Goal: Information Seeking & Learning: Learn about a topic

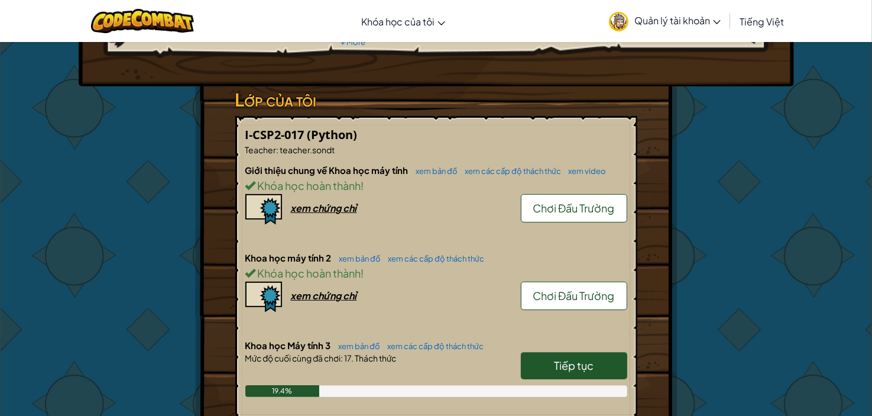
scroll to position [157, 0]
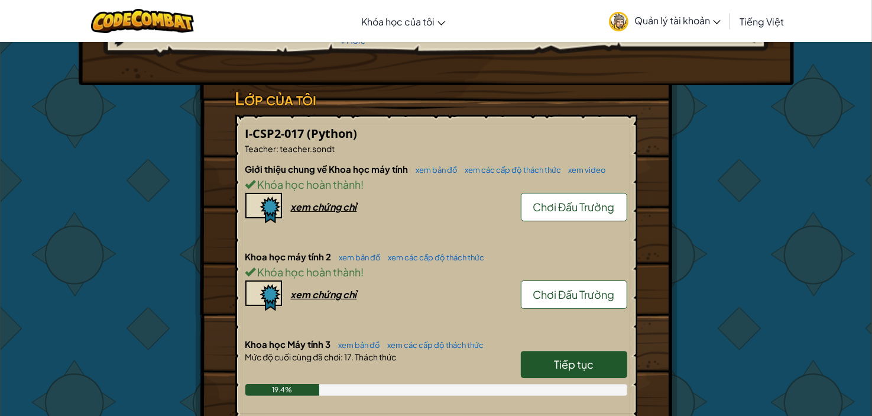
click at [589, 368] on span "Tiếp tục" at bounding box center [574, 364] width 40 height 14
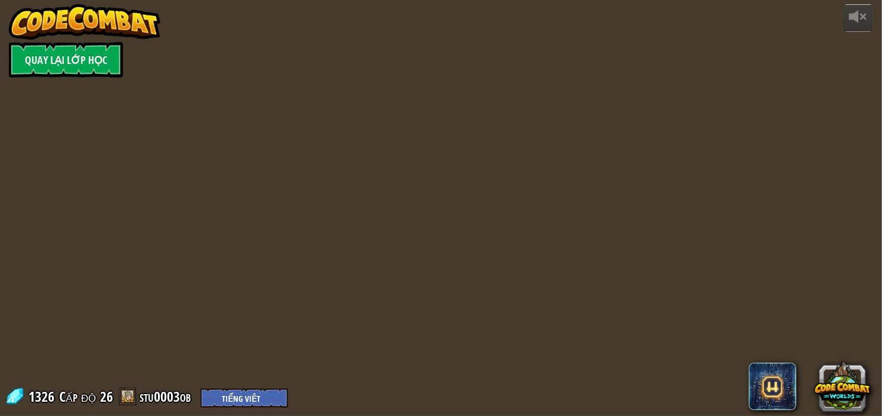
select select "vi"
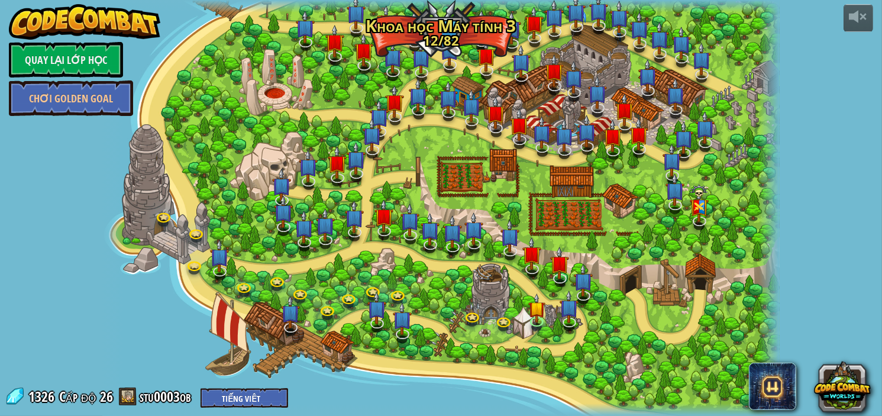
select select "vi"
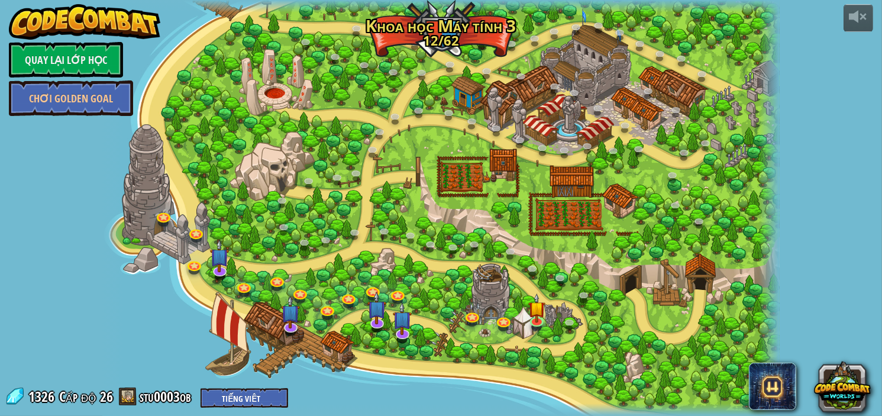
drag, startPoint x: 672, startPoint y: 314, endPoint x: 665, endPoint y: 328, distance: 15.9
click at [668, 319] on div at bounding box center [440, 208] width 677 height 416
click at [532, 313] on img at bounding box center [536, 301] width 17 height 39
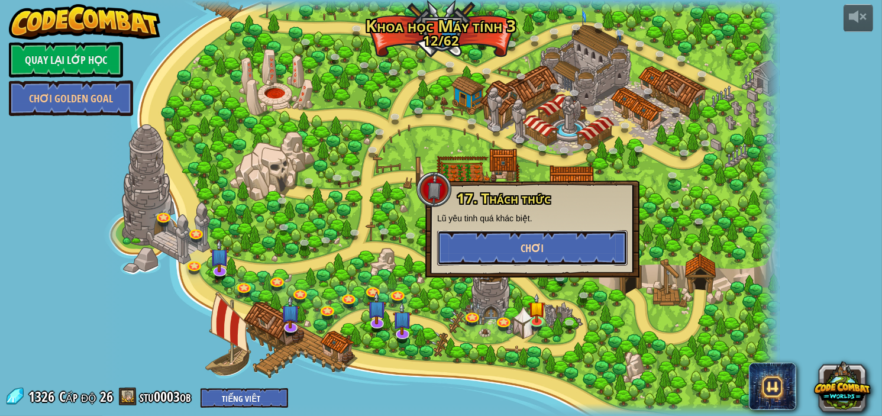
click at [572, 258] on button "Chơi" at bounding box center [532, 247] width 190 height 35
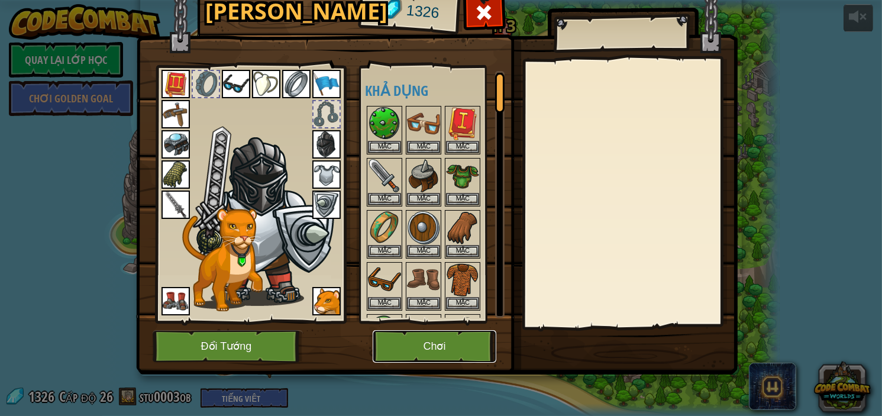
click at [426, 353] on button "Chơi" at bounding box center [435, 346] width 124 height 33
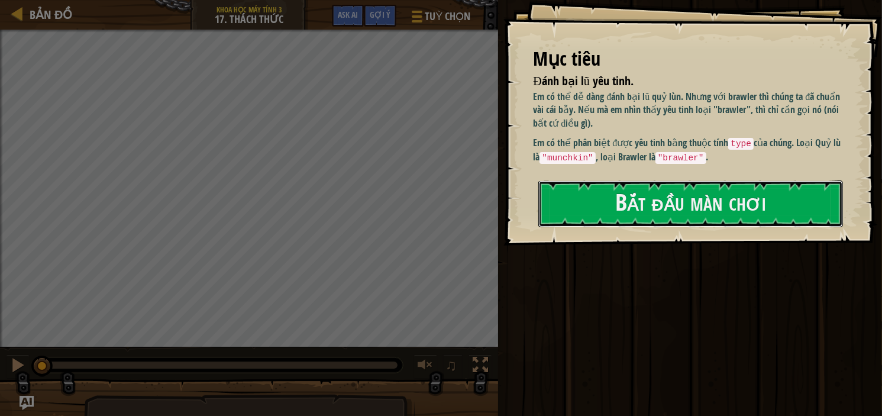
click at [636, 200] on button "Bắt đầu màn chơi" at bounding box center [690, 203] width 305 height 47
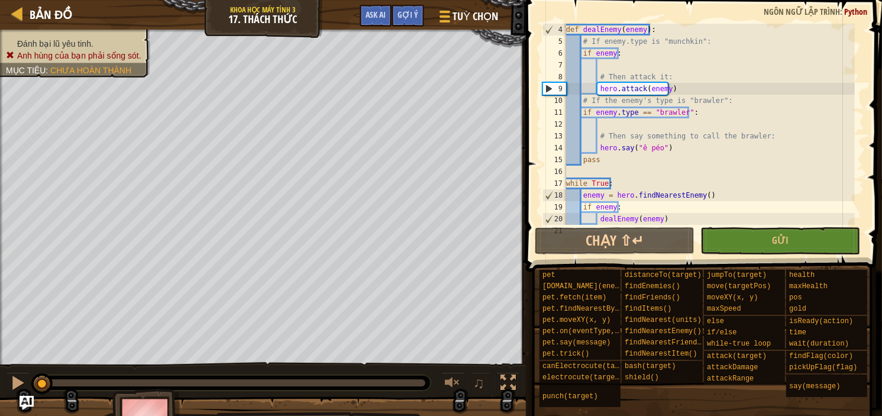
scroll to position [35, 0]
click at [658, 146] on div "def dealEnemy ( enemy ) : # If enemy.type is "munchkin": if enemy : # Then atta…" at bounding box center [709, 136] width 291 height 225
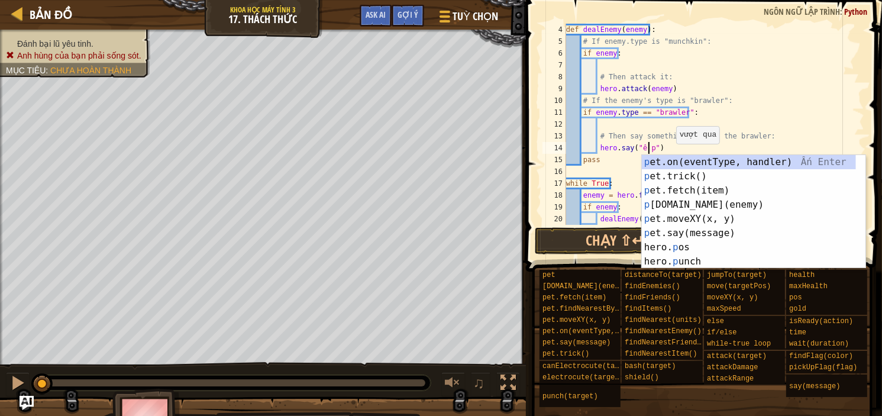
scroll to position [5, 7]
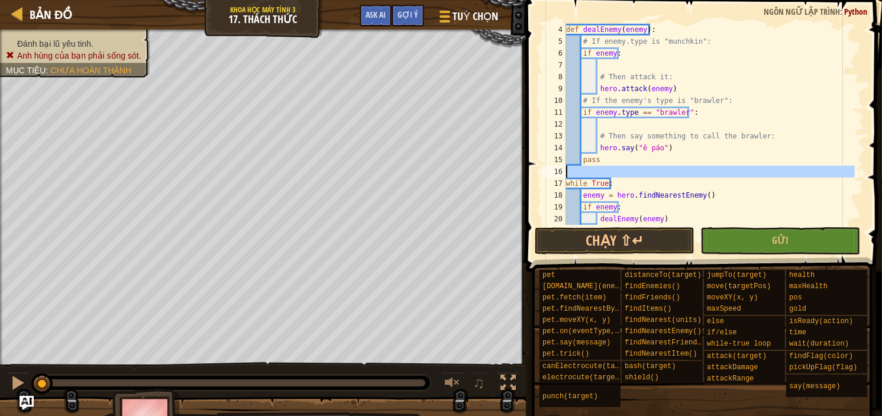
click at [544, 173] on div "16" at bounding box center [554, 172] width 24 height 12
type textarea "while True:"
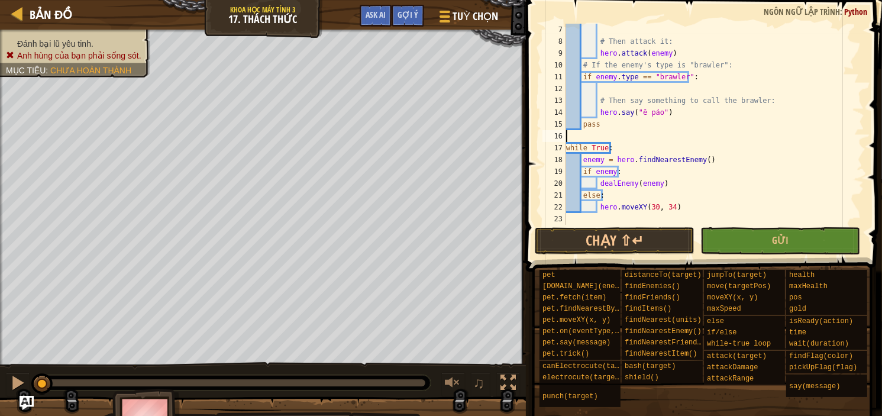
scroll to position [0, 0]
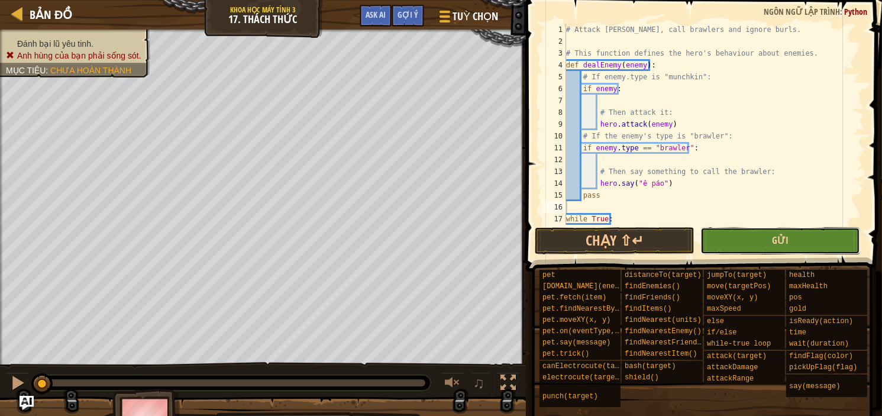
click at [777, 237] on span "Gửi" at bounding box center [780, 240] width 17 height 13
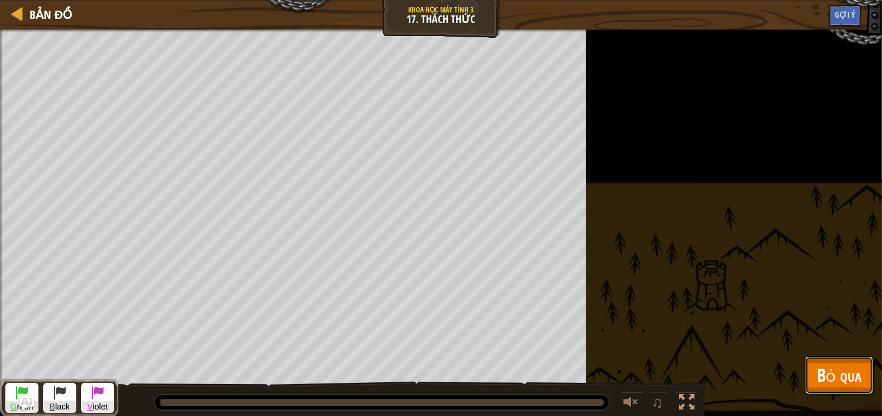
click at [840, 368] on span "Bỏ qua" at bounding box center [839, 375] width 44 height 24
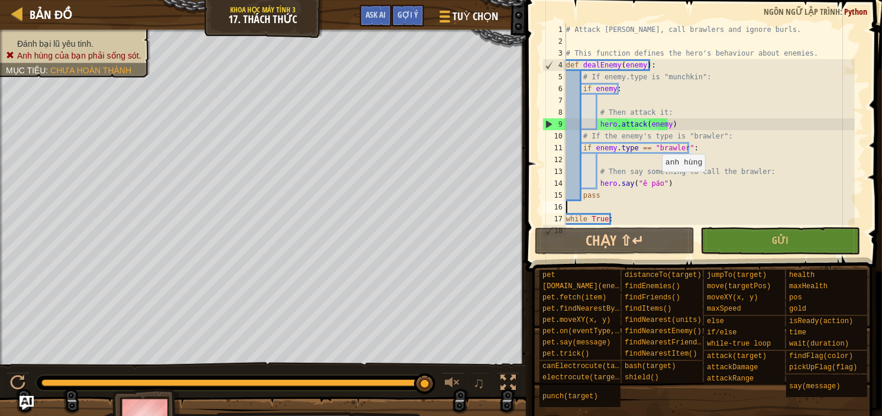
click at [655, 183] on div "# Attack [PERSON_NAME], call brawlers and ignore burls. # This function defines…" at bounding box center [709, 136] width 291 height 225
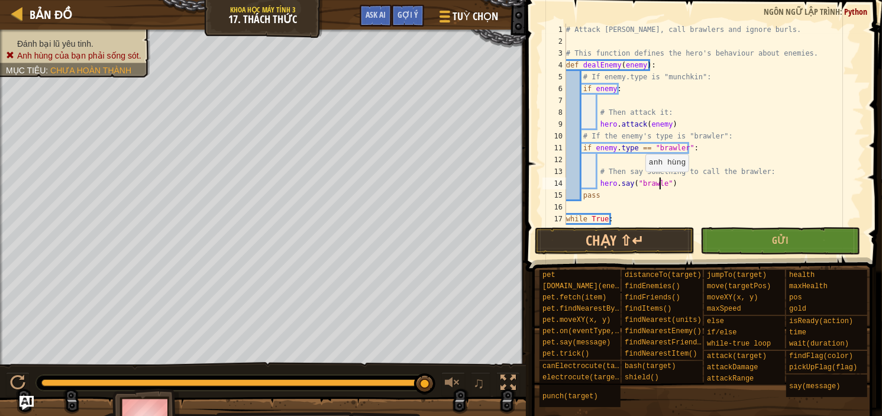
scroll to position [5, 8]
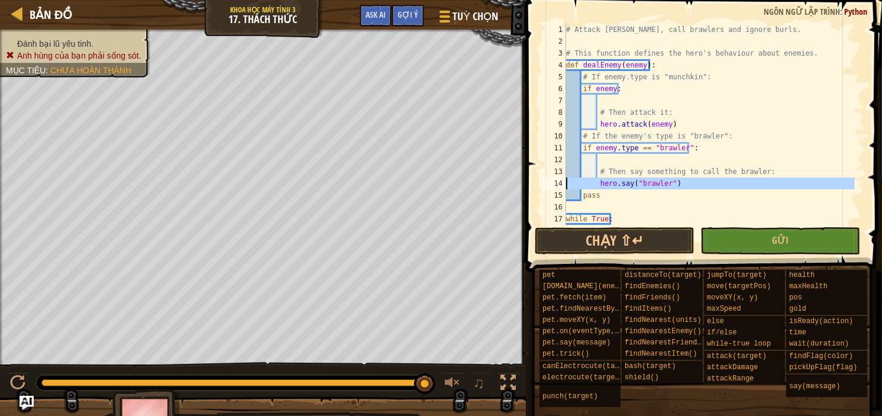
click at [548, 182] on div "14" at bounding box center [554, 183] width 24 height 12
type textarea "hero.say("brawler")"
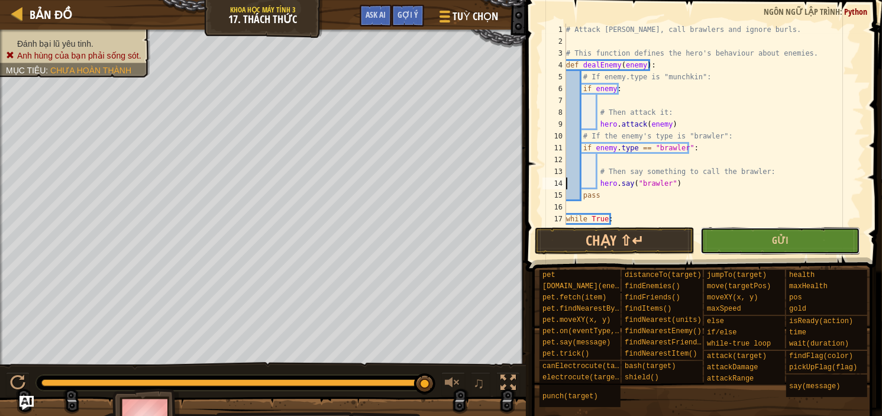
click at [730, 238] on button "Gửi" at bounding box center [780, 240] width 160 height 27
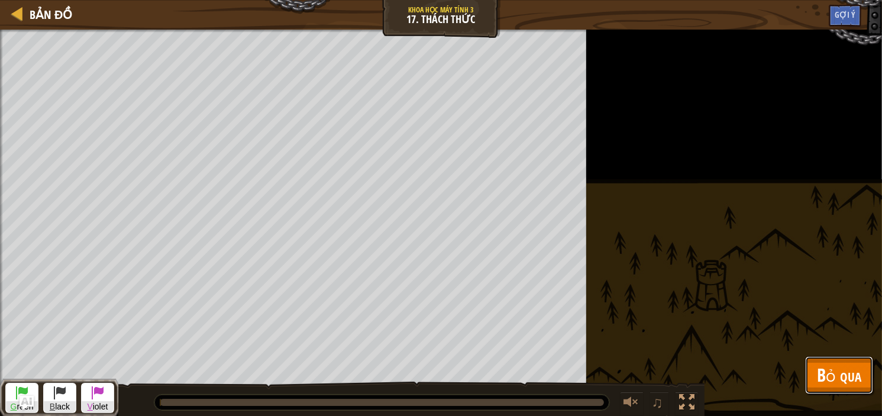
click at [838, 365] on button "Bỏ qua" at bounding box center [839, 375] width 68 height 38
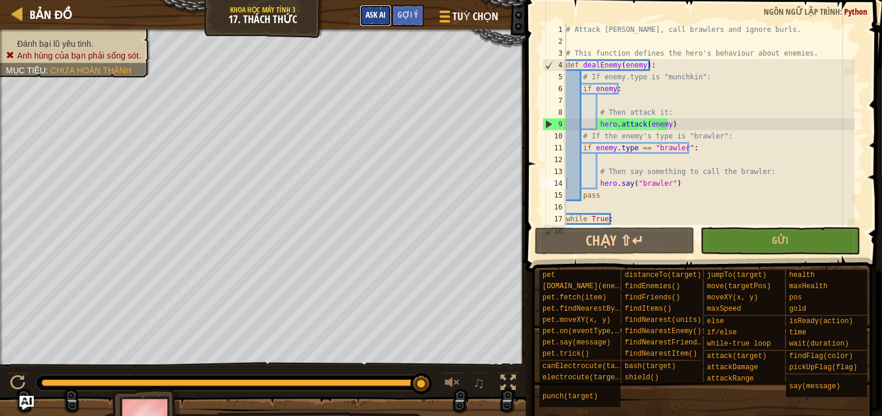
click at [379, 11] on span "Ask AI" at bounding box center [376, 14] width 20 height 11
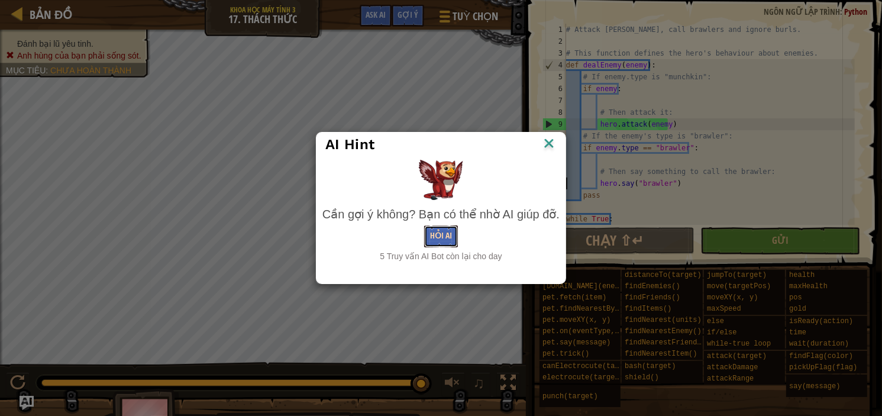
click at [442, 241] on button "Hỏi AI" at bounding box center [441, 236] width 34 height 22
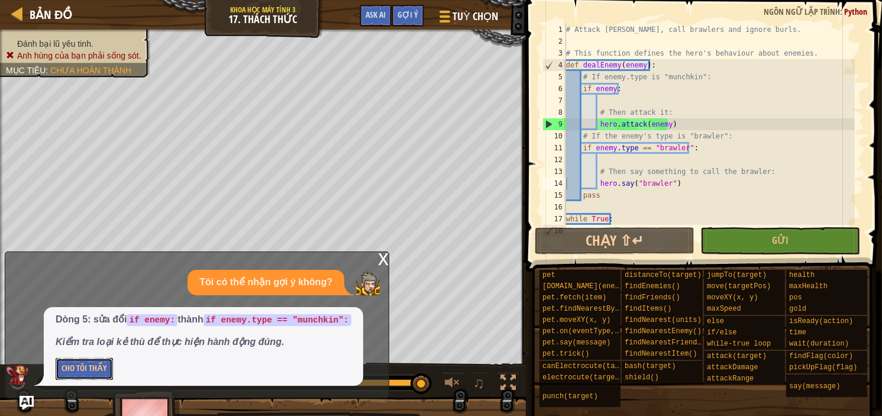
click at [85, 370] on button "Cho Tôi Thấy" at bounding box center [84, 369] width 57 height 22
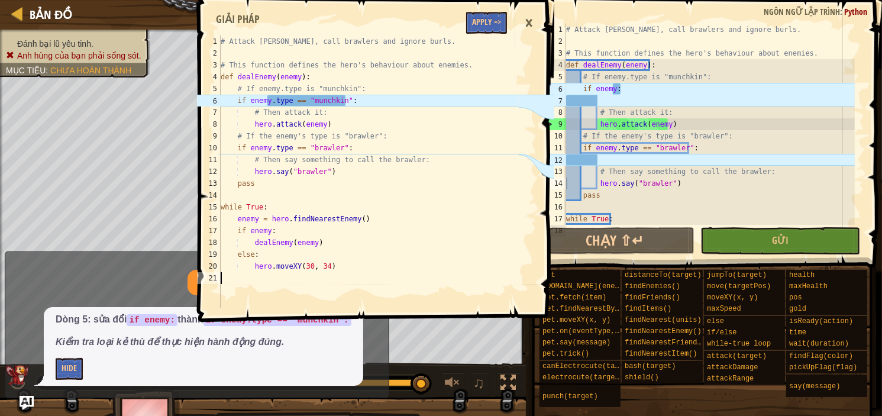
click at [221, 40] on div "1 2 3 4 5 6 7 8 9 10 11 12 13 14 15 16 17 18 19 20 21 # Attack munchkins, call …" at bounding box center [357, 171] width 324 height 272
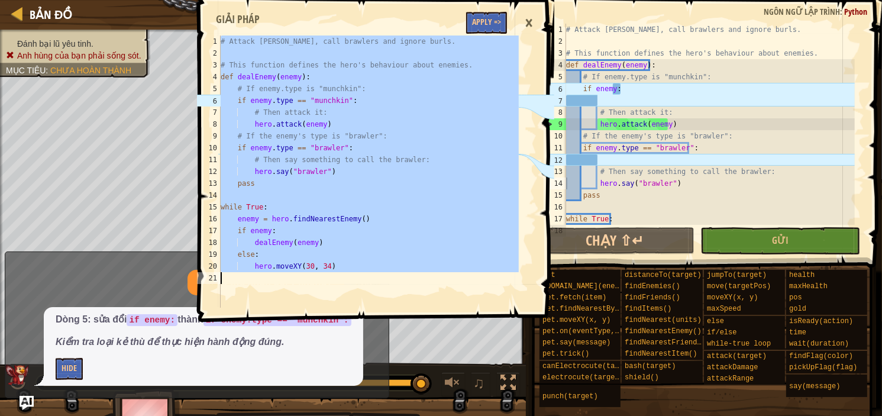
drag, startPoint x: 221, startPoint y: 41, endPoint x: 440, endPoint y: 278, distance: 322.7
click at [440, 278] on div "# Attack [PERSON_NAME], call brawlers and ignore burls. # This function defines…" at bounding box center [368, 183] width 300 height 296
type textarea "hero.moveXY(30, 34)"
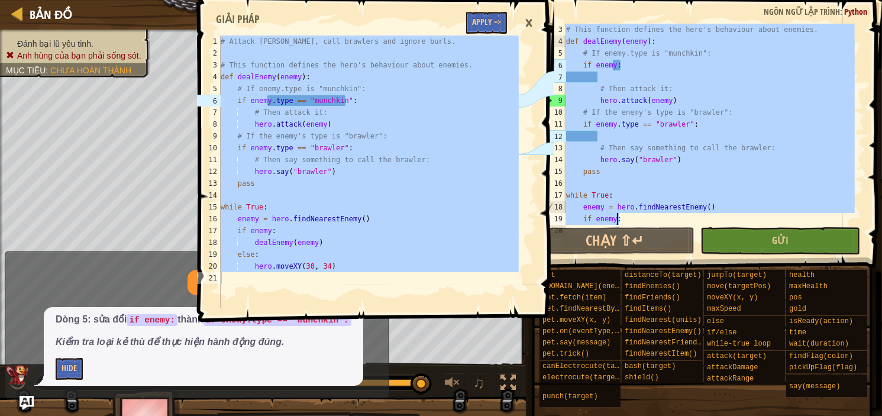
scroll to position [71, 0]
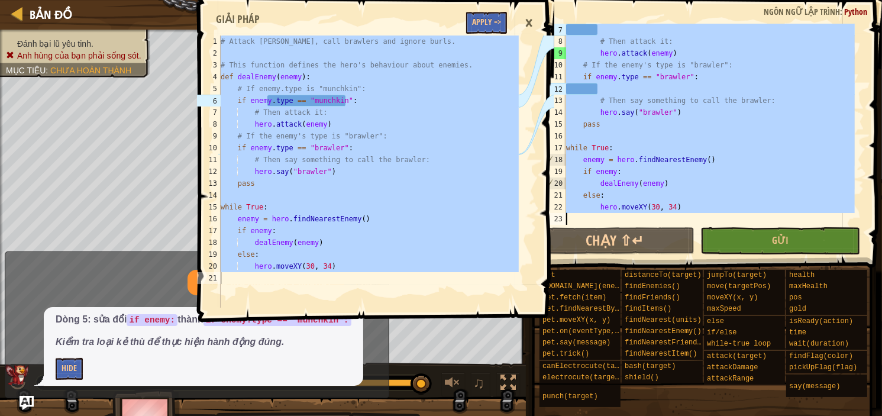
drag, startPoint x: 567, startPoint y: 25, endPoint x: 776, endPoint y: 227, distance: 289.9
click at [775, 227] on div "# Attack [PERSON_NAME], call brawlers and ignore burls. 7 8 9 10 11 12 13 14 15…" at bounding box center [702, 159] width 360 height 306
type textarea "hero.moveXY(30, 34)"
paste textarea
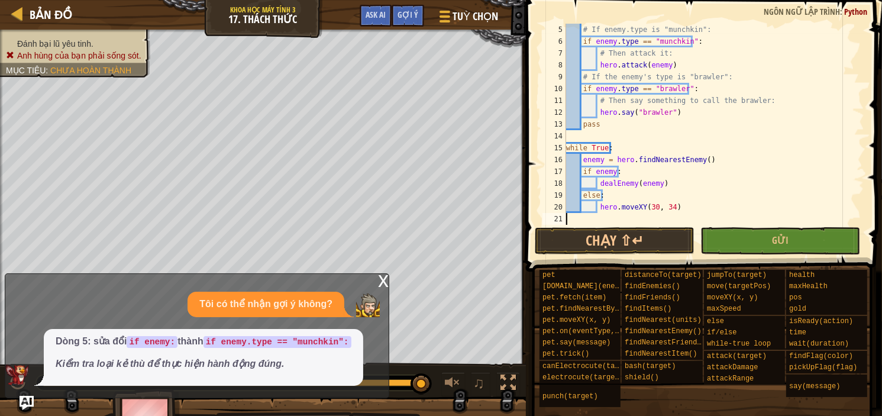
scroll to position [0, 0]
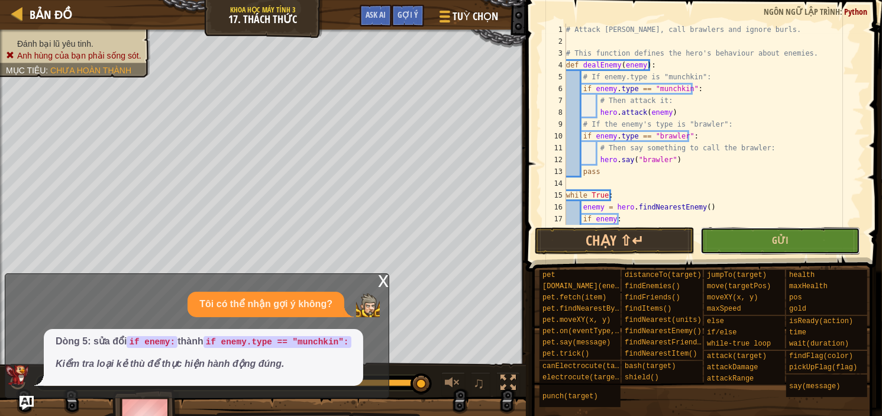
click at [761, 247] on button "Gửi" at bounding box center [780, 240] width 160 height 27
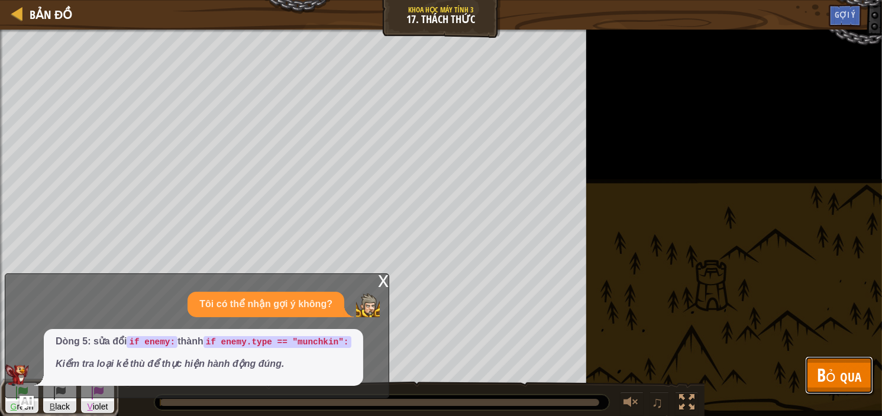
click at [842, 374] on span "Bỏ qua" at bounding box center [839, 375] width 44 height 24
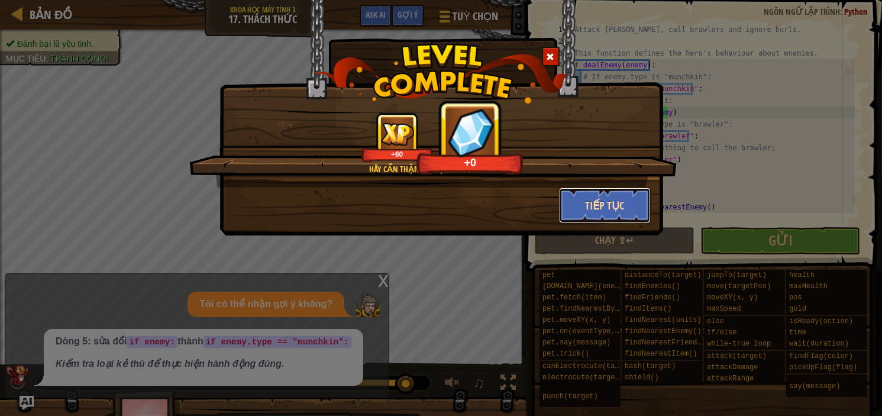
drag, startPoint x: 591, startPoint y: 206, endPoint x: 590, endPoint y: 212, distance: 6.0
click at [590, 212] on button "Tiếp tục" at bounding box center [605, 204] width 92 height 35
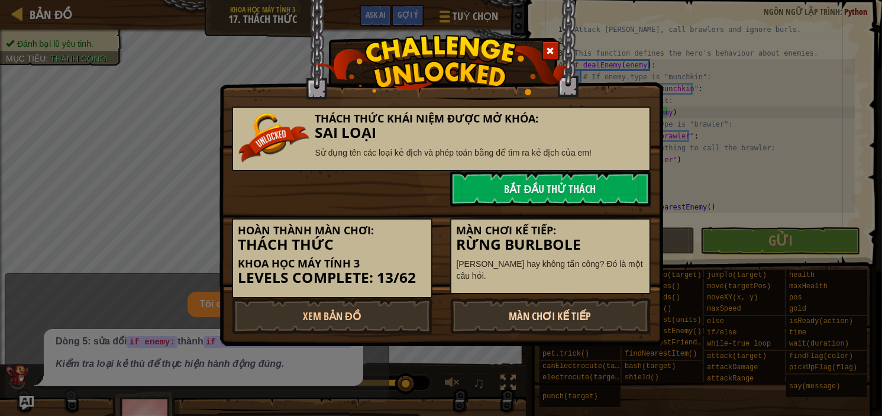
click at [607, 315] on link "Màn chơi kế tiếp" at bounding box center [550, 315] width 200 height 35
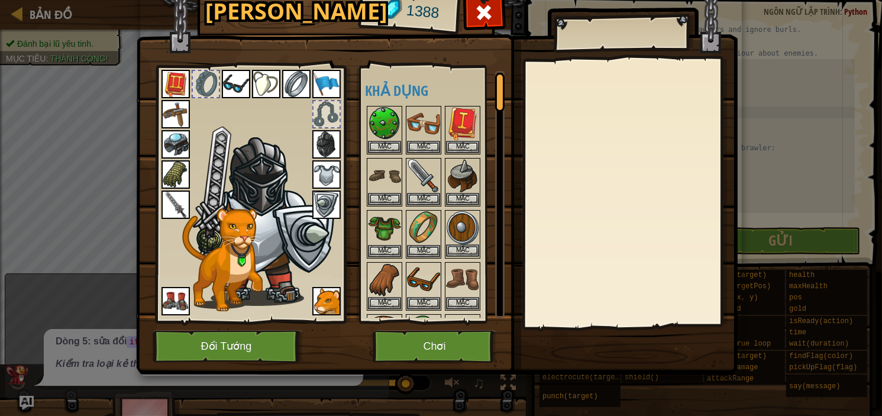
drag, startPoint x: 461, startPoint y: 196, endPoint x: 454, endPoint y: 198, distance: 7.5
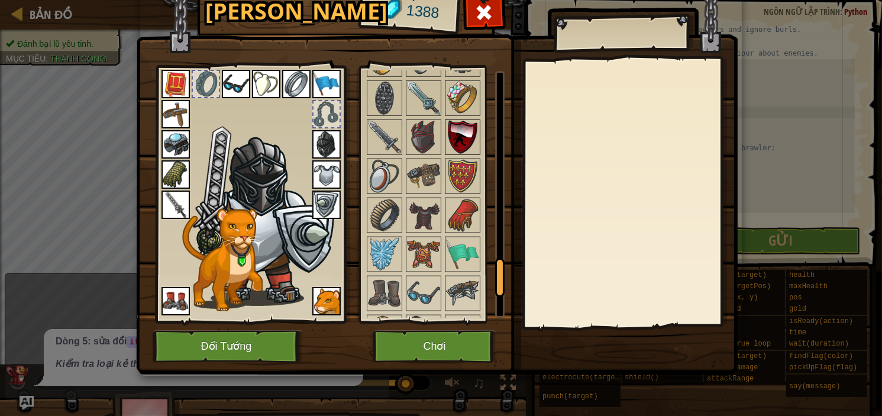
scroll to position [1262, 0]
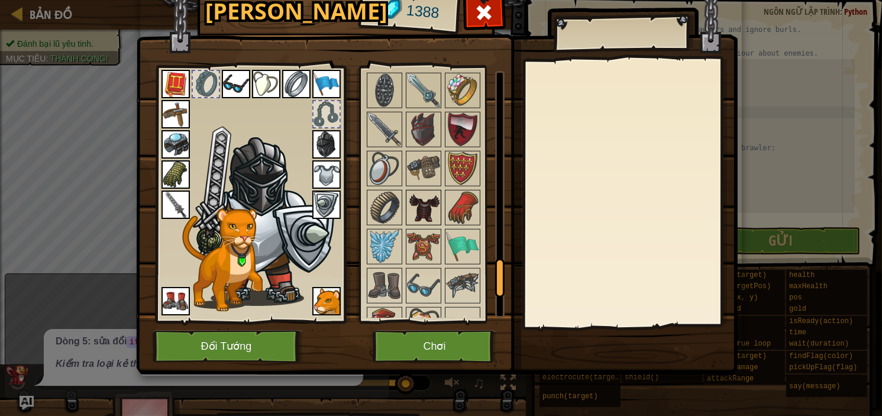
click at [428, 198] on img at bounding box center [423, 207] width 33 height 33
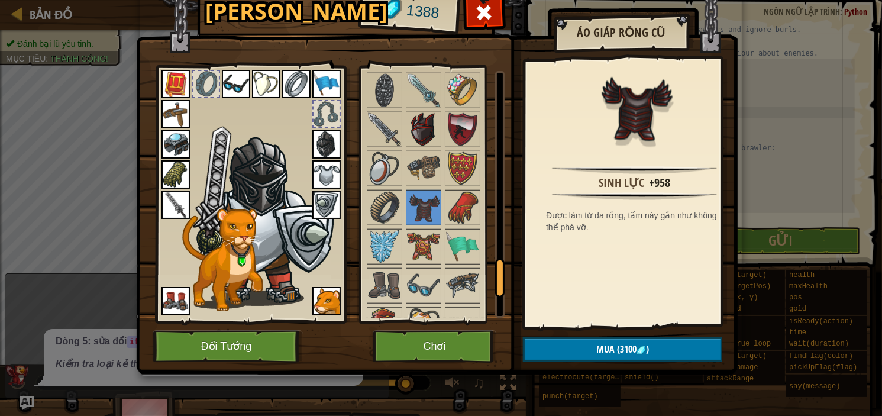
click at [421, 127] on img at bounding box center [423, 129] width 33 height 33
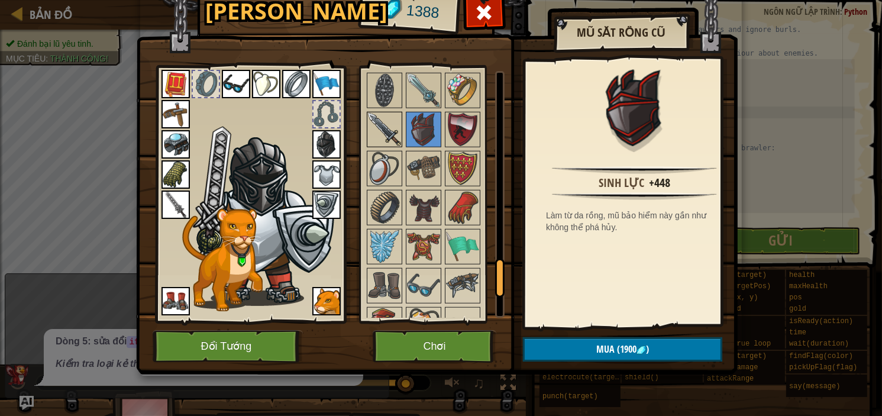
click at [379, 127] on img at bounding box center [384, 129] width 33 height 33
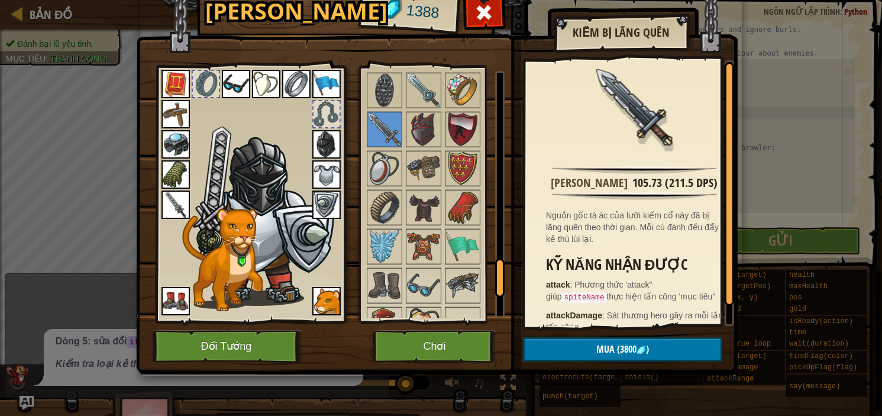
click at [175, 198] on img at bounding box center [175, 204] width 28 height 28
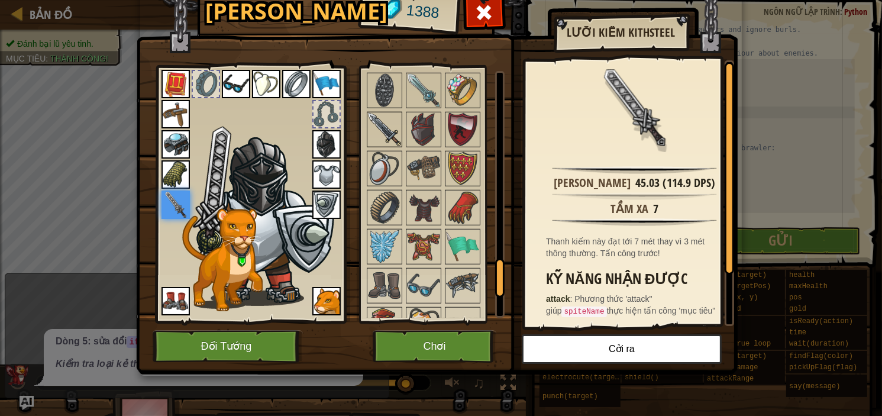
click at [380, 113] on img at bounding box center [384, 129] width 33 height 33
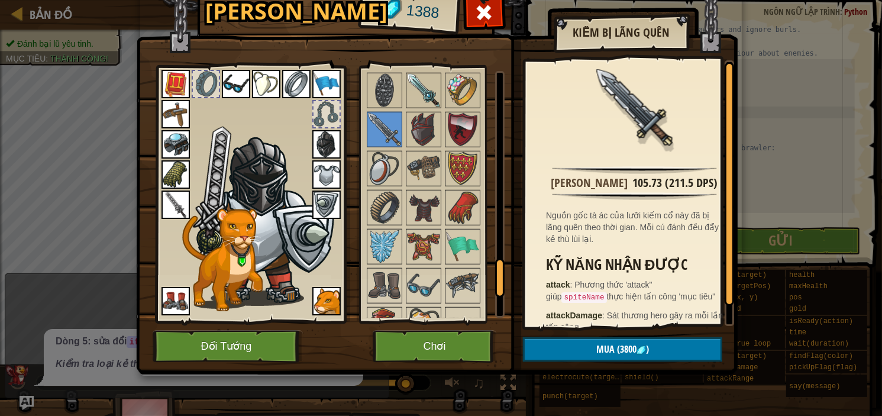
scroll to position [1183, 0]
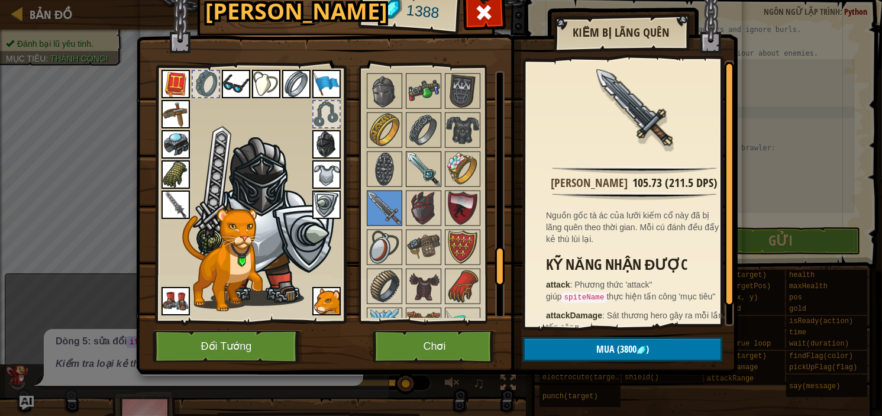
click at [425, 165] on img at bounding box center [423, 169] width 33 height 33
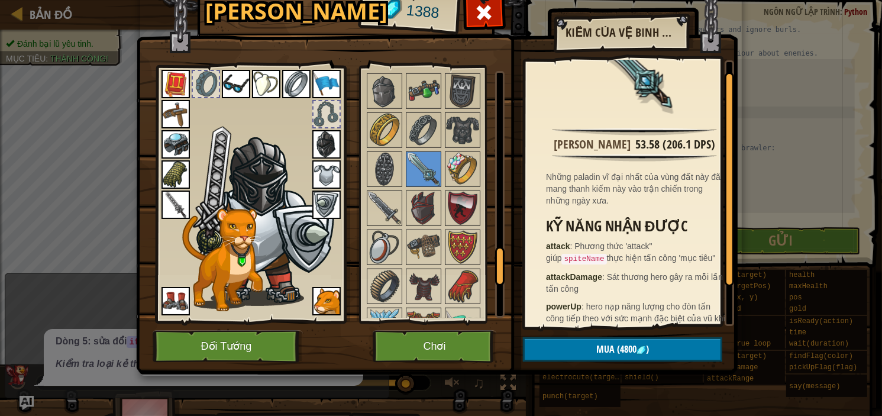
scroll to position [59, 0]
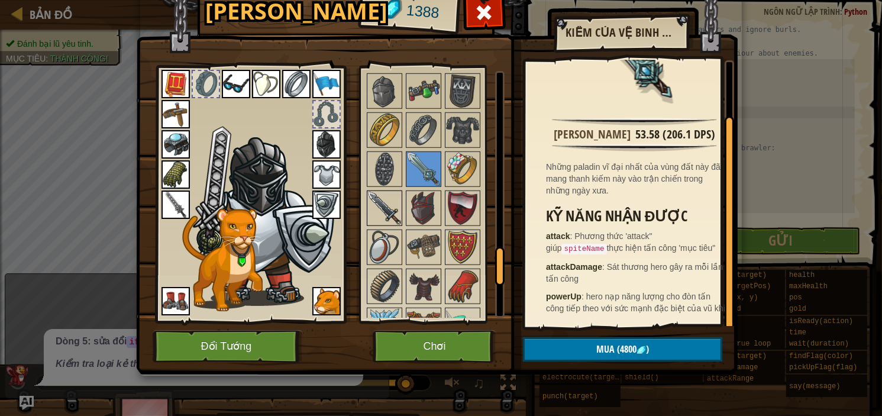
click at [386, 202] on img at bounding box center [384, 208] width 33 height 33
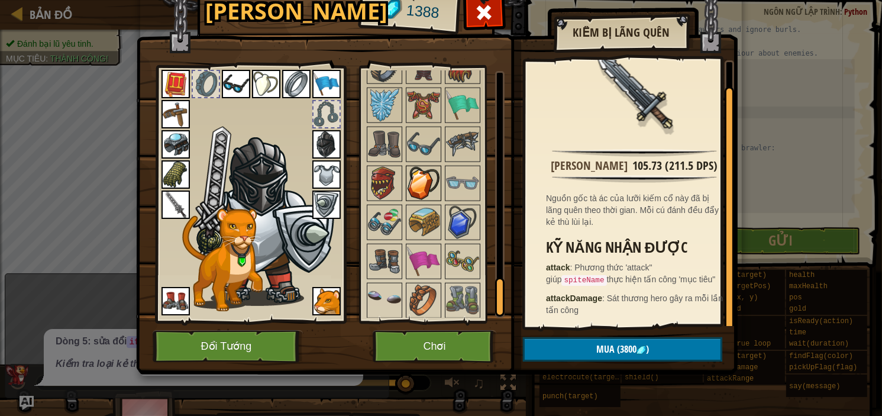
scroll to position [1432, 0]
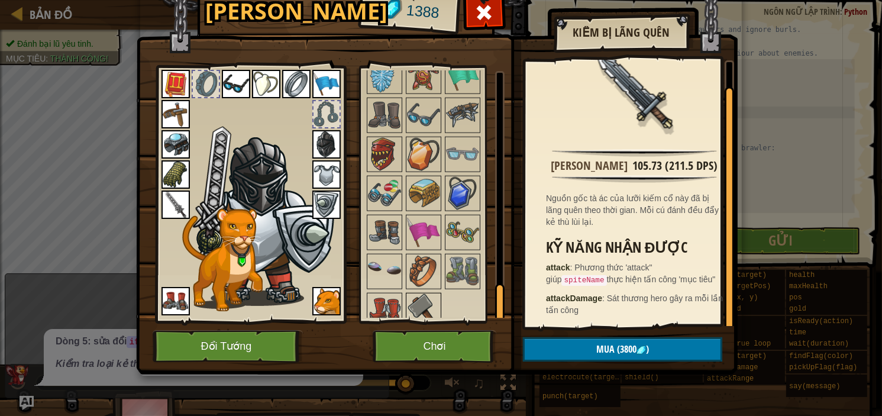
click at [435, 299] on img at bounding box center [423, 310] width 33 height 33
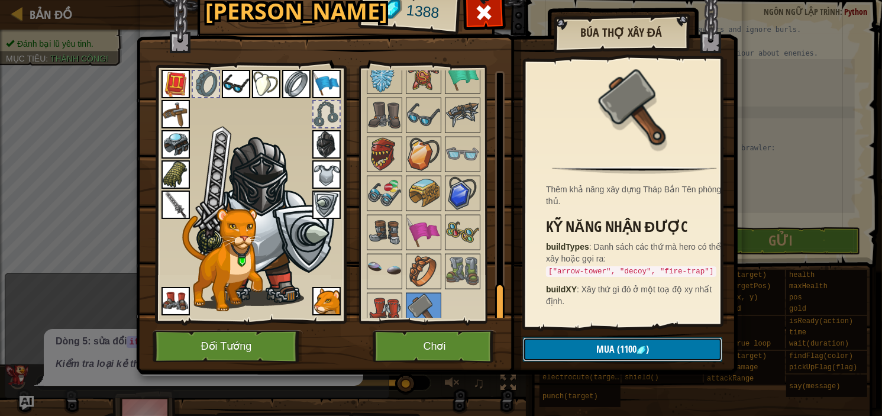
click at [576, 354] on button "Mua (1100 )" at bounding box center [622, 349] width 199 height 24
click at [601, 358] on button "Xác nhận" at bounding box center [622, 349] width 199 height 24
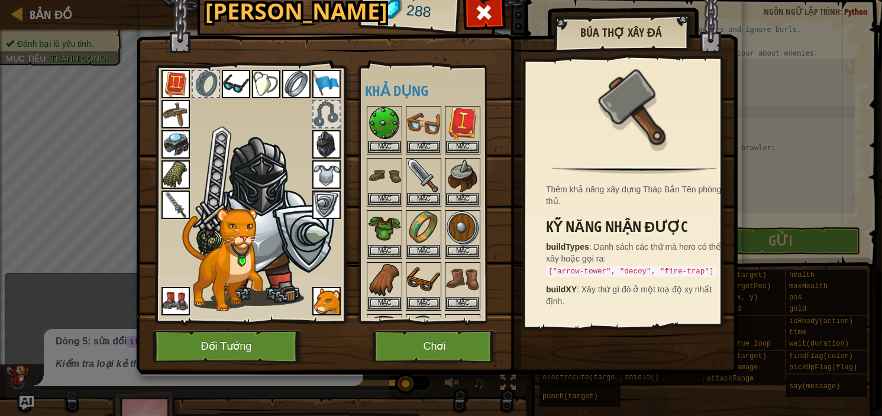
click at [168, 200] on img at bounding box center [175, 204] width 28 height 28
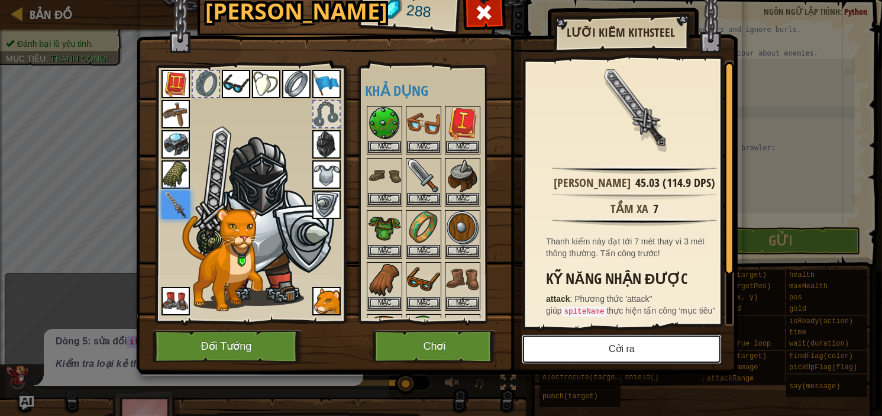
click at [674, 348] on button "Cởi ra" at bounding box center [622, 349] width 200 height 30
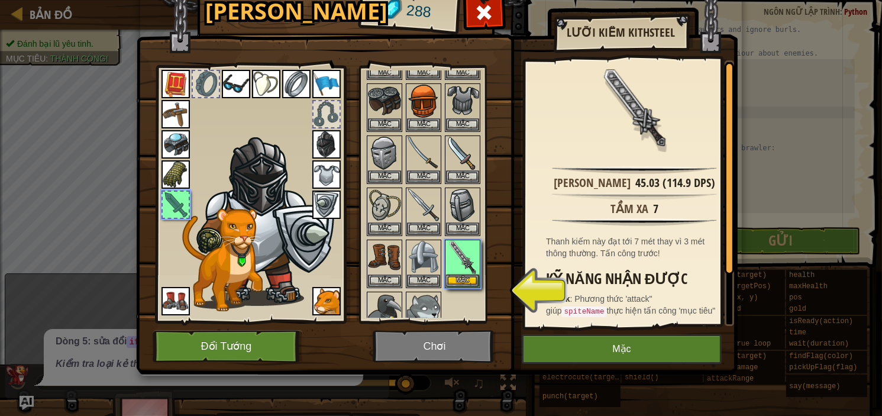
scroll to position [251, 0]
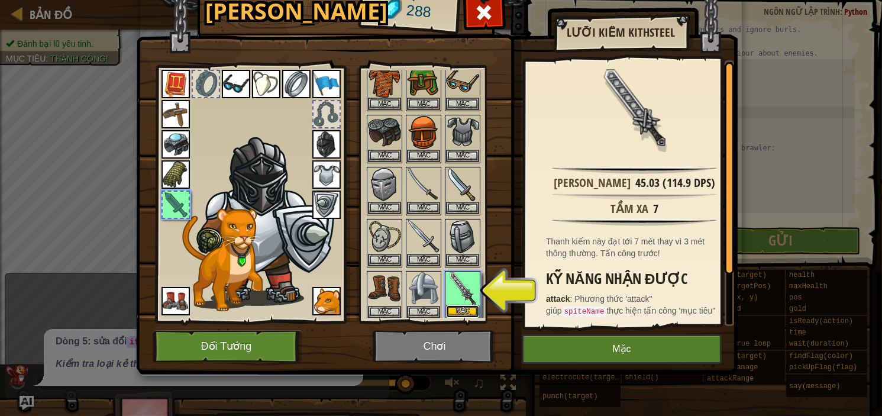
click at [465, 305] on button "Mặc" at bounding box center [462, 311] width 33 height 12
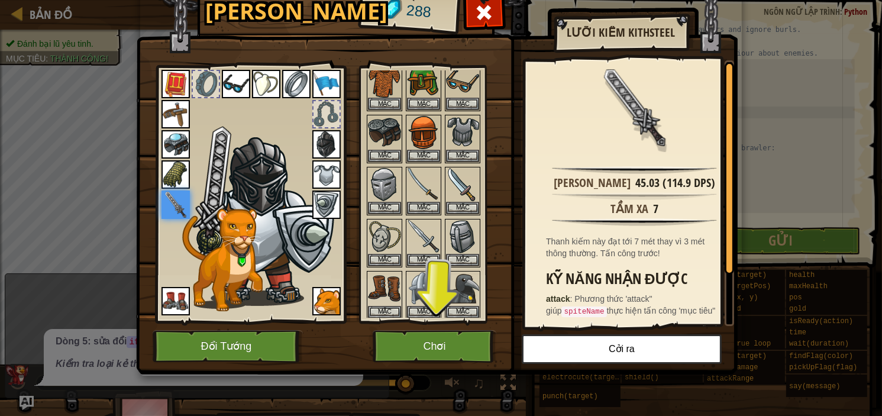
click at [169, 205] on img at bounding box center [175, 204] width 28 height 28
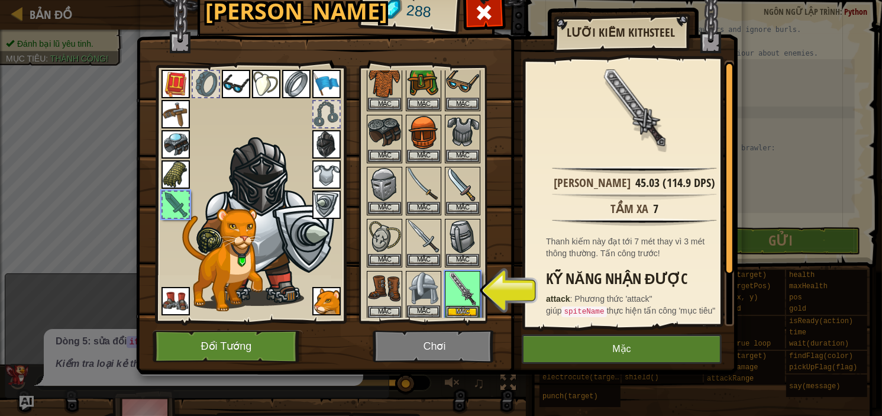
click at [415, 285] on img at bounding box center [423, 288] width 33 height 33
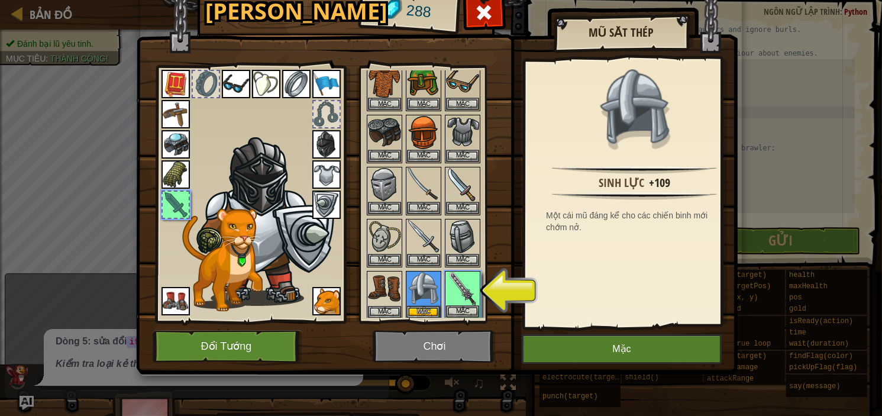
click at [457, 276] on img at bounding box center [462, 288] width 33 height 33
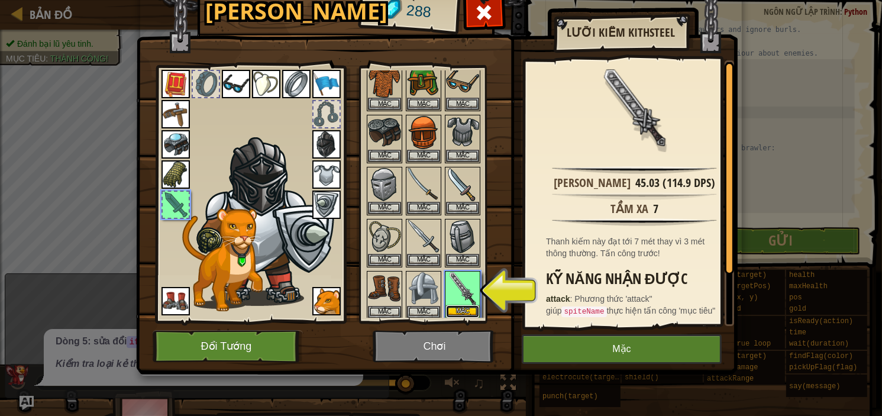
click at [476, 305] on button "Mặc" at bounding box center [462, 311] width 33 height 12
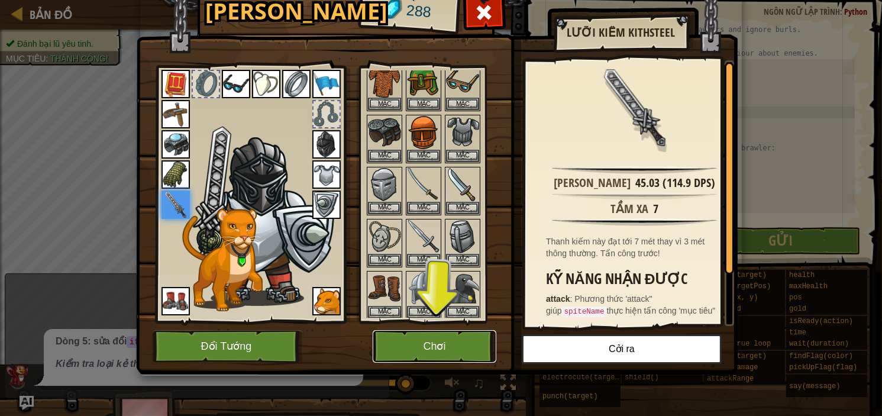
click at [465, 342] on button "Chơi" at bounding box center [435, 346] width 124 height 33
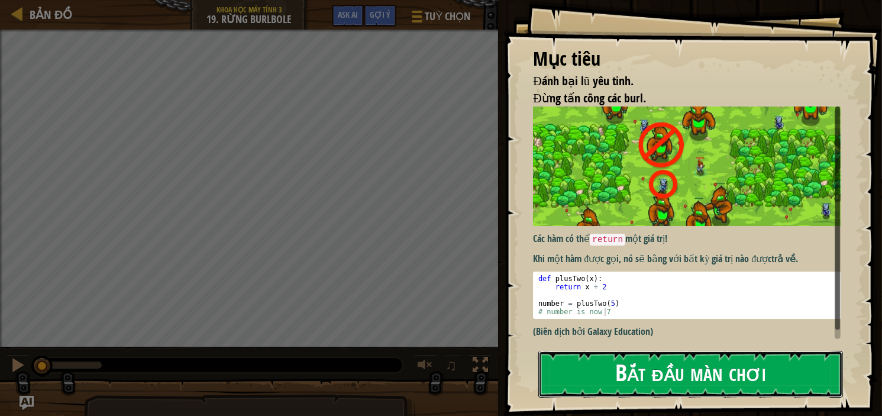
click at [658, 359] on button "Bắt đầu màn chơi" at bounding box center [690, 374] width 305 height 47
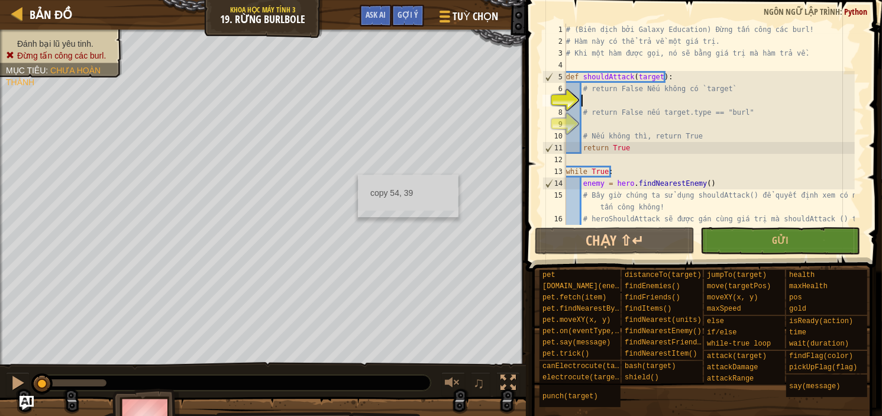
click at [594, 101] on div "# (Biên dịch bởi Galaxy Education) Đừng tấn công các burl! # Hàm này có thể trả…" at bounding box center [709, 142] width 291 height 237
type textarea "h"
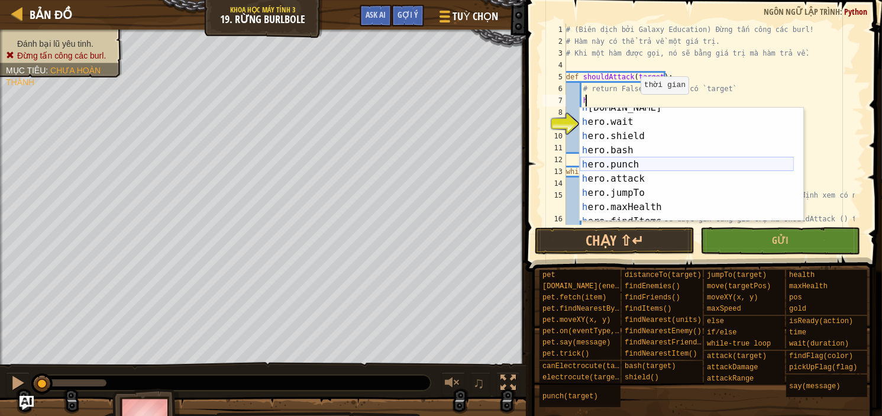
scroll to position [106, 0]
drag, startPoint x: 646, startPoint y: 166, endPoint x: 641, endPoint y: 171, distance: 7.5
click at [641, 170] on div "h [DOMAIN_NAME] Ấn Enter h ero.wait Ấn Enter h ero.shield Ấn Enter h ero.bash Ấ…" at bounding box center [687, 172] width 214 height 142
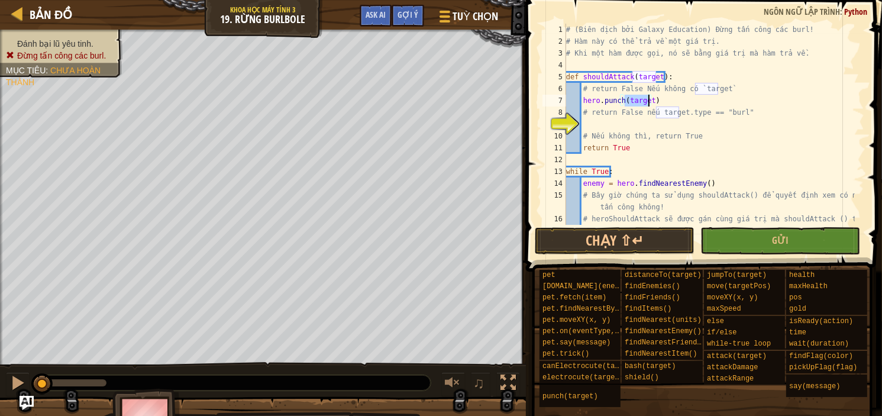
click at [542, 182] on div "14" at bounding box center [554, 183] width 24 height 12
click at [542, 132] on div "enemy = hero.findNearestEnemy() 1 2 3 4 5 6 7 8 9 10 11 12 13 14 15 16 # (Biên …" at bounding box center [702, 124] width 324 height 201
click at [586, 117] on div "# (Biên dịch bởi Galaxy Education) Đừng tấn công các burl! # Hàm này có thể trả…" at bounding box center [709, 142] width 291 height 237
type textarea "# return False nếu target.type == "burl""
click at [588, 127] on div "# (Biên dịch bởi Galaxy Education) Đừng tấn công các burl! # Hàm này có thể trả…" at bounding box center [709, 142] width 291 height 237
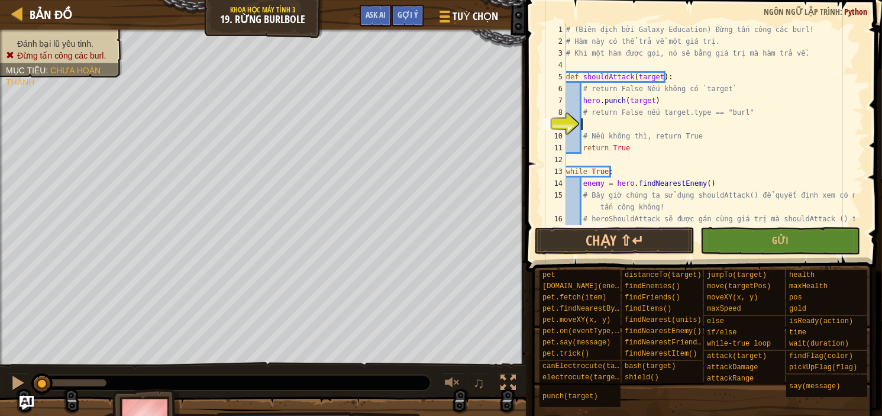
scroll to position [5, 0]
click at [651, 104] on div "# (Biên dịch bởi Galaxy Education) Đừng tấn công các burl! # Hàm này có thể trả…" at bounding box center [709, 142] width 291 height 237
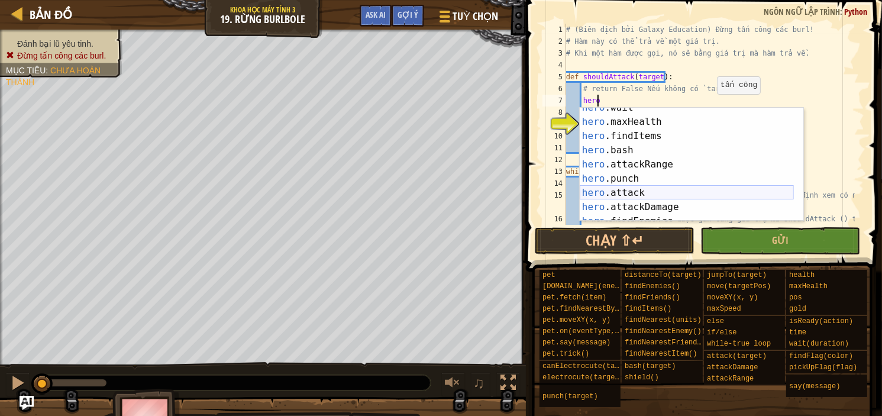
scroll to position [0, 0]
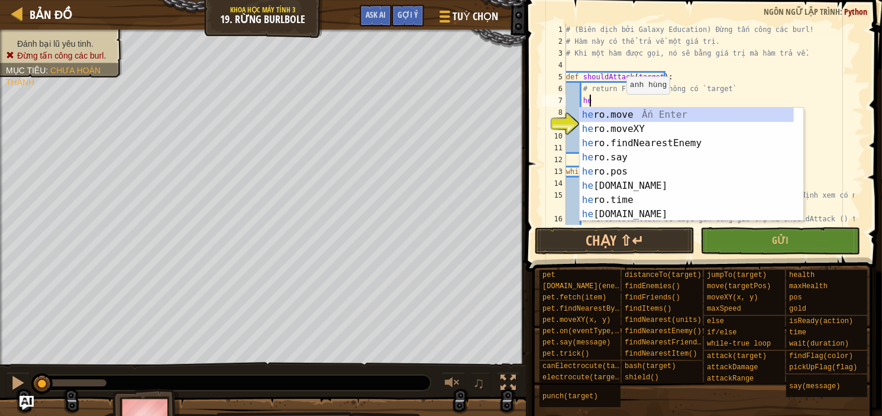
type textarea "h"
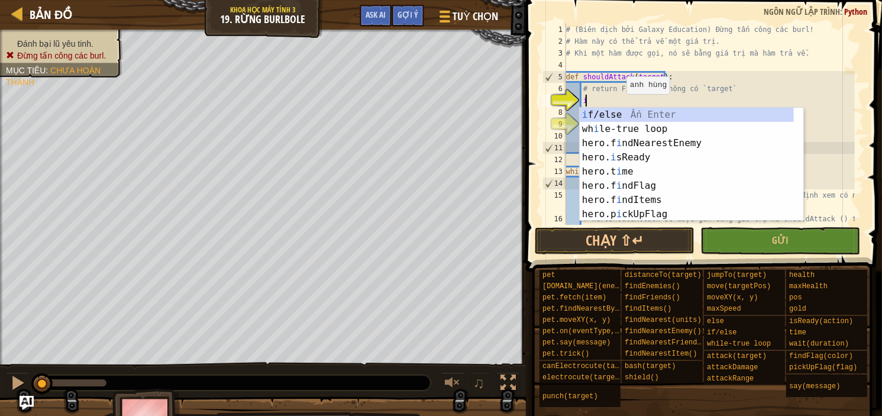
scroll to position [5, 1]
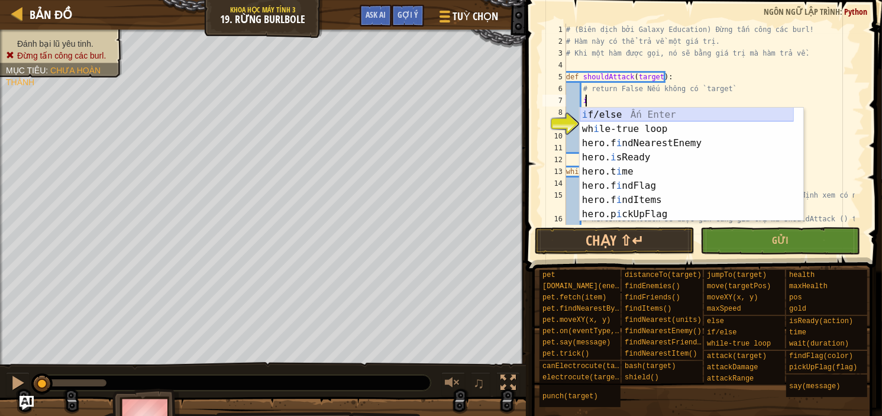
click at [641, 114] on div "i f/else Ấn Enter wh i le-true loop Ấn Enter hero.f i ndNearestEnemy Ấn Enter h…" at bounding box center [687, 179] width 214 height 142
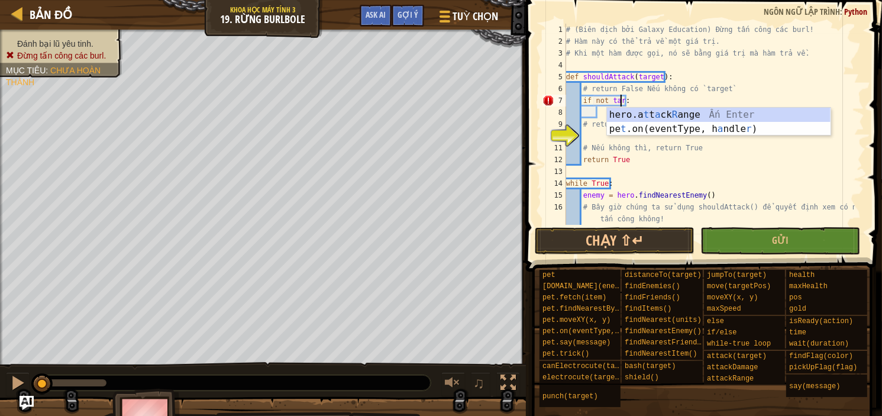
scroll to position [5, 4]
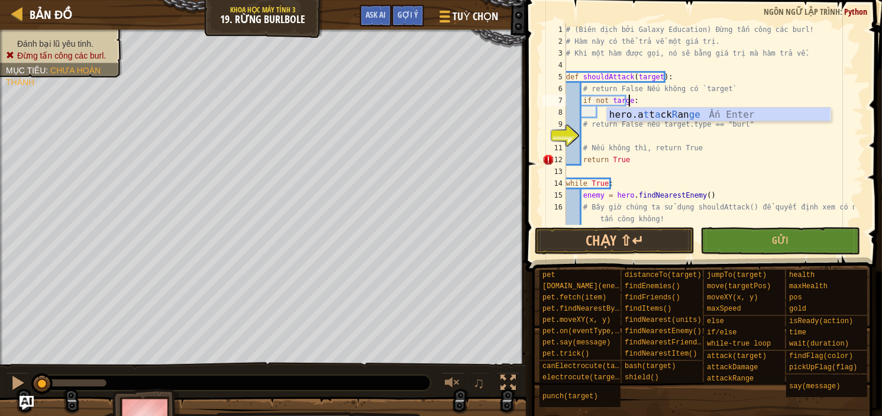
type textarea "if not target:"
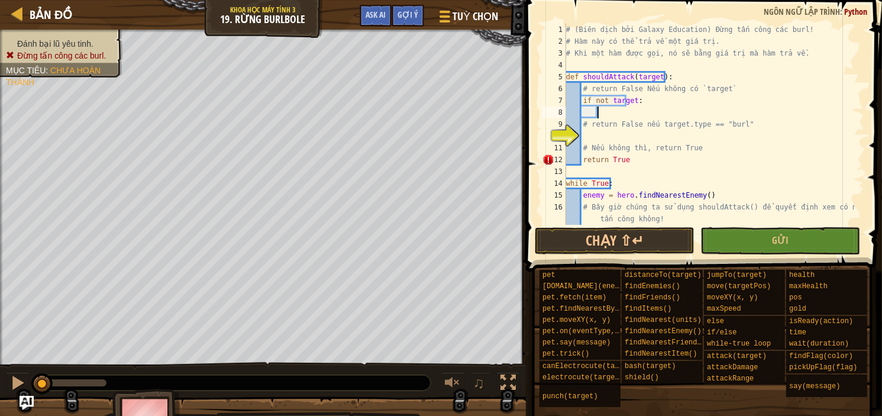
click at [600, 115] on div "# (Biên dịch bởi Galaxy Education) Đừng tấn công các burl! # Hàm này có thể trả…" at bounding box center [709, 142] width 291 height 237
drag, startPoint x: 636, startPoint y: 124, endPoint x: 591, endPoint y: 128, distance: 45.1
click at [591, 128] on div "# (Biên dịch bởi Galaxy Education) Đừng tấn công các burl! # Hàm này có thể trả…" at bounding box center [709, 142] width 291 height 237
type textarea "# return False nếu target.type == "burl""
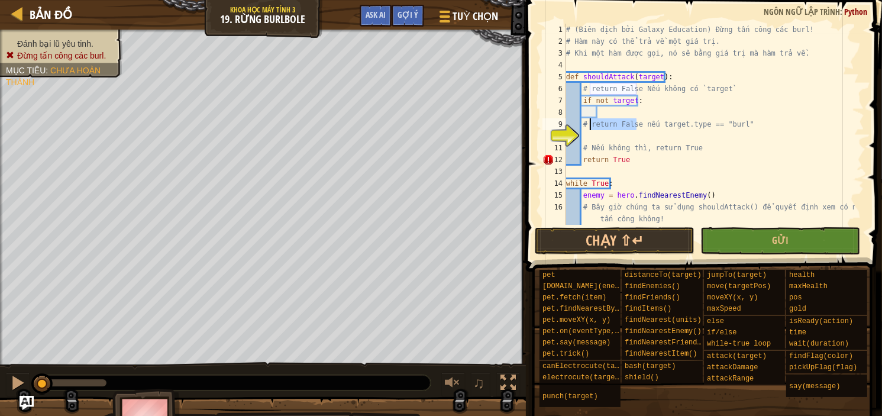
click at [602, 113] on div "# (Biên dịch bởi Galaxy Education) Đừng tấn công các burl! # Hàm này có thể trả…" at bounding box center [709, 142] width 291 height 237
paste textarea "return False"
type textarea "return False"
click at [593, 139] on div "# (Biên dịch bởi Galaxy Education) Đừng tấn công các burl! # Hàm này có thể trả…" at bounding box center [709, 142] width 291 height 237
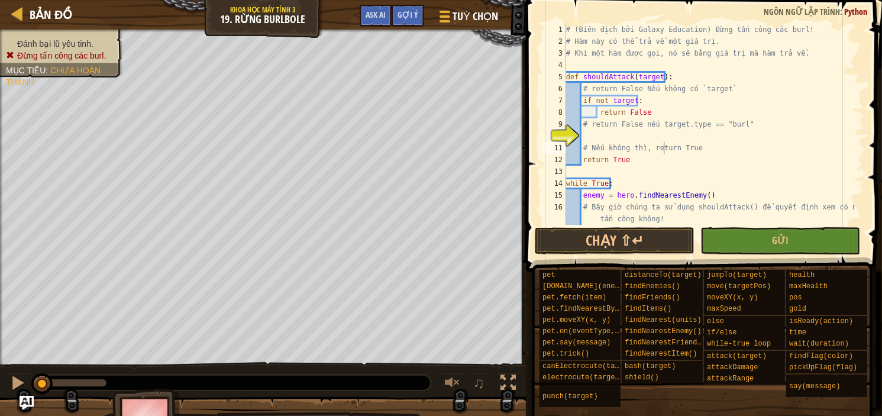
drag, startPoint x: 665, startPoint y: 146, endPoint x: 539, endPoint y: 191, distance: 133.8
click at [539, 191] on span at bounding box center [705, 119] width 366 height 306
click at [552, 161] on div "12" at bounding box center [554, 160] width 24 height 12
type textarea "return True"
click at [603, 131] on div "# (Biên dịch bởi Galaxy Education) Đừng tấn công các burl! # Hàm này có thể trả…" at bounding box center [709, 142] width 291 height 237
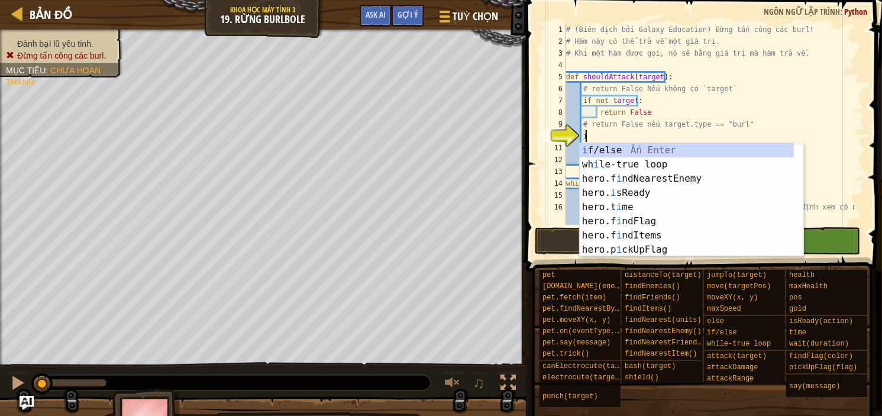
scroll to position [5, 1]
click at [644, 148] on div "i f/else Ấn Enter wh i le-true loop Ấn Enter hero.f i ndNearestEnemy Ấn Enter h…" at bounding box center [692, 214] width 224 height 142
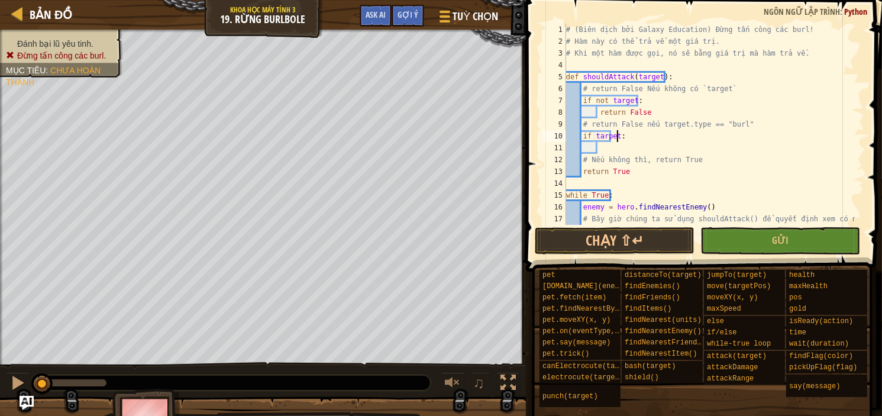
scroll to position [5, 4]
type textarea "if tarpet:"
click at [600, 148] on div "# (Biên dịch bởi Galaxy Education) Đừng tấn công các burl! # Hàm này có thể trả…" at bounding box center [709, 142] width 291 height 237
drag, startPoint x: 657, startPoint y: 123, endPoint x: 739, endPoint y: 124, distance: 81.6
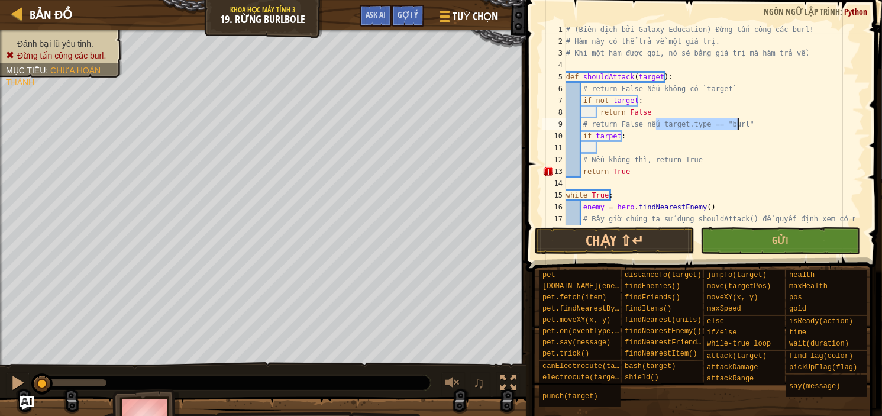
click at [739, 124] on div "# (Biên dịch bởi Galaxy Education) Đừng tấn công các burl! # Hàm này có thể trả…" at bounding box center [709, 142] width 291 height 237
type textarea "# return False nếu target.type == "burl""
click at [615, 147] on div "# (Biên dịch bởi Galaxy Education) Đừng tấn công các burl! # Hàm này có thể trả…" at bounding box center [709, 142] width 291 height 237
paste textarea "target.type == "burl""
type textarea "target.type == "burl""
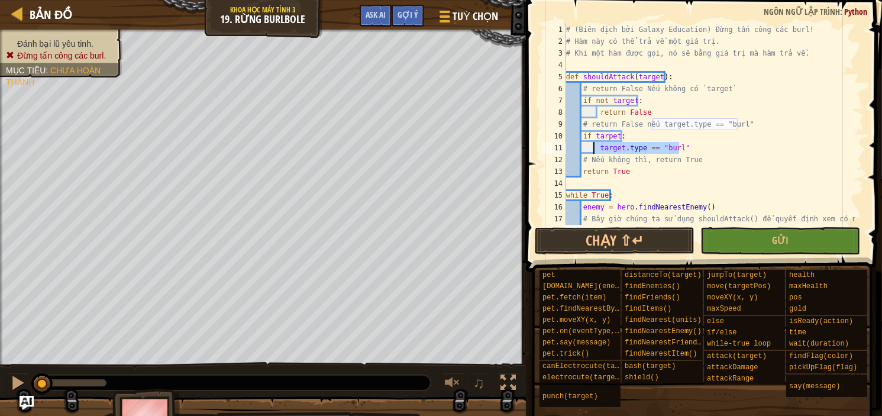
drag, startPoint x: 686, startPoint y: 148, endPoint x: 594, endPoint y: 149, distance: 92.3
click at [594, 149] on div "# (Biên dịch bởi Galaxy Education) Đừng tấn công các burl! # Hàm này có thể trả…" at bounding box center [709, 142] width 291 height 237
drag, startPoint x: 615, startPoint y: 135, endPoint x: 594, endPoint y: 137, distance: 21.3
click at [594, 137] on div "# (Biên dịch bởi Galaxy Education) Đừng tấn công các burl! # Hàm này có thể trả…" at bounding box center [709, 142] width 291 height 237
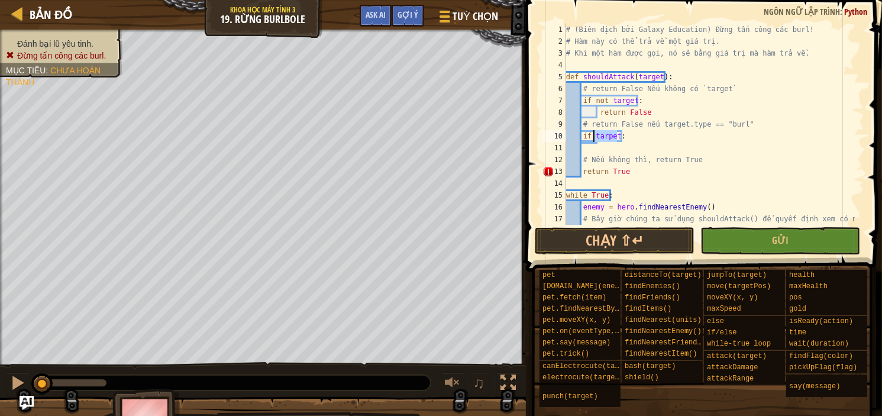
paste textarea "get.type == "burl""
type textarea "if target.type == "burl":"
click at [602, 149] on div "# (Biên dịch bởi Galaxy Education) Đừng tấn công các burl! # Hàm này có thể trả…" at bounding box center [709, 142] width 291 height 237
click at [590, 125] on div "# (Biên dịch bởi Galaxy Education) Đừng tấn công các burl! # Hàm này có thể trả…" at bounding box center [709, 142] width 291 height 237
type textarea "# return False nếu target.type == "burl""
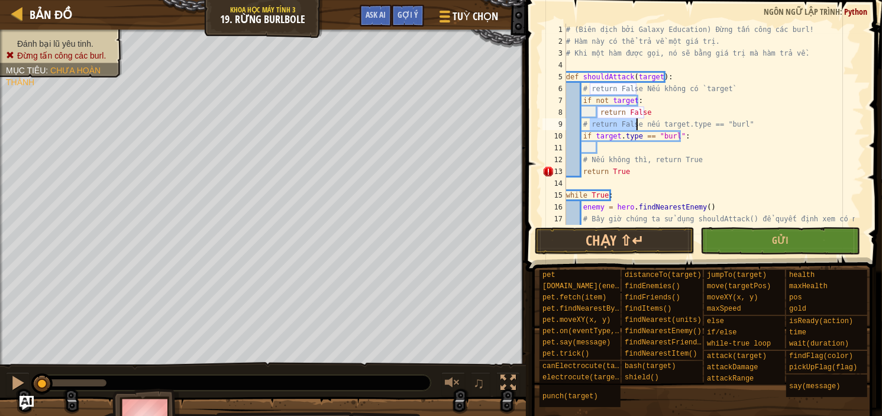
drag, startPoint x: 589, startPoint y: 124, endPoint x: 637, endPoint y: 122, distance: 47.9
click at [637, 122] on div "# (Biên dịch bởi Galaxy Education) Đừng tấn công các burl! # Hàm này có thể trả…" at bounding box center [709, 142] width 291 height 237
click at [606, 148] on div "# (Biên dịch bởi Galaxy Education) Đừng tấn công các burl! # Hàm này có thể trả…" at bounding box center [709, 142] width 291 height 237
paste textarea "return False"
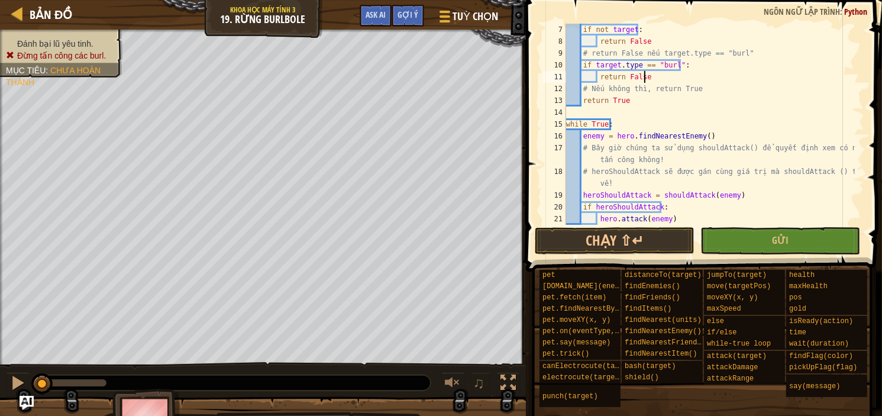
scroll to position [83, 0]
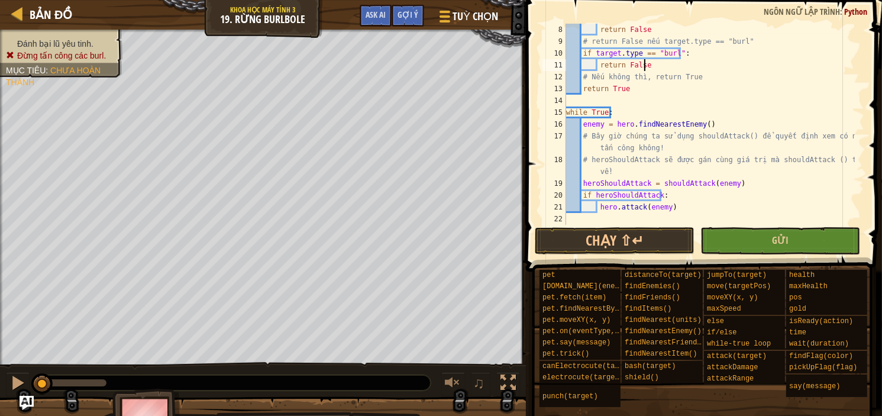
type textarea "return False"
click at [755, 250] on button "Gửi" at bounding box center [780, 240] width 160 height 27
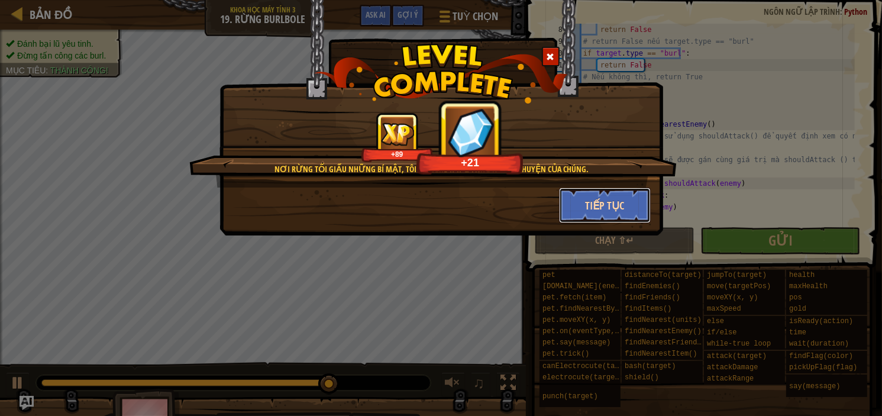
click at [608, 198] on button "Tiếp tục" at bounding box center [605, 204] width 92 height 35
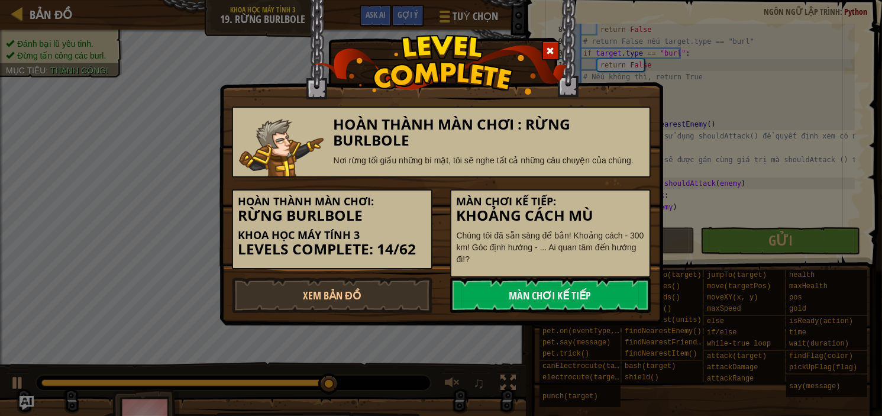
click at [548, 50] on span at bounding box center [550, 51] width 8 height 8
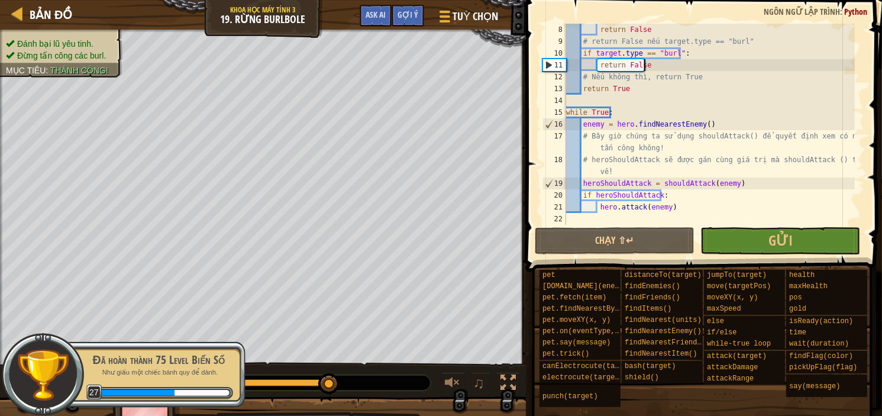
scroll to position [0, 0]
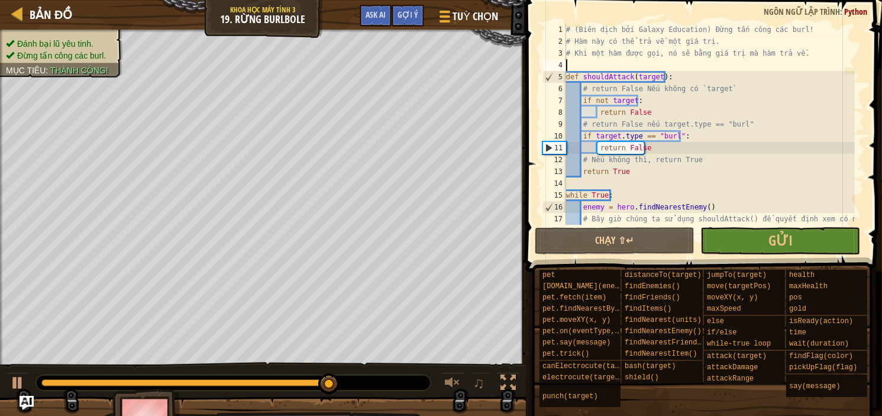
click at [688, 64] on div "# (Biên dịch bởi Galaxy Education) Đừng tấn công các burl! # Hàm này có thể trả…" at bounding box center [709, 142] width 291 height 237
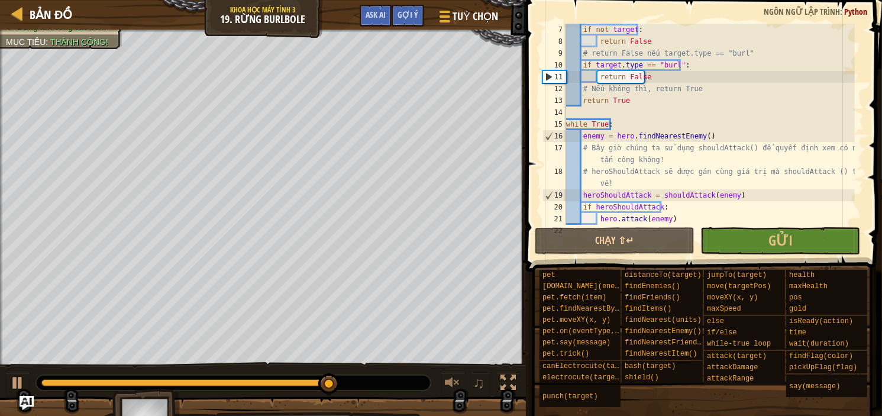
scroll to position [83, 0]
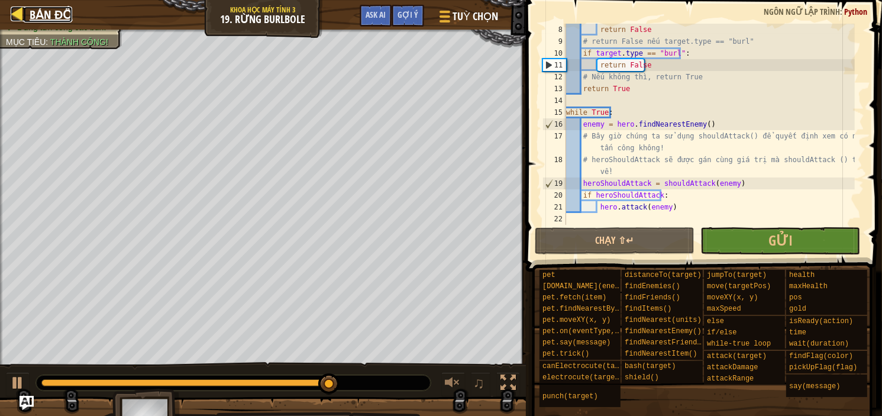
click at [47, 14] on span "Bản đồ" at bounding box center [51, 15] width 43 height 16
select select "vi"
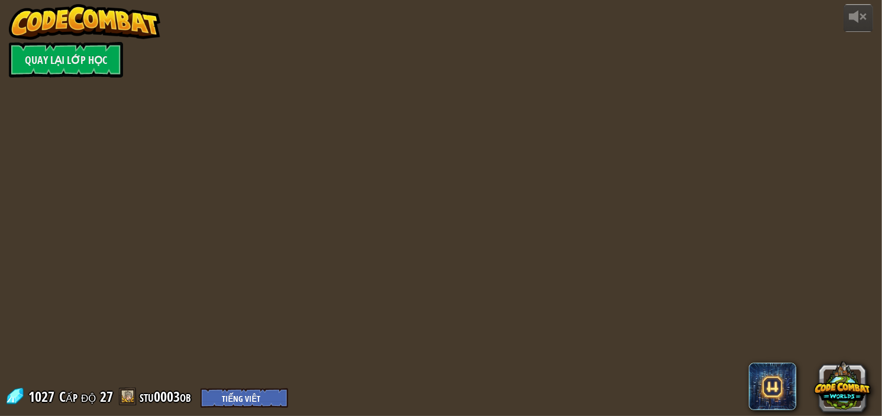
select select "vi"
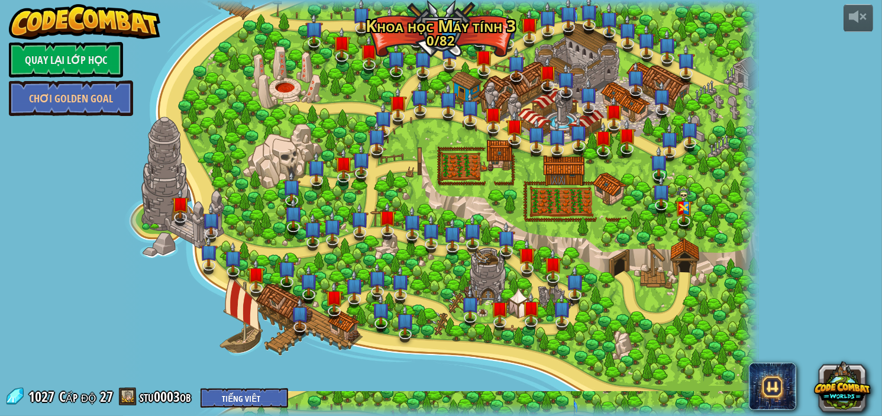
select select "vi"
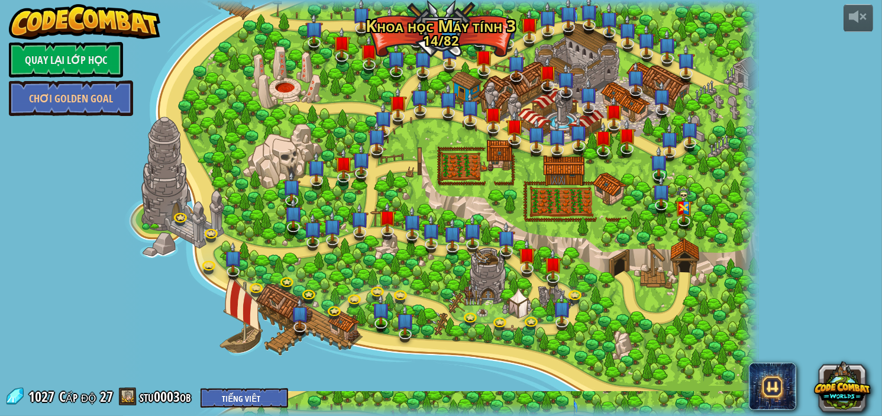
select select "vi"
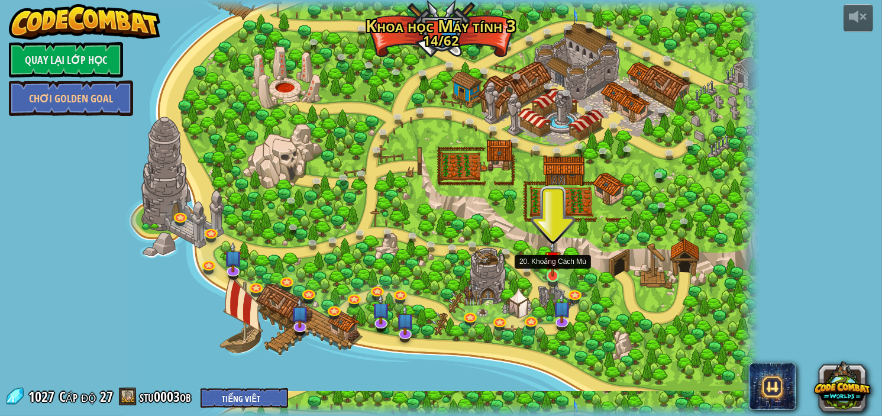
click at [547, 274] on img at bounding box center [552, 258] width 15 height 35
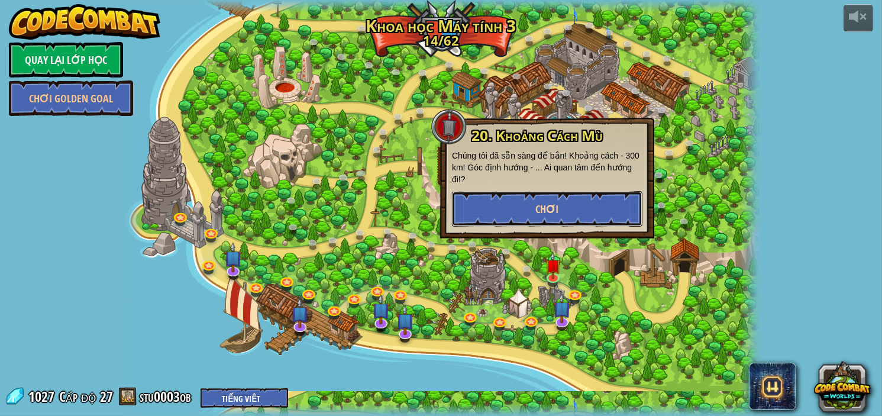
click at [554, 215] on span "Chơi" at bounding box center [547, 209] width 23 height 15
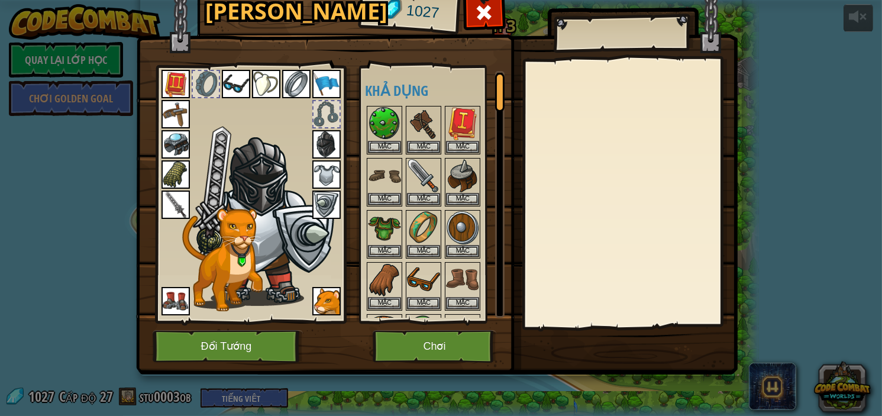
click at [166, 203] on img at bounding box center [175, 204] width 28 height 28
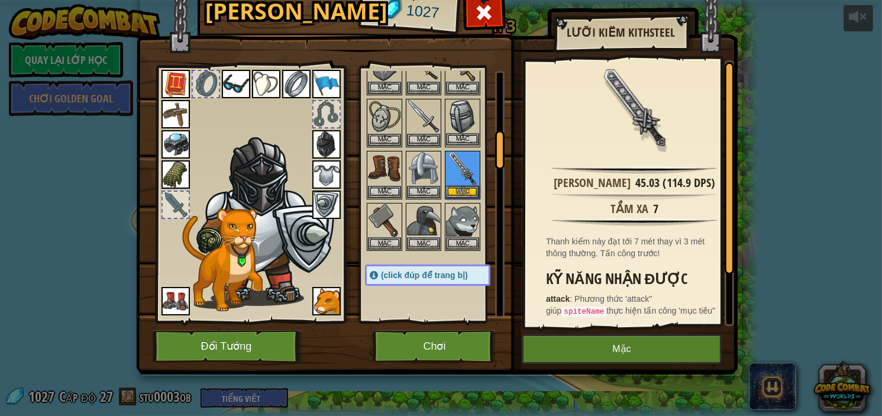
scroll to position [394, 0]
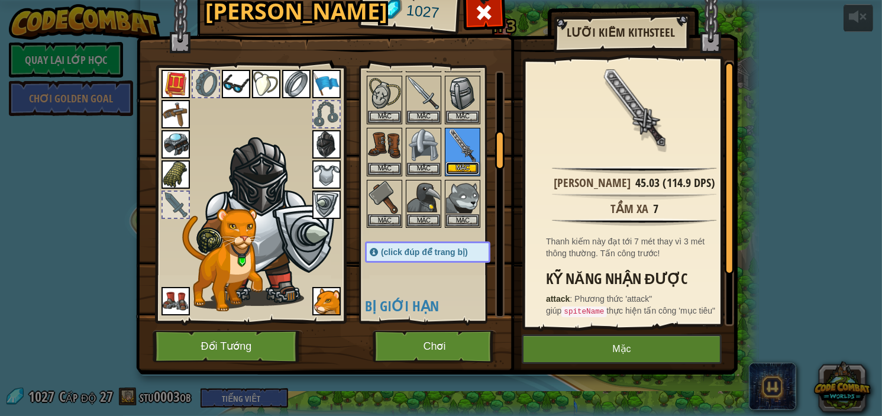
click at [461, 166] on button "Mặc" at bounding box center [462, 168] width 33 height 12
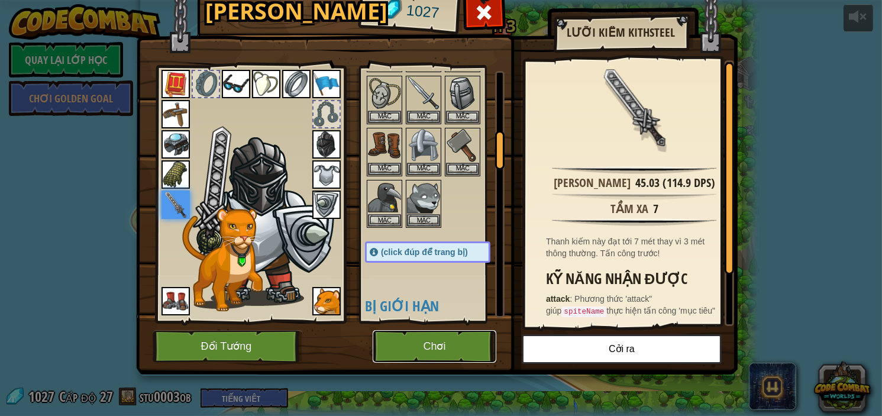
click at [457, 354] on button "Chơi" at bounding box center [435, 346] width 124 height 33
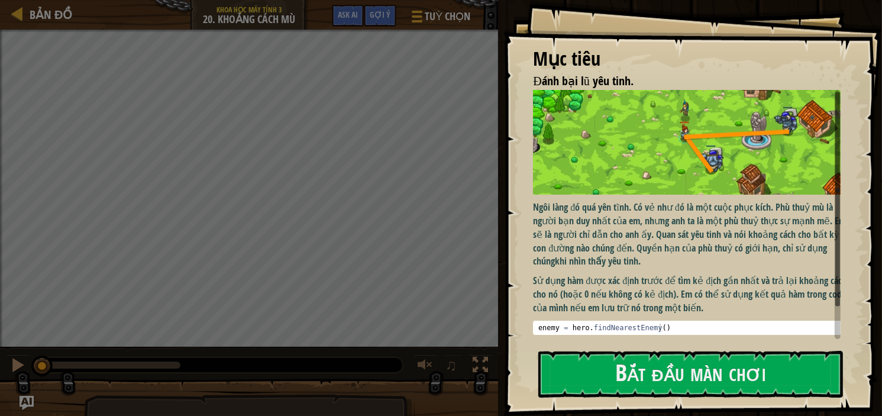
scroll to position [30, 0]
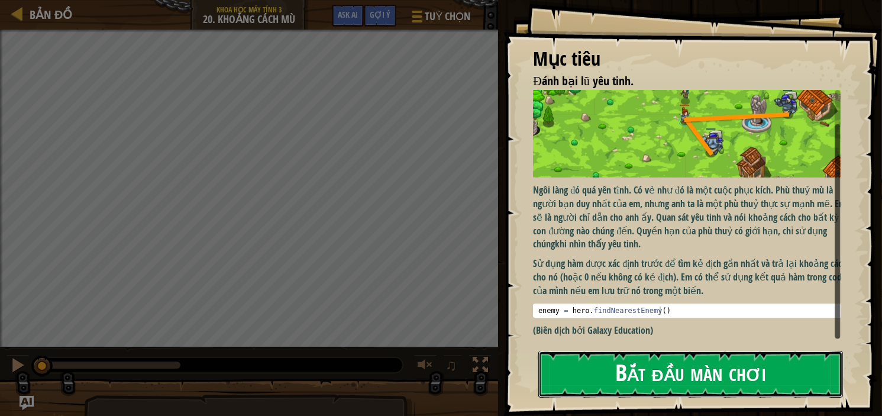
click at [688, 376] on button "Bắt đầu màn chơi" at bounding box center [690, 374] width 305 height 47
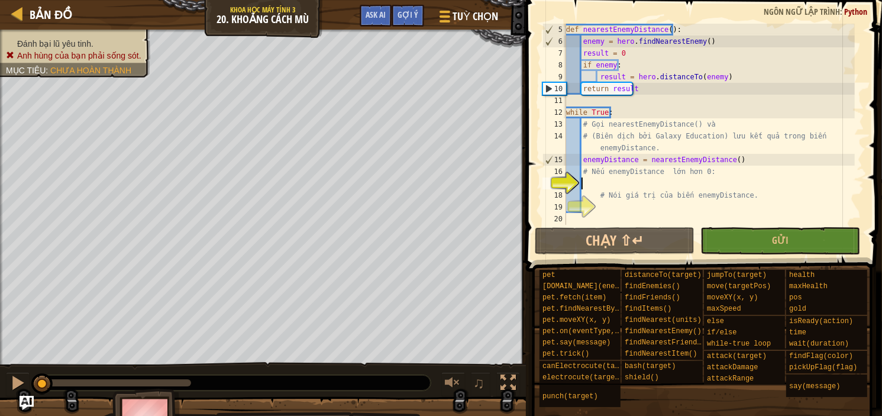
scroll to position [47, 0]
click at [610, 182] on div "def nearestEnemyDistance ( ) : enemy = hero . findNearestEnemy ( ) result = 0 i…" at bounding box center [709, 136] width 291 height 225
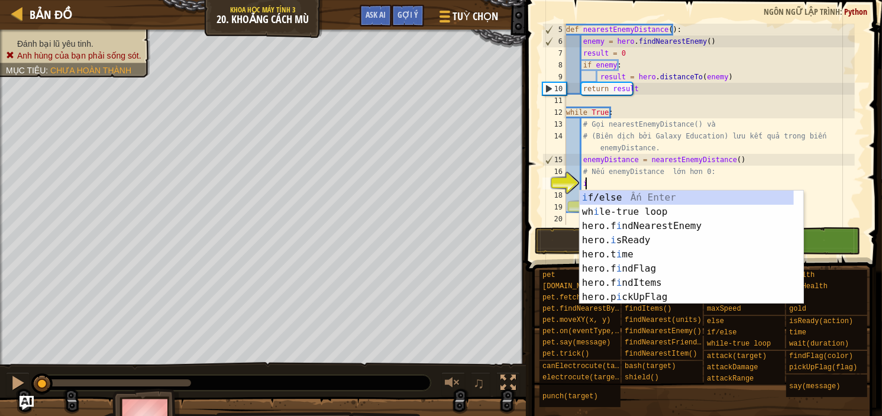
scroll to position [5, 1]
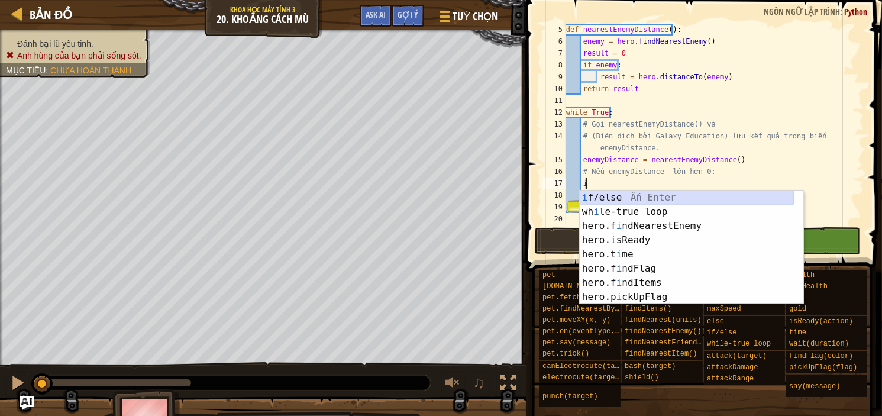
click at [749, 191] on div "i f/else Ấn Enter wh i le-true loop Ấn Enter hero.f i ndNearestEnemy Ấn Enter h…" at bounding box center [687, 261] width 214 height 142
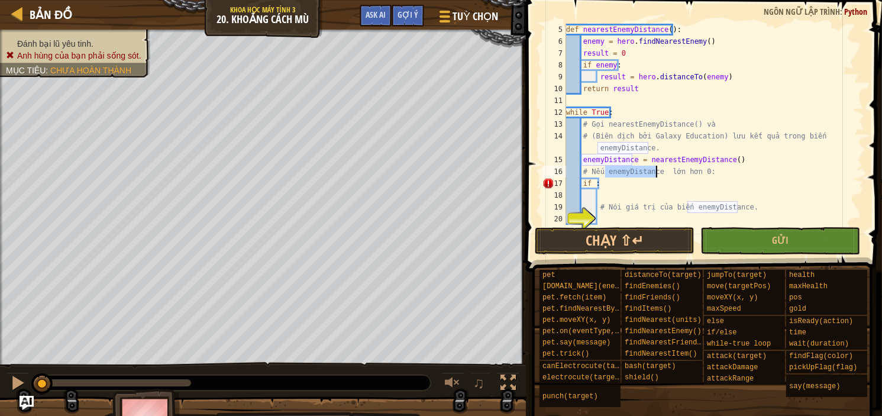
drag, startPoint x: 606, startPoint y: 170, endPoint x: 656, endPoint y: 175, distance: 50.6
click at [656, 175] on div "def nearestEnemyDistance ( ) : enemy = hero . findNearestEnemy ( ) result = 0 i…" at bounding box center [709, 136] width 291 height 225
click at [594, 184] on div "def nearestEnemyDistance ( ) : enemy = hero . findNearestEnemy ( ) result = 0 i…" at bounding box center [709, 136] width 291 height 225
type textarea "if enemyDistance:"
click at [685, 198] on div "def nearestEnemyDistance ( ) : enemy = hero . findNearestEnemy ( ) result = 0 i…" at bounding box center [709, 136] width 291 height 225
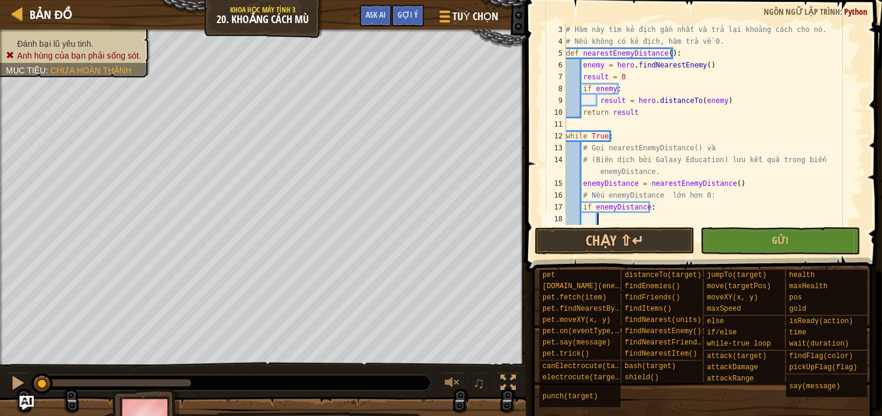
scroll to position [59, 0]
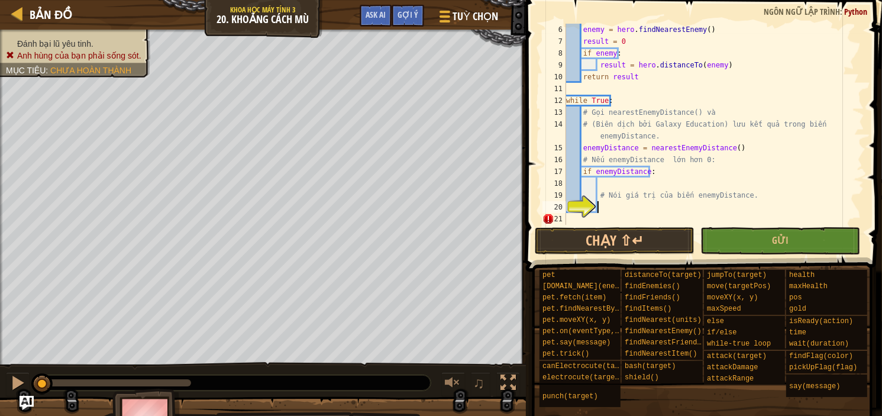
click at [608, 212] on div "enemy = hero . findNearestEnemy ( ) result = 0 if enemy : result = hero . dista…" at bounding box center [709, 136] width 291 height 225
click at [607, 191] on div "enemy = hero . findNearestEnemy ( ) result = 0 if enemy : result = hero . dista…" at bounding box center [709, 136] width 291 height 225
click at [610, 177] on div "enemy = hero . findNearestEnemy ( ) result = 0 if enemy : result = hero . dista…" at bounding box center [709, 136] width 291 height 225
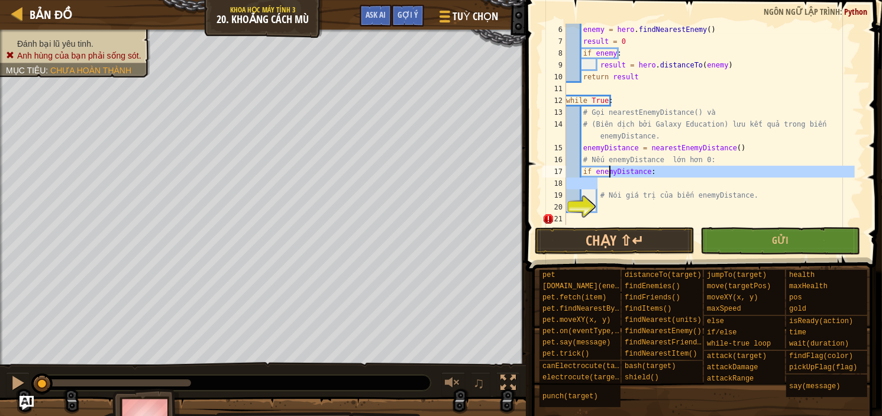
type textarea "if enemyDistance:"
click at [607, 182] on div "enemy = hero . findNearestEnemy ( ) result = 0 if enemy : result = hero . dista…" at bounding box center [709, 124] width 291 height 201
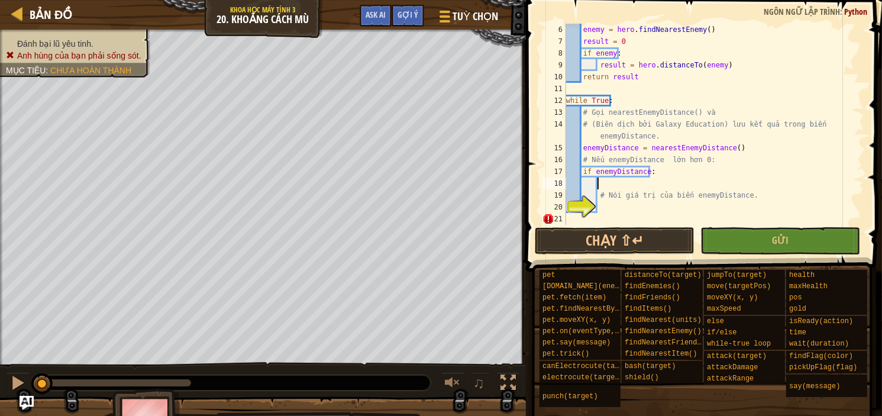
type textarea ">"
paste textarea "enemyDistance"
click at [648, 182] on div "enemy = hero . findNearestEnemy ( ) result = 0 if enemy : result = hero . dista…" at bounding box center [709, 136] width 291 height 225
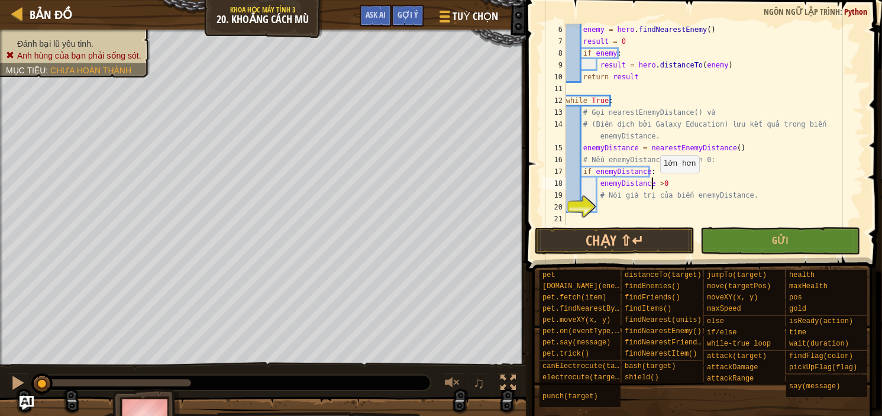
click at [654, 184] on div "enemy = hero . findNearestEnemy ( ) result = 0 if enemy : result = hero . dista…" at bounding box center [709, 136] width 291 height 225
type textarea "enemyDistance > 0"
click at [613, 207] on div "enemy = hero . findNearestEnemy ( ) result = 0 if enemy : result = hero . dista…" at bounding box center [709, 136] width 291 height 225
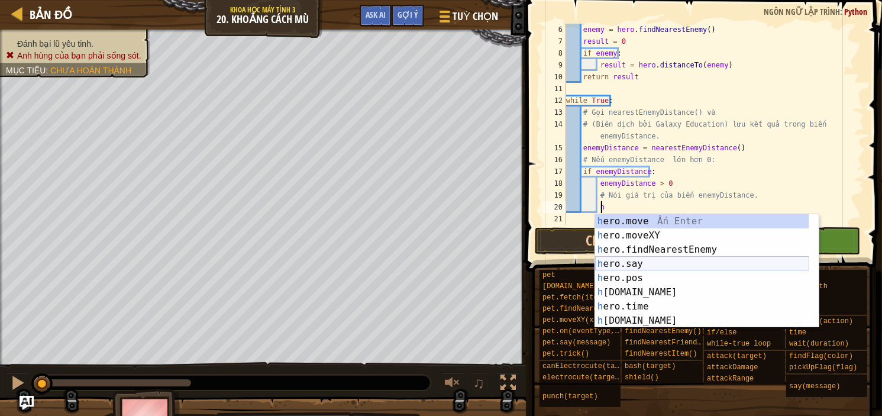
click at [667, 257] on div "h ero.move Ấn Enter h ero.moveXY Ấn Enter h ero.findNearestEnemy Ấn Enter h ero…" at bounding box center [702, 285] width 214 height 142
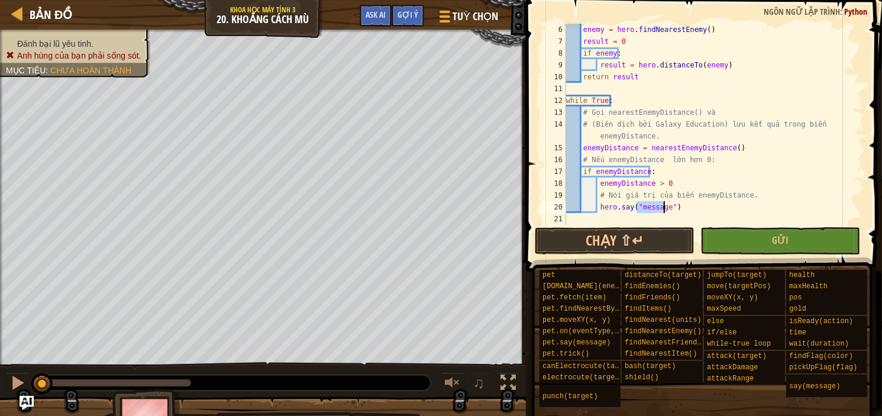
paste textarea "enemyDistanc"
click at [757, 245] on button "Gửi" at bounding box center [780, 240] width 160 height 27
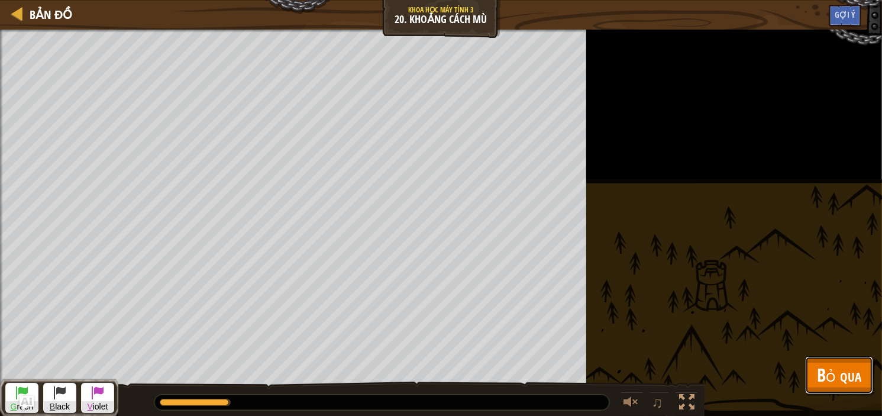
click at [852, 371] on span "Bỏ qua" at bounding box center [839, 375] width 44 height 24
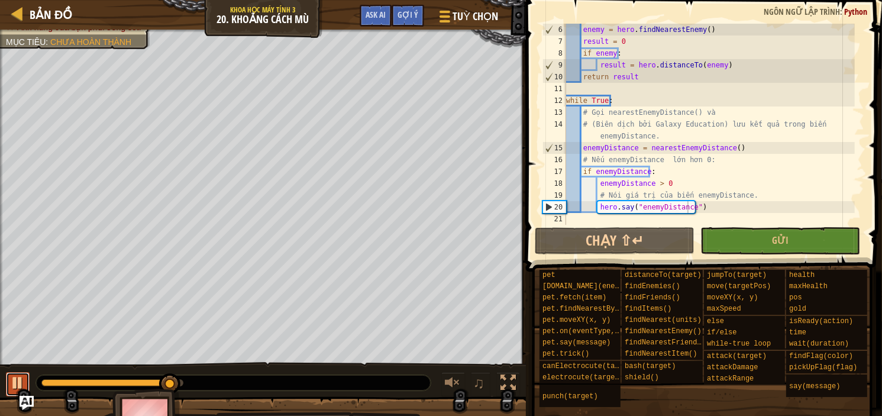
click at [0, 0] on div at bounding box center [0, 0] width 0 height 0
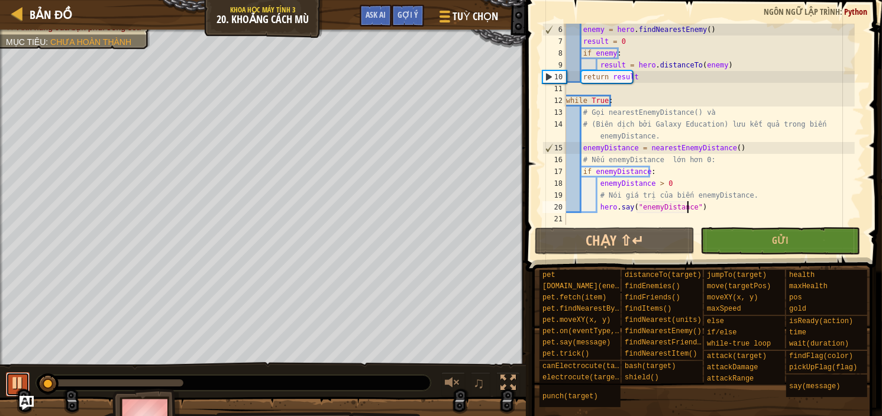
click at [19, 379] on div at bounding box center [17, 382] width 15 height 15
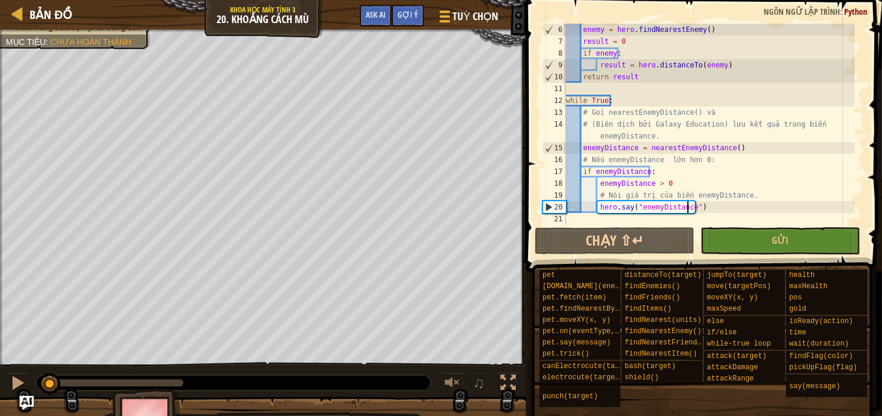
click at [651, 185] on div "enemy = hero . findNearestEnemy ( ) result = 0 if enemy : result = hero . dista…" at bounding box center [709, 136] width 291 height 225
click at [647, 184] on div "enemy = hero . findNearestEnemy ( ) result = 0 if enemy : result = hero . dista…" at bounding box center [709, 136] width 291 height 225
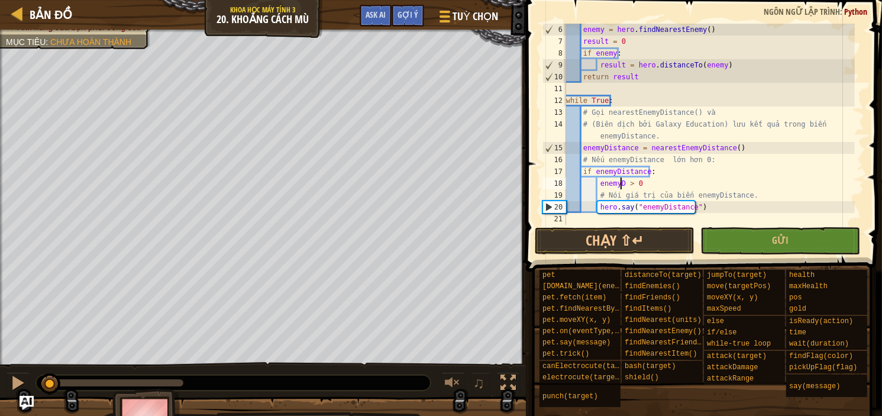
type textarea "enemy > 0"
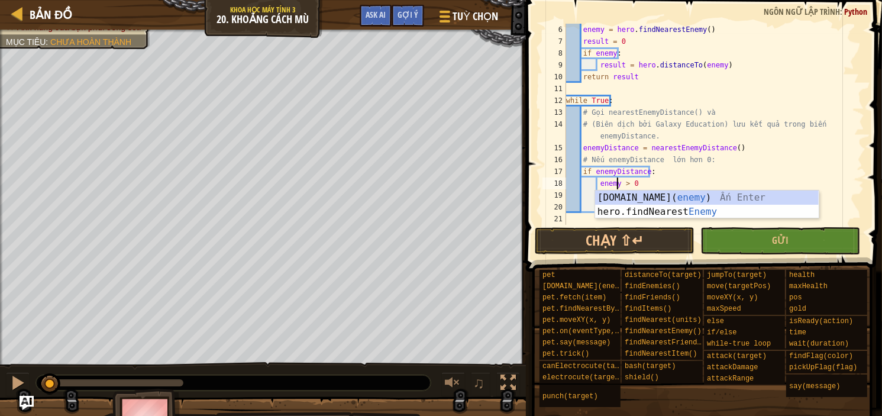
click at [836, 214] on div "enemy = hero . findNearestEnemy ( ) result = 0 if enemy : result = hero . dista…" at bounding box center [709, 136] width 291 height 225
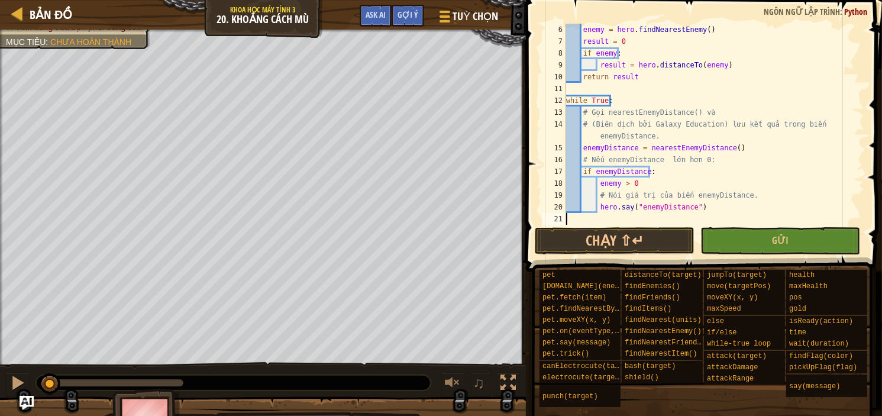
scroll to position [5, 0]
click at [686, 206] on div "enemy = hero . findNearestEnemy ( ) result = 0 if enemy : result = hero . dista…" at bounding box center [709, 136] width 291 height 225
click at [617, 182] on div "enemy = hero . findNearestEnemy ( ) result = 0 if enemy : result = hero . dista…" at bounding box center [709, 136] width 291 height 225
paste textarea "enemyDistance"
click at [596, 183] on div "enemy = hero . findNearestEnemy ( ) result = 0 if enemy : result = hero . dista…" at bounding box center [709, 136] width 291 height 225
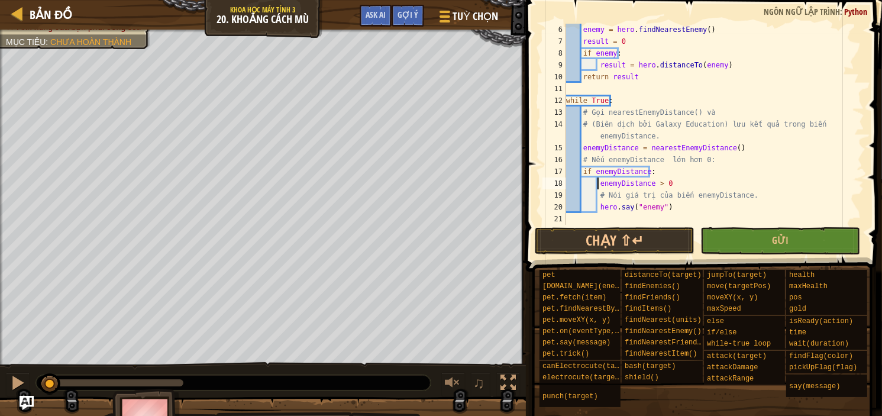
scroll to position [59, 0]
click at [654, 205] on div "enemy = hero . findNearestEnemy ( ) result = 0 if enemy : result = hero . dista…" at bounding box center [709, 136] width 291 height 225
paste textarea "enemyDistance"
click at [653, 238] on button "Chạy ⇧↵" at bounding box center [615, 240] width 160 height 27
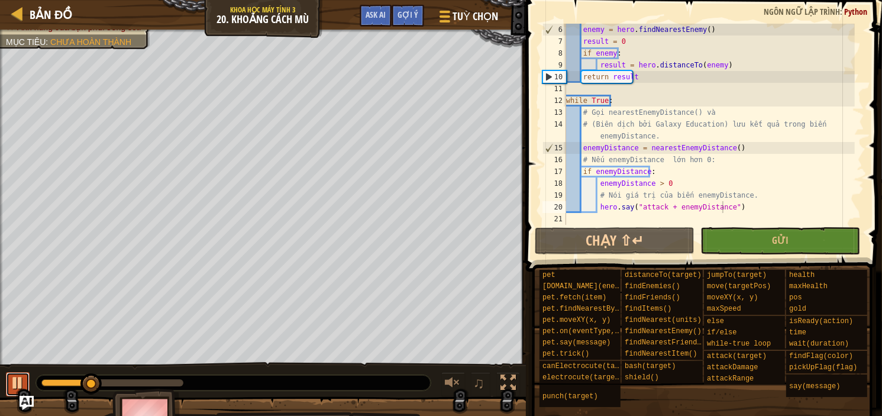
click at [21, 376] on div at bounding box center [17, 382] width 15 height 15
click at [677, 209] on div "enemy = hero . findNearestEnemy ( ) result = 0 if enemy : result = hero . dista…" at bounding box center [709, 136] width 291 height 225
click at [721, 206] on div "enemy = hero . findNearestEnemy ( ) result = 0 if enemy : result = hero . dista…" at bounding box center [709, 136] width 291 height 225
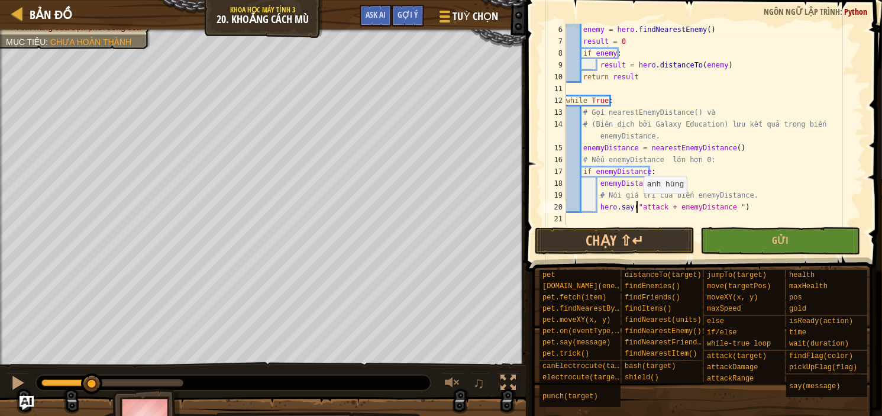
click at [637, 205] on div "enemy = hero . findNearestEnemy ( ) result = 0 if enemy : result = hero . dista…" at bounding box center [709, 136] width 291 height 225
click at [726, 208] on div "enemy = hero . findNearestEnemy ( ) result = 0 if enemy : result = hero . dista…" at bounding box center [709, 136] width 291 height 225
click at [646, 184] on div "enemy = hero . findNearestEnemy ( ) result = 0 if enemy : result = hero . dista…" at bounding box center [709, 136] width 291 height 225
click at [648, 184] on div "enemy = hero . findNearestEnemy ( ) result = 0 if enemy : result = hero . dista…" at bounding box center [709, 136] width 291 height 225
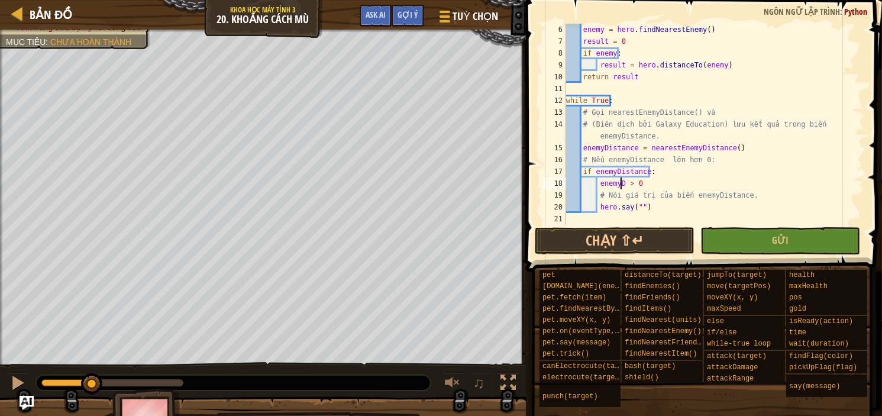
type textarea "enemy > 0"
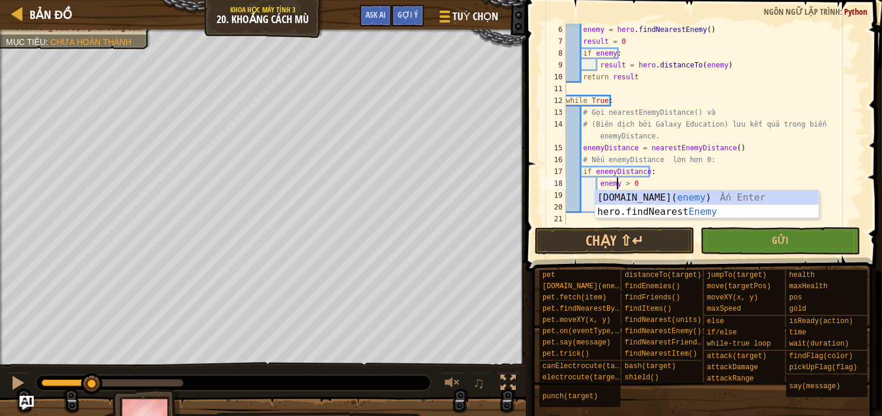
scroll to position [5, 5]
click at [848, 214] on div "enemy = hero . findNearestEnemy ( ) result = 0 if enemy : result = hero . dista…" at bounding box center [709, 136] width 291 height 225
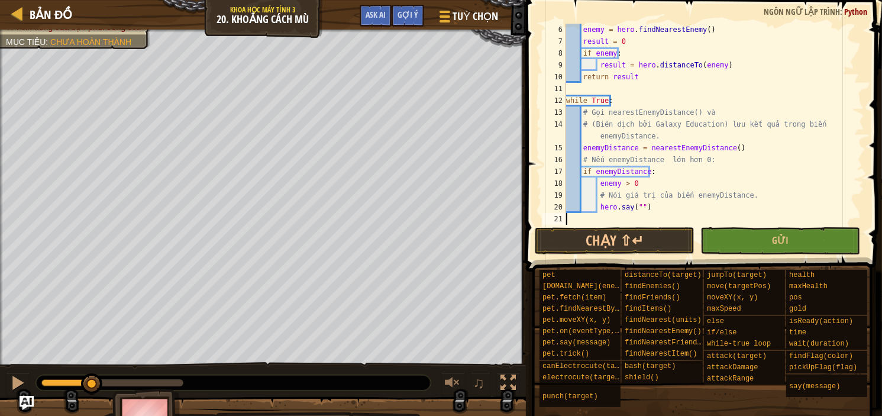
scroll to position [5, 0]
click at [646, 206] on div "enemy = hero . findNearestEnemy ( ) result = 0 if enemy : result = hero . dista…" at bounding box center [709, 136] width 291 height 225
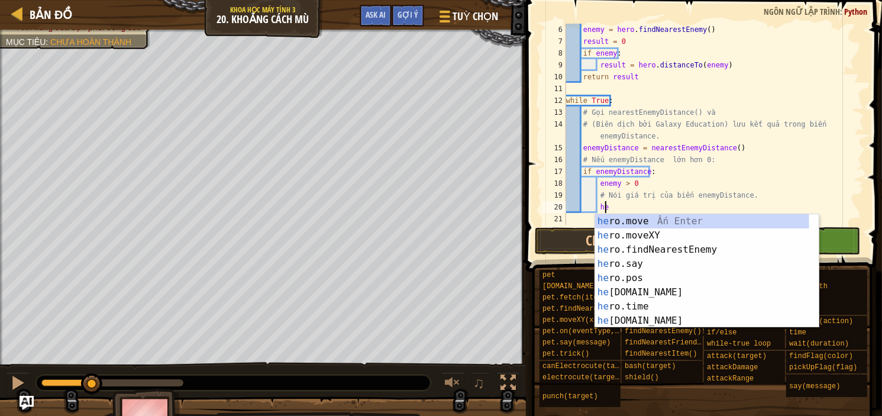
type textarea "h"
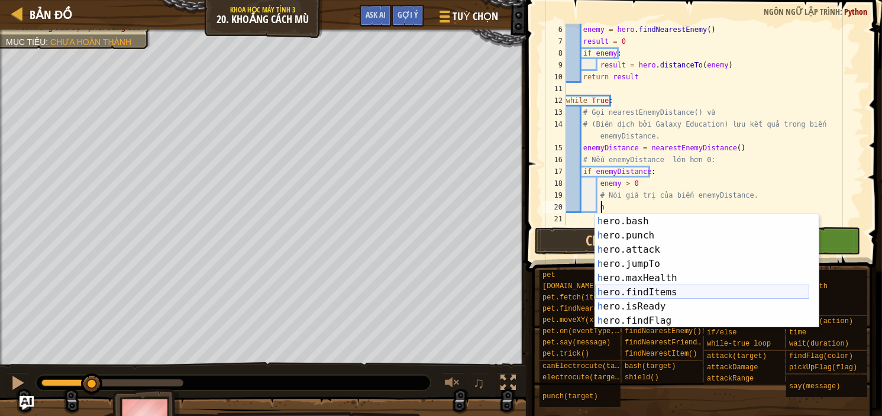
scroll to position [142, 0]
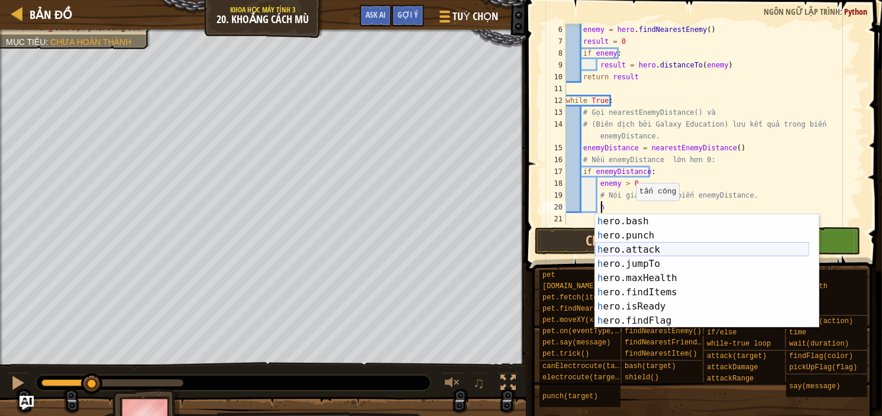
click at [657, 250] on div "h ero.bash Ấn Enter h ero.punch Ấn Enter h ero.attack Ấn Enter h ero.jumpTo Ấn …" at bounding box center [702, 285] width 214 height 142
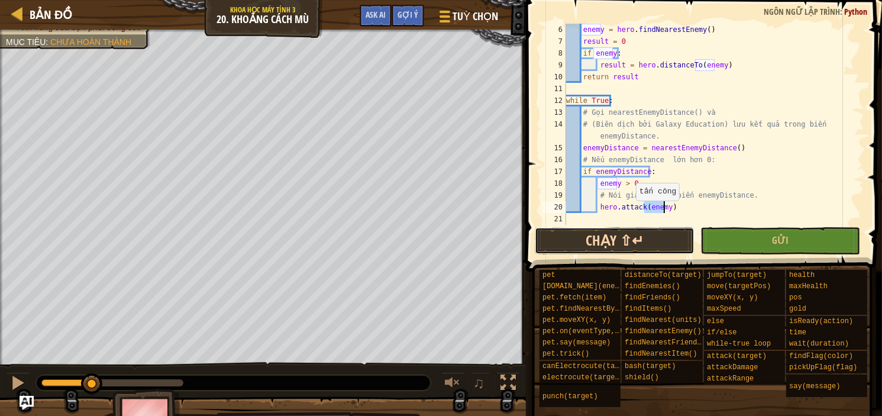
click at [668, 240] on button "Chạy ⇧↵" at bounding box center [615, 240] width 160 height 27
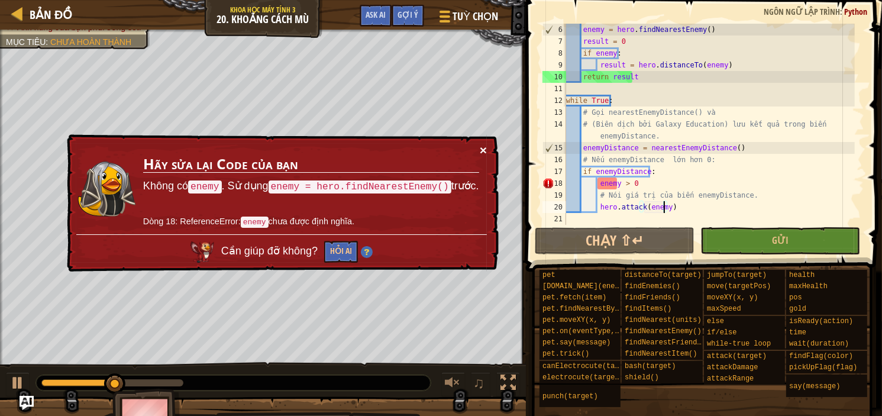
click at [484, 147] on button "×" at bounding box center [483, 150] width 7 height 12
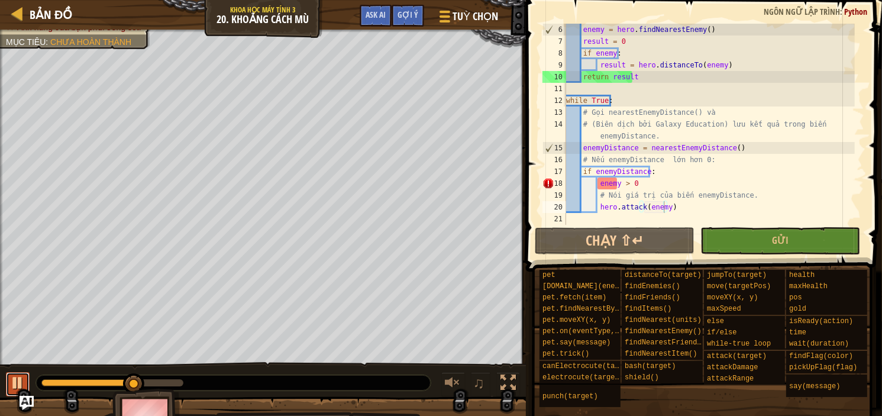
click at [22, 375] on div at bounding box center [17, 382] width 15 height 15
click at [617, 186] on div "enemy = hero . findNearestEnemy ( ) result = 0 if enemy : result = hero . dista…" at bounding box center [709, 136] width 291 height 225
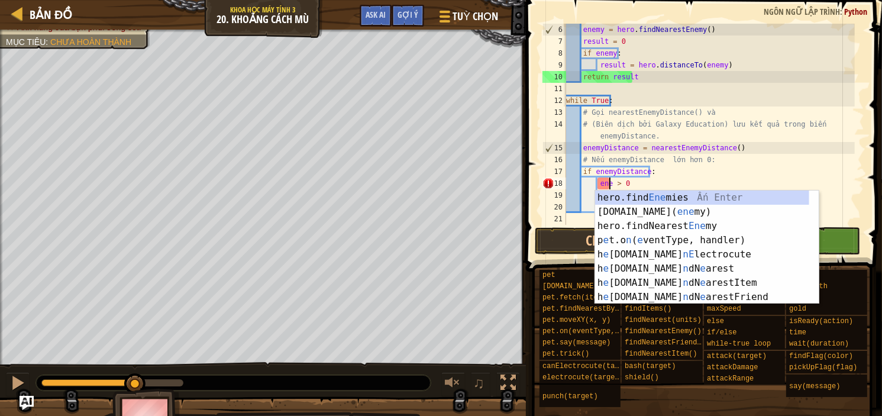
scroll to position [0, 0]
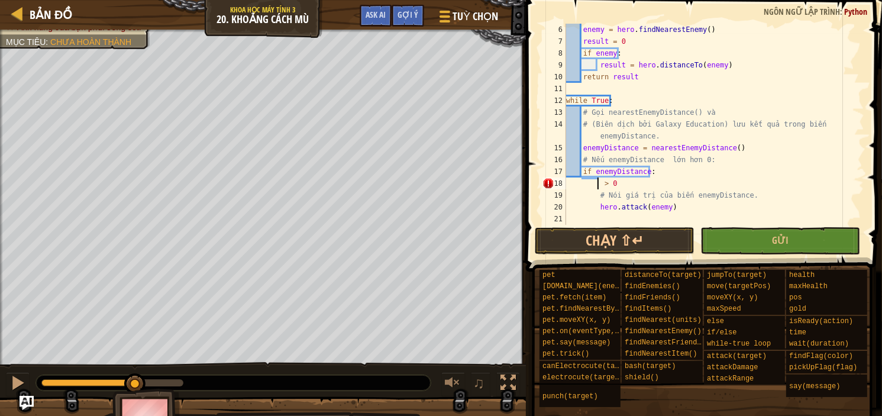
paste textarea "enemyDistance"
click at [597, 183] on div "enemy = hero . findNearestEnemy ( ) result = 0 if enemy : result = hero . dista…" at bounding box center [709, 136] width 291 height 225
click at [663, 208] on div "enemy = hero . findNearestEnemy ( ) result = 0 if enemy : result = hero . dista…" at bounding box center [709, 136] width 291 height 225
paste textarea "enemyDistance"
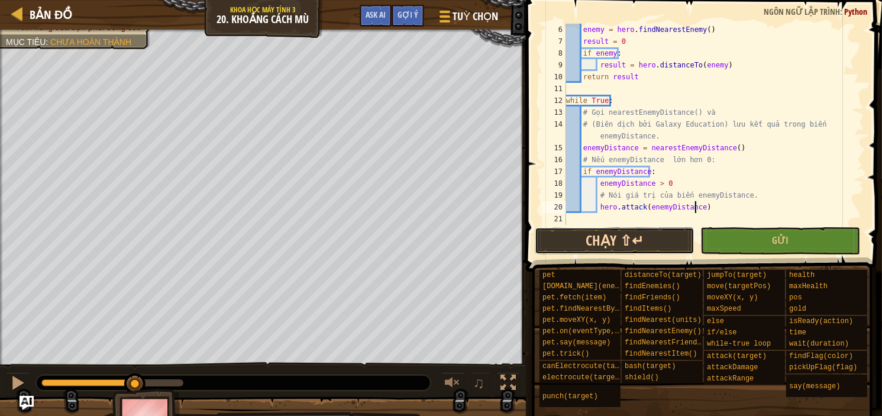
click at [653, 237] on button "Chạy ⇧↵" at bounding box center [615, 240] width 160 height 27
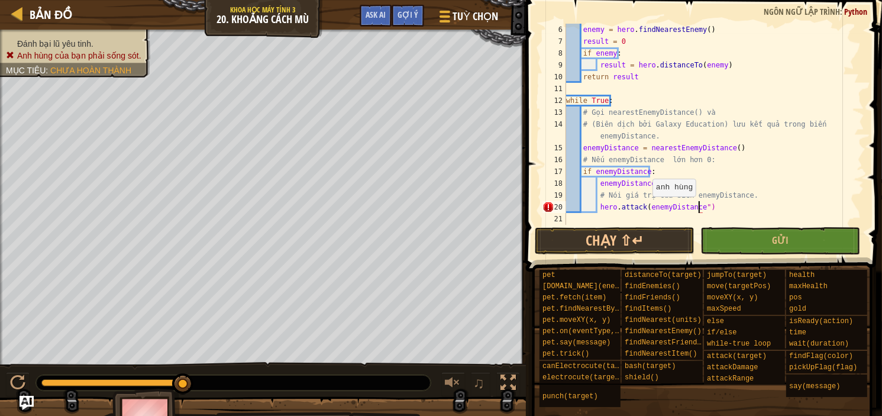
click at [646, 208] on div "enemy = hero . findNearestEnemy ( ) result = 0 if enemy : result = hero . dista…" at bounding box center [709, 136] width 291 height 225
click at [676, 236] on button "Chạy ⇧↵" at bounding box center [615, 240] width 160 height 27
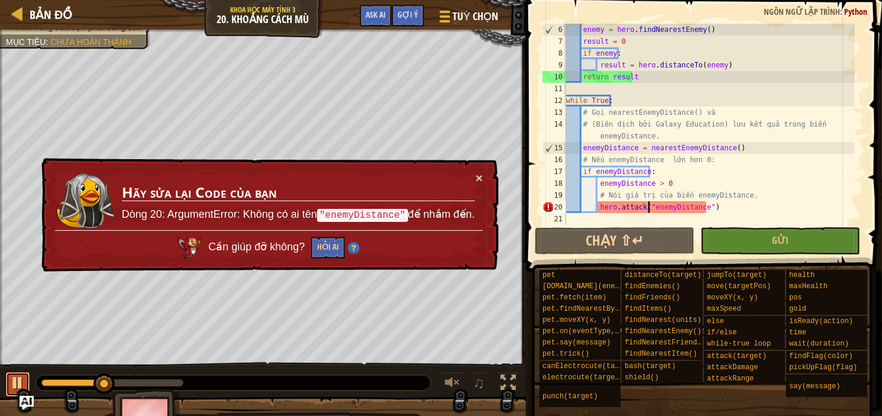
click at [12, 381] on div at bounding box center [17, 382] width 15 height 15
drag, startPoint x: 645, startPoint y: 145, endPoint x: 662, endPoint y: 151, distance: 18.0
click at [645, 145] on div "enemy = hero . findNearestEnemy ( ) result = 0 if enemy : result = hero . dista…" at bounding box center [709, 136] width 291 height 225
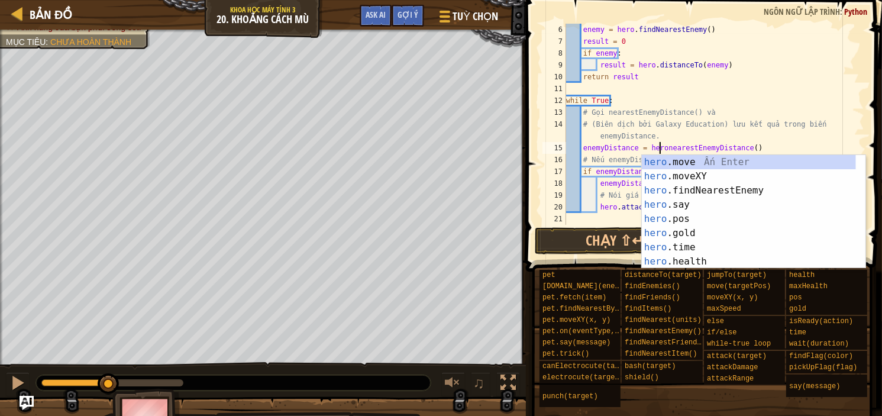
scroll to position [5, 8]
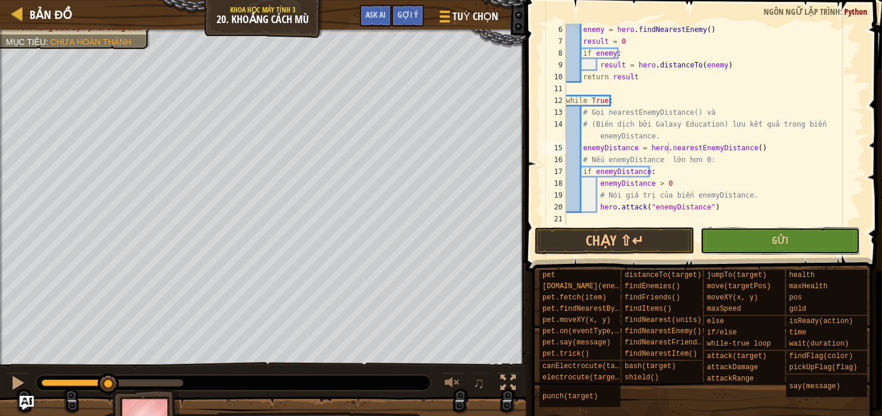
click at [758, 243] on button "Gửi" at bounding box center [780, 240] width 160 height 27
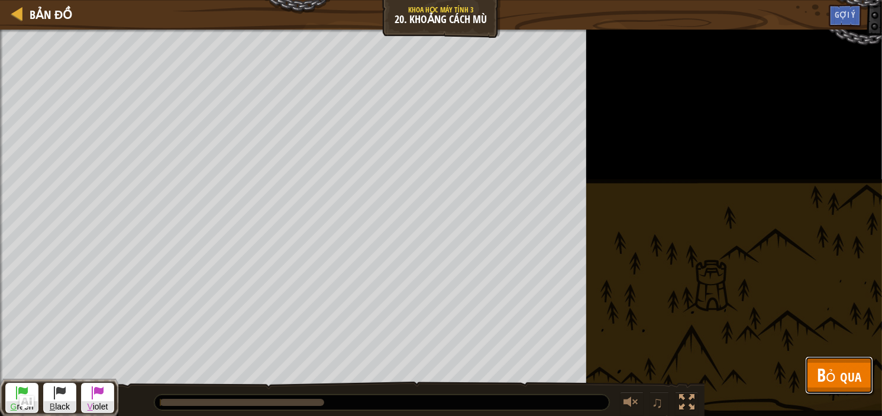
click at [829, 380] on span "Bỏ qua" at bounding box center [839, 375] width 44 height 24
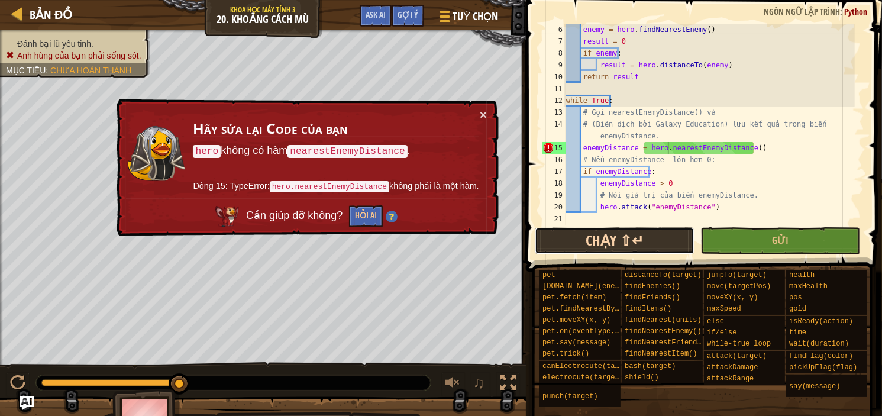
click at [586, 238] on button "Chạy ⇧↵" at bounding box center [615, 240] width 160 height 27
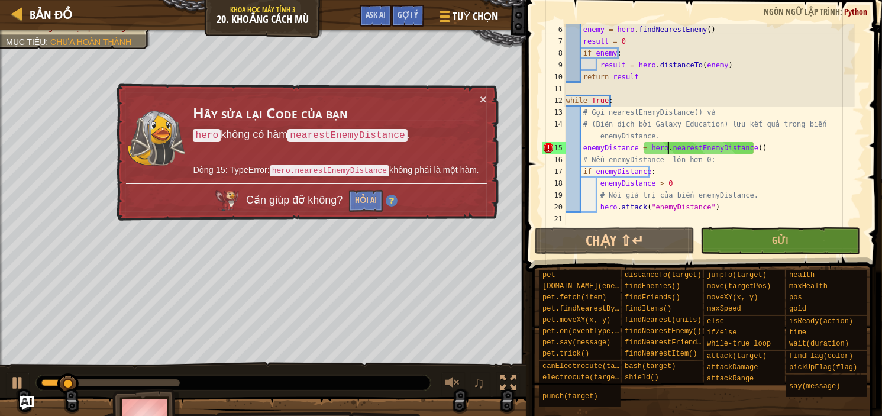
click at [745, 148] on div "enemy = hero . findNearestEnemy ( ) result = 0 if enemy : result = hero . dista…" at bounding box center [709, 136] width 291 height 225
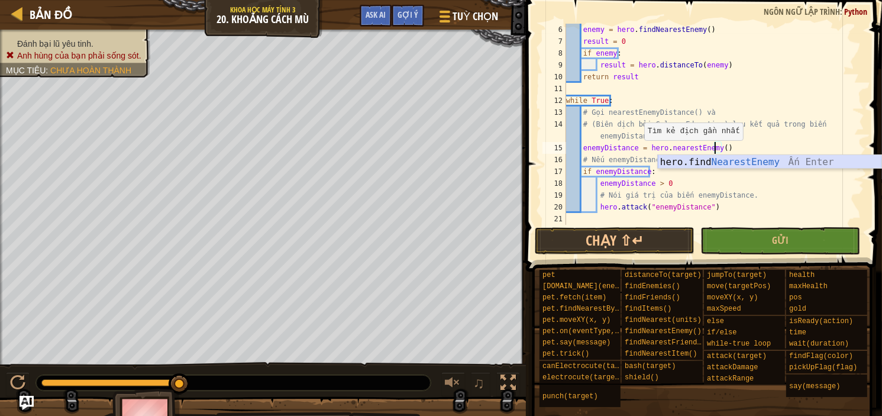
click at [723, 165] on div "hero.find NearestEnemy Ấn Enter" at bounding box center [770, 176] width 224 height 43
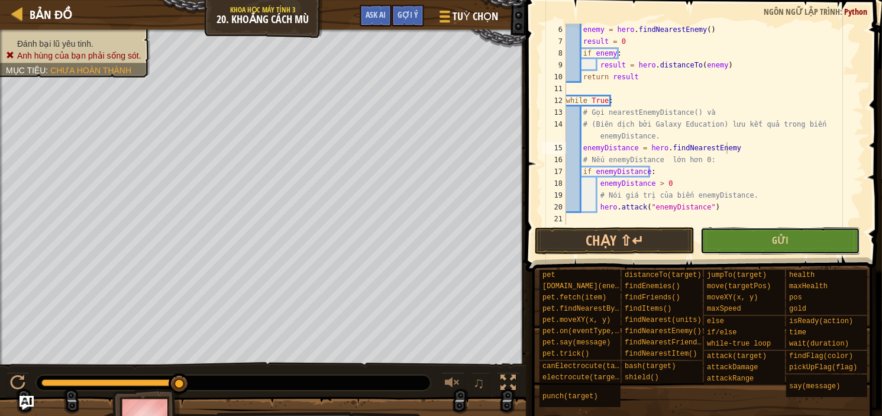
click at [751, 243] on button "Gửi" at bounding box center [780, 240] width 160 height 27
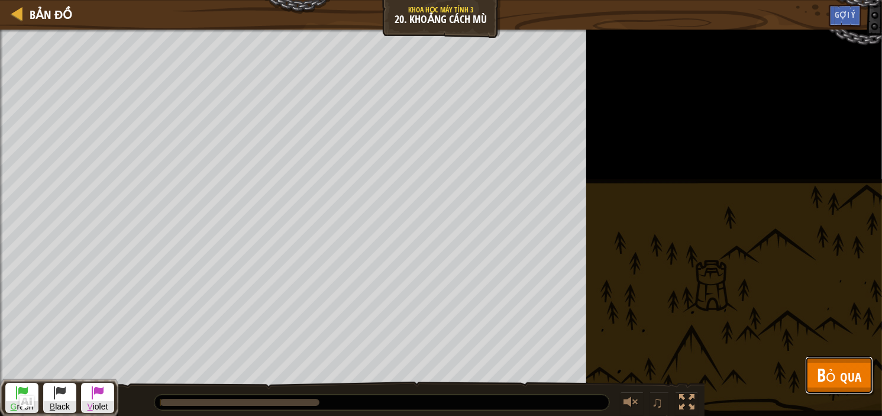
click at [864, 373] on button "Bỏ qua" at bounding box center [839, 375] width 68 height 38
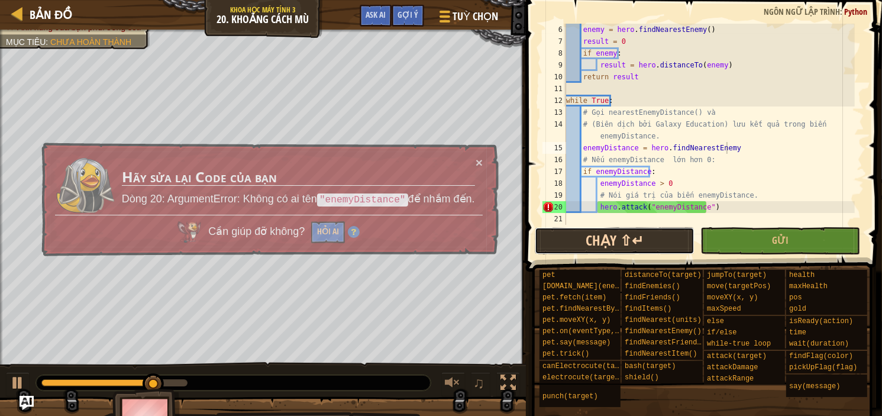
click at [600, 241] on button "Chạy ⇧↵" at bounding box center [615, 240] width 160 height 27
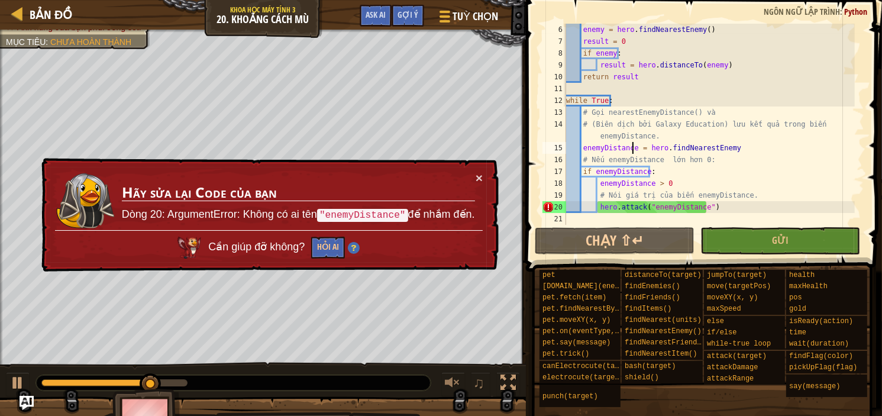
drag, startPoint x: 632, startPoint y: 148, endPoint x: 641, endPoint y: 150, distance: 8.6
click at [634, 147] on div "enemy = hero . findNearestEnemy ( ) result = 0 if enemy : result = hero . dista…" at bounding box center [709, 136] width 291 height 225
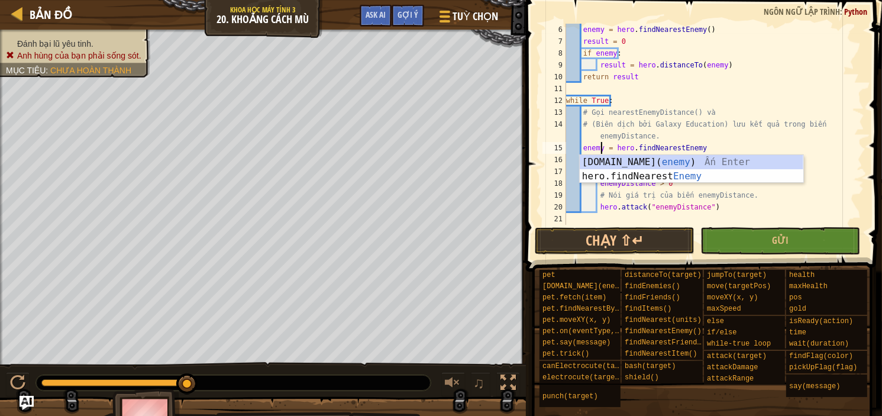
click at [835, 183] on div "enemy = hero . findNearestEnemy ( ) result = 0 if enemy : result = hero . dista…" at bounding box center [709, 136] width 291 height 225
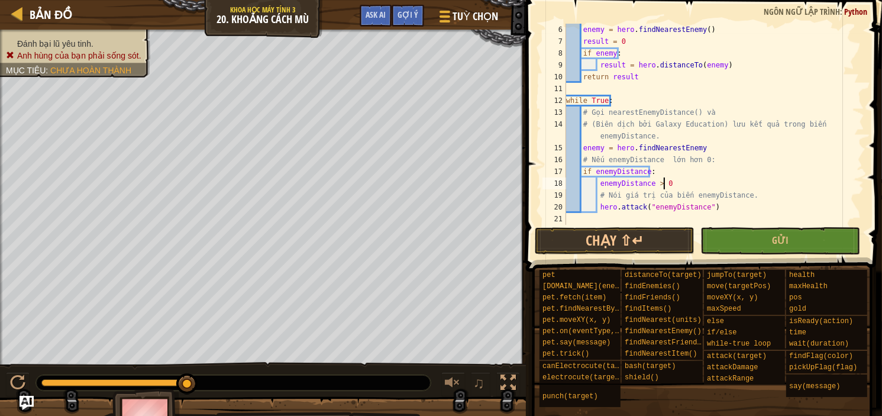
scroll to position [5, 7]
click at [652, 184] on div "enemy = hero . findNearestEnemy ( ) result = 0 if enemy : result = hero . dista…" at bounding box center [709, 136] width 291 height 225
click at [647, 182] on div "enemy = hero . findNearestEnemy ( ) result = 0 if enemy : result = hero . dista…" at bounding box center [709, 136] width 291 height 225
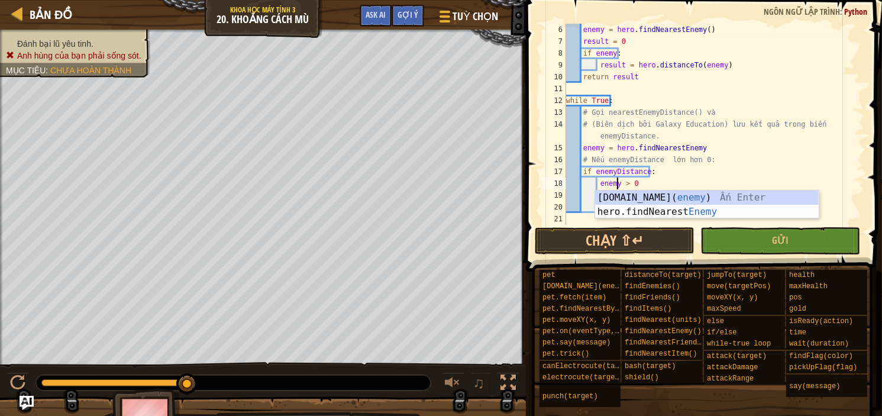
scroll to position [5, 5]
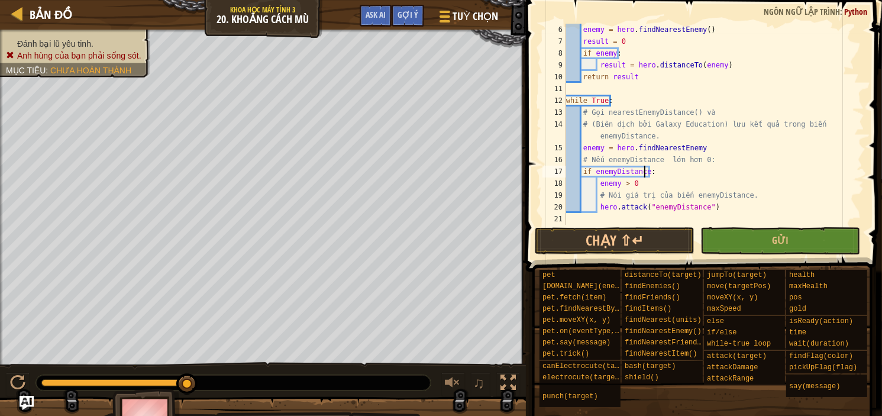
click at [644, 170] on div "enemy = hero . findNearestEnemy ( ) result = 0 if enemy : result = hero . dista…" at bounding box center [709, 136] width 291 height 225
type textarea "if enemy:"
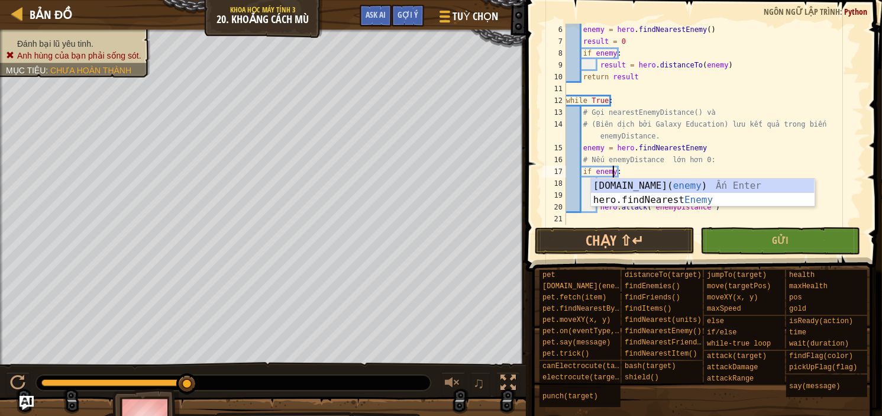
click at [700, 218] on div "enemy = hero . findNearestEnemy ( ) result = 0 if enemy : result = hero . dista…" at bounding box center [709, 136] width 291 height 225
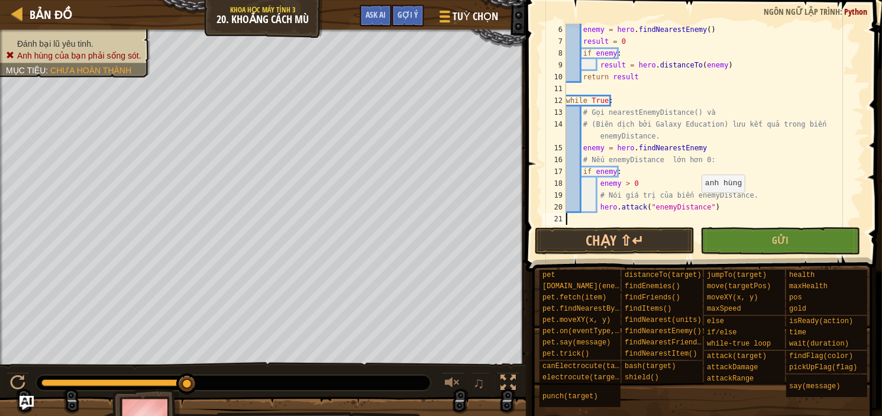
click at [701, 205] on div "enemy = hero . findNearestEnemy ( ) result = 0 if enemy : result = hero . dista…" at bounding box center [709, 136] width 291 height 225
click at [772, 243] on button "Gửi" at bounding box center [780, 240] width 160 height 27
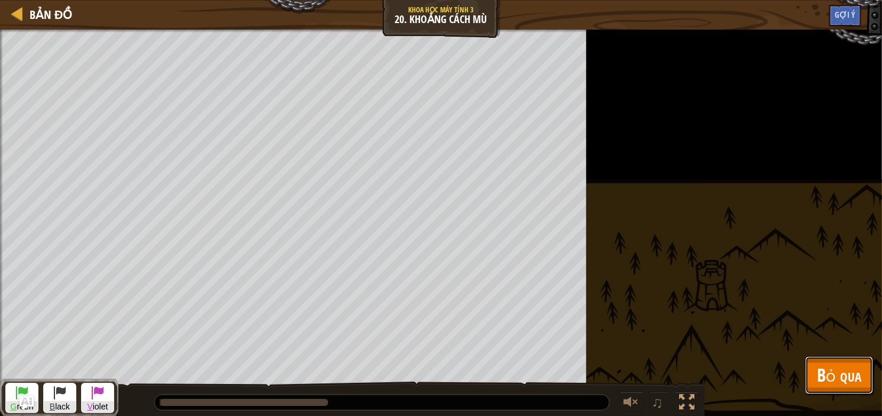
click at [830, 376] on span "Bỏ qua" at bounding box center [839, 375] width 44 height 24
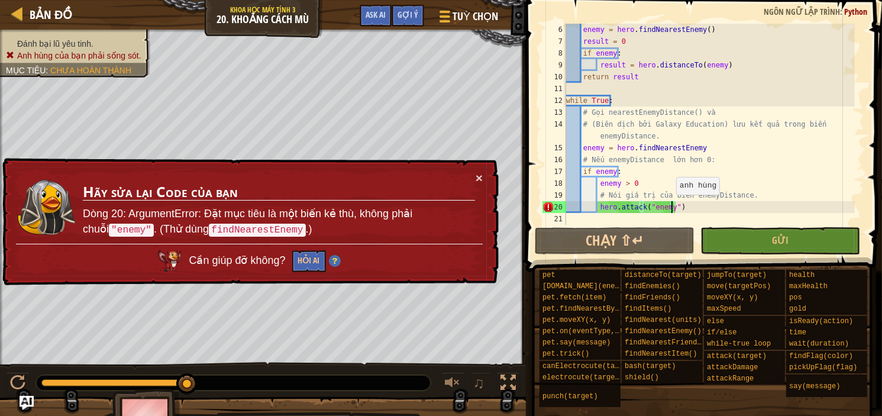
click at [670, 206] on div "enemy = hero . findNearestEnemy ( ) result = 0 if enemy : result = hero . dista…" at bounding box center [709, 136] width 291 height 225
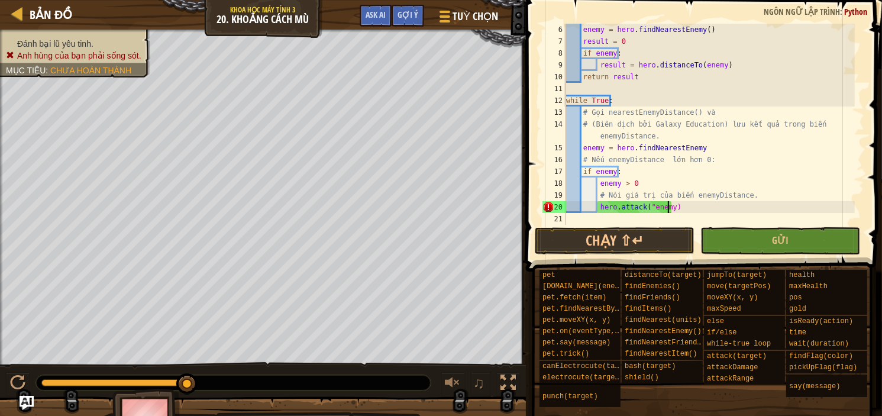
scroll to position [5, 8]
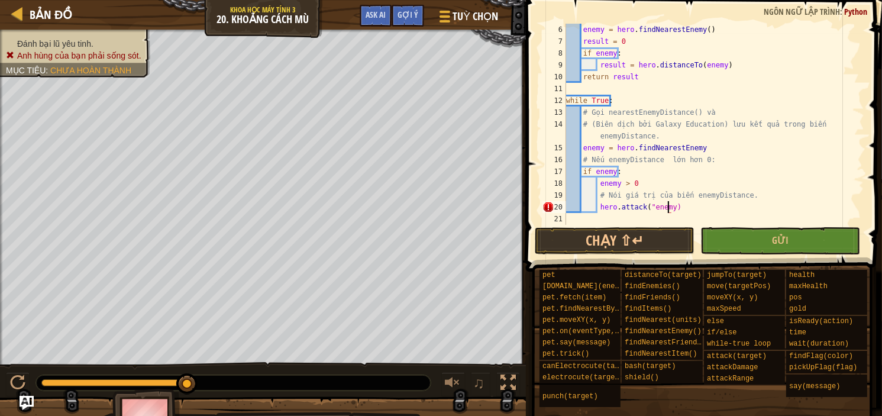
click at [650, 207] on div "enemy = hero . findNearestEnemy ( ) result = 0 if enemy : result = hero . dista…" at bounding box center [709, 136] width 291 height 225
drag, startPoint x: 707, startPoint y: 238, endPoint x: 714, endPoint y: 245, distance: 10.0
click at [708, 238] on button "Gửi" at bounding box center [780, 240] width 160 height 27
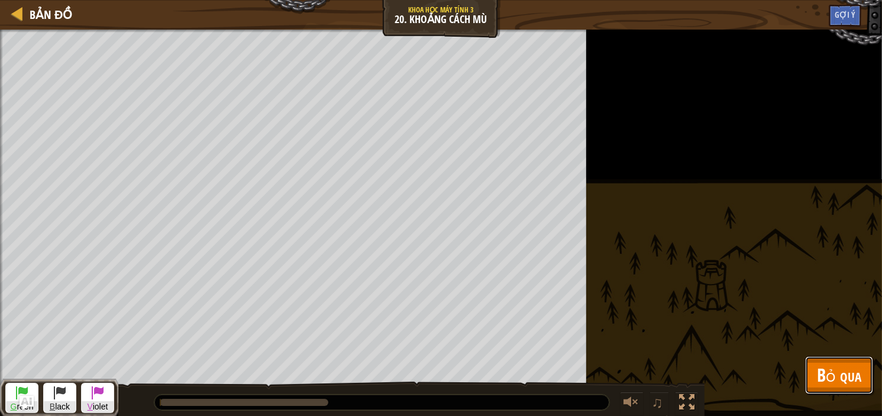
click at [820, 377] on span "Bỏ qua" at bounding box center [839, 375] width 44 height 24
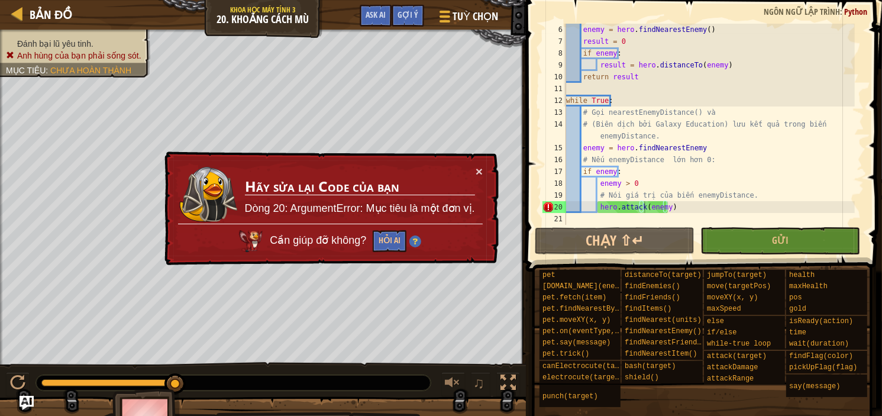
scroll to position [59, 0]
click at [646, 200] on div "enemy = hero . findNearestEnemy ( ) result = 0 if enemy : result = hero . dista…" at bounding box center [709, 136] width 291 height 225
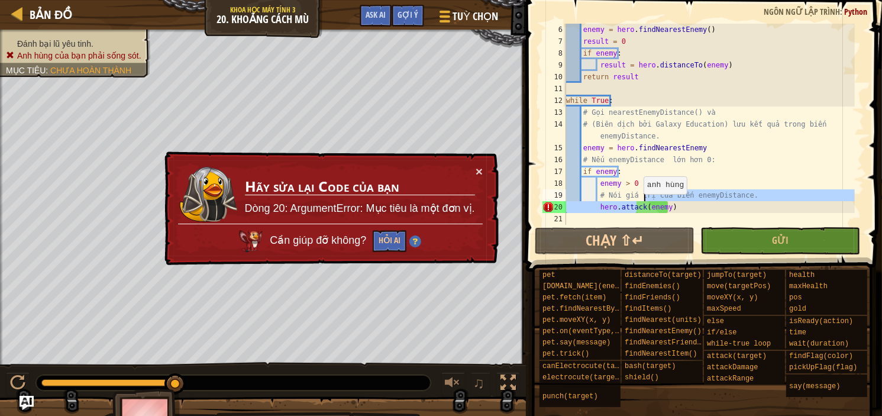
click at [638, 206] on div "enemy = hero . findNearestEnemy ( ) result = 0 if enemy : result = hero . dista…" at bounding box center [709, 124] width 291 height 201
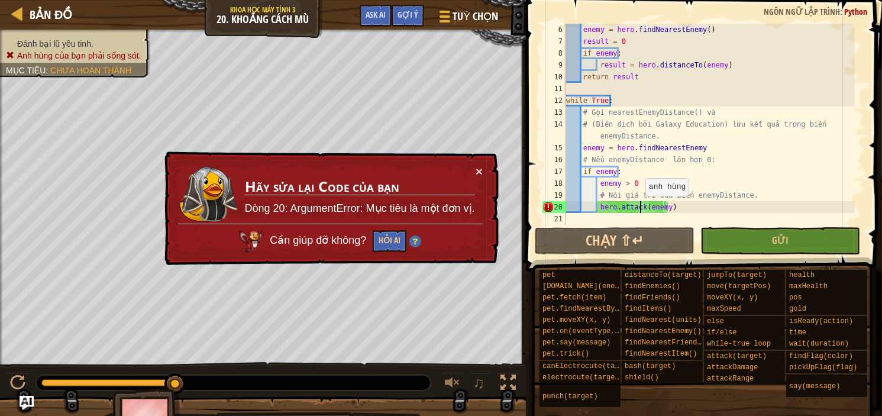
click at [639, 208] on div "enemy = hero . findNearestEnemy ( ) result = 0 if enemy : result = hero . dista…" at bounding box center [709, 136] width 291 height 225
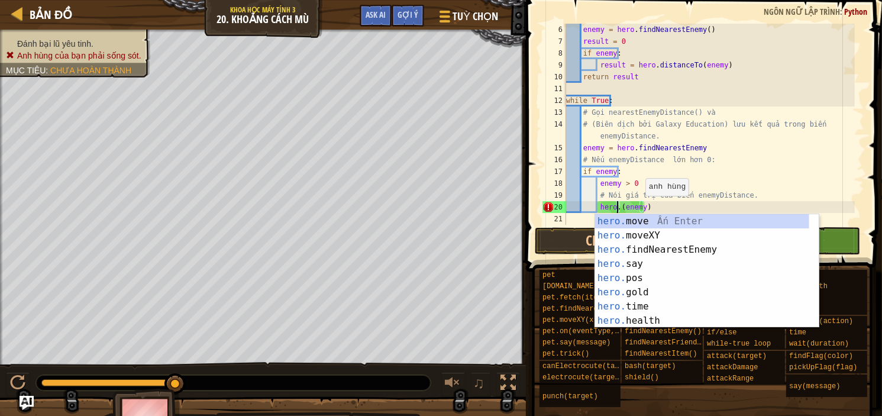
scroll to position [5, 5]
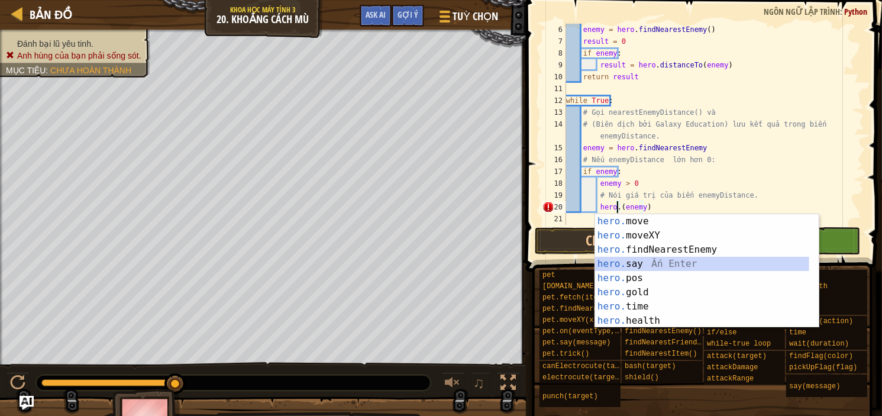
click at [607, 257] on div "hero. move Ấn Enter hero. moveXY Ấn Enter hero. findNearestEnemy Ấn Enter hero.…" at bounding box center [702, 285] width 214 height 142
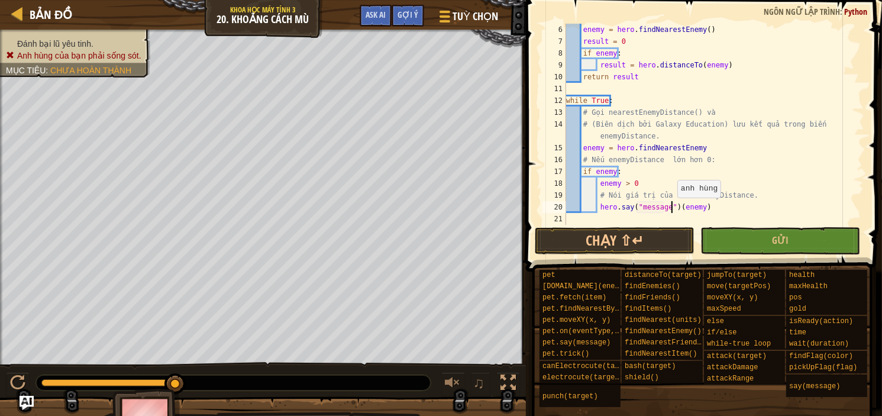
click at [671, 209] on div "enemy = hero . findNearestEnemy ( ) result = 0 if enemy : result = hero . dista…" at bounding box center [709, 136] width 291 height 225
click at [664, 208] on div "enemy = hero . findNearestEnemy ( ) result = 0 if enemy : result = hero . dista…" at bounding box center [709, 136] width 291 height 225
click at [693, 209] on div "enemy = hero . findNearestEnemy ( ) result = 0 if enemy : result = hero . dista…" at bounding box center [709, 136] width 291 height 225
type textarea "hero.say("enemy")"
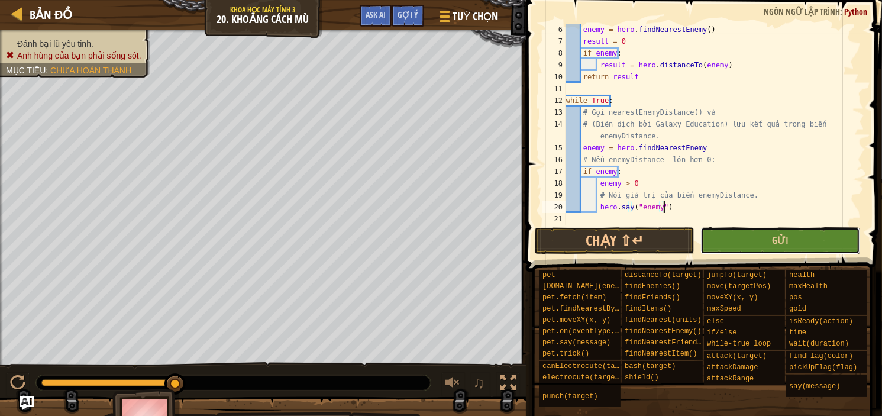
click at [726, 245] on button "Gửi" at bounding box center [780, 240] width 160 height 27
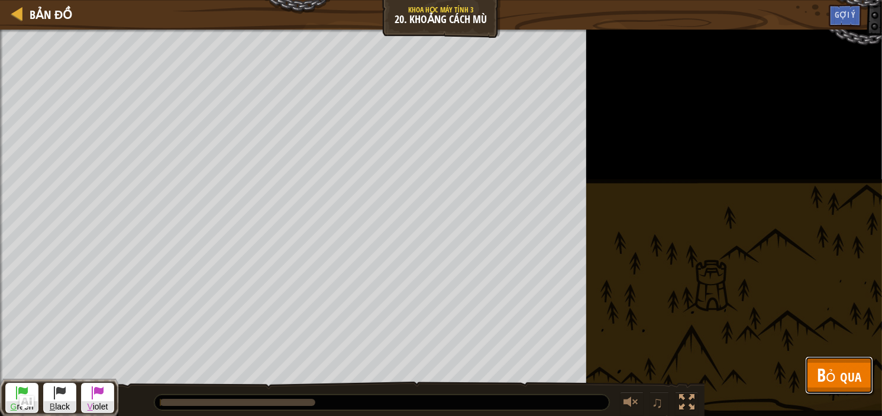
click at [830, 391] on button "Bỏ qua" at bounding box center [839, 375] width 68 height 38
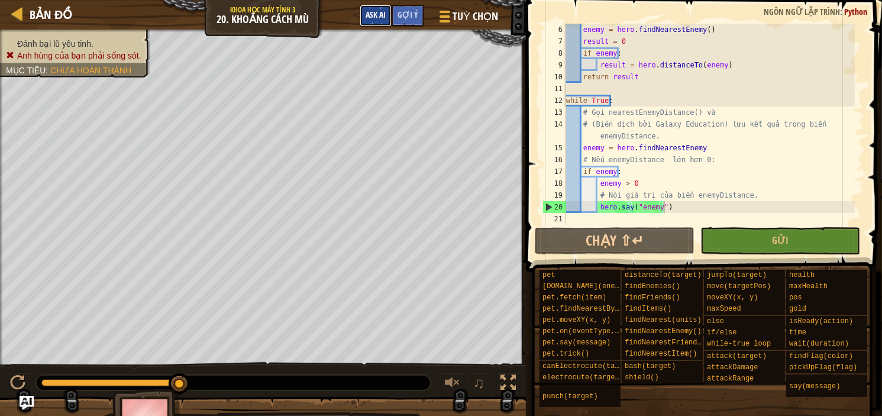
click at [373, 11] on span "Ask AI" at bounding box center [376, 14] width 20 height 11
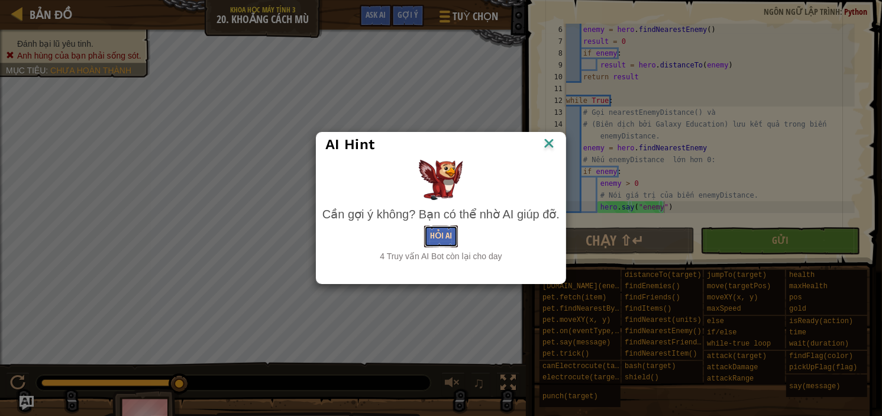
click at [443, 238] on button "Hỏi AI" at bounding box center [441, 236] width 34 height 22
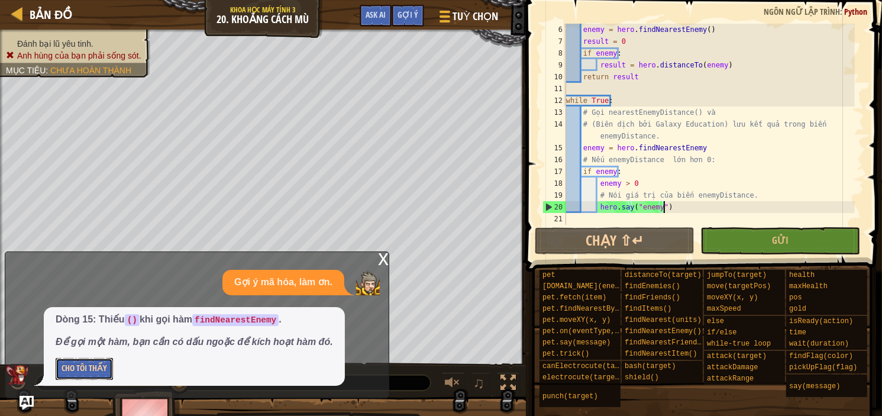
click at [104, 368] on button "Cho Tôi Thấy" at bounding box center [84, 369] width 57 height 22
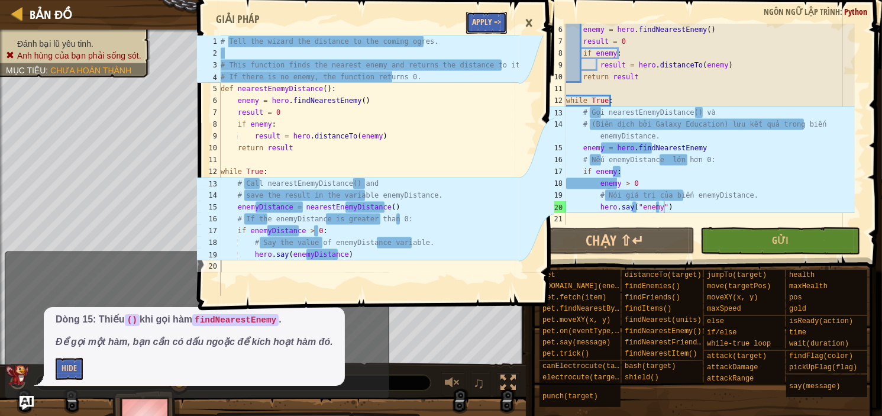
click at [493, 18] on button "Apply =>" at bounding box center [486, 23] width 41 height 22
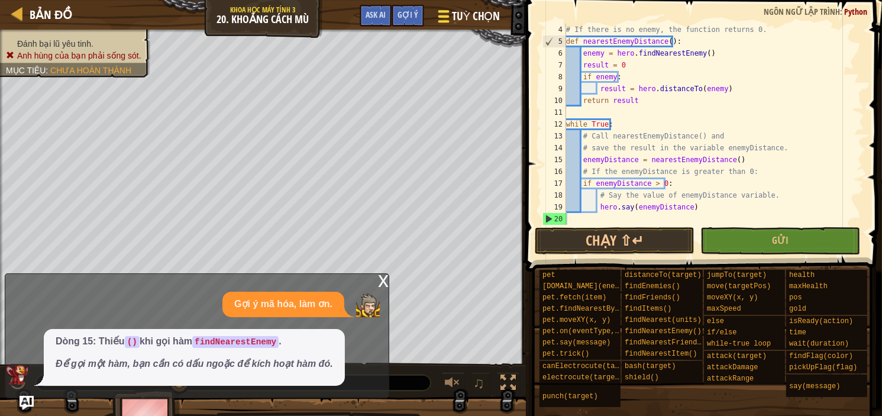
scroll to position [35, 0]
click at [751, 247] on button "Gửi" at bounding box center [780, 240] width 160 height 27
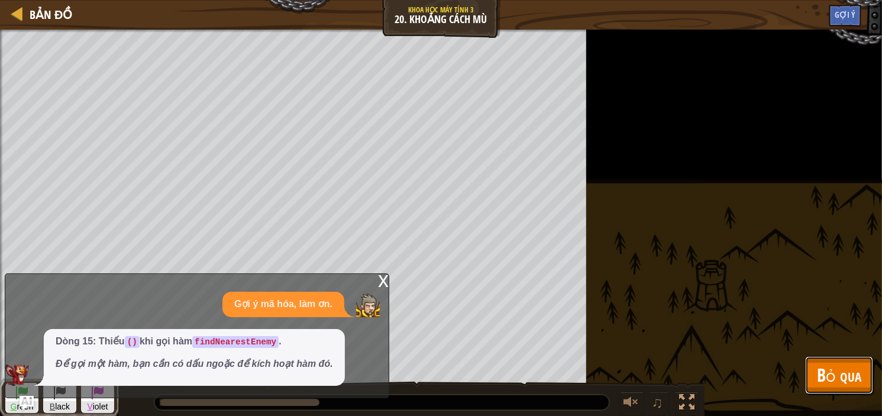
click at [842, 377] on span "Bỏ qua" at bounding box center [839, 375] width 44 height 24
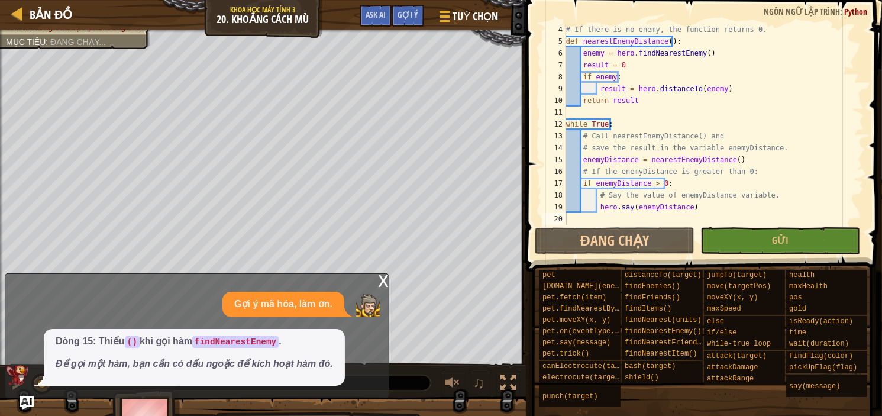
click at [375, 283] on div "x Gợi ý mã hóa, làm ơn. Dòng 15: Thiếu () khi gọi hàm findNearestEnemy . Để gọi…" at bounding box center [197, 335] width 384 height 125
click at [381, 279] on div "x" at bounding box center [383, 280] width 11 height 12
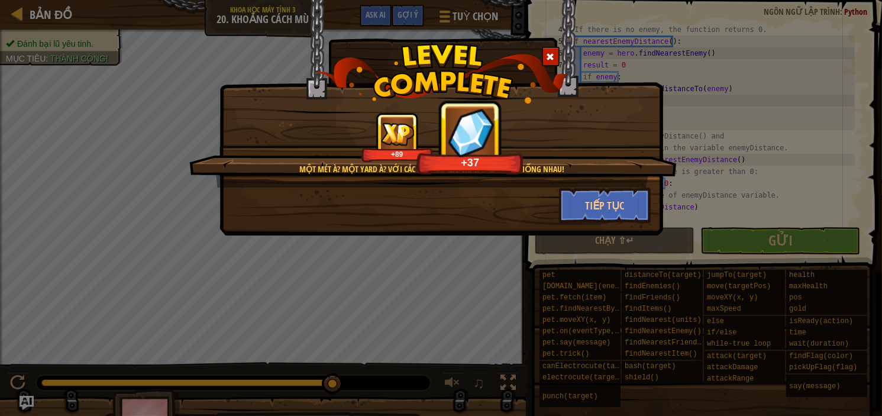
click at [554, 56] on span at bounding box center [550, 57] width 8 height 8
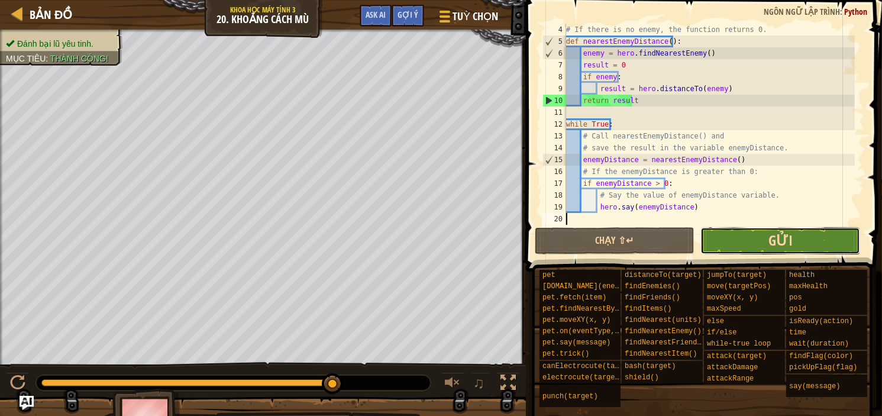
click at [788, 245] on span "Gửi" at bounding box center [780, 240] width 24 height 19
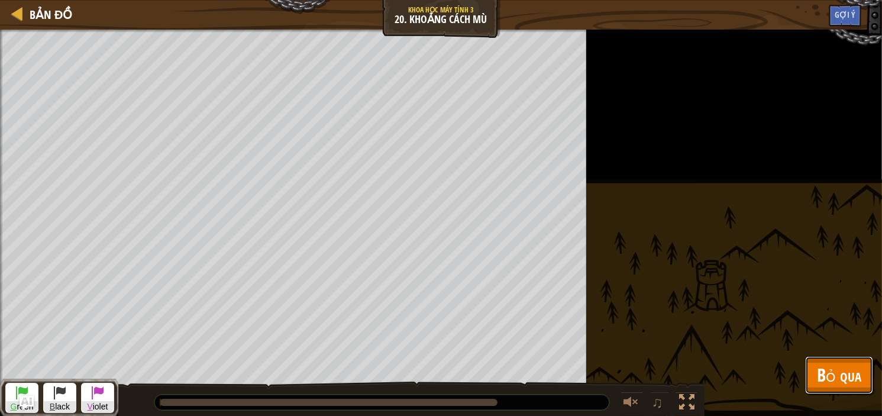
click at [853, 383] on span "Bỏ qua" at bounding box center [839, 375] width 44 height 24
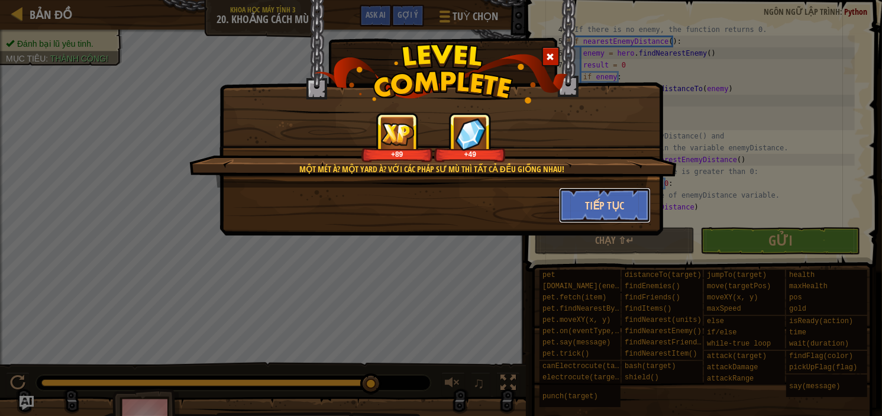
click at [605, 209] on button "Tiếp tục" at bounding box center [605, 204] width 92 height 35
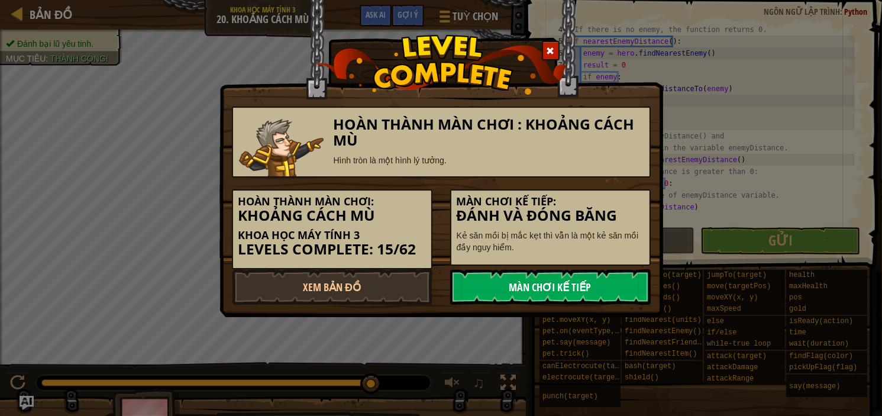
drag, startPoint x: 580, startPoint y: 287, endPoint x: 571, endPoint y: 292, distance: 9.8
click at [571, 292] on link "Màn chơi kế tiếp" at bounding box center [550, 286] width 200 height 35
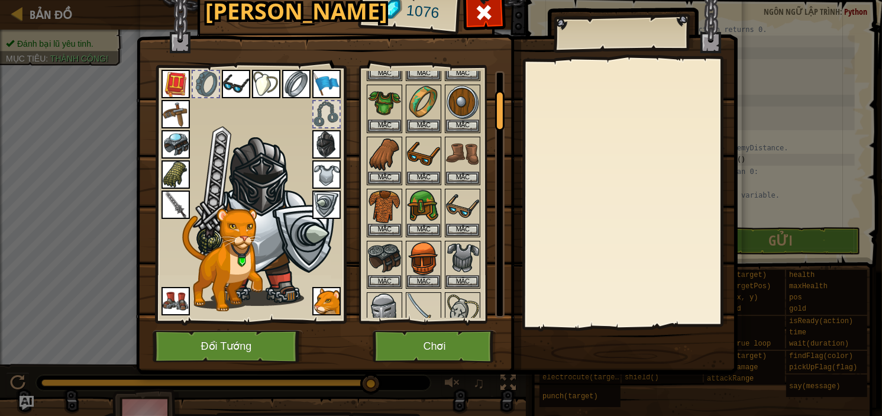
scroll to position [157, 0]
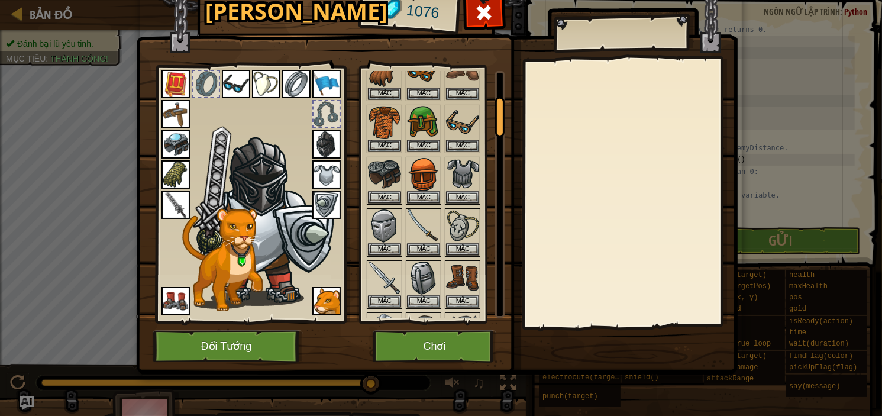
click at [186, 210] on img at bounding box center [175, 204] width 28 height 28
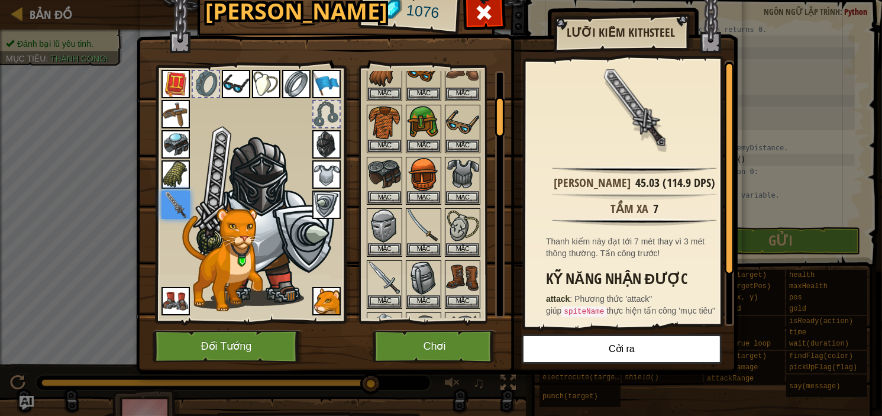
click at [169, 204] on img at bounding box center [175, 204] width 28 height 28
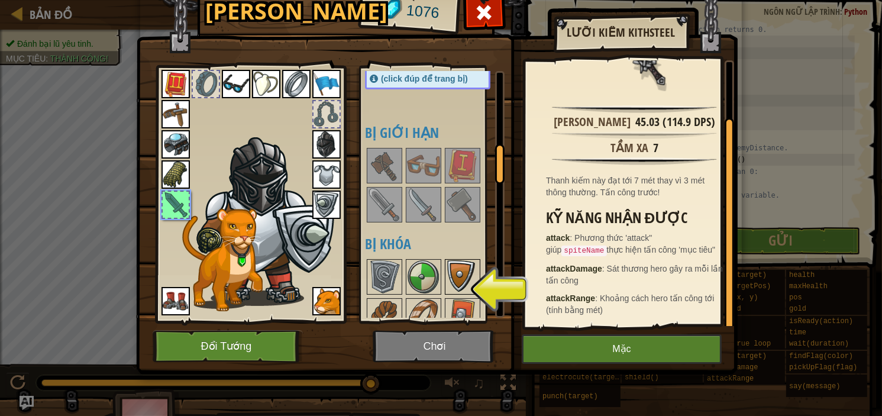
scroll to position [436, 0]
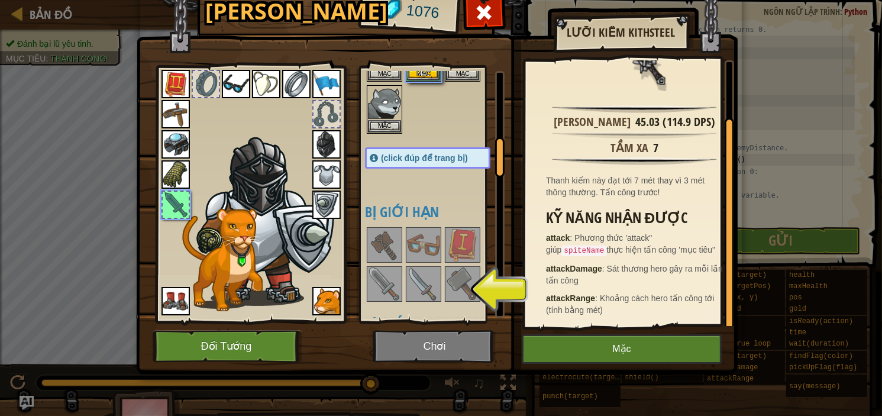
click at [436, 275] on img at bounding box center [423, 283] width 33 height 33
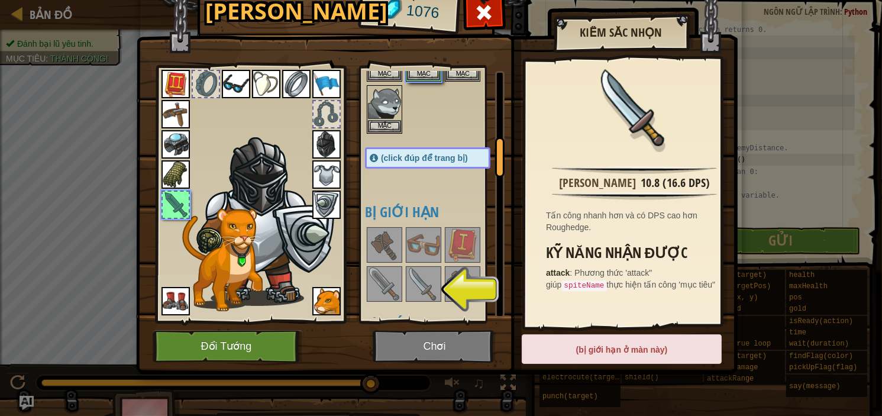
click at [432, 282] on img at bounding box center [423, 283] width 33 height 33
click at [431, 284] on img at bounding box center [423, 283] width 33 height 33
click at [615, 342] on div "(bị giới hạn ở màn này)" at bounding box center [622, 349] width 200 height 30
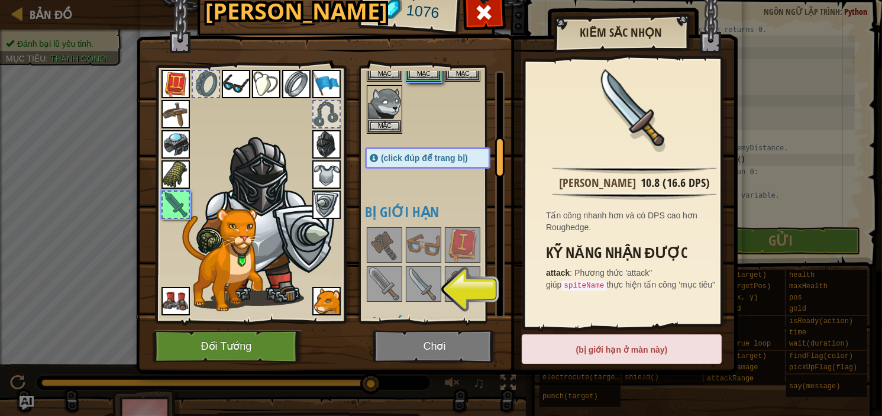
click at [449, 283] on img at bounding box center [462, 283] width 33 height 33
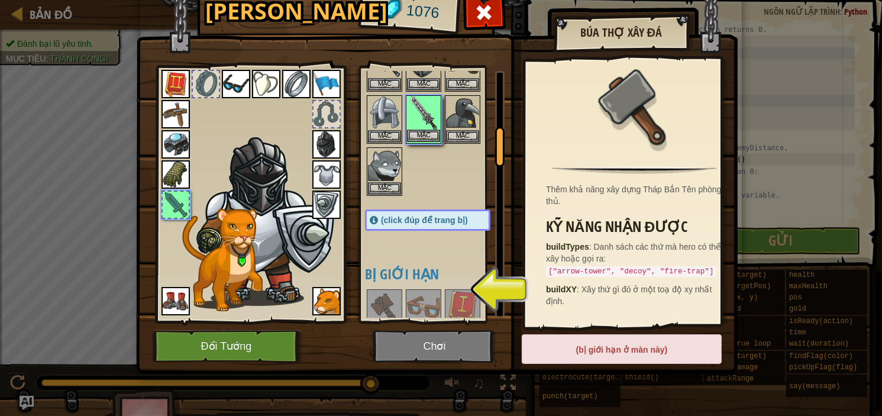
scroll to position [358, 0]
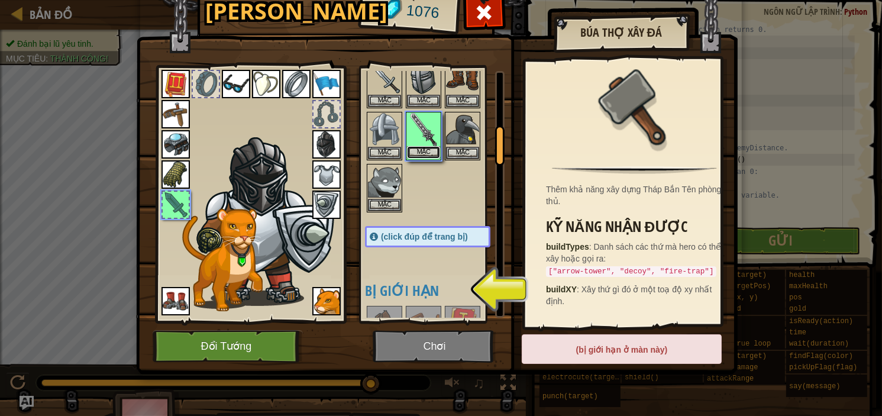
click at [428, 146] on button "Mặc" at bounding box center [423, 152] width 33 height 12
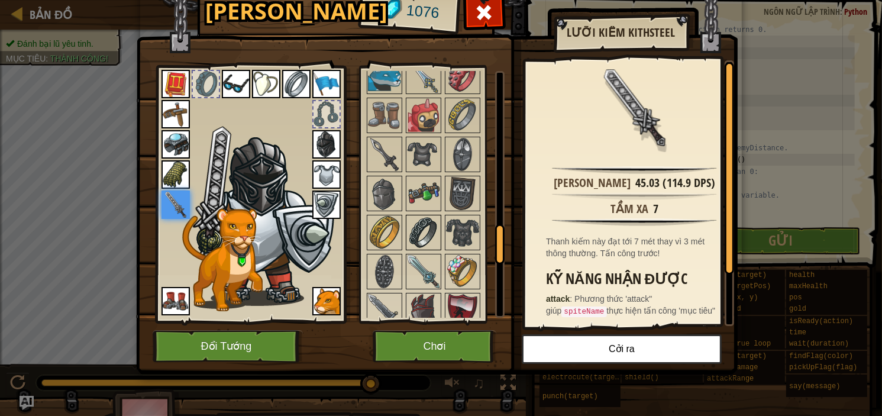
scroll to position [989, 0]
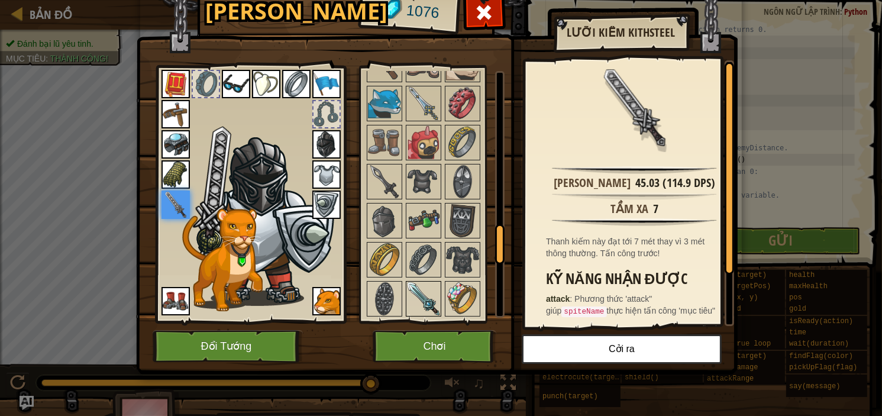
click at [428, 302] on img at bounding box center [423, 298] width 33 height 33
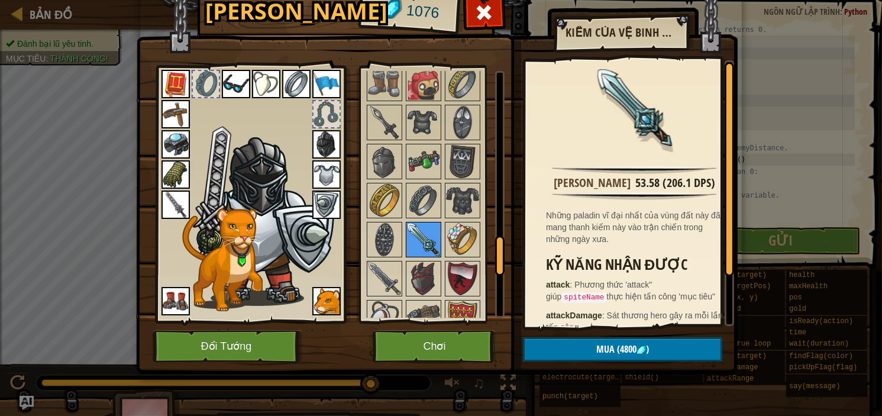
scroll to position [1068, 0]
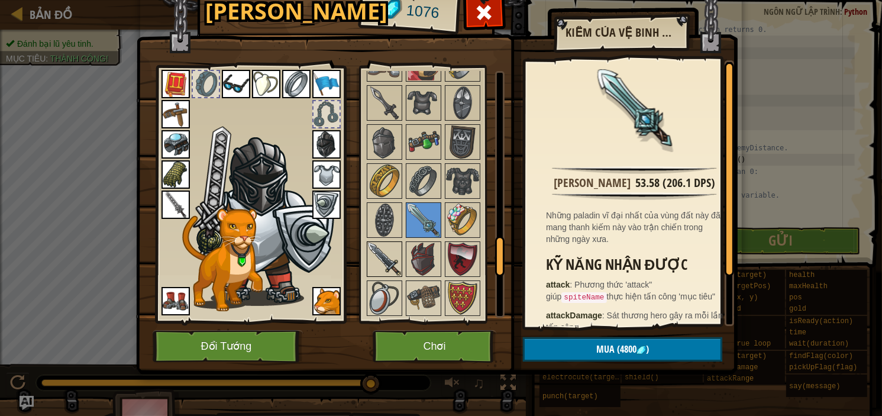
click at [381, 249] on img at bounding box center [384, 258] width 33 height 33
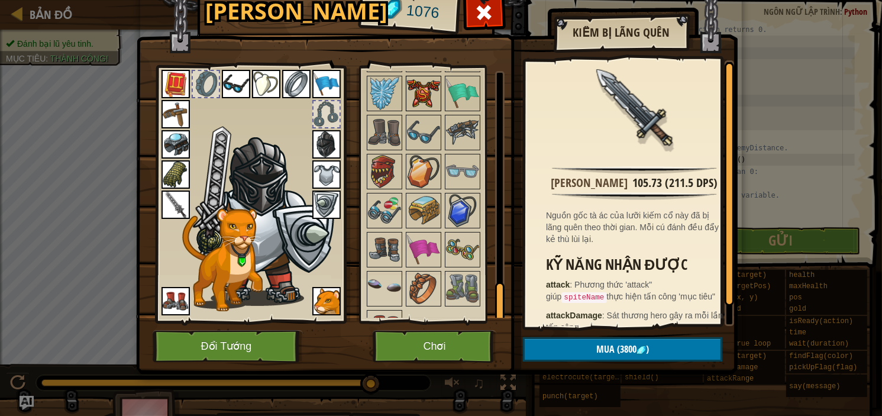
scroll to position [1368, 0]
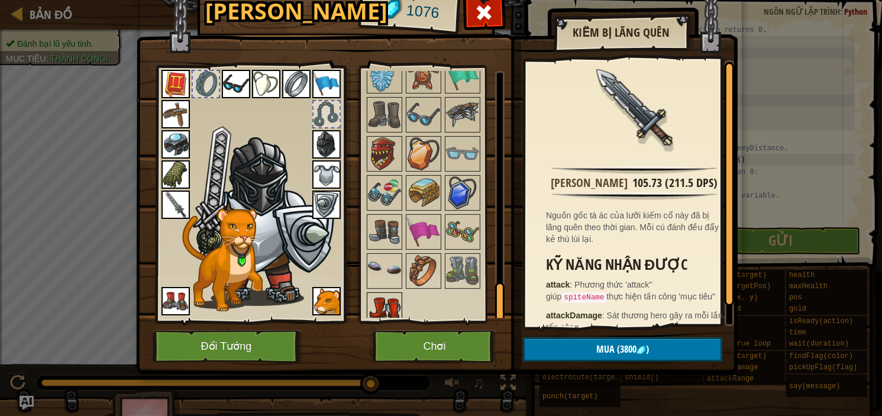
click at [392, 294] on img at bounding box center [384, 309] width 33 height 33
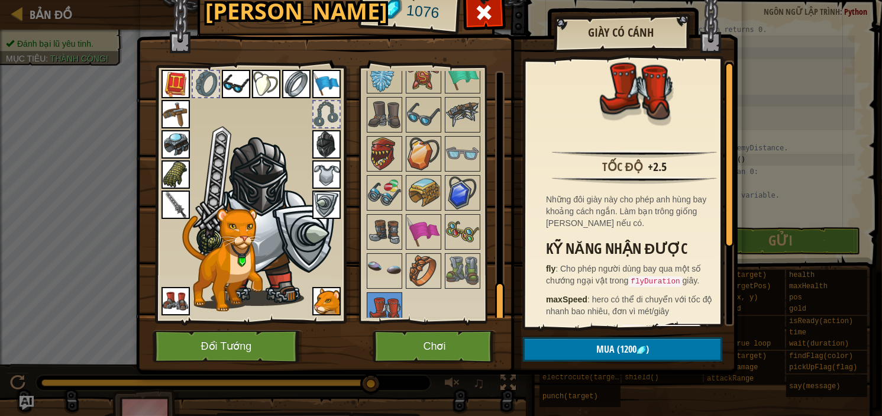
scroll to position [0, 0]
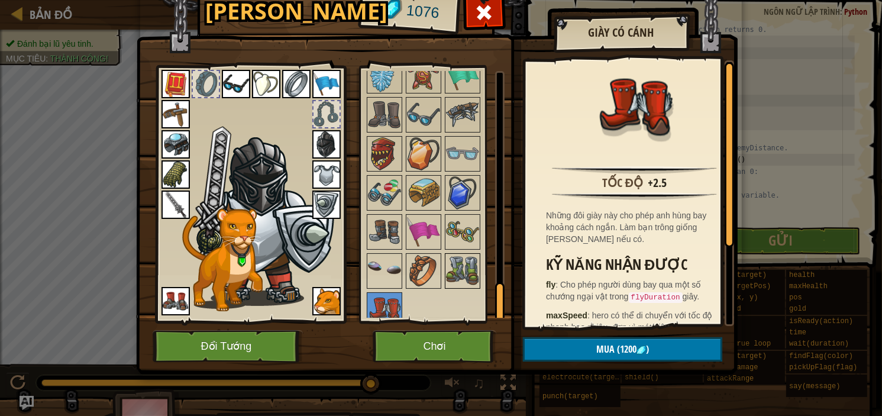
click at [462, 257] on img at bounding box center [462, 270] width 33 height 33
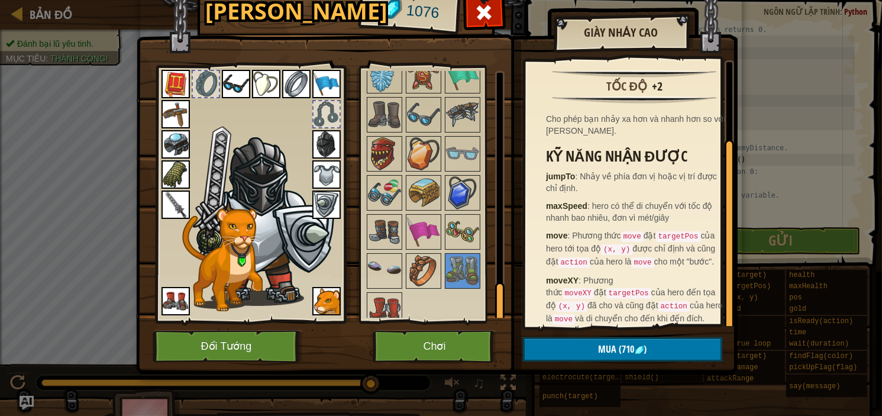
scroll to position [100, 0]
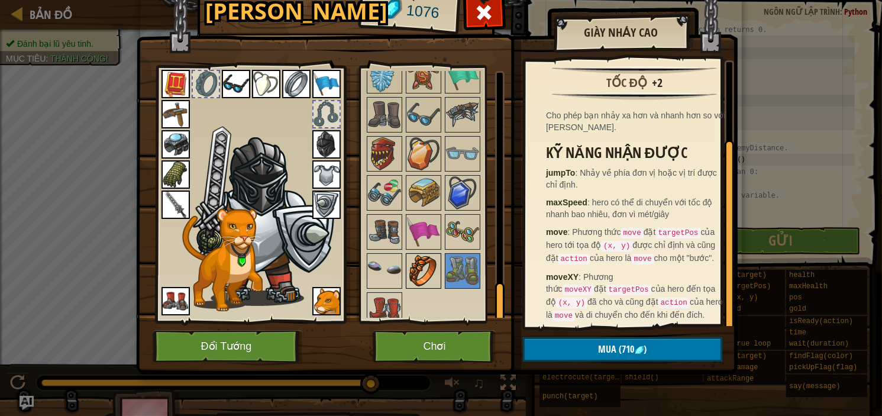
click at [416, 263] on img at bounding box center [423, 270] width 33 height 33
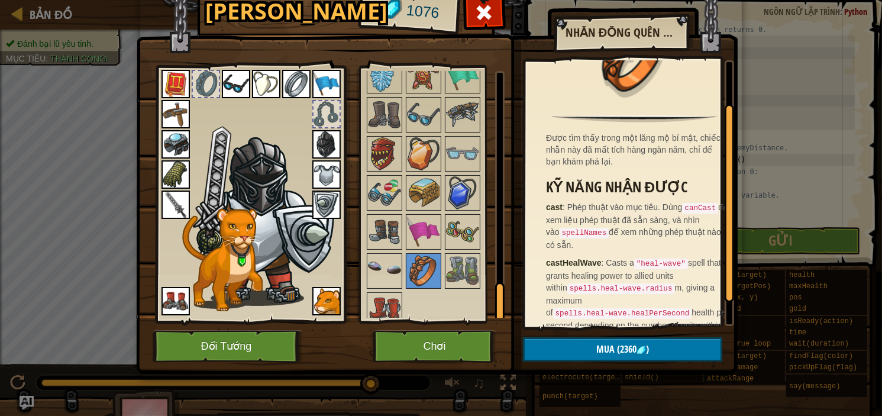
scroll to position [79, 0]
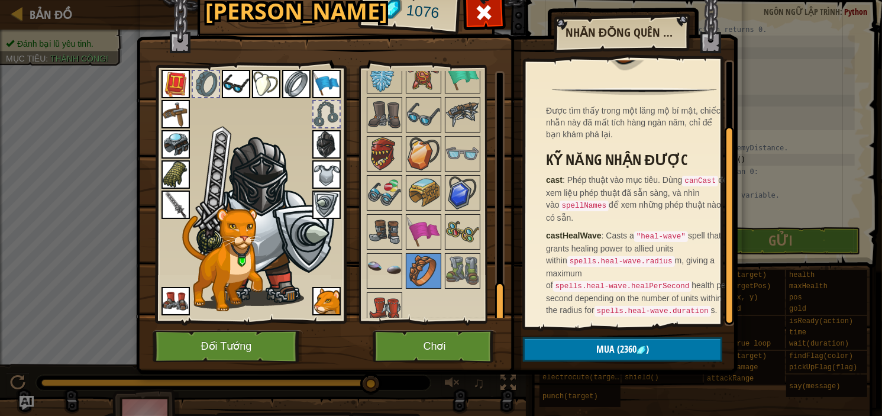
drag, startPoint x: 387, startPoint y: 293, endPoint x: 415, endPoint y: 293, distance: 27.2
click at [388, 293] on img at bounding box center [384, 309] width 33 height 33
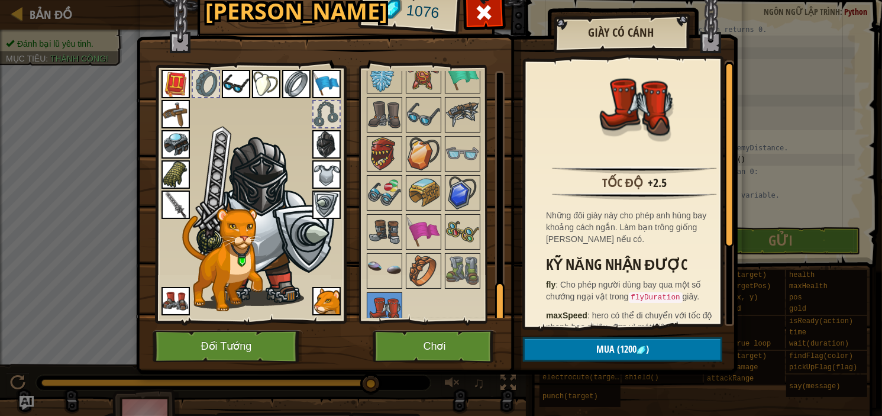
click at [454, 261] on img at bounding box center [462, 270] width 33 height 33
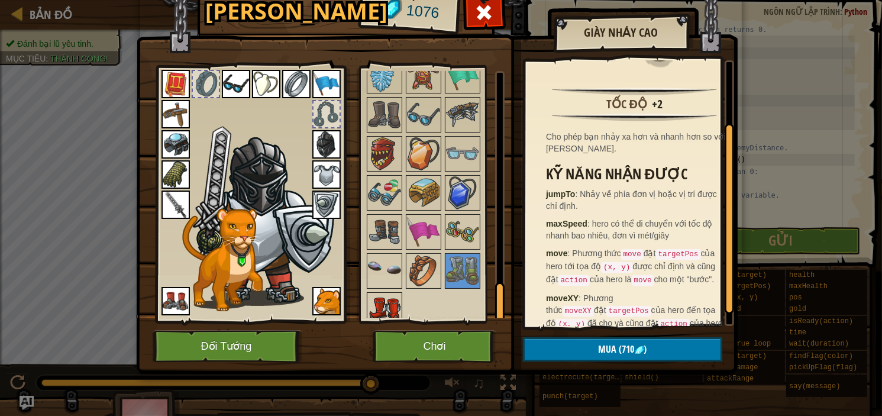
click at [393, 297] on img at bounding box center [384, 309] width 33 height 33
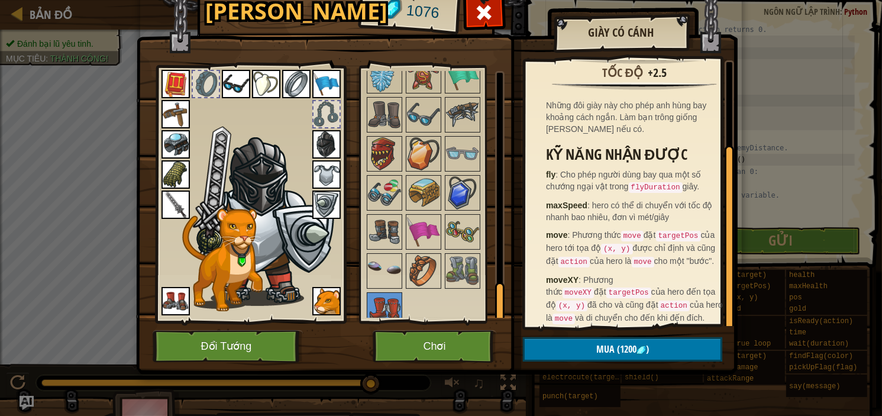
scroll to position [112, 0]
click at [389, 215] on img at bounding box center [384, 231] width 33 height 33
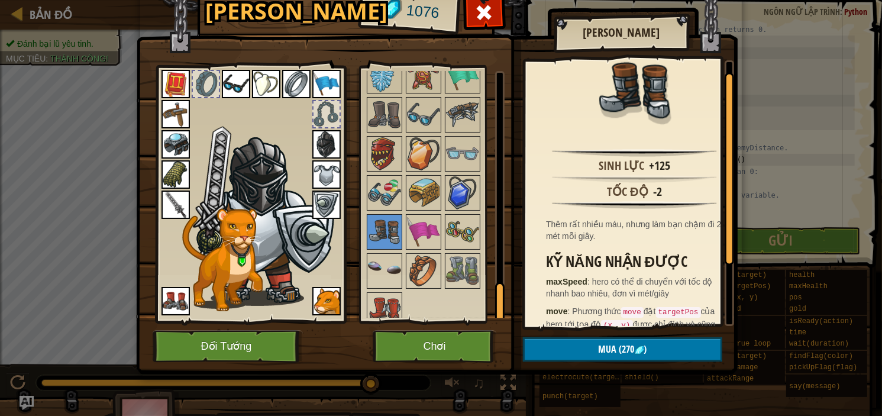
scroll to position [0, 0]
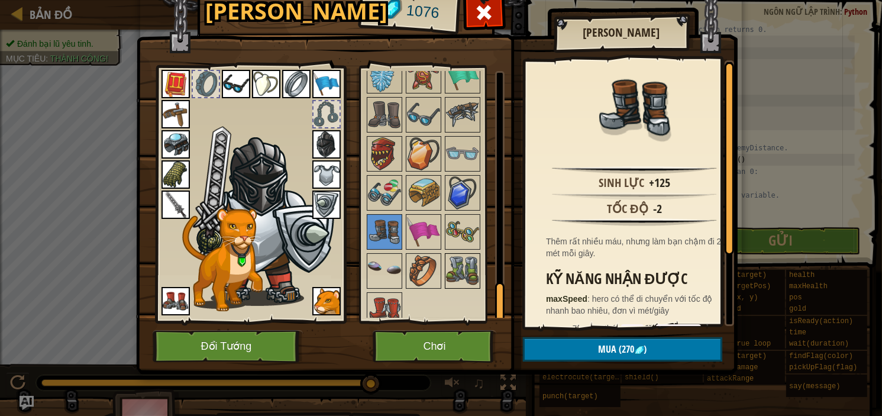
click at [457, 258] on img at bounding box center [462, 270] width 33 height 33
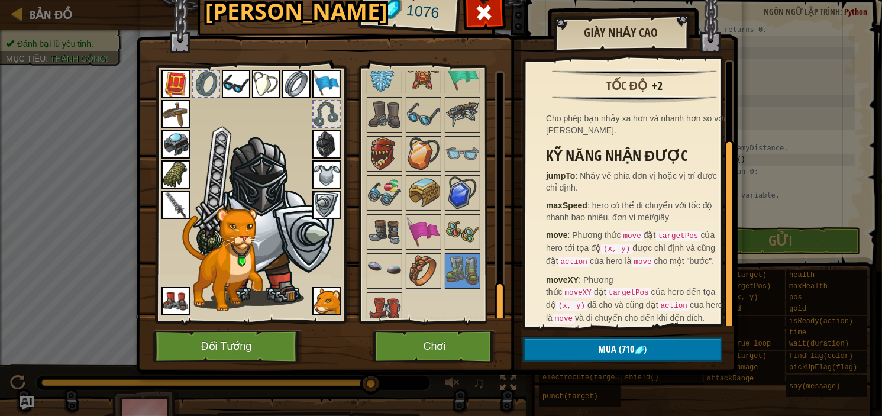
scroll to position [100, 0]
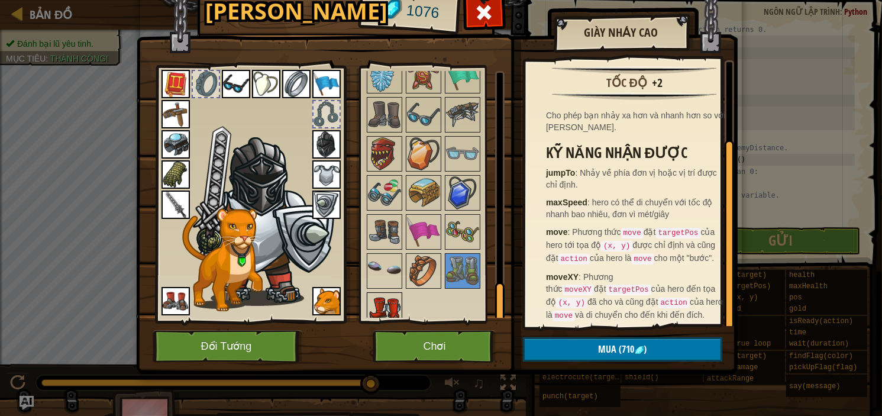
click at [383, 293] on img at bounding box center [384, 309] width 33 height 33
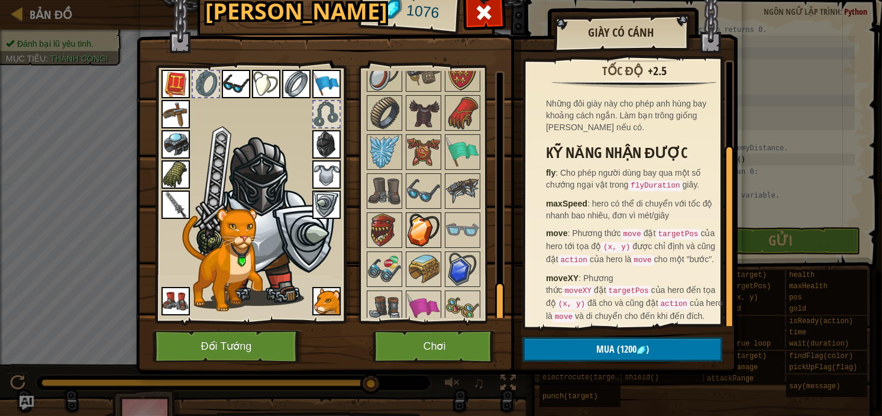
scroll to position [1211, 0]
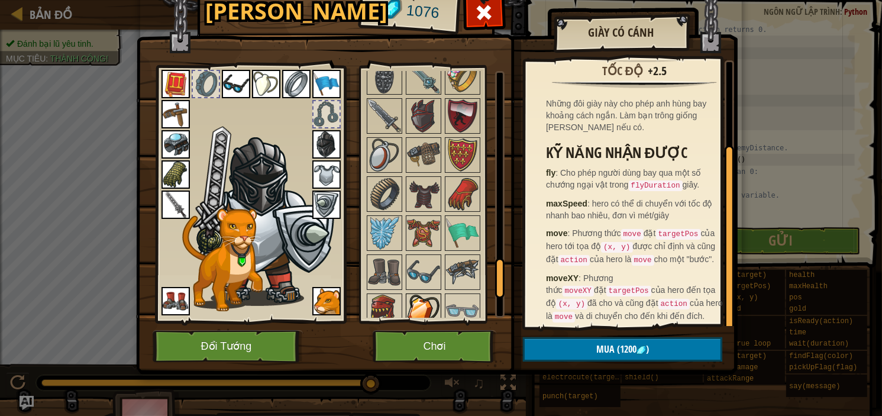
click at [427, 308] on img at bounding box center [423, 311] width 33 height 33
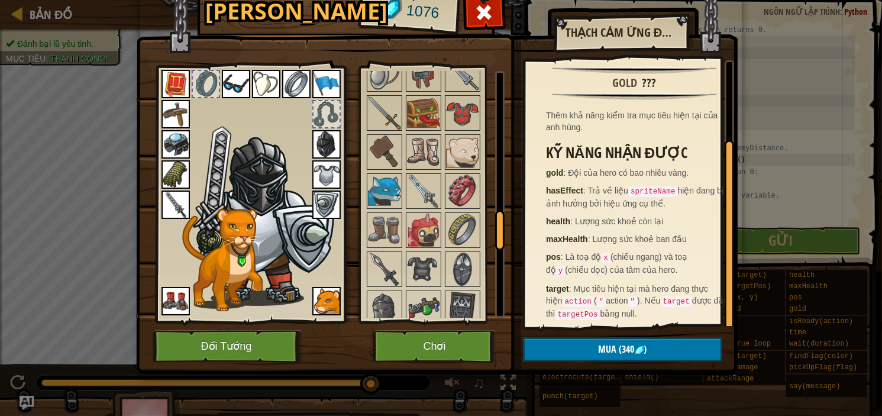
scroll to position [898, 0]
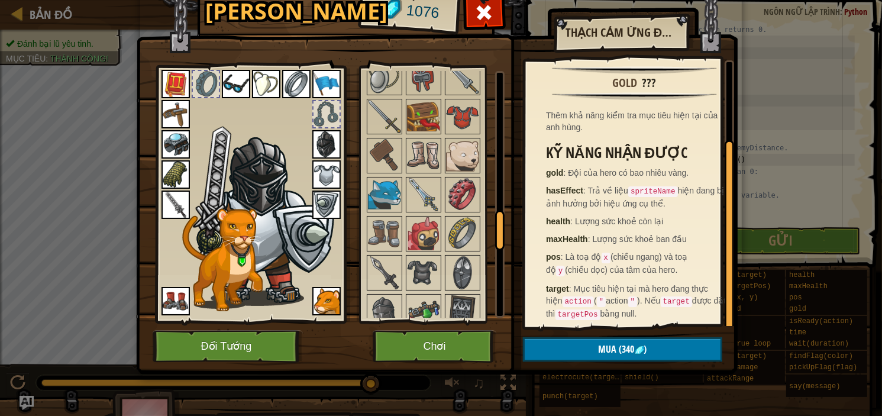
click at [260, 77] on img at bounding box center [266, 84] width 28 height 28
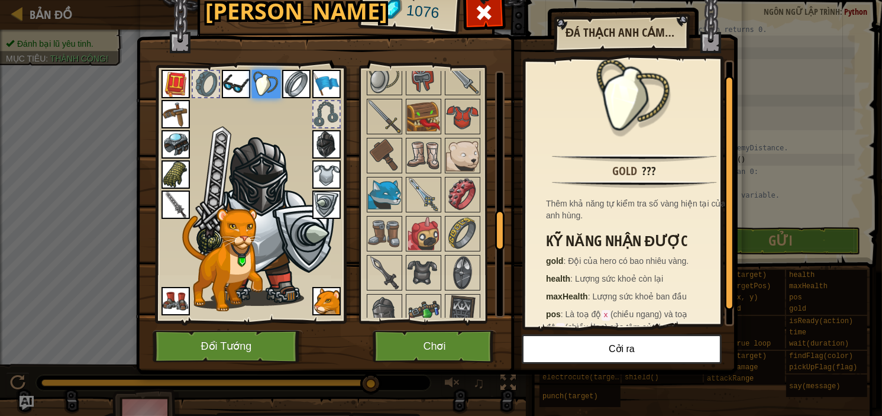
scroll to position [0, 0]
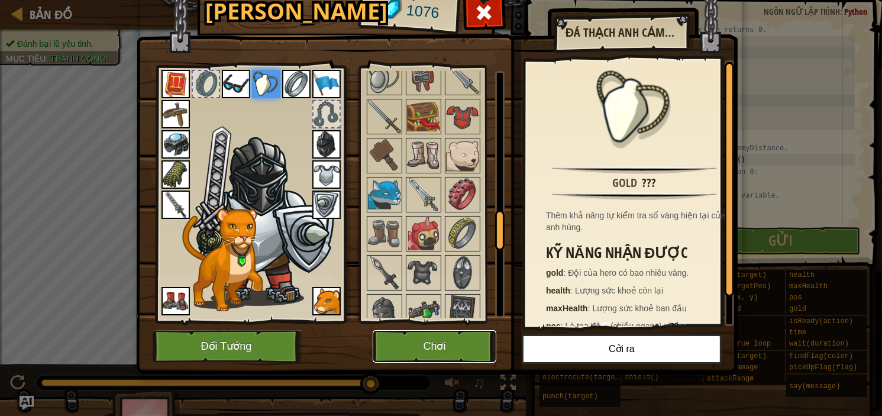
click at [473, 348] on button "Chơi" at bounding box center [435, 346] width 124 height 33
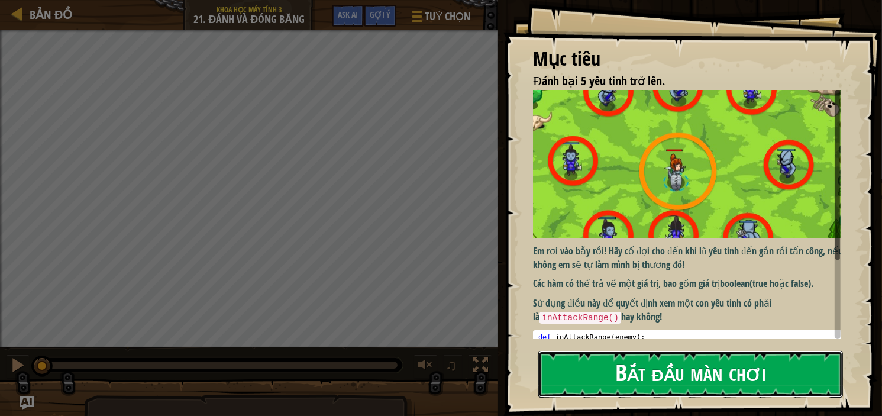
click at [719, 364] on button "Bắt đầu màn chơi" at bounding box center [690, 374] width 305 height 47
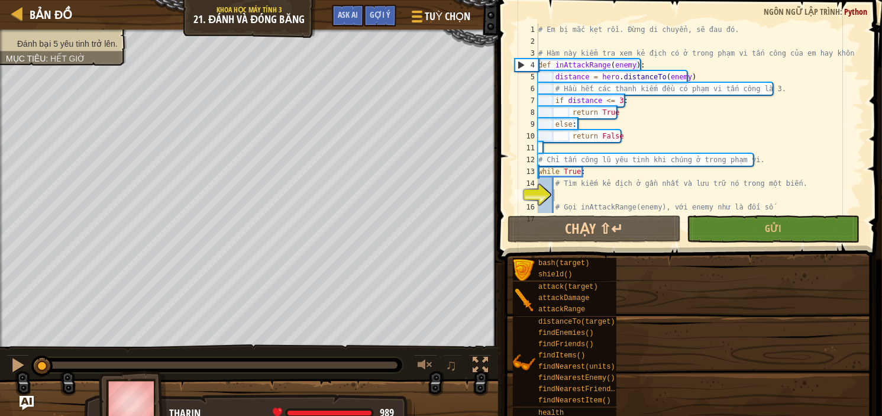
click at [719, 364] on div "Mục tiêu Đánh bại 5 yêu tinh trở lên. Em rơi vào bẫy rồi! Hãy cố đợi cho đến kh…" at bounding box center [441, 208] width 882 height 416
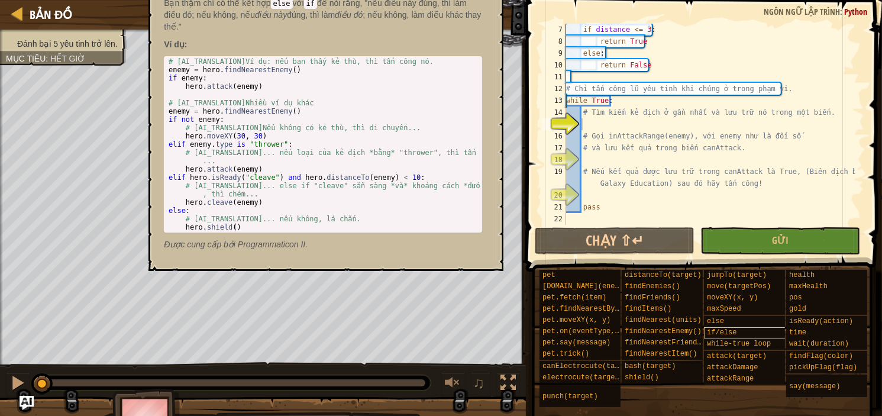
scroll to position [9, 0]
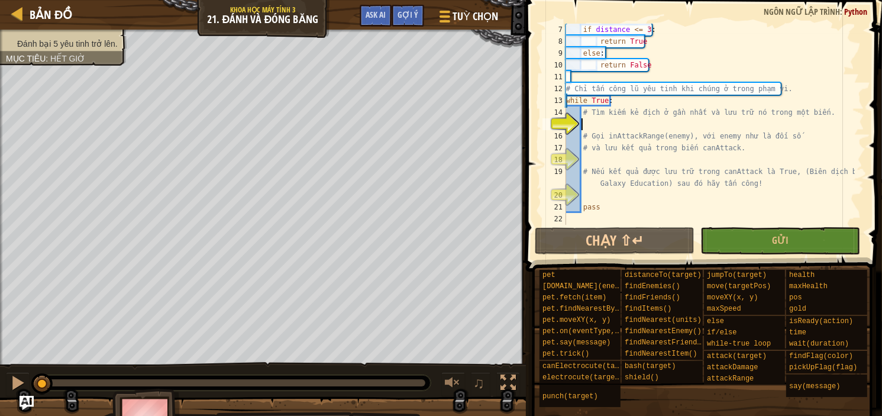
click at [617, 128] on div "if distance <= 3 : return True else : return False # Chỉ tấn công lũ yêu tinh k…" at bounding box center [709, 136] width 291 height 225
type textarea "h"
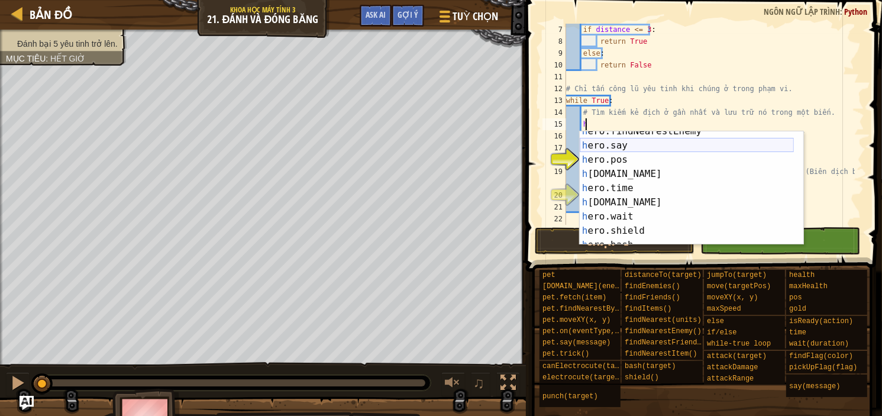
scroll to position [0, 0]
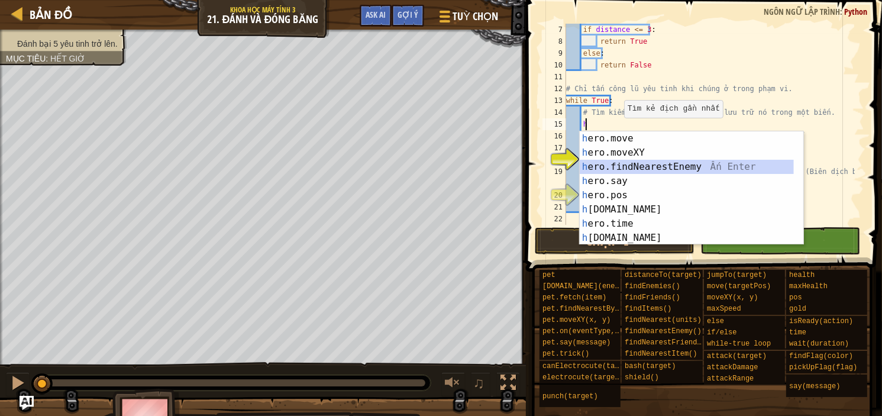
click at [655, 165] on div "h ero.move Ấn Enter h ero.moveXY Ấn Enter h ero.findNearestEnemy Ấn Enter h ero…" at bounding box center [687, 202] width 214 height 142
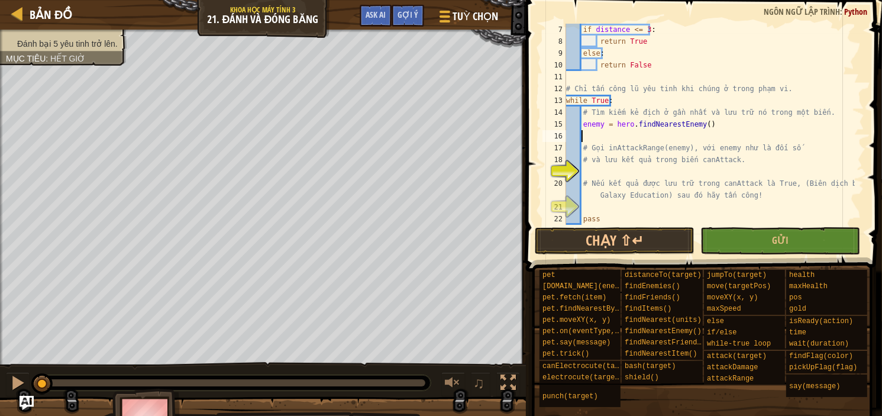
click at [594, 167] on div "if distance <= 3 : return True else : return False # Chỉ tấn công lũ yêu tinh k…" at bounding box center [709, 136] width 291 height 225
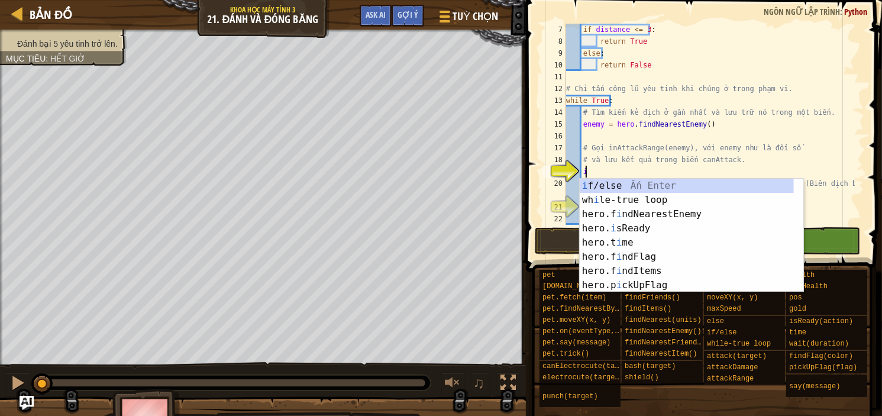
scroll to position [5, 1]
click at [723, 179] on div "i f/else Ấn Enter wh i le-true loop Ấn Enter hero.f i ndNearestEnemy Ấn Enter h…" at bounding box center [687, 250] width 214 height 142
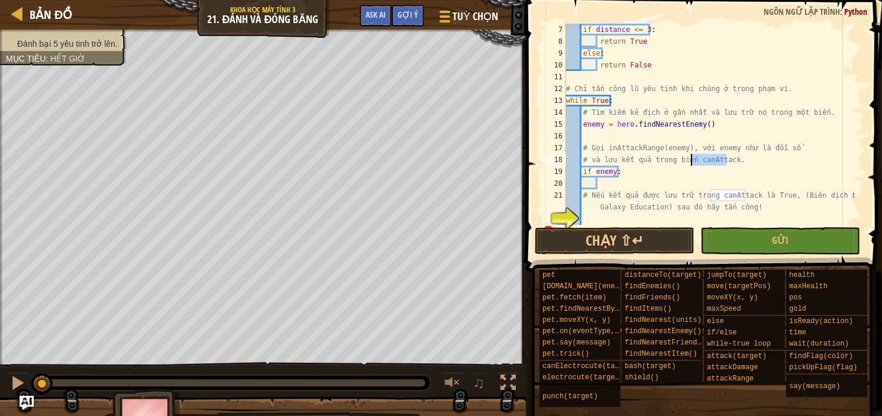
drag, startPoint x: 726, startPoint y: 159, endPoint x: 692, endPoint y: 160, distance: 33.8
click at [692, 160] on div "if distance <= 3 : return True else : return False # Chỉ tấn công lũ yêu tinh k…" at bounding box center [709, 136] width 291 height 225
click at [613, 172] on div "if distance <= 3 : return True else : return False # Chỉ tấn công lũ yêu tinh k…" at bounding box center [709, 136] width 291 height 225
click at [615, 172] on div "if distance <= 3 : return True else : return False # Chỉ tấn công lũ yêu tinh k…" at bounding box center [709, 136] width 291 height 225
paste textarea "canAttack"
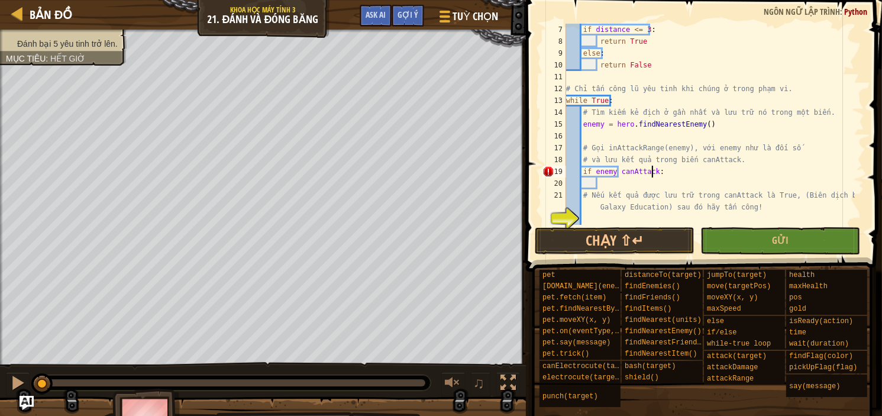
click at [617, 173] on div "if distance <= 3 : return True else : return False # Chỉ tấn công lũ yêu tinh k…" at bounding box center [709, 136] width 291 height 225
click at [612, 193] on div "if distance <= 3 : return True else : return False # Chỉ tấn công lũ yêu tinh k…" at bounding box center [709, 136] width 291 height 225
type textarea "# Nếu kết quả được lưu trữ trong canAttack là True, (Biên dịch bởi Galaxy Educa…"
click at [601, 185] on div "if distance <= 3 : return True else : return False # Chỉ tấn công lũ yêu tinh k…" at bounding box center [709, 136] width 291 height 225
click at [651, 173] on div "if distance <= 3 : return True else : return False # Chỉ tấn công lũ yêu tinh k…" at bounding box center [709, 136] width 291 height 225
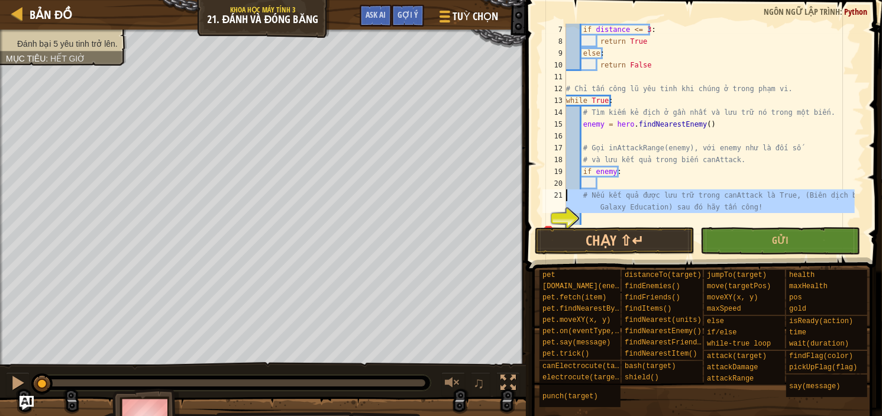
click at [544, 198] on div "21" at bounding box center [554, 201] width 24 height 24
type textarea "# Nếu kết quả được lưu trữ trong canAttack là True, (Biên dịch bởi Galaxy Educa…"
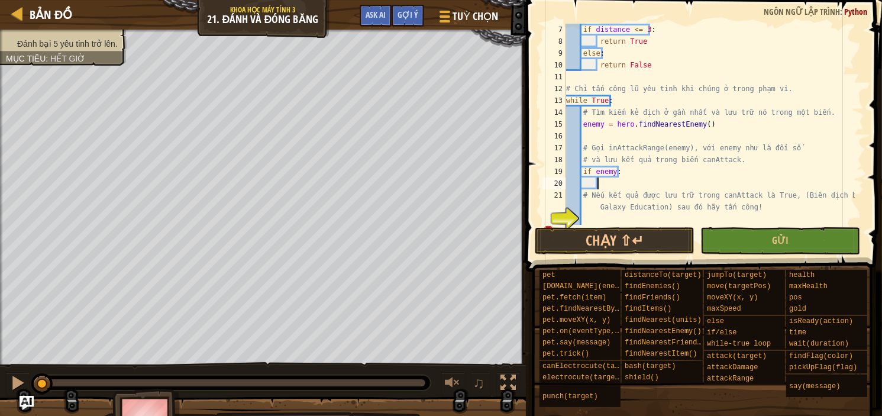
click at [604, 182] on div "if distance <= 3 : return True else : return False # Chỉ tấn công lũ yêu tinh k…" at bounding box center [709, 136] width 291 height 225
paste textarea "canAttack"
type textarea "canAttack"
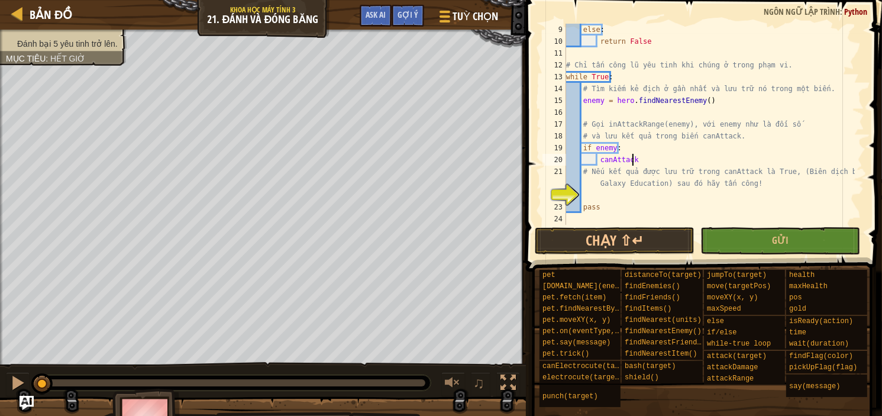
click at [635, 197] on div "else : return False # Chỉ tấn công lũ yêu tinh khi chúng ở trong phạm vi. while…" at bounding box center [709, 136] width 291 height 225
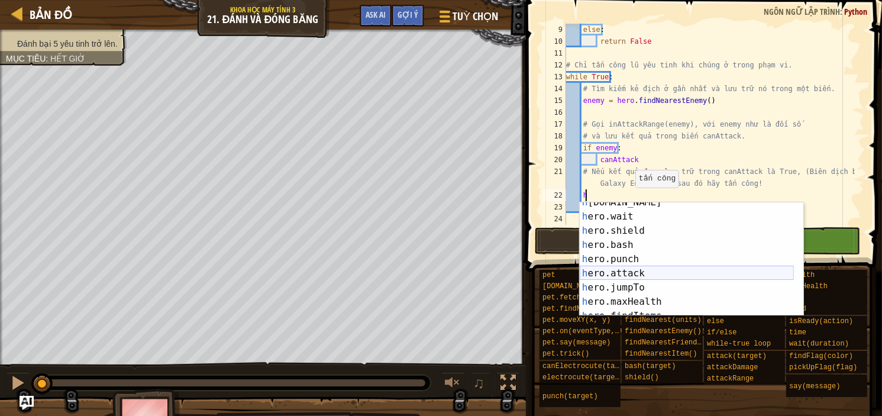
click at [667, 280] on div "h [DOMAIN_NAME] Ấn Enter h ero.wait Ấn Enter h ero.shield Ấn Enter h ero.bash Ấ…" at bounding box center [687, 266] width 214 height 142
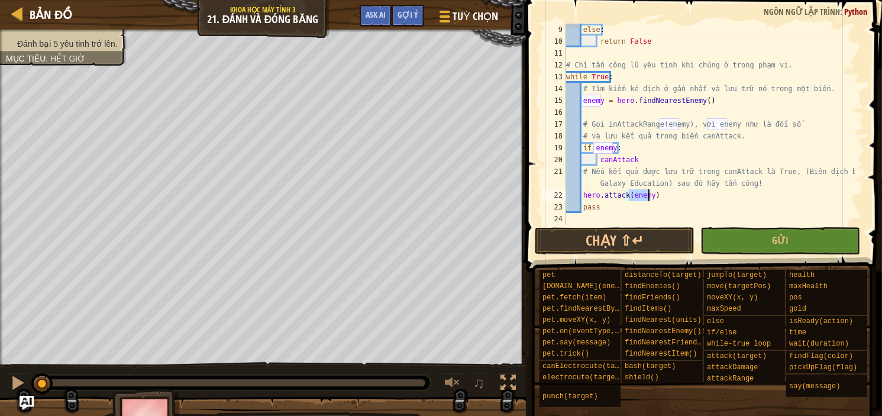
click at [658, 197] on div "else : return False # Chỉ tấn công lũ yêu tinh khi chúng ở trong phạm vi. while…" at bounding box center [709, 136] width 291 height 225
click at [713, 240] on button "Gửi" at bounding box center [780, 240] width 160 height 27
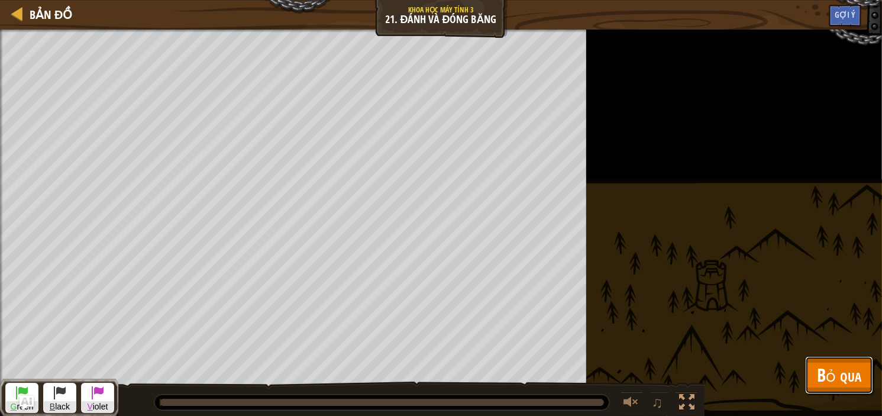
click at [826, 368] on span "Bỏ qua" at bounding box center [839, 375] width 44 height 24
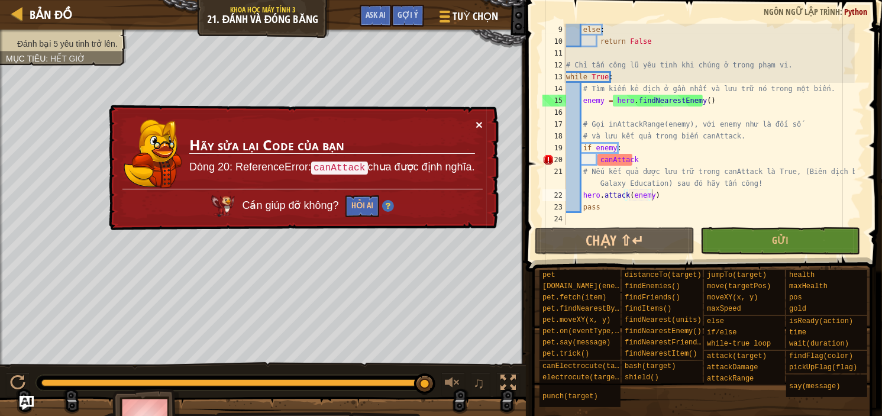
click at [480, 121] on button "×" at bounding box center [479, 124] width 7 height 12
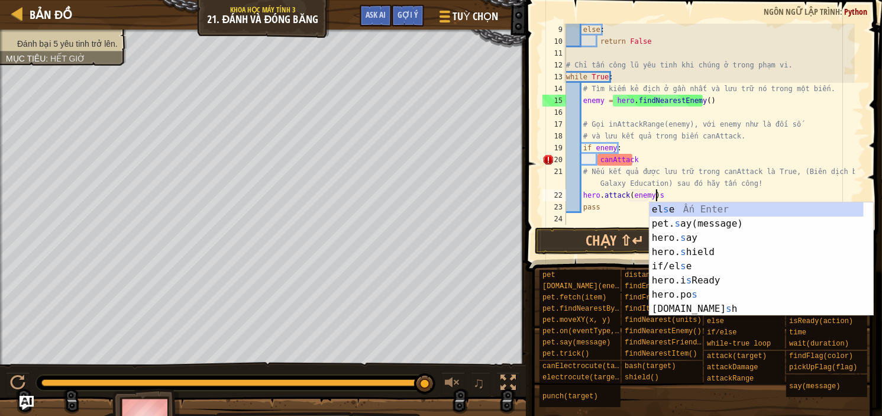
scroll to position [0, 0]
click at [680, 164] on div "else : return False # Chỉ tấn công lũ yêu tinh khi chúng ở trong phạm vi. while…" at bounding box center [709, 136] width 291 height 225
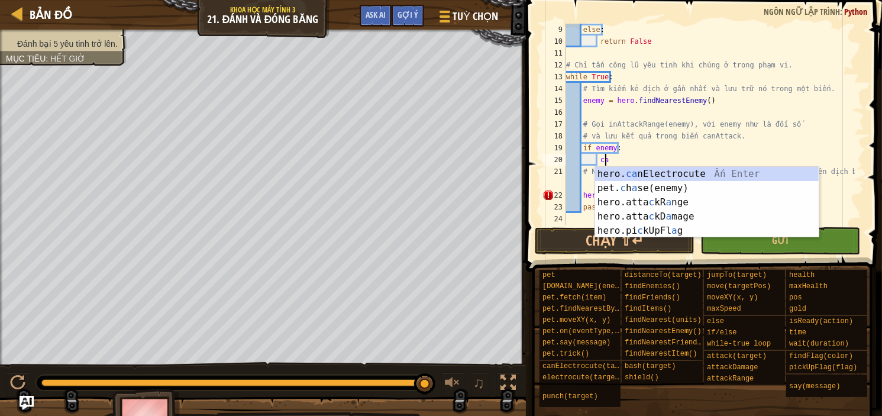
type textarea "c"
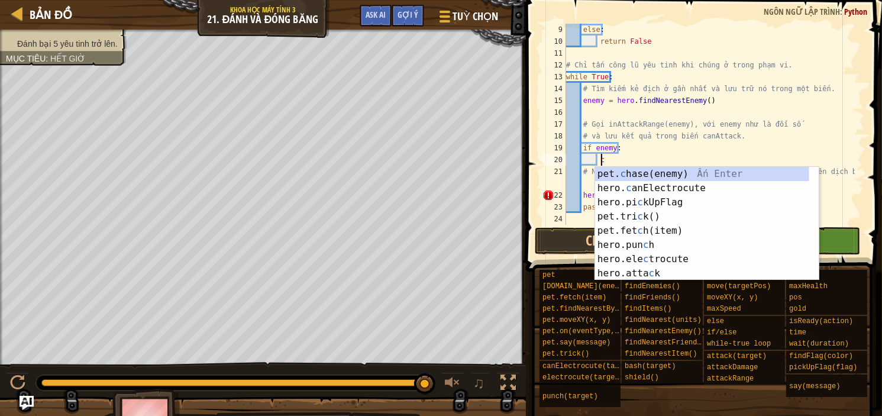
scroll to position [5, 2]
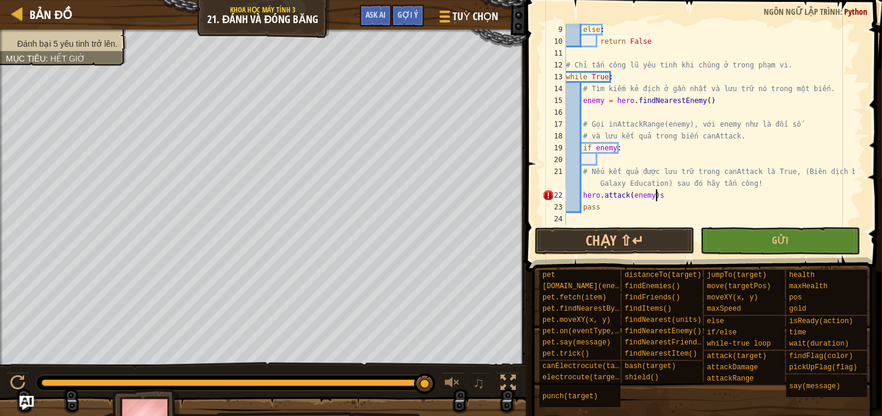
click at [681, 196] on div "else : return False # Chỉ tấn công lũ yêu tinh khi chúng ở trong phạm vi. while…" at bounding box center [709, 136] width 291 height 225
type textarea "hero.attack(enemy)"
click at [636, 162] on div "else : return False # Chỉ tấn công lũ yêu tinh khi chúng ở trong phạm vi. while…" at bounding box center [709, 136] width 291 height 225
paste textarea "canAttack"
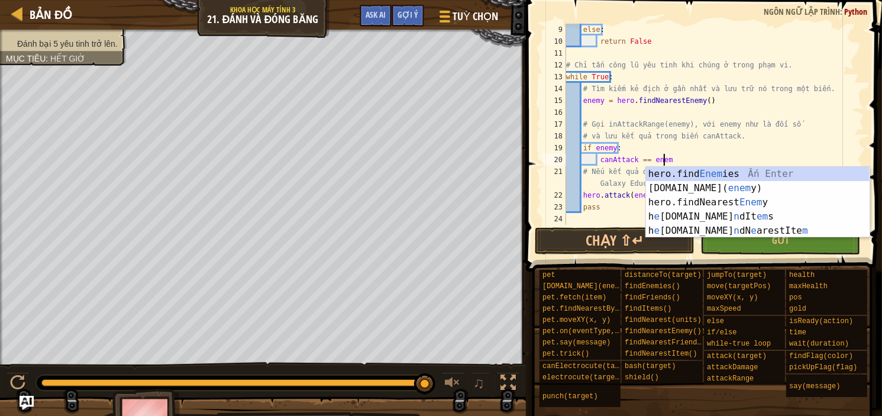
type textarea "canAttack == enemy"
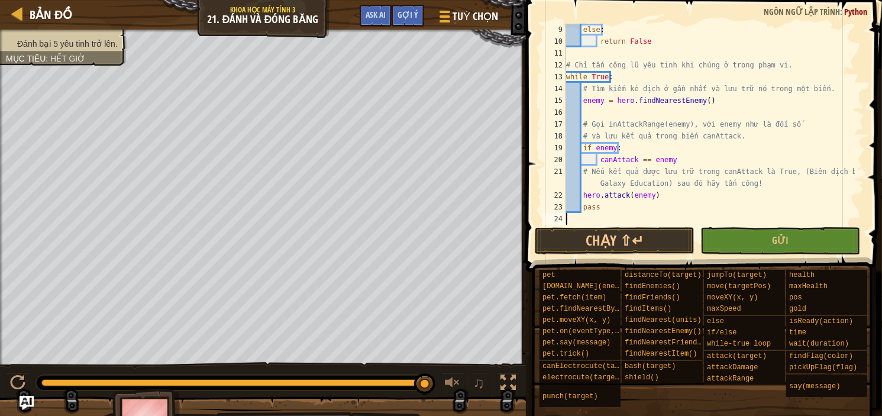
click at [680, 215] on div "else : return False # Chỉ tấn công lũ yêu tinh khi chúng ở trong phạm vi. while…" at bounding box center [709, 136] width 291 height 225
click at [751, 241] on button "Gửi" at bounding box center [780, 240] width 160 height 27
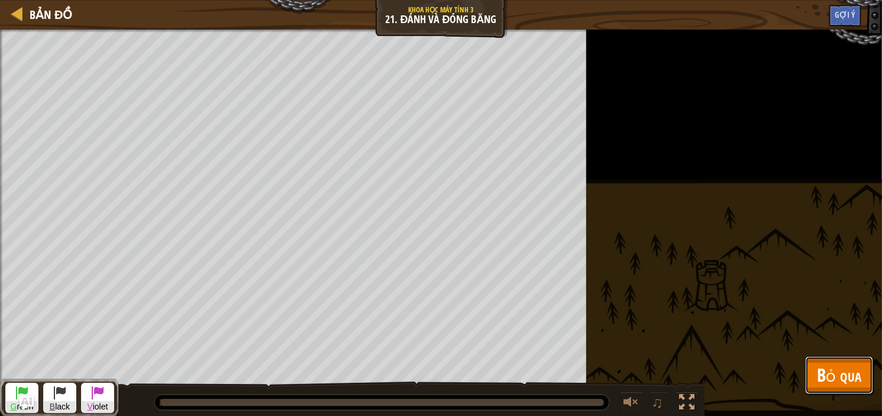
click at [839, 363] on span "Bỏ qua" at bounding box center [839, 375] width 44 height 24
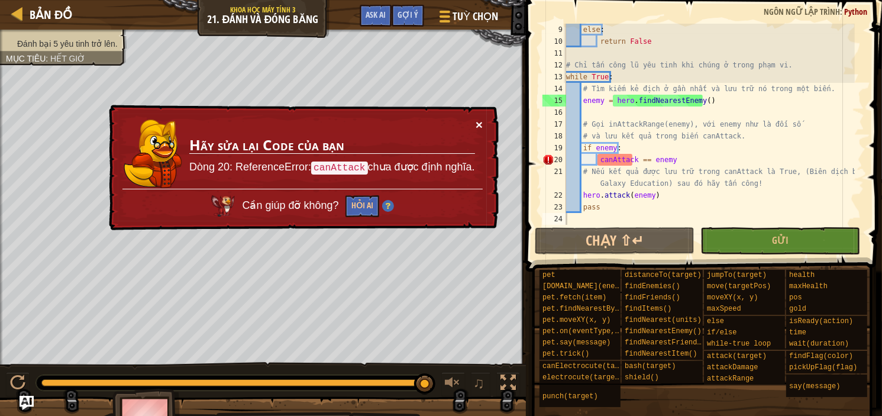
click at [481, 124] on button "×" at bounding box center [479, 124] width 7 height 12
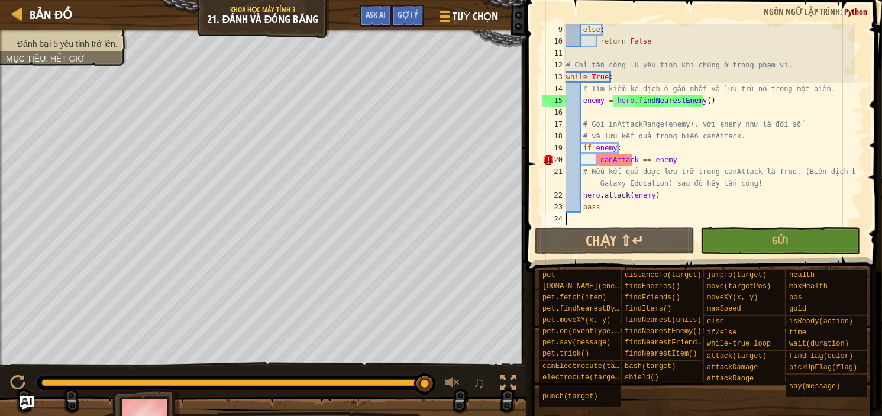
click at [601, 101] on div "else : return False # Chỉ tấn công lũ yêu tinh khi chúng ở trong phạm vi. while…" at bounding box center [709, 136] width 291 height 225
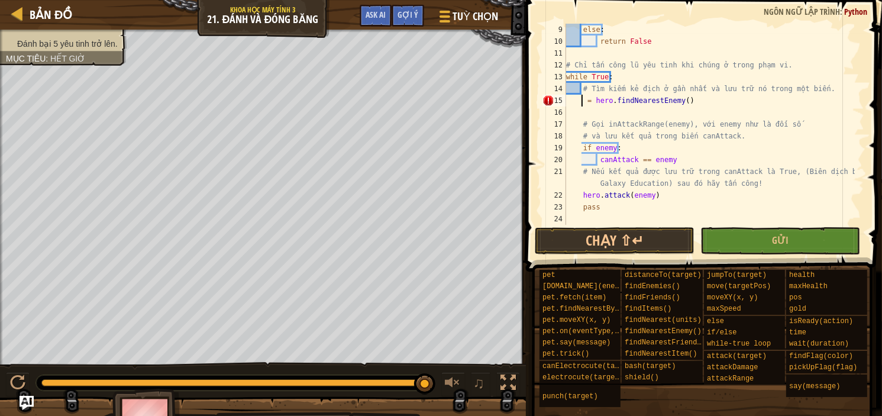
paste textarea "canAttack"
click at [583, 104] on div "else : return False # Chỉ tấn công lũ yêu tinh khi chúng ở trong phạm vi. while…" at bounding box center [709, 136] width 291 height 225
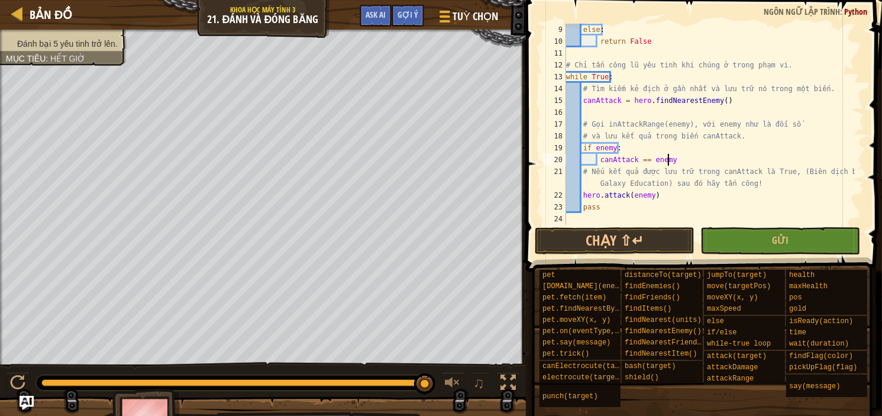
click at [669, 156] on div "else : return False # Chỉ tấn công lũ yêu tinh khi chúng ở trong phạm vi. while…" at bounding box center [709, 136] width 291 height 225
type textarea "c"
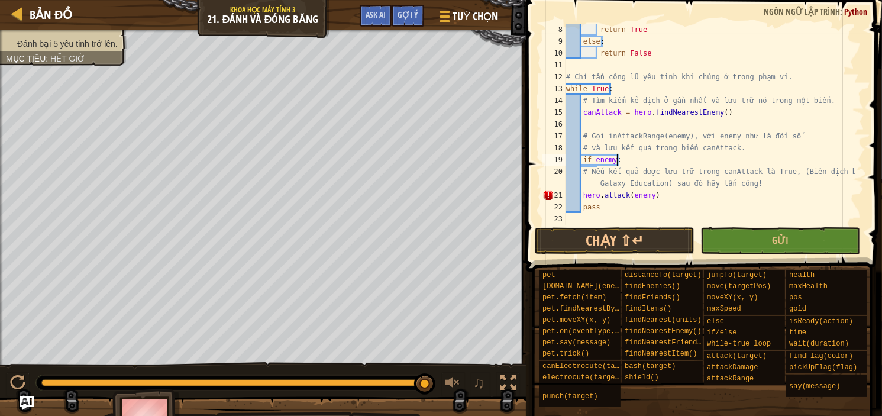
click at [614, 159] on div "return True else : return False # Chỉ tấn công lũ yêu tinh khi chúng ở trong ph…" at bounding box center [709, 136] width 291 height 225
paste textarea "canAttack"
click at [646, 194] on div "return True else : return False # Chỉ tấn công lũ yêu tinh khi chúng ở trong ph…" at bounding box center [709, 136] width 291 height 225
paste textarea "canAttack"
click at [597, 169] on div "return True else : return False # Chỉ tấn công lũ yêu tinh khi chúng ở trong ph…" at bounding box center [709, 136] width 291 height 225
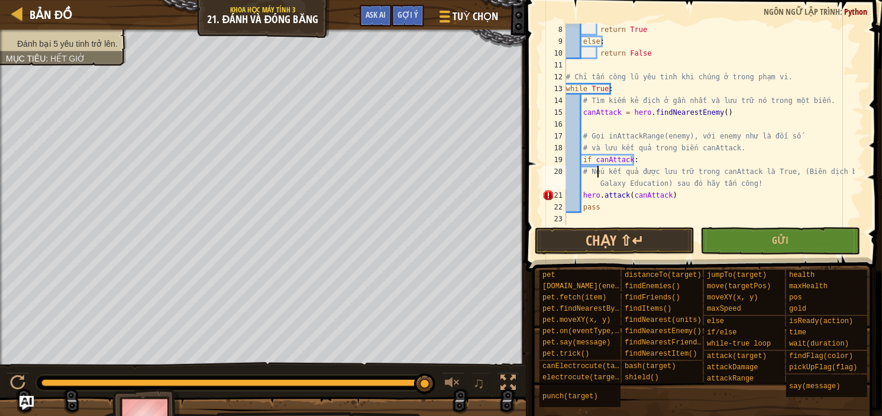
click at [638, 163] on div "return True else : return False # Chỉ tấn công lũ yêu tinh khi chúng ở trong ph…" at bounding box center [709, 136] width 291 height 225
type textarea "if canAttack:"
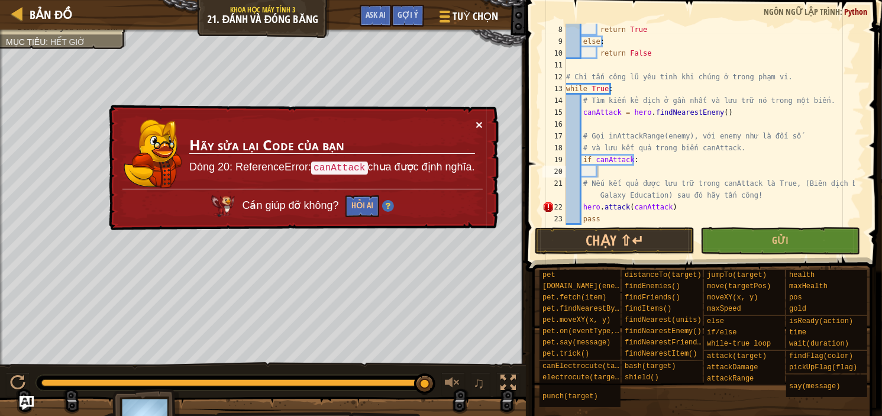
click at [476, 122] on button "×" at bounding box center [479, 124] width 7 height 12
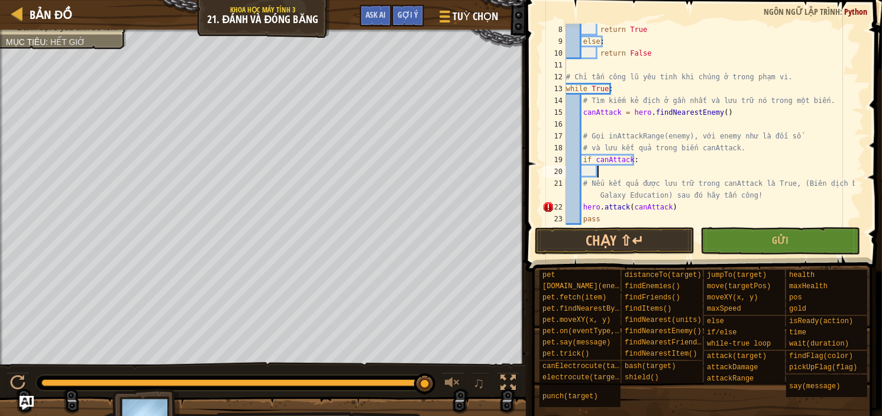
click at [617, 115] on div "return True else : return False # Chỉ tấn công lũ yêu tinh khi chúng ở trong ph…" at bounding box center [709, 136] width 291 height 225
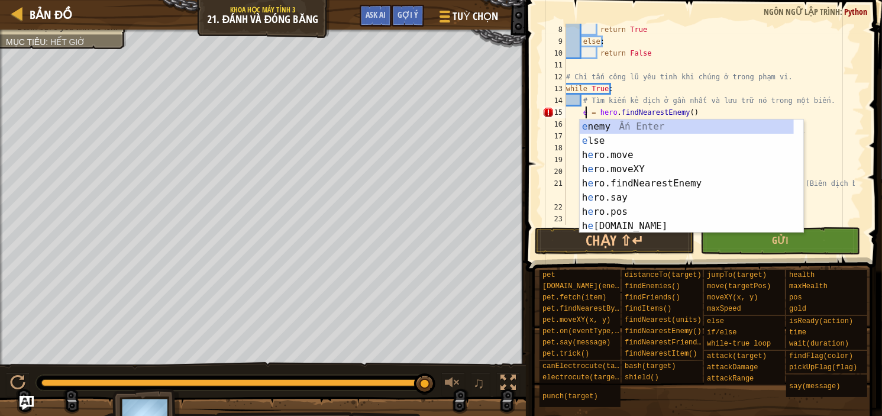
scroll to position [5, 2]
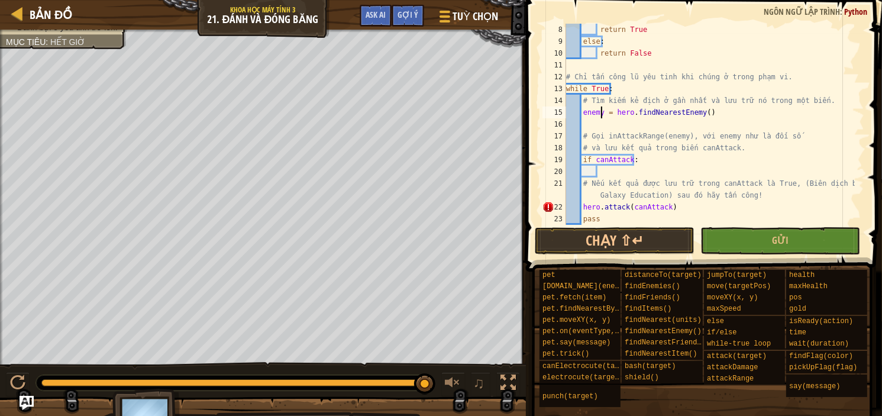
click at [627, 160] on div "return True else : return False # Chỉ tấn công lũ yêu tinh khi chúng ở trong ph…" at bounding box center [709, 136] width 291 height 225
click at [662, 208] on div "return True else : return False # Chỉ tấn công lũ yêu tinh khi chúng ở trong ph…" at bounding box center [709, 136] width 291 height 225
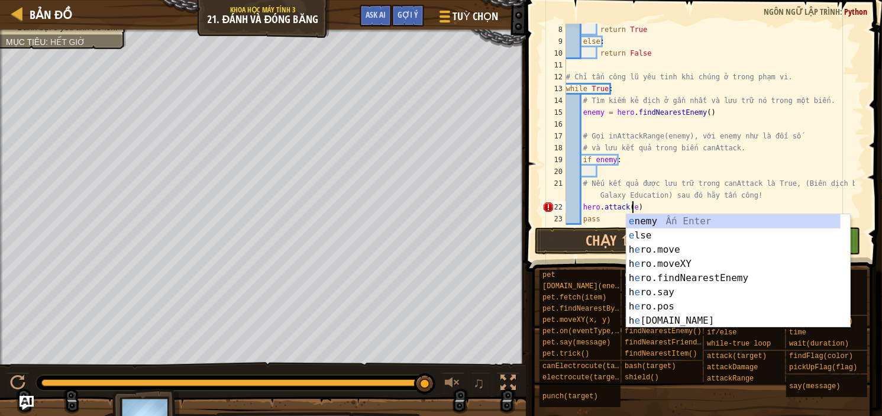
type textarea "hero.attack(enemy)"
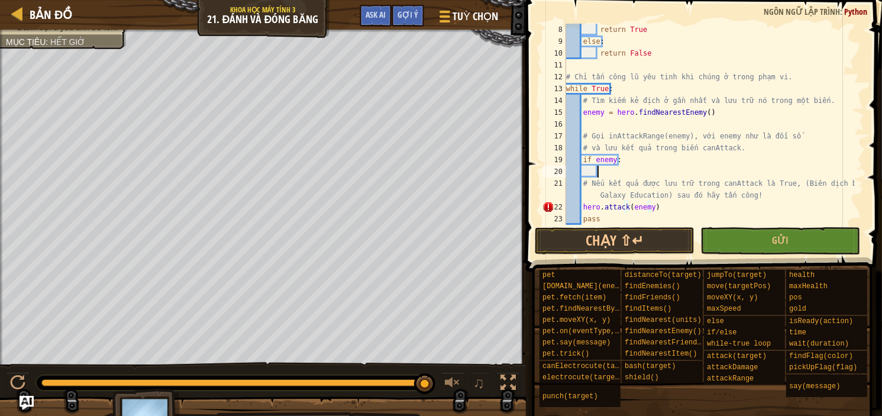
click at [619, 176] on div "return True else : return False # Chỉ tấn công lũ yêu tinh khi chúng ở trong ph…" at bounding box center [709, 136] width 291 height 225
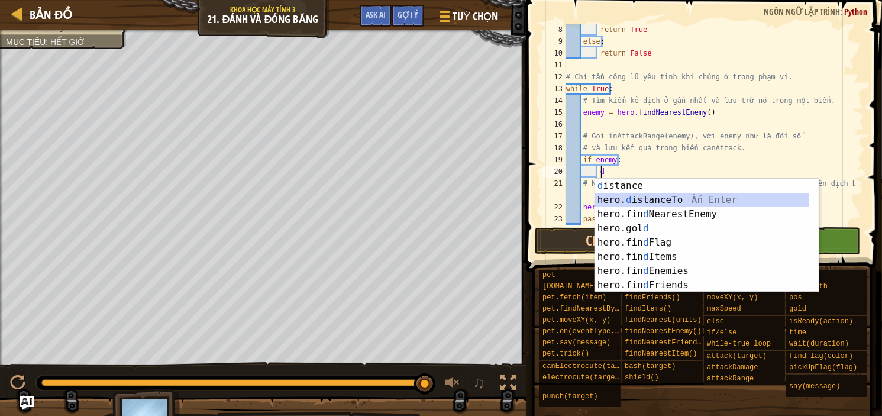
click at [610, 200] on div "d istance Ấn Enter hero. d istanceTo Ấn Enter hero.fin d NearestEnemy Ấn Enter …" at bounding box center [702, 250] width 214 height 142
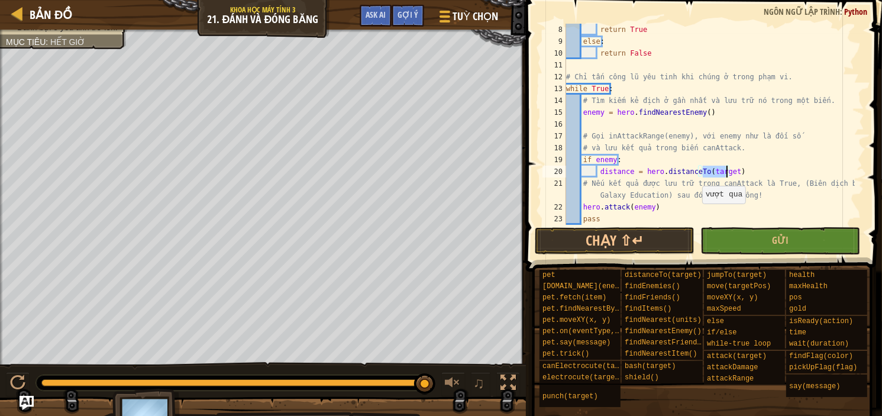
click at [696, 215] on div "return True else : return False # Chỉ tấn công lũ yêu tinh khi chúng ở trong ph…" at bounding box center [709, 136] width 291 height 225
type textarea "pass"
click at [752, 247] on button "Gửi" at bounding box center [780, 240] width 160 height 27
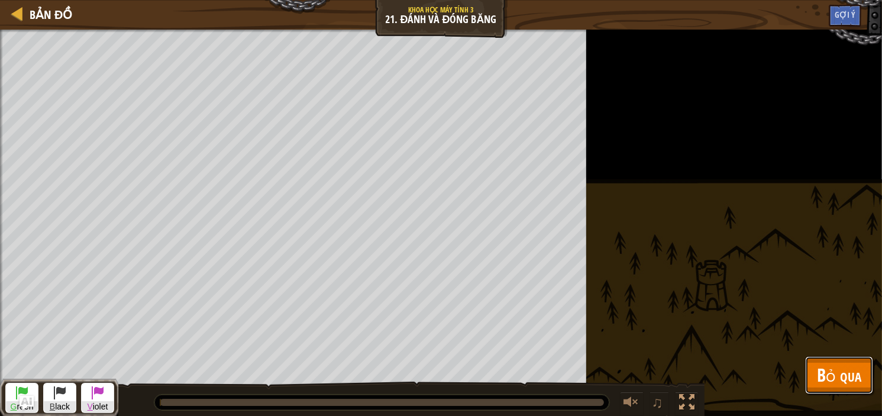
click at [822, 363] on button "Bỏ qua" at bounding box center [839, 375] width 68 height 38
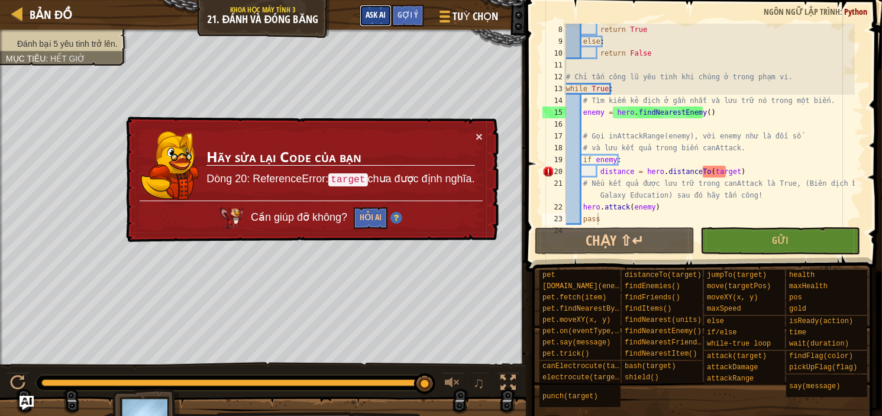
click at [371, 15] on span "Ask AI" at bounding box center [376, 14] width 20 height 11
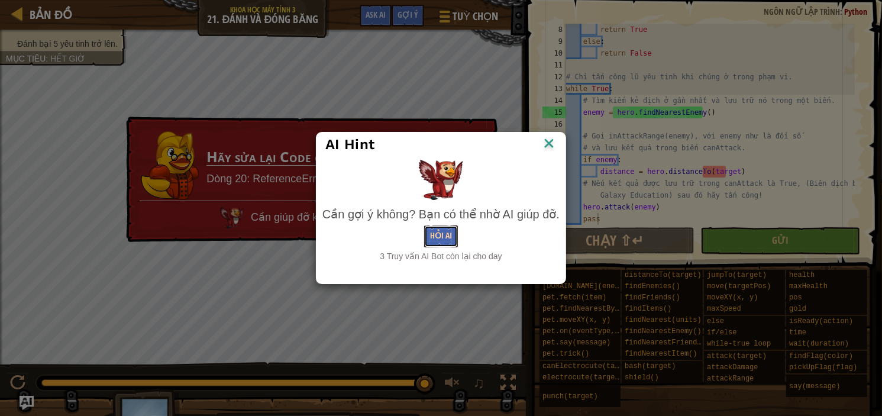
click at [442, 234] on button "Hỏi AI" at bounding box center [441, 236] width 34 height 22
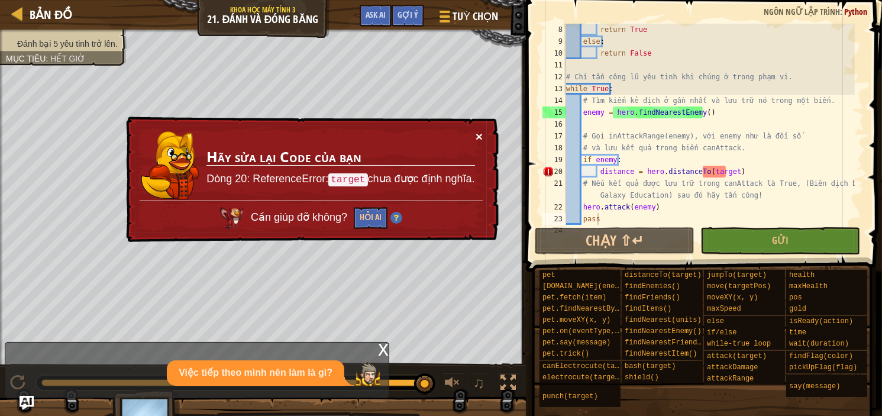
click at [476, 139] on button "×" at bounding box center [479, 136] width 7 height 12
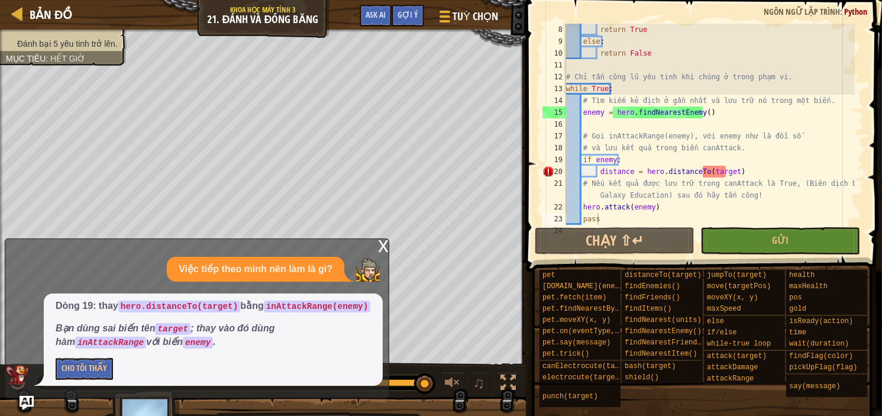
click at [120, 367] on p "Cho Tôi Thấy" at bounding box center [213, 369] width 315 height 22
click at [104, 368] on button "Cho Tôi Thấy" at bounding box center [84, 369] width 57 height 22
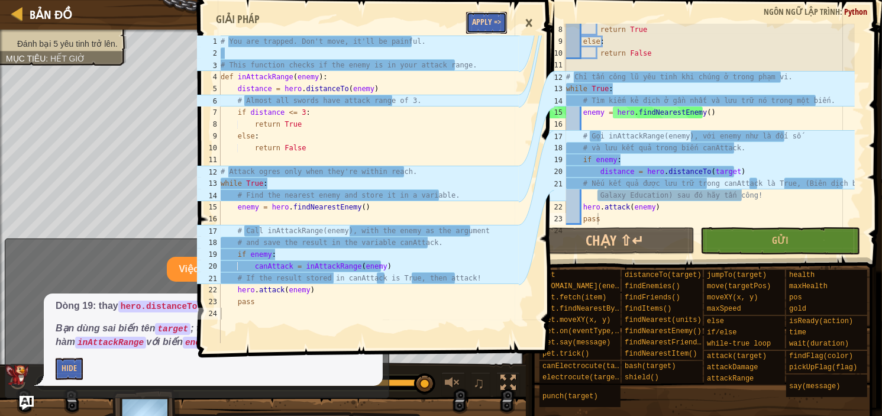
click at [484, 18] on button "Apply =>" at bounding box center [486, 23] width 41 height 22
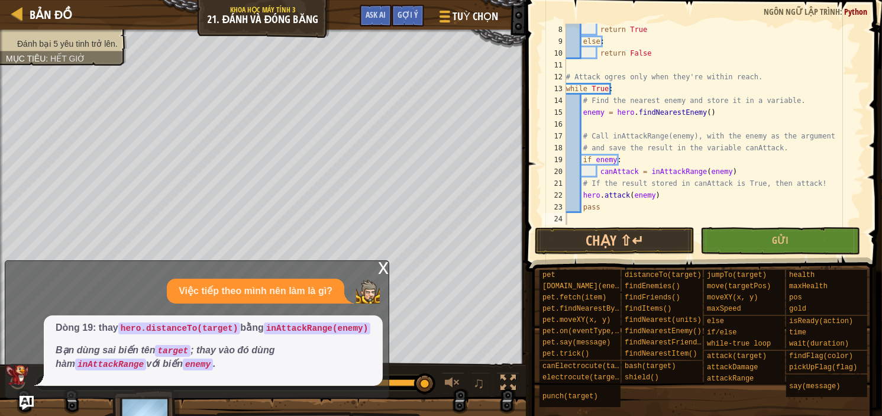
click at [378, 263] on div "x" at bounding box center [383, 267] width 11 height 12
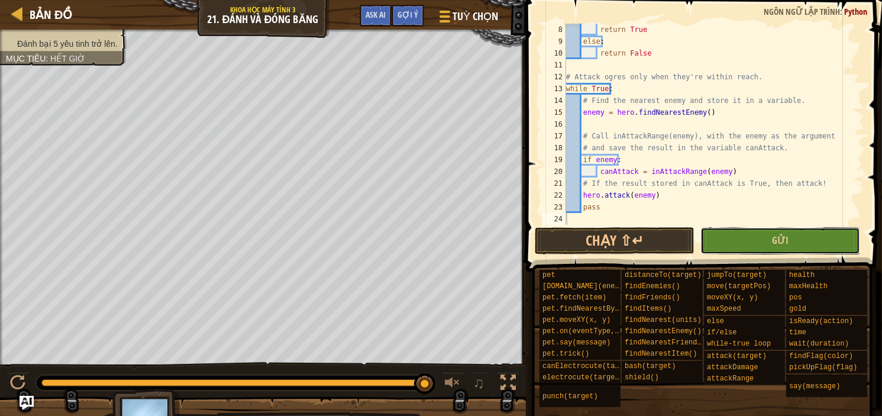
click at [723, 247] on button "Gửi" at bounding box center [780, 240] width 160 height 27
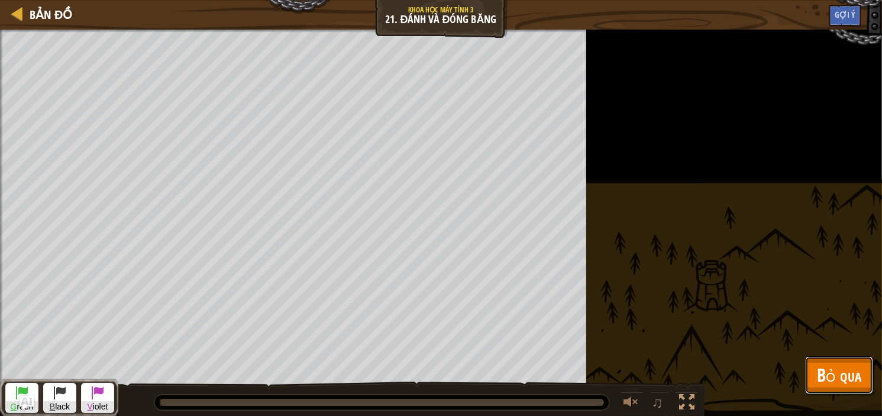
drag, startPoint x: 814, startPoint y: 377, endPoint x: 824, endPoint y: 376, distance: 9.6
click at [816, 376] on button "Bỏ qua" at bounding box center [839, 375] width 68 height 38
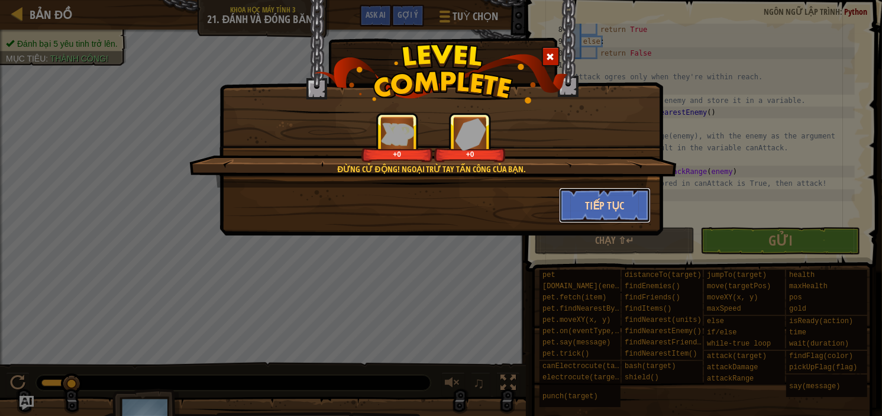
click at [571, 205] on button "Tiếp tục" at bounding box center [605, 204] width 92 height 35
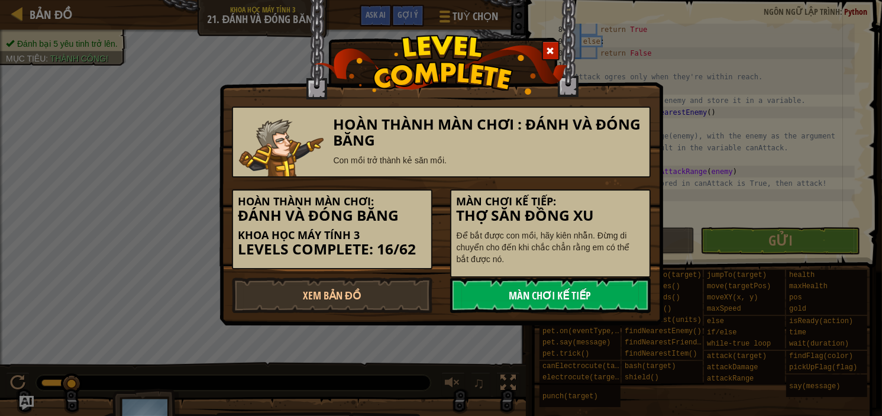
click at [537, 289] on link "Màn chơi kế tiếp" at bounding box center [550, 294] width 200 height 35
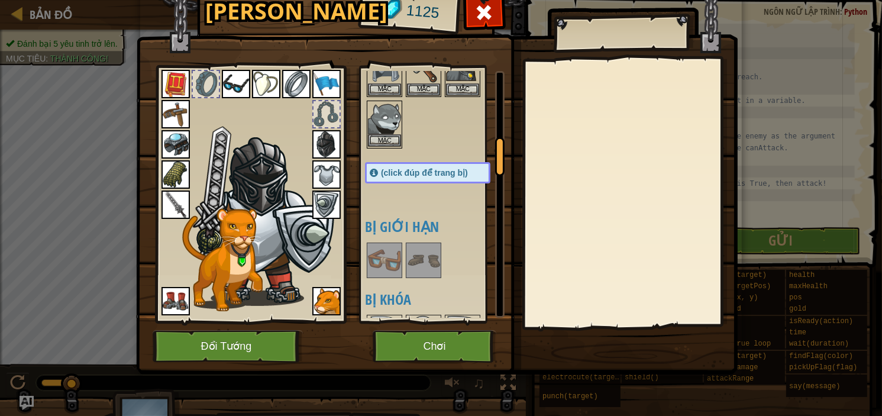
scroll to position [394, 0]
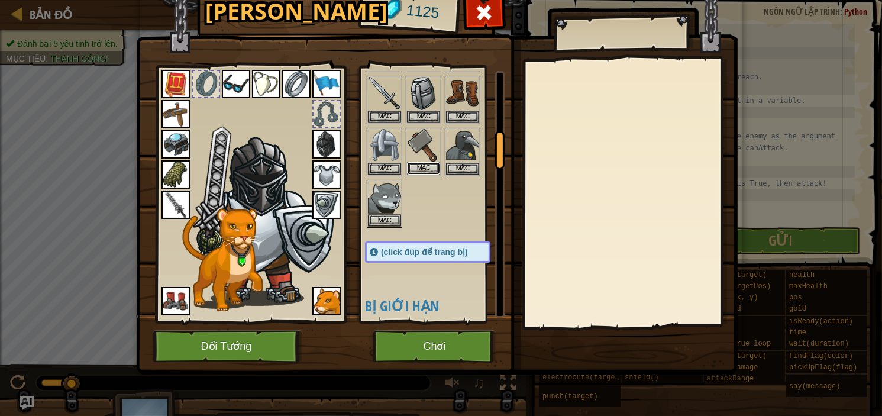
click at [426, 165] on button "Mặc" at bounding box center [423, 168] width 33 height 12
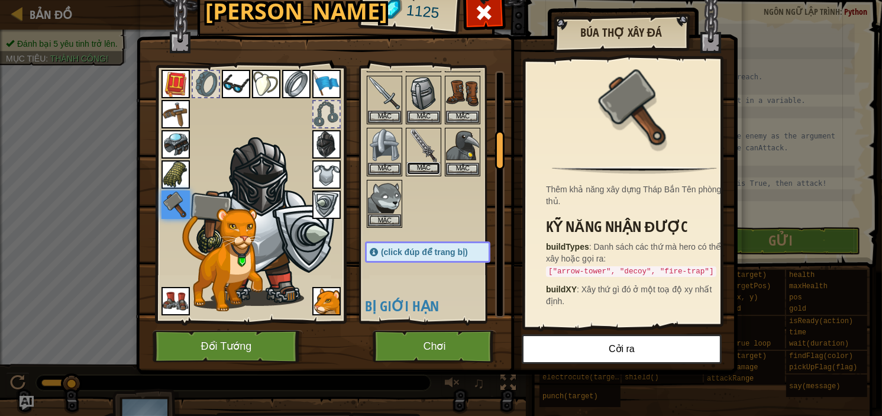
click at [411, 162] on button "Mặc" at bounding box center [423, 168] width 33 height 12
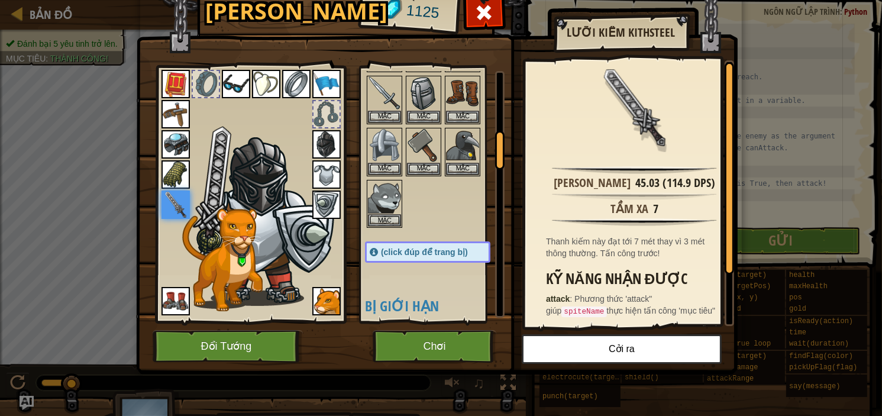
click at [187, 206] on img at bounding box center [175, 204] width 28 height 28
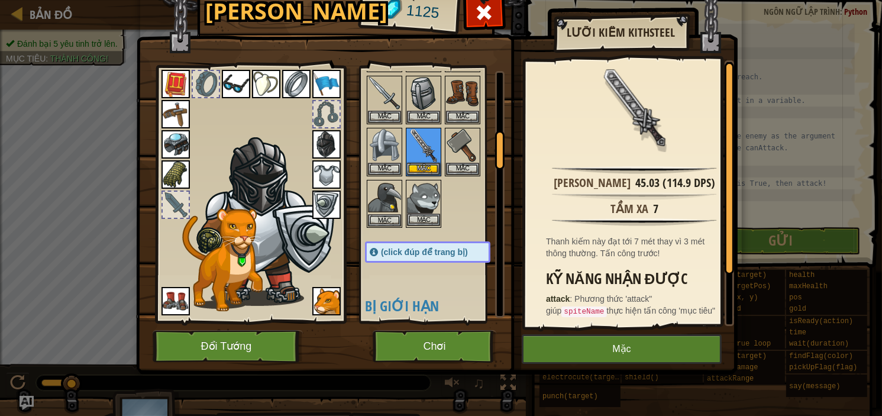
click at [407, 200] on img at bounding box center [423, 197] width 33 height 33
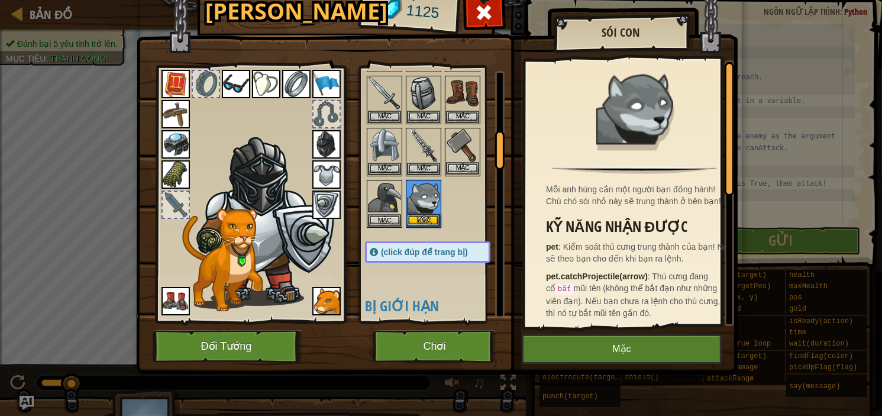
click at [464, 134] on img at bounding box center [462, 145] width 33 height 33
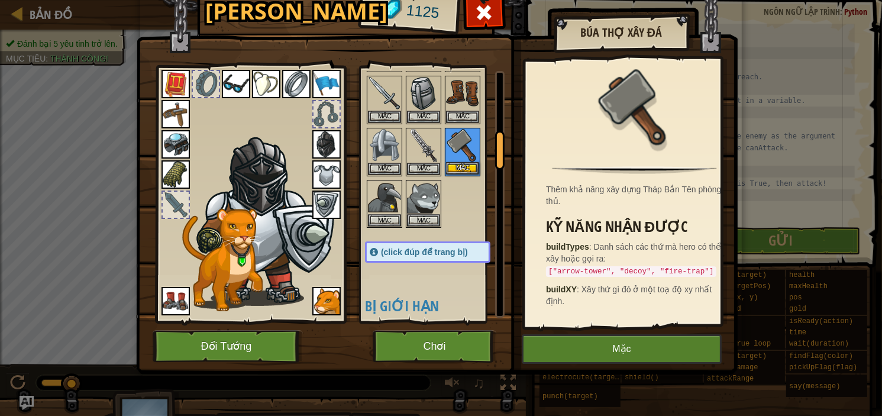
click at [446, 140] on img at bounding box center [462, 145] width 33 height 33
click at [428, 137] on img at bounding box center [423, 145] width 33 height 33
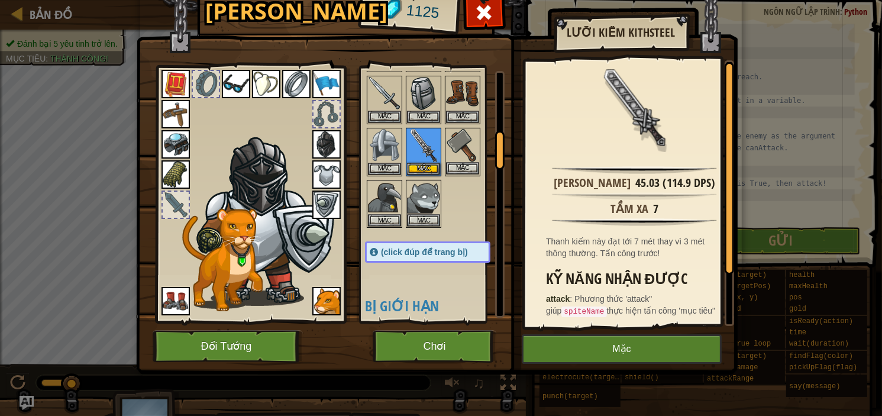
click at [456, 135] on img at bounding box center [462, 145] width 33 height 33
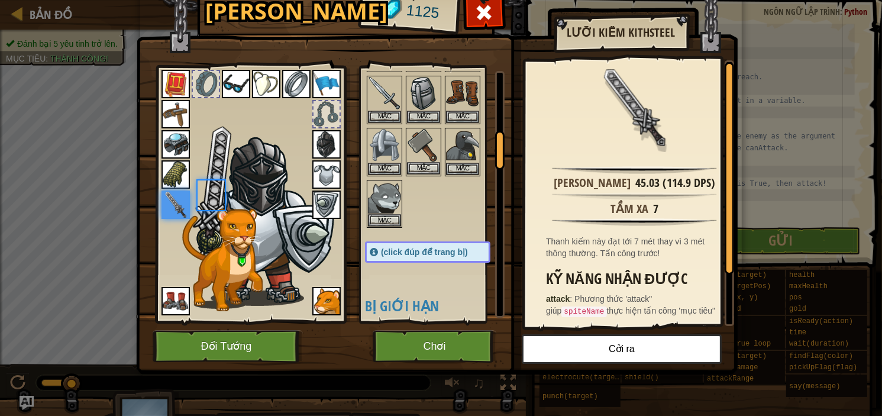
click at [423, 139] on img at bounding box center [423, 145] width 33 height 33
click at [422, 139] on img at bounding box center [423, 145] width 33 height 33
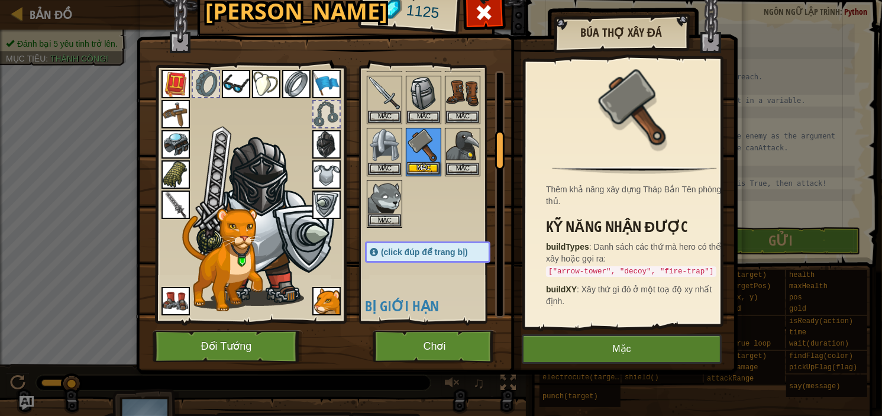
click at [422, 139] on img at bounding box center [423, 145] width 33 height 33
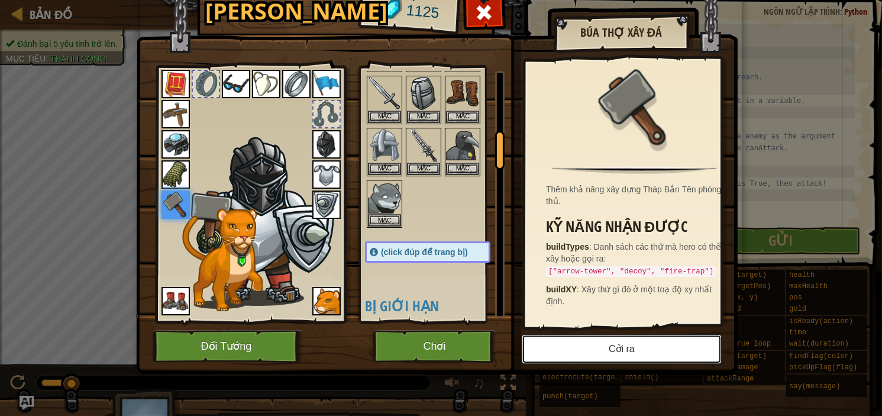
click at [626, 352] on button "Cởi ra" at bounding box center [622, 349] width 200 height 30
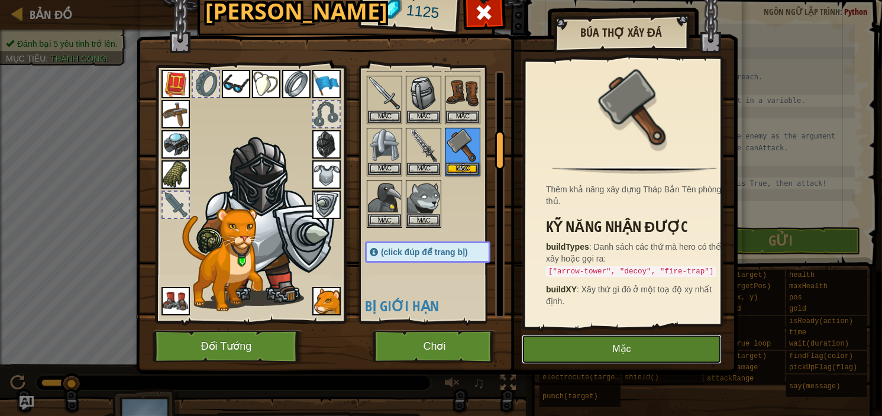
click at [627, 352] on button "Mặc" at bounding box center [622, 349] width 200 height 30
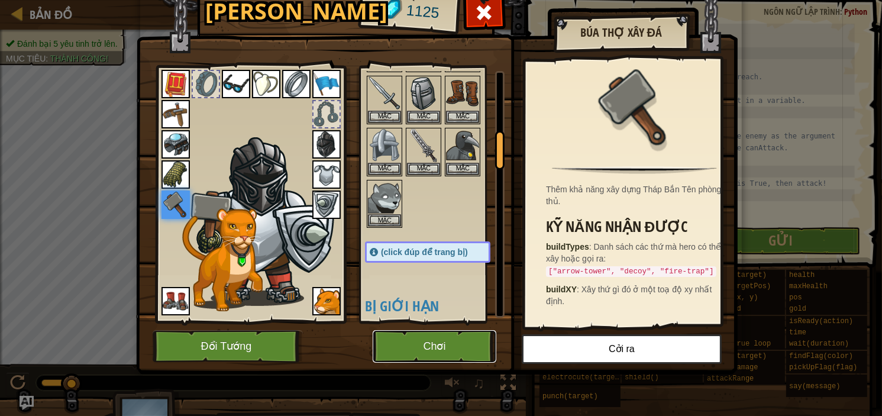
click at [442, 340] on button "Chơi" at bounding box center [435, 346] width 124 height 33
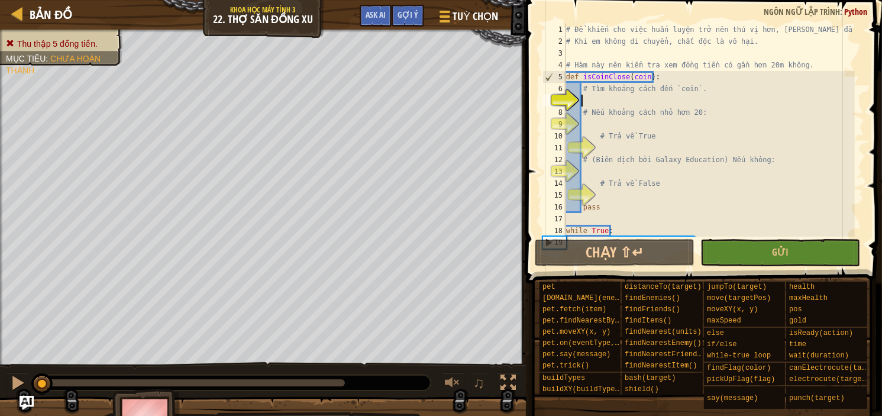
click at [622, 99] on div "# Để khiến cho việc huấn luyện trở nên thú vị hơn, [PERSON_NAME] đã đầu độc em.…" at bounding box center [709, 142] width 291 height 237
type textarea "d"
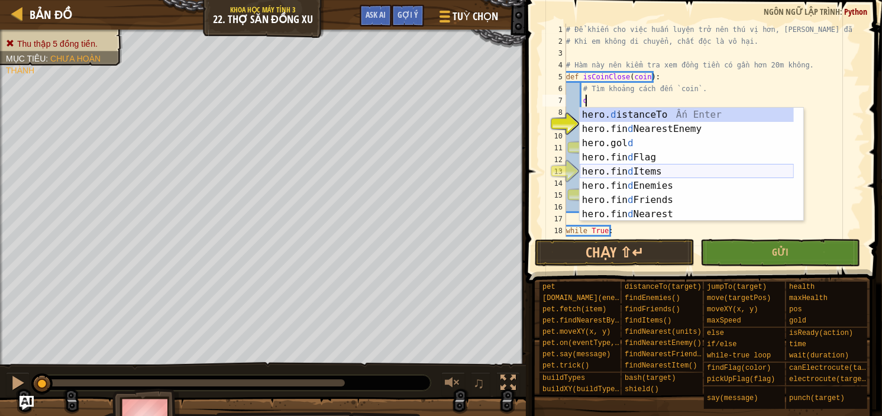
scroll to position [35, 0]
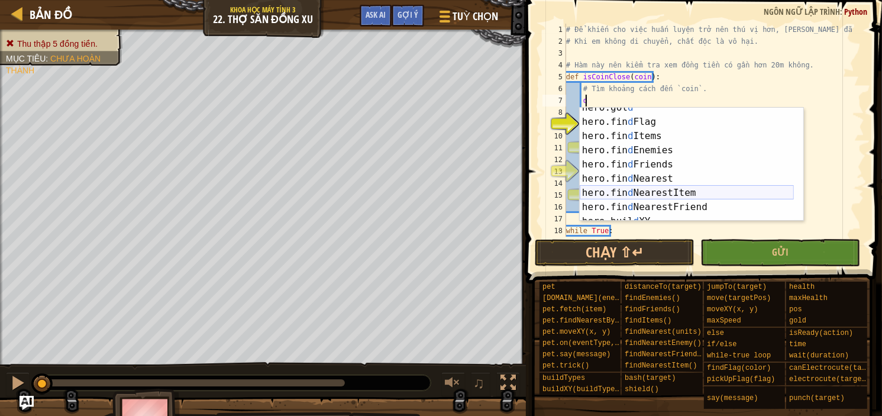
click at [677, 191] on div "hero.gol d Ấn Enter hero.fin d Flag Ấn Enter hero.fin d Items Ấn Enter hero.fin…" at bounding box center [687, 172] width 214 height 142
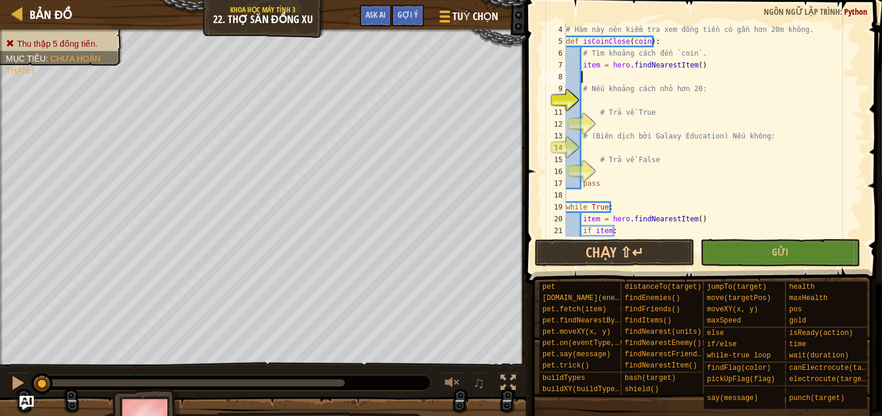
scroll to position [0, 0]
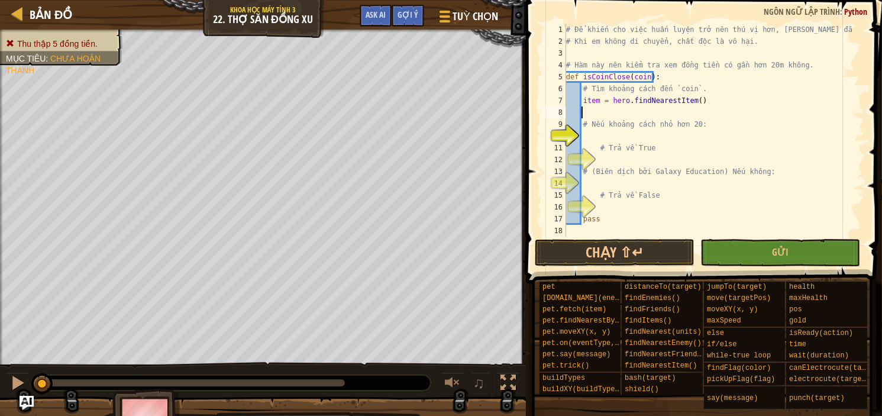
click at [599, 136] on div "# Để khiến cho việc huấn luyện trở nên thú vị hơn, [PERSON_NAME] đã đầu độc em.…" at bounding box center [709, 142] width 291 height 237
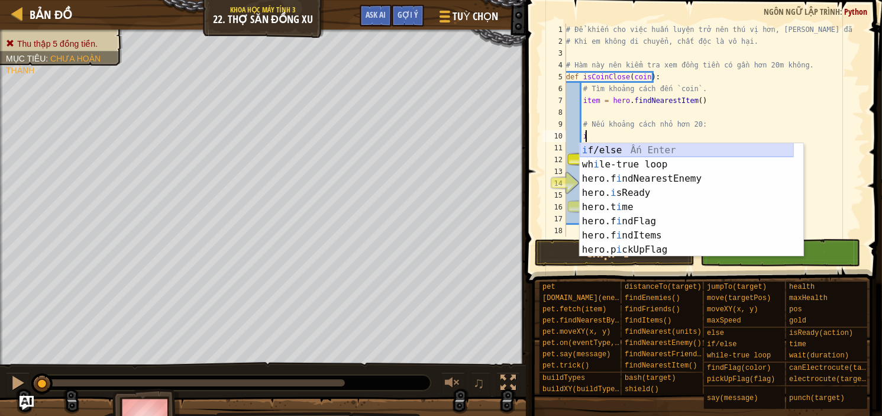
click at [635, 153] on div "i f/else Ấn Enter wh i le-true loop Ấn Enter hero.f i ndNearestEnemy Ấn Enter h…" at bounding box center [687, 214] width 214 height 142
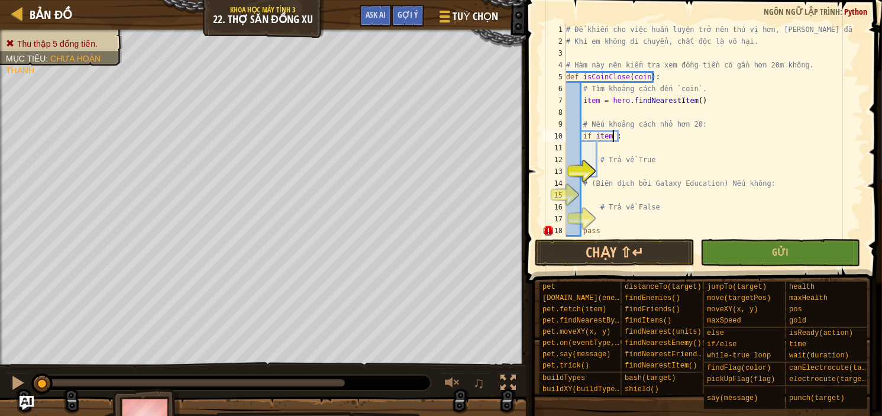
scroll to position [5, 4]
type textarea "if item < 20:"
click at [603, 172] on div "# Để khiến cho việc huấn luyện trở nên thú vị hơn, [PERSON_NAME] đã đầu độc em.…" at bounding box center [709, 142] width 291 height 237
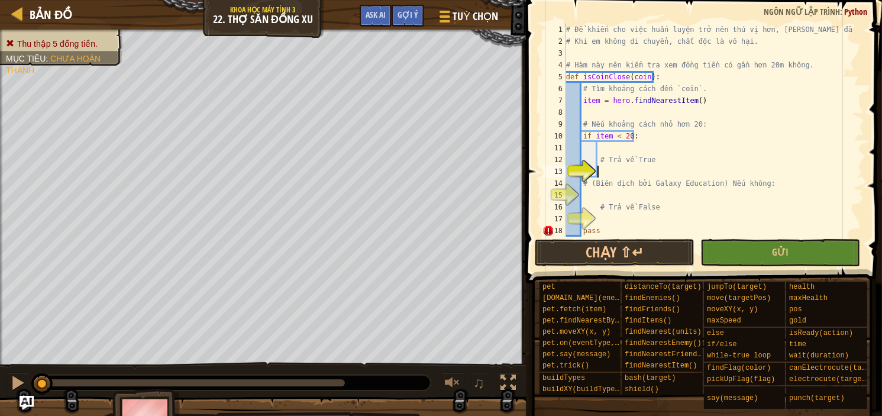
type textarea "t"
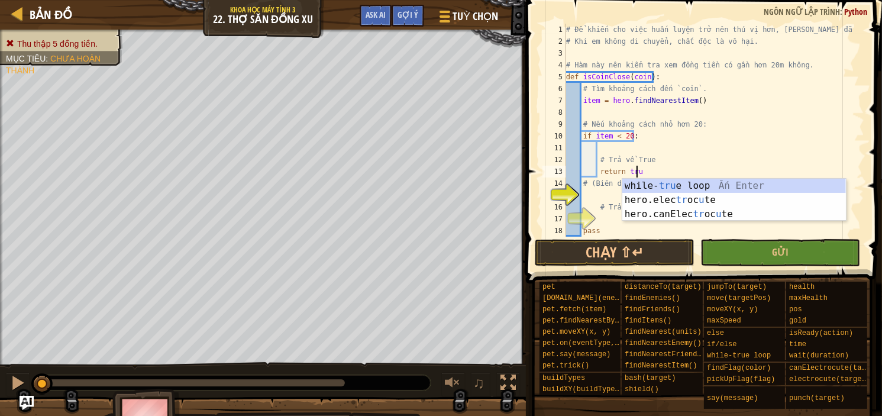
scroll to position [5, 5]
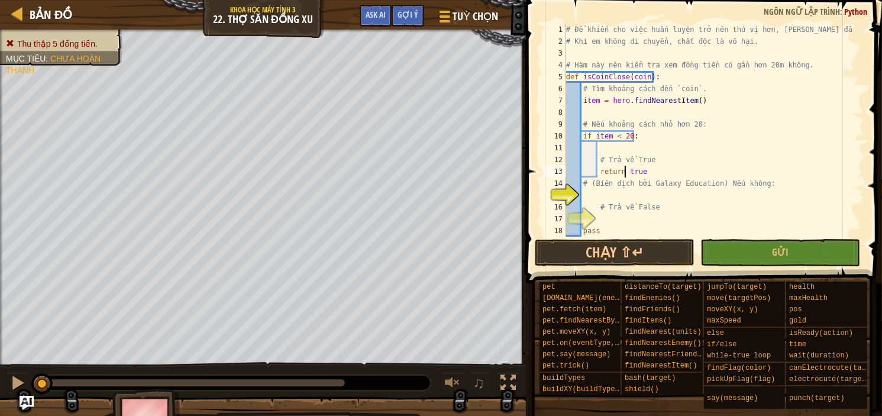
click at [625, 170] on div "# Để khiến cho việc huấn luyện trở nên thú vị hơn, [PERSON_NAME] đã đầu độc em.…" at bounding box center [709, 142] width 291 height 237
click at [638, 174] on div "# Để khiến cho việc huấn luyện trở nên thú vị hơn, [PERSON_NAME] đã đầu độc em.…" at bounding box center [709, 142] width 291 height 237
type textarea "r"
click at [675, 158] on div "# Để khiến cho việc huấn luyện trở nên thú vị hơn, [PERSON_NAME] đã đầu độc em.…" at bounding box center [709, 142] width 291 height 237
click at [591, 189] on div "# Để khiến cho việc huấn luyện trở nên thú vị hơn, [PERSON_NAME] đã đầu độc em.…" at bounding box center [709, 142] width 291 height 237
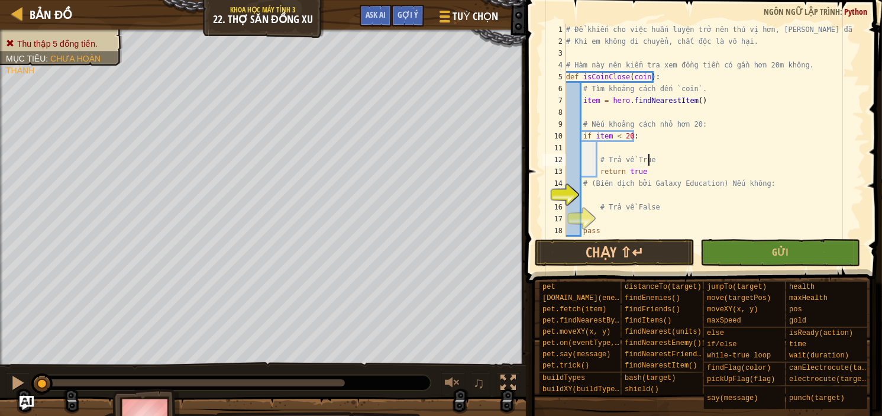
type textarea "# (Biên dịch bởi Galaxy Education) Nếu không:"
click at [590, 197] on div "# Để khiến cho việc huấn luyện trở nên thú vị hơn, [PERSON_NAME] đã đầu độc em.…" at bounding box center [709, 142] width 291 height 237
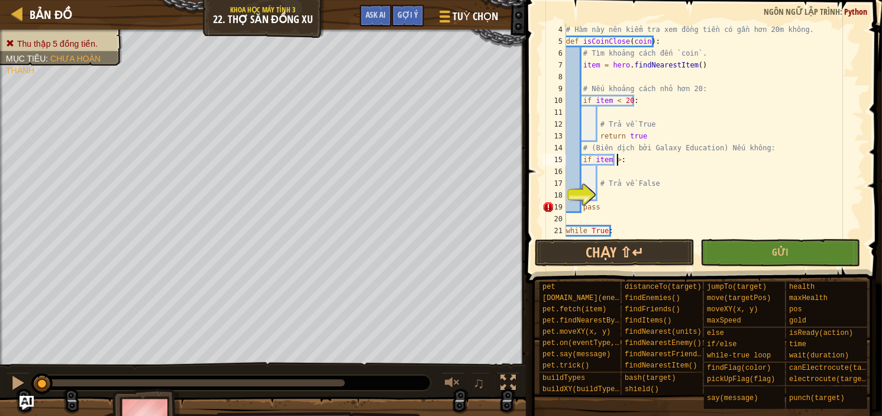
scroll to position [5, 4]
type textarea "if item > 20:"
click at [610, 200] on div "# Hàm này nên kiểm tra xem đồng tiền có gần hơn 20m không. def isCoinClose ( co…" at bounding box center [709, 142] width 291 height 237
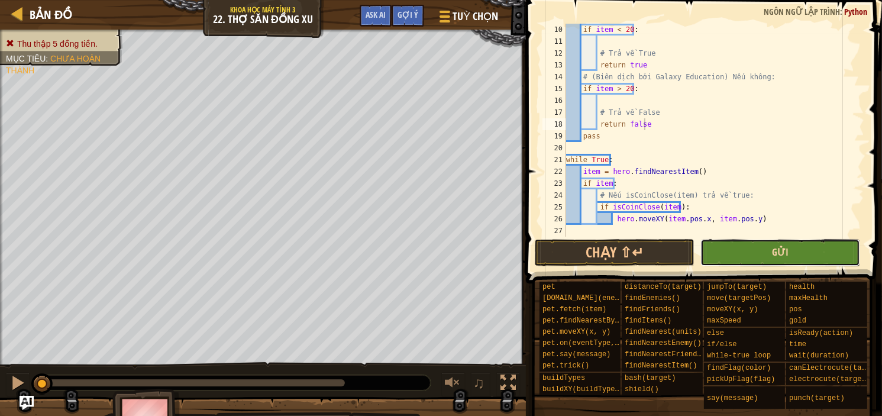
click at [783, 248] on span "Gửi" at bounding box center [780, 251] width 17 height 13
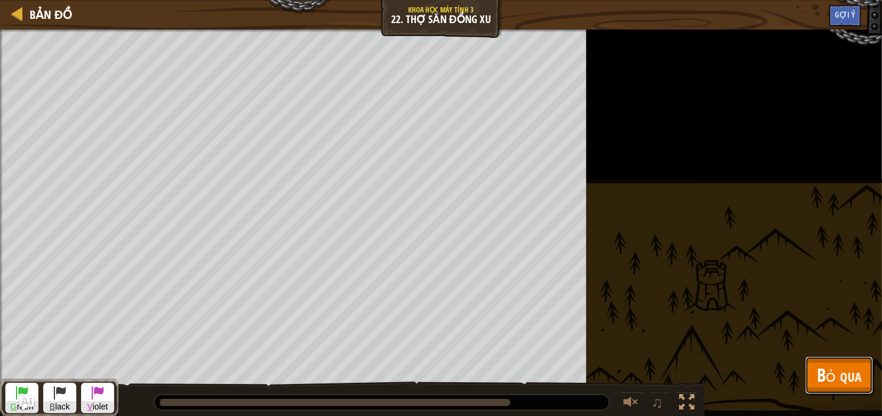
click at [861, 376] on span "Bỏ qua" at bounding box center [839, 375] width 44 height 24
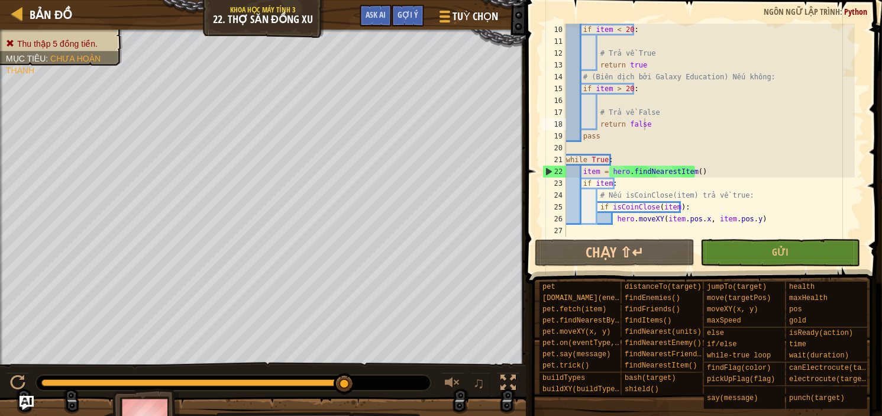
type textarea "hero.moveXY(item.pos.x, item.pos.y)"
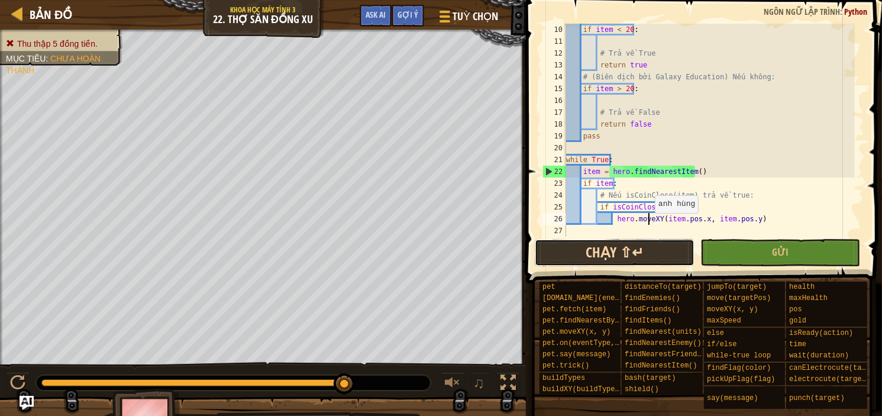
drag, startPoint x: 649, startPoint y: 225, endPoint x: 623, endPoint y: 251, distance: 37.6
click at [623, 251] on button "Chạy ⇧↵" at bounding box center [615, 252] width 160 height 27
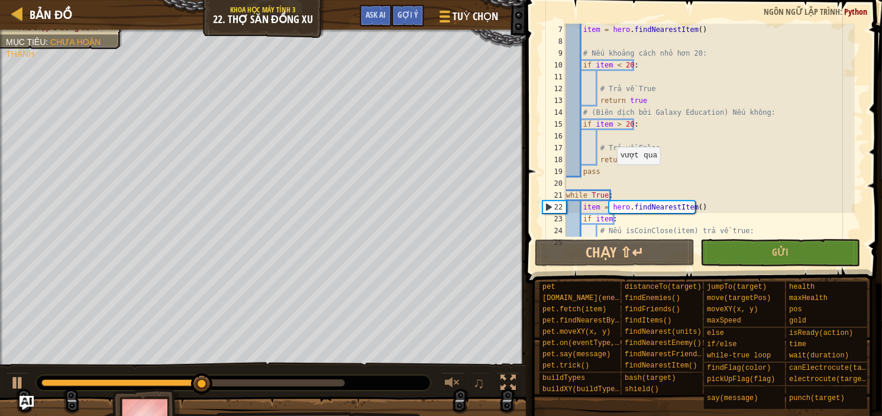
scroll to position [35, 0]
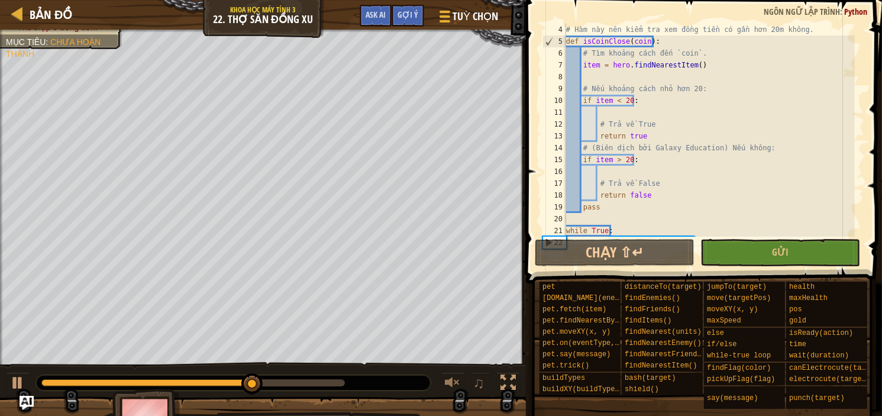
click at [604, 118] on div "# Hàm này nên kiểm tra xem đồng tiền có gần hơn 20m không. def isCoinClose ( co…" at bounding box center [709, 142] width 291 height 237
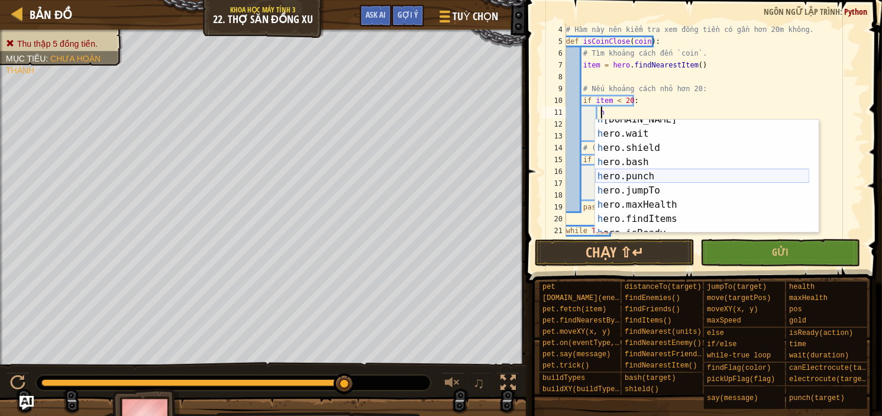
scroll to position [106, 0]
click at [683, 191] on div "h [DOMAIN_NAME] Ấn Enter h ero.wait Ấn Enter h ero.shield Ấn Enter h ero.bash Ấ…" at bounding box center [702, 183] width 214 height 142
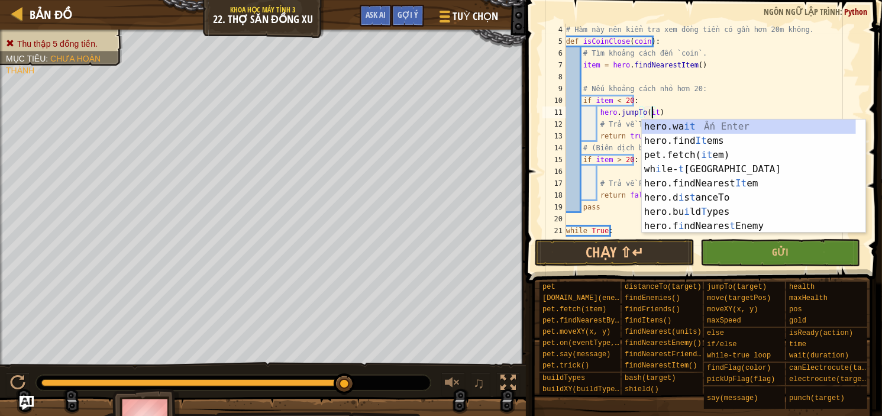
scroll to position [5, 7]
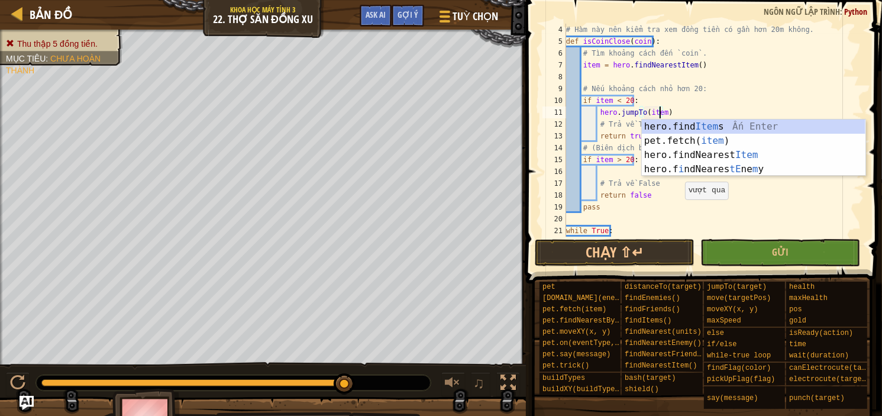
drag, startPoint x: 679, startPoint y: 211, endPoint x: 712, endPoint y: 209, distance: 32.6
click at [681, 210] on div "# Hàm này nên kiểm tra xem đồng tiền có gần hơn 20m không. def isCoinClose ( co…" at bounding box center [709, 142] width 291 height 237
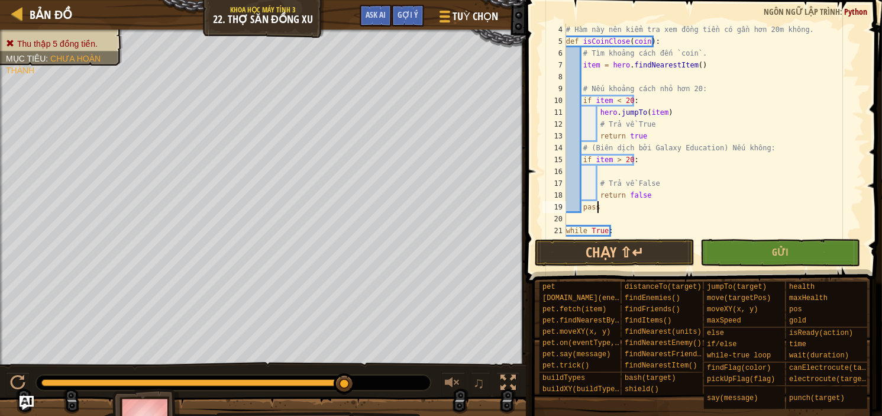
type textarea "pass"
click at [806, 253] on button "Gửi" at bounding box center [780, 252] width 160 height 27
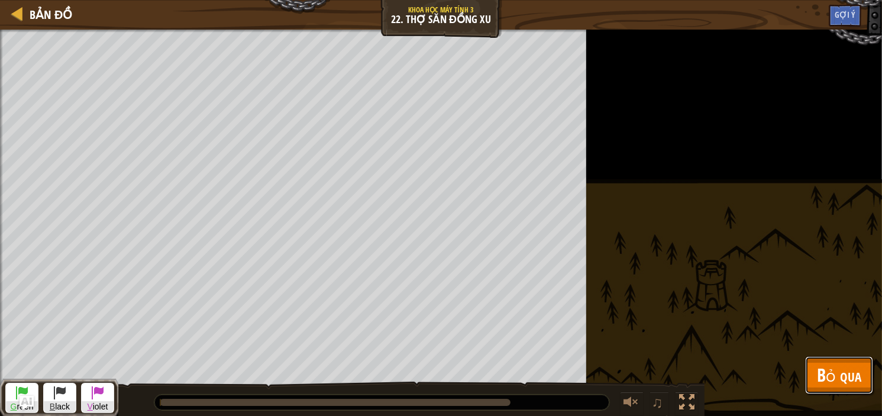
click at [834, 371] on span "Bỏ qua" at bounding box center [839, 375] width 44 height 24
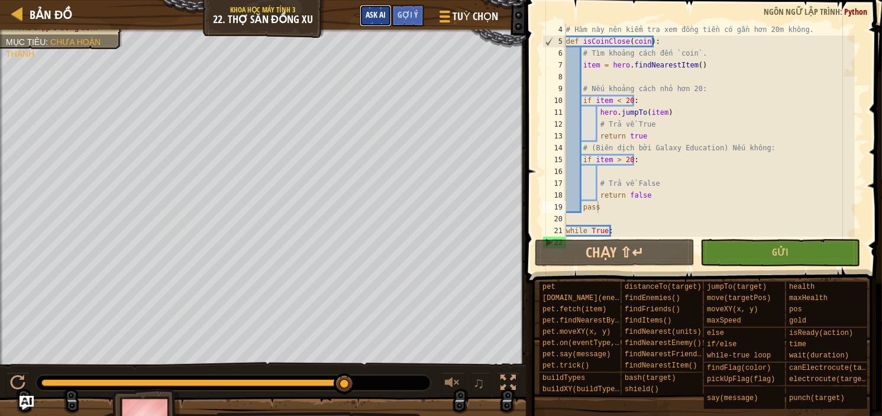
click at [367, 11] on span "Ask AI" at bounding box center [376, 14] width 20 height 11
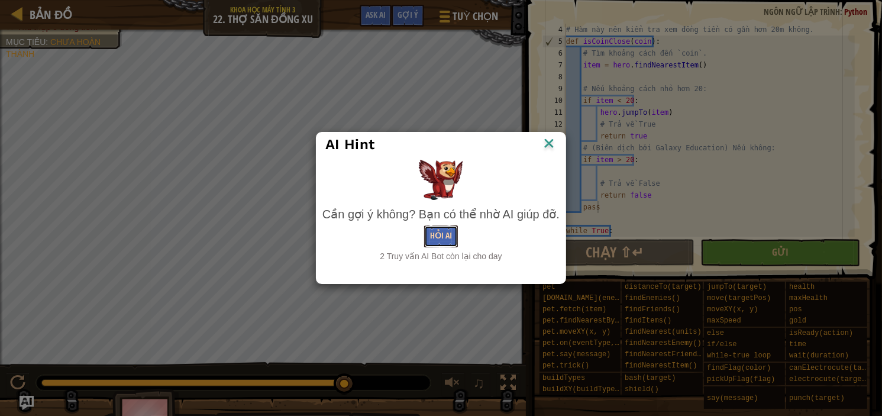
click at [445, 236] on button "Hỏi AI" at bounding box center [441, 236] width 34 height 22
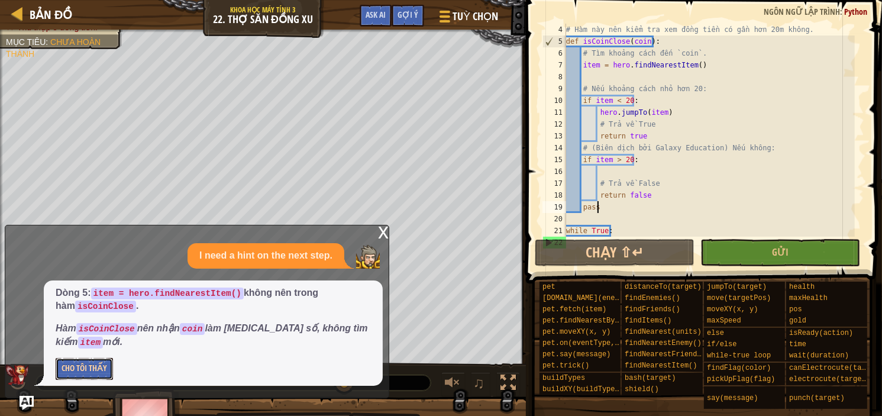
click at [110, 373] on button "Cho Tôi Thấy" at bounding box center [84, 369] width 57 height 22
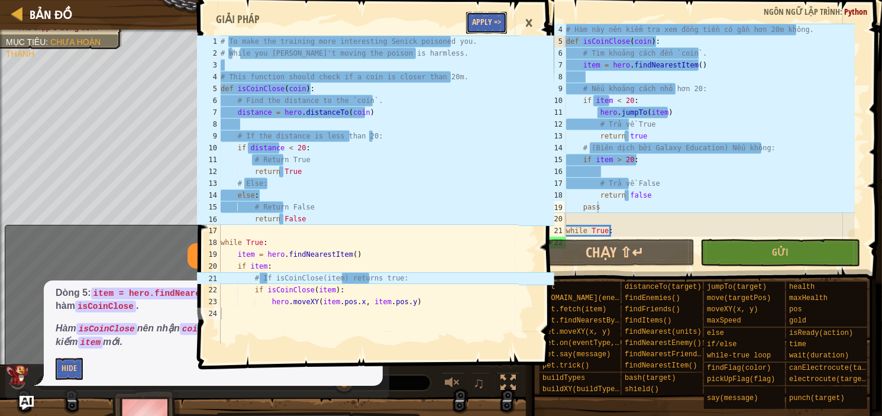
click at [478, 27] on button "Apply =>" at bounding box center [486, 23] width 41 height 22
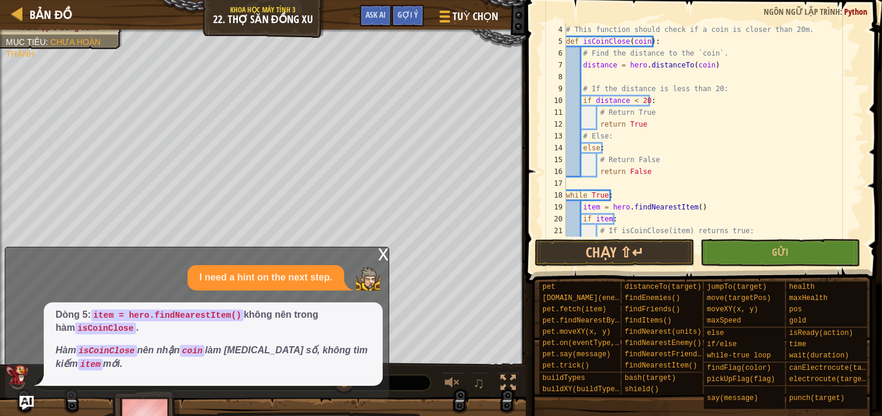
click at [383, 254] on div "x" at bounding box center [383, 253] width 11 height 12
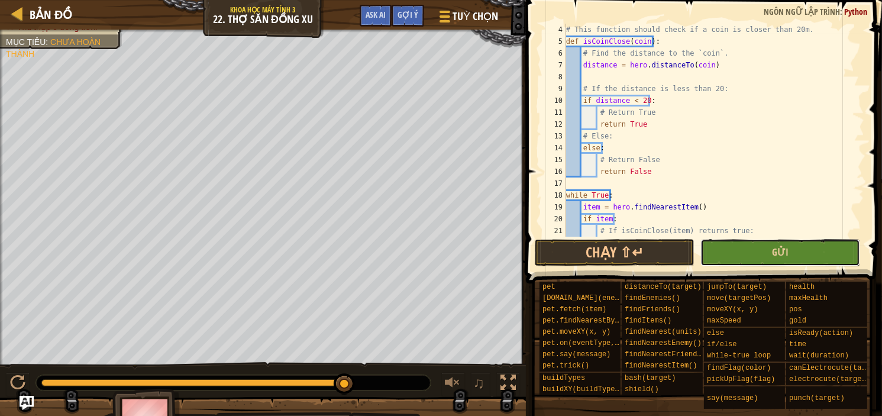
click at [800, 261] on button "Gửi" at bounding box center [780, 252] width 160 height 27
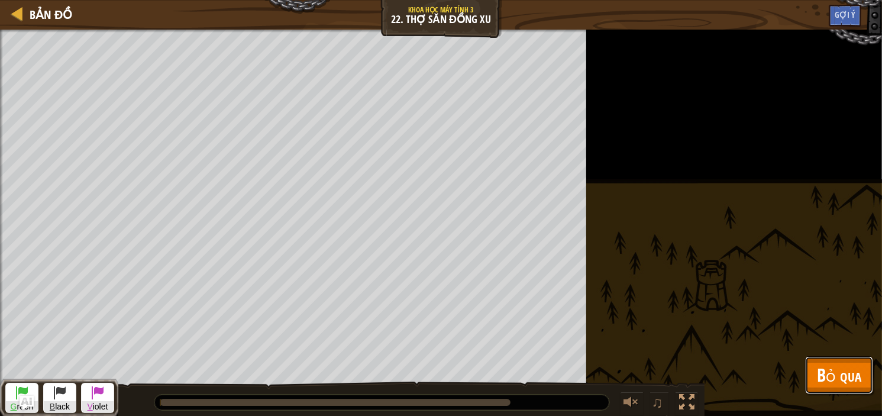
click at [839, 380] on span "Bỏ qua" at bounding box center [839, 375] width 44 height 24
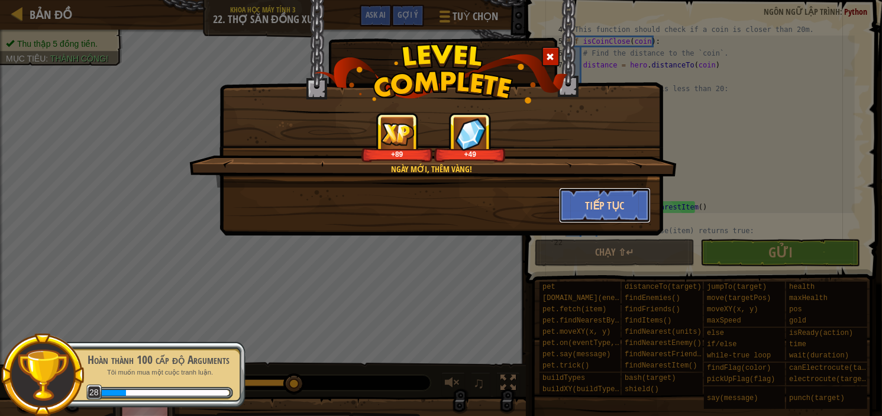
click at [589, 208] on button "Tiếp tục" at bounding box center [605, 204] width 92 height 35
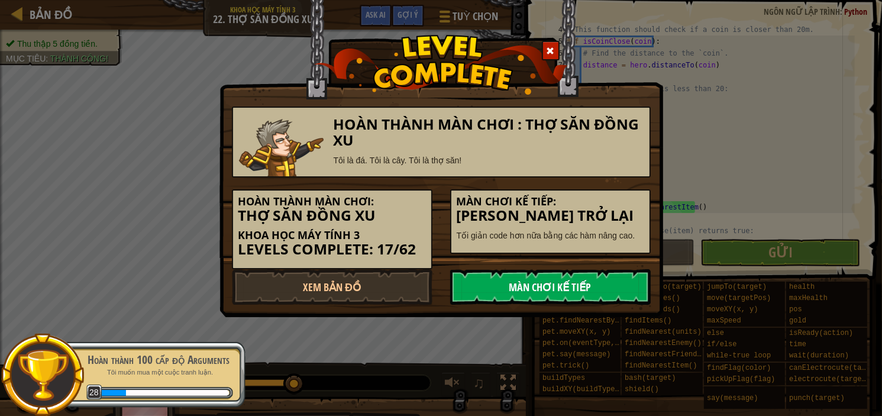
click at [555, 282] on link "Màn chơi kế tiếp" at bounding box center [550, 286] width 200 height 35
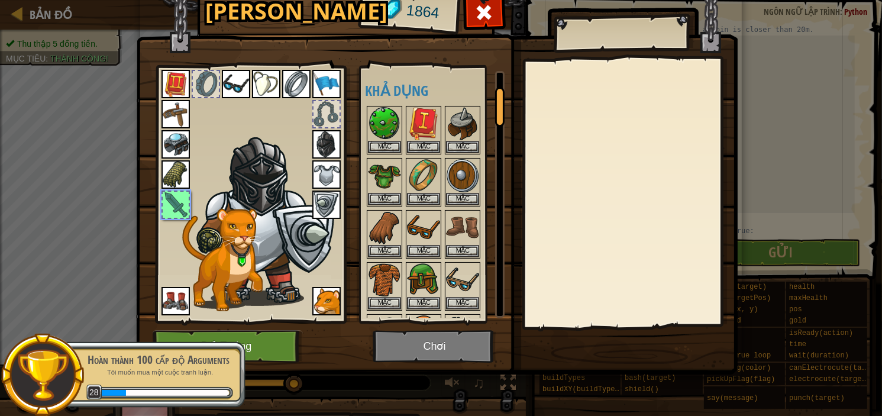
scroll to position [96, 0]
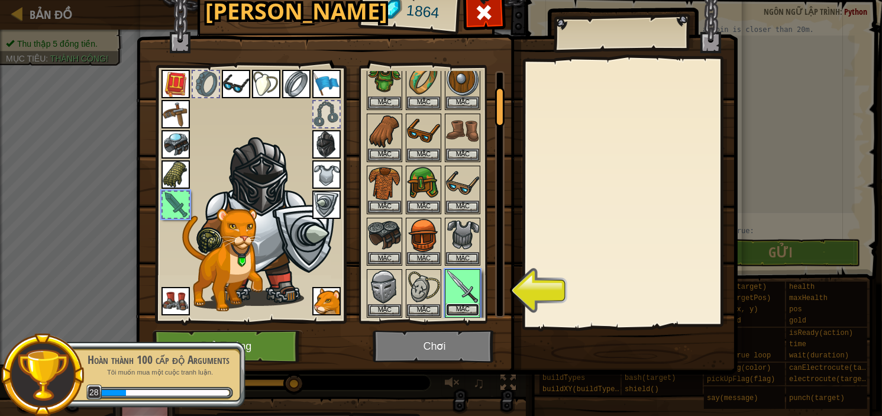
click at [466, 303] on button "Mặc" at bounding box center [462, 309] width 33 height 12
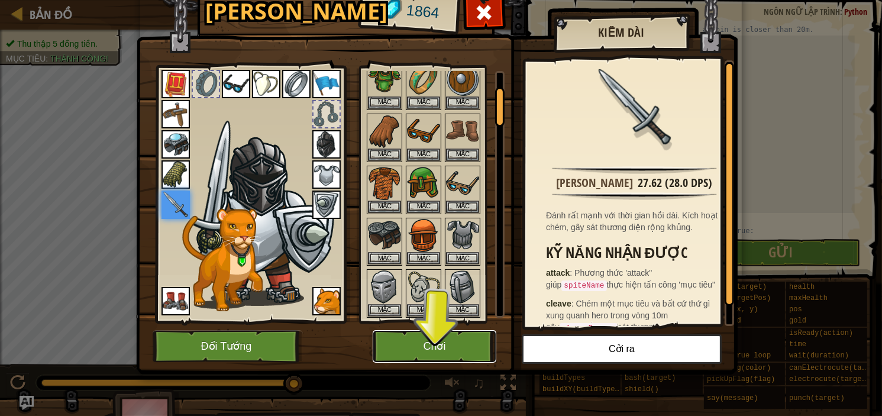
click at [473, 341] on button "Chơi" at bounding box center [435, 346] width 124 height 33
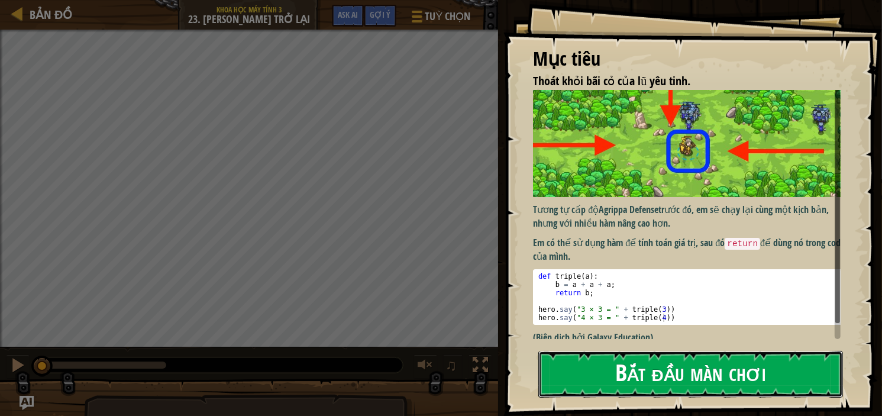
click at [693, 382] on button "Bắt đầu màn chơi" at bounding box center [690, 374] width 305 height 47
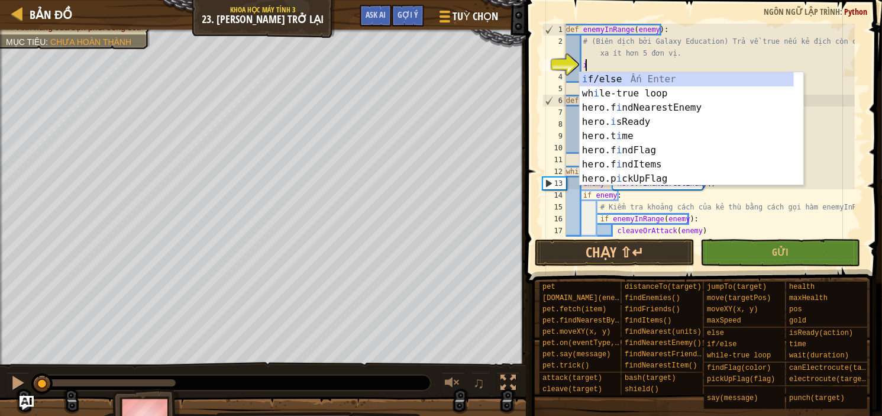
scroll to position [5, 1]
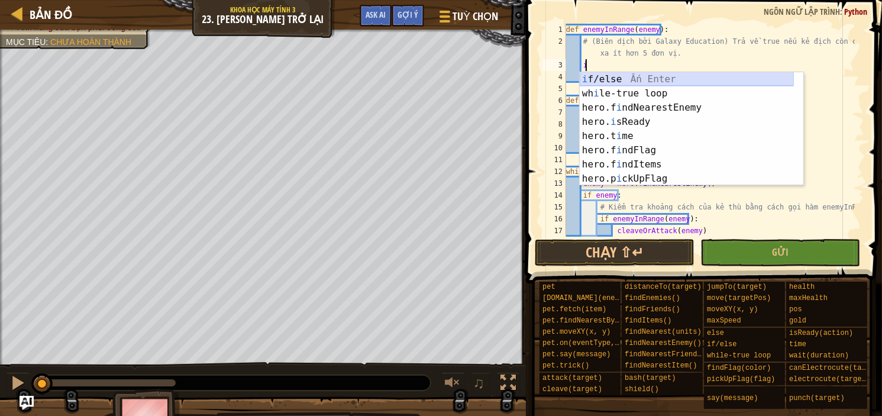
click at [632, 73] on div "i f/else Ấn Enter wh i le-true loop Ấn Enter hero.f i ndNearestEnemy Ấn Enter h…" at bounding box center [687, 143] width 214 height 142
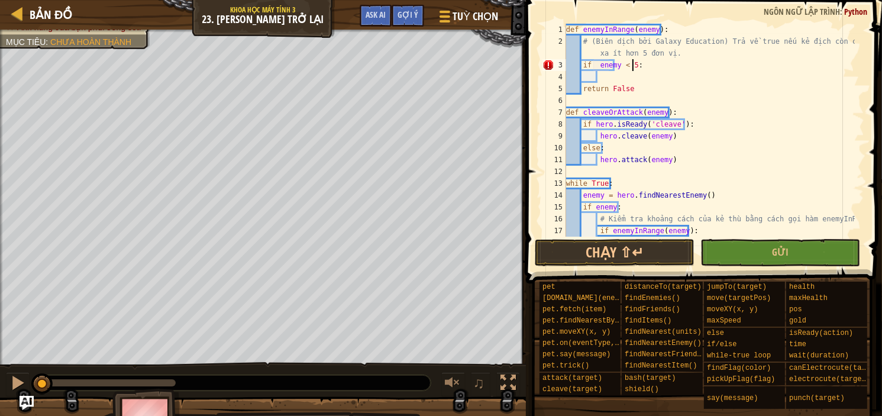
scroll to position [5, 5]
click at [632, 89] on div "def enemyInRange ( enemy ) : # (Biên dịch bởi Galaxy Education) Trả về true nếu…" at bounding box center [709, 142] width 291 height 237
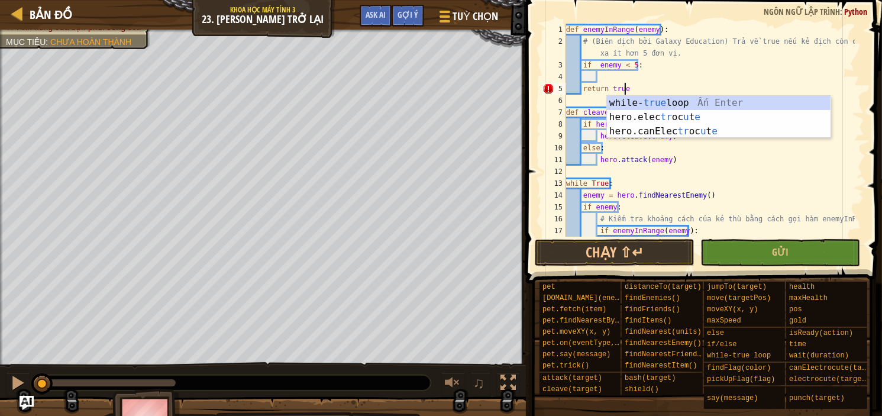
scroll to position [5, 4]
click at [550, 62] on div "3" at bounding box center [554, 65] width 24 height 12
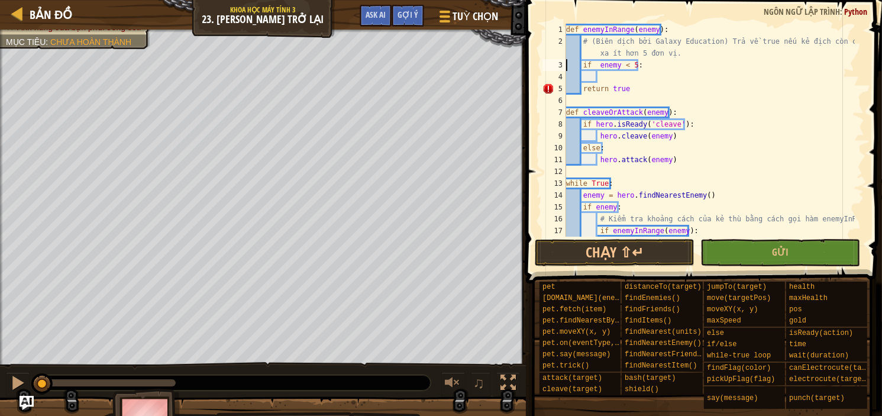
click at [610, 89] on div "def enemyInRange ( enemy ) : # (Biên dịch bởi Galaxy Education) Trả về true nếu…" at bounding box center [709, 142] width 291 height 237
type textarea "e"
type textarea "t"
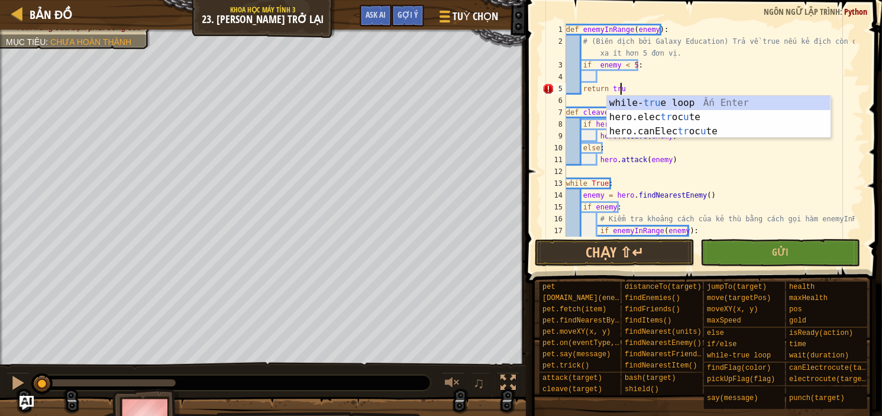
scroll to position [5, 4]
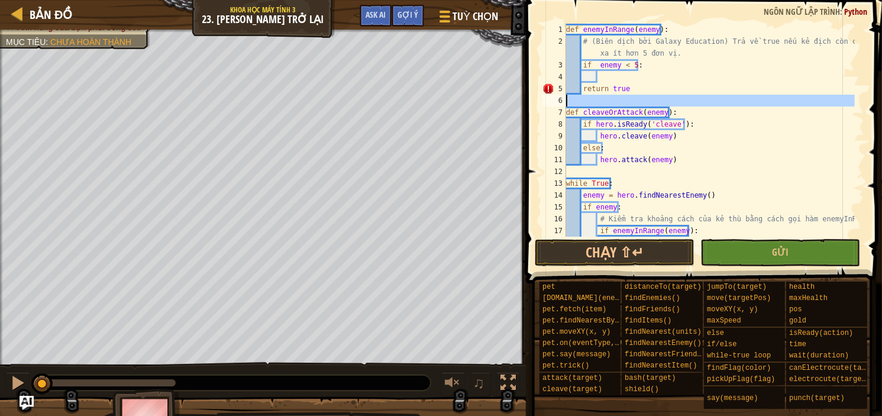
click at [546, 104] on div "6" at bounding box center [554, 101] width 24 height 12
type textarea "def cleaveOrAttack(enemy):"
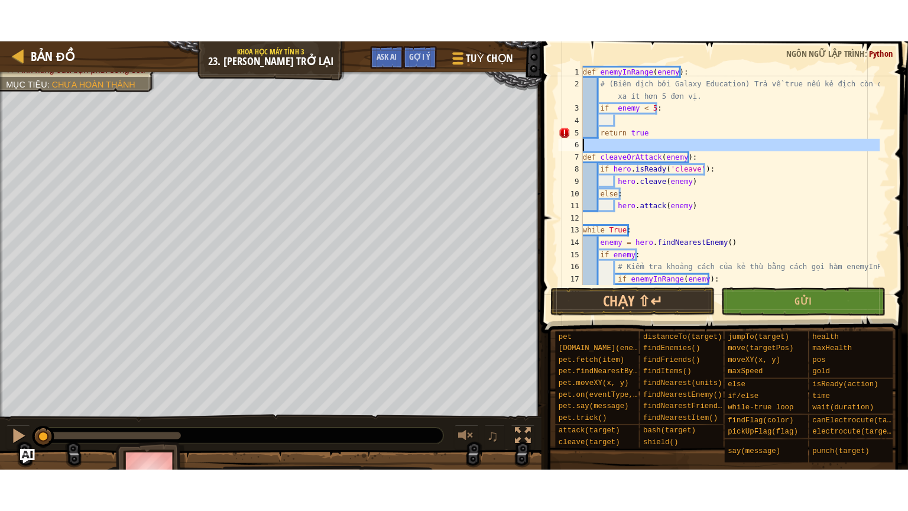
scroll to position [5, 0]
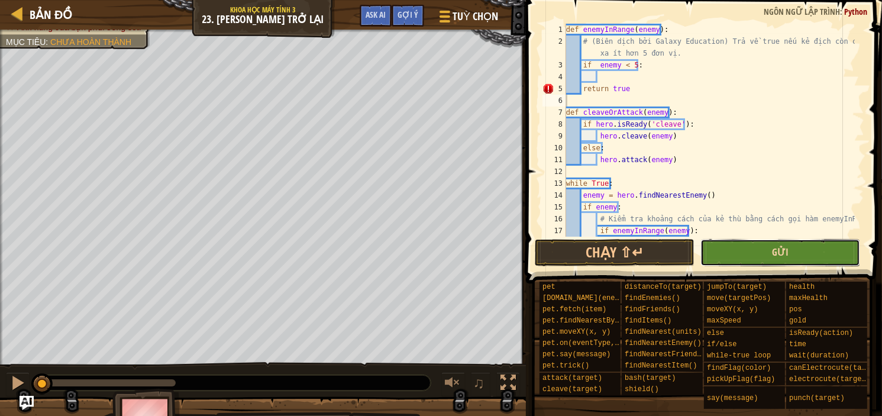
click at [777, 257] on span "Gửi" at bounding box center [780, 251] width 17 height 13
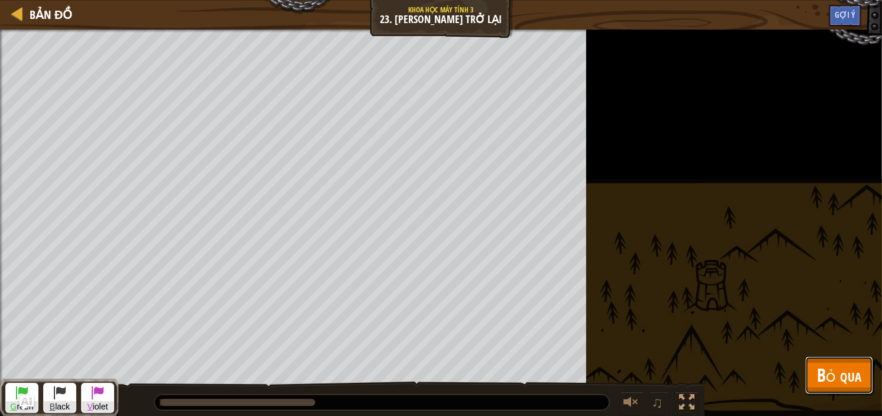
click at [827, 366] on span "Bỏ qua" at bounding box center [839, 375] width 44 height 24
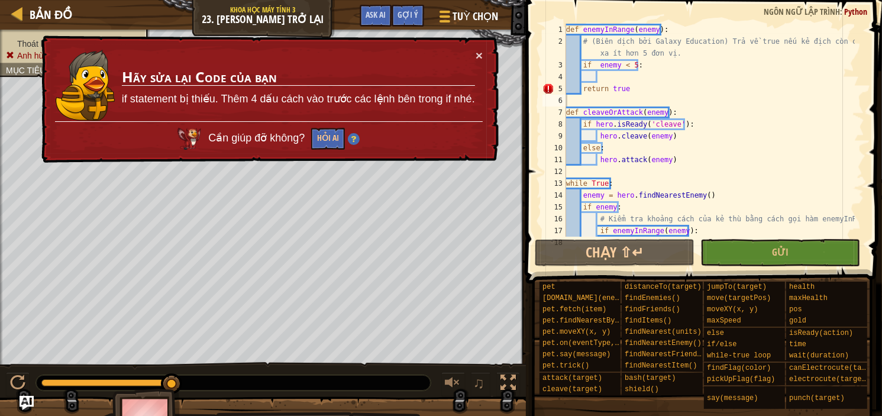
click at [484, 56] on div "× Hãy sửa lại Code của bạn if statement bị thiếu. Thêm 4 dấu cách vào trước các…" at bounding box center [269, 99] width 460 height 128
click at [483, 56] on button "×" at bounding box center [479, 55] width 7 height 12
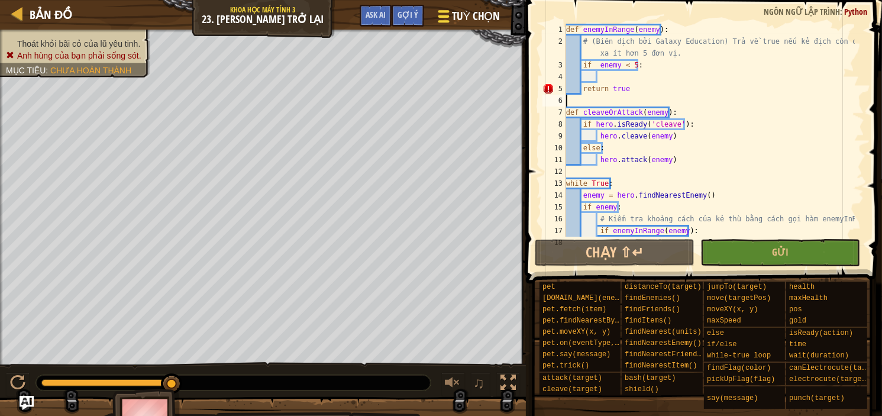
click at [478, 21] on span "Tuỳ chọn" at bounding box center [476, 16] width 48 height 16
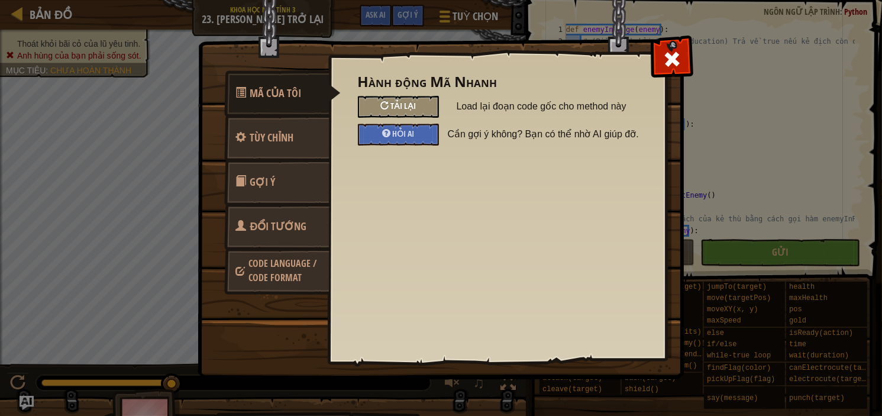
click at [407, 108] on span "Tải lại" at bounding box center [402, 105] width 25 height 11
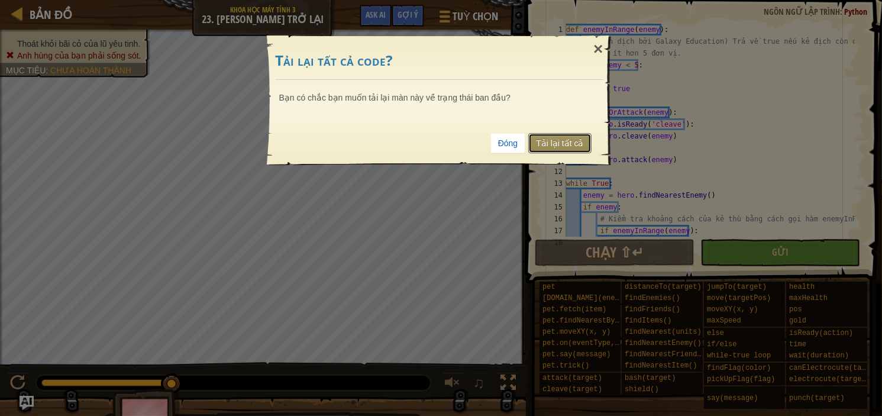
click at [539, 139] on link "Tải lại tất cả" at bounding box center [559, 143] width 63 height 20
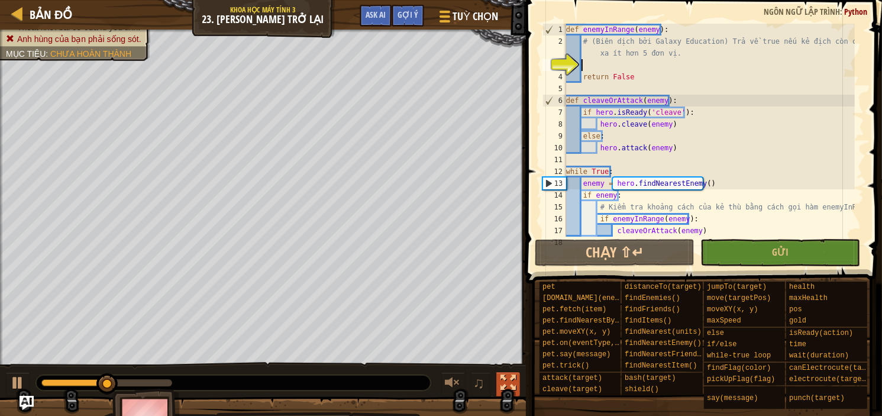
click at [502, 386] on div at bounding box center [507, 382] width 15 height 15
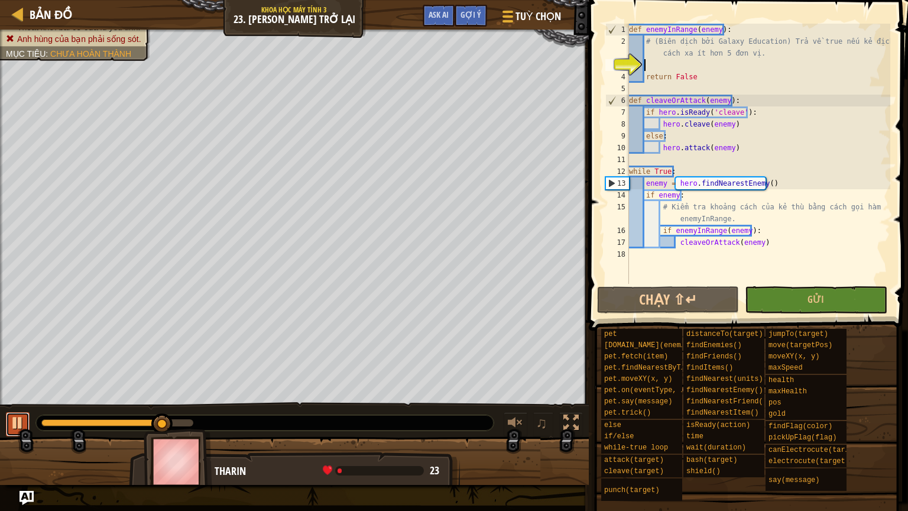
click at [12, 415] on div at bounding box center [17, 422] width 15 height 15
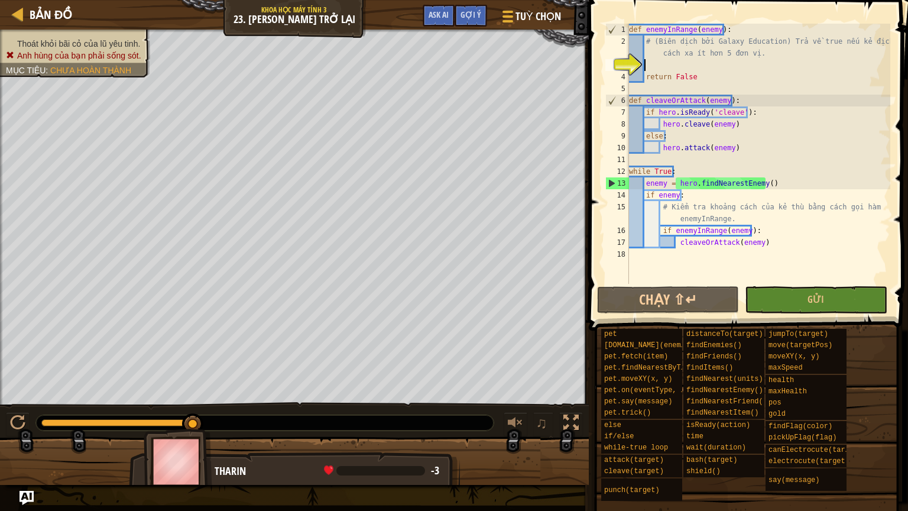
drag, startPoint x: 167, startPoint y: 421, endPoint x: 267, endPoint y: 428, distance: 100.2
click at [275, 415] on div at bounding box center [265, 422] width 458 height 15
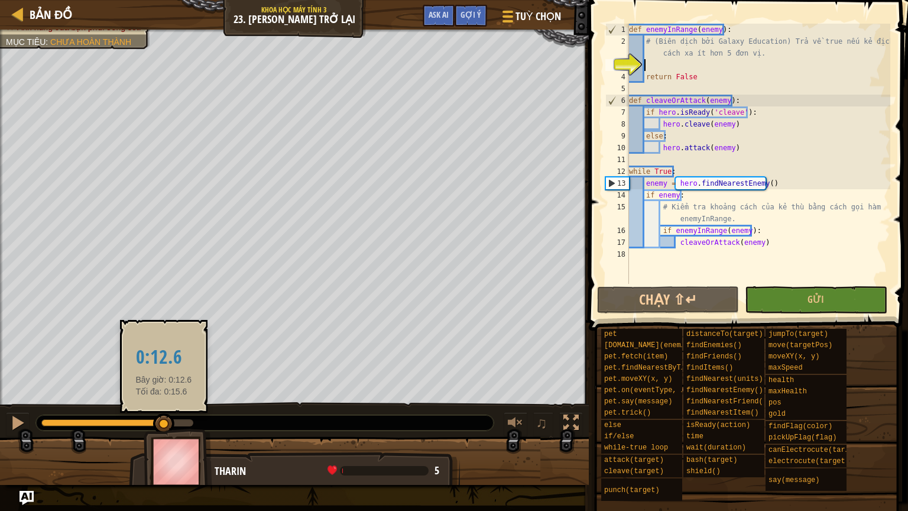
drag, startPoint x: 189, startPoint y: 423, endPoint x: 164, endPoint y: 428, distance: 25.2
click at [164, 415] on div at bounding box center [163, 423] width 21 height 21
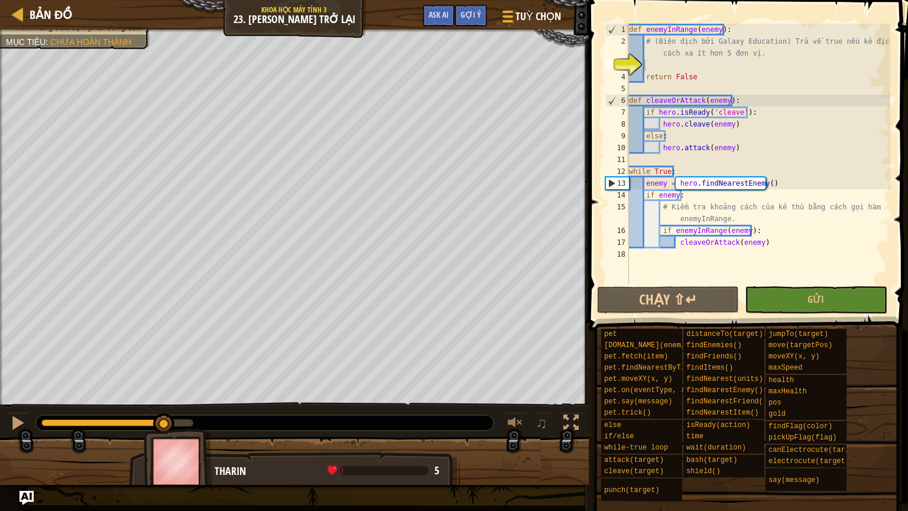
click at [165, 415] on img at bounding box center [178, 462] width 69 height 66
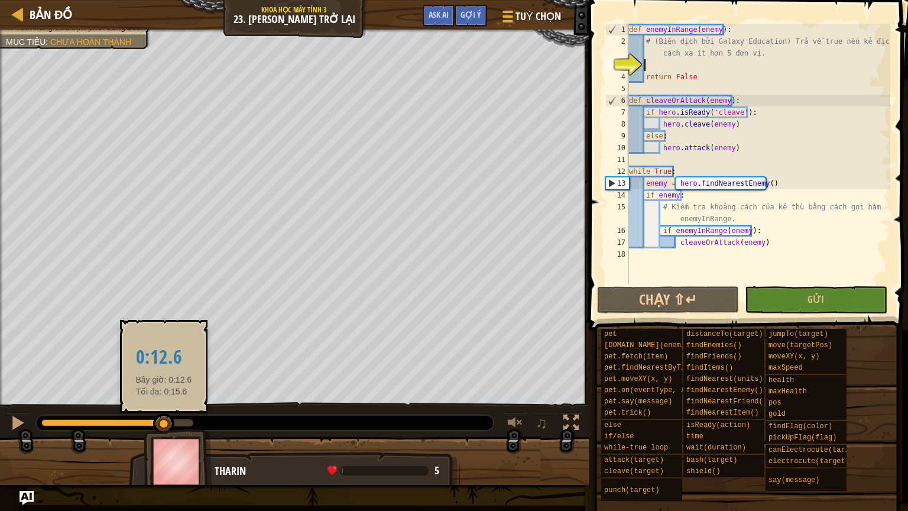
click at [164, 415] on div at bounding box center [163, 423] width 21 height 21
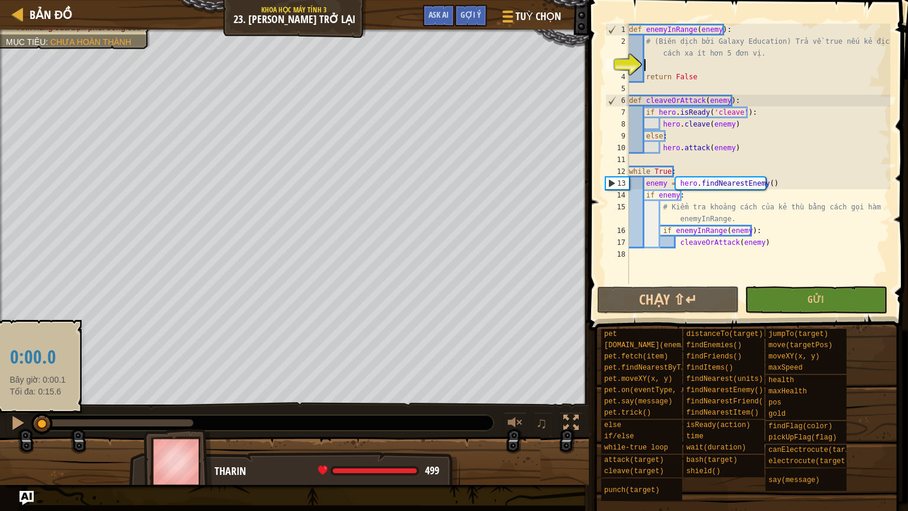
drag, startPoint x: 123, startPoint y: 423, endPoint x: 38, endPoint y: 415, distance: 85.6
click at [38, 415] on div at bounding box center [41, 423] width 21 height 21
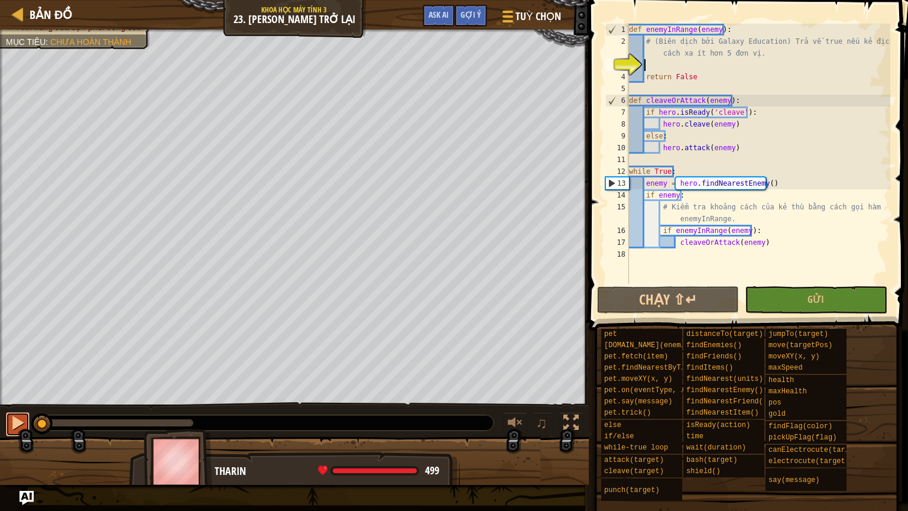
click at [17, 415] on div at bounding box center [17, 422] width 15 height 15
click at [16, 415] on div at bounding box center [17, 422] width 15 height 15
click at [17, 415] on div at bounding box center [17, 422] width 15 height 15
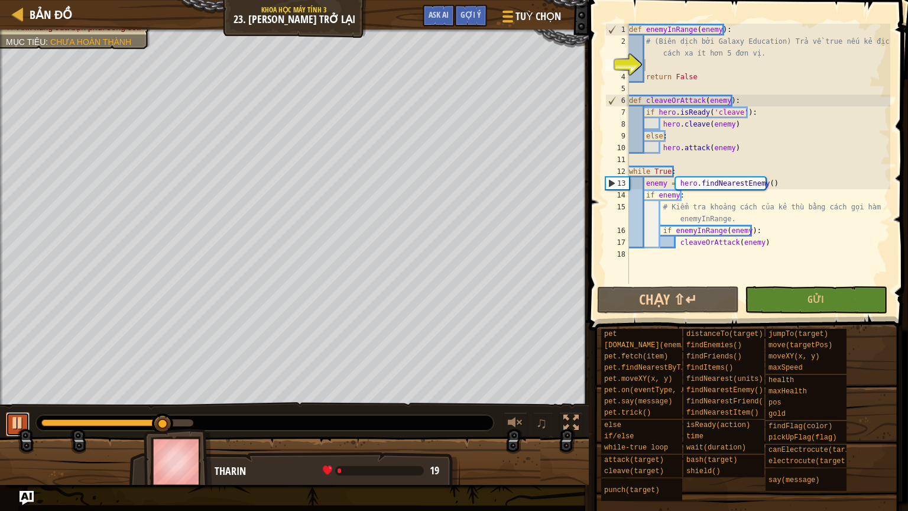
click at [17, 415] on div at bounding box center [17, 422] width 15 height 15
type textarea "h"
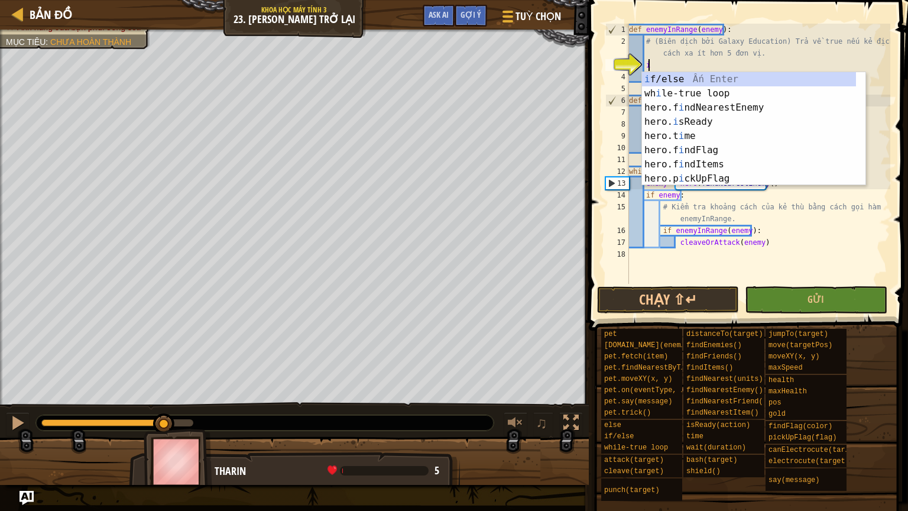
scroll to position [5, 1]
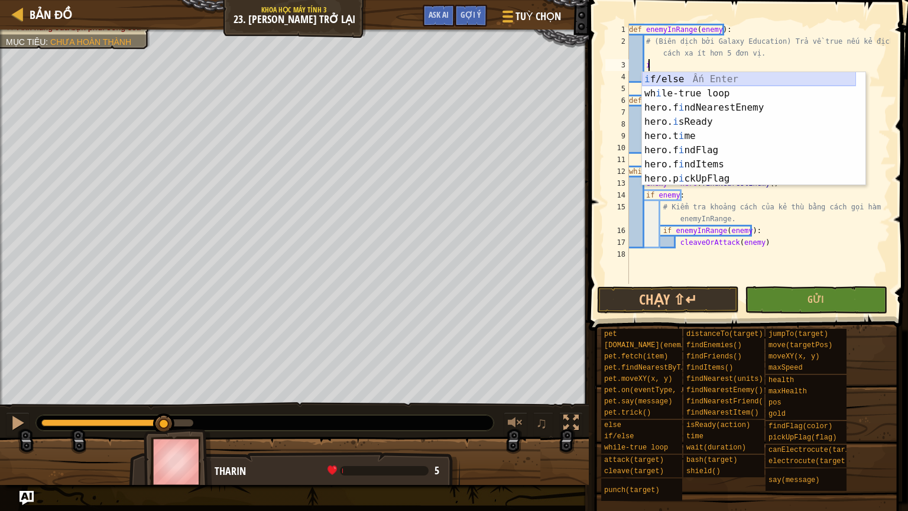
click at [706, 80] on div "i f/else Ấn Enter wh i le-true loop Ấn Enter hero.f i ndNearestEnemy Ấn Enter h…" at bounding box center [749, 143] width 214 height 142
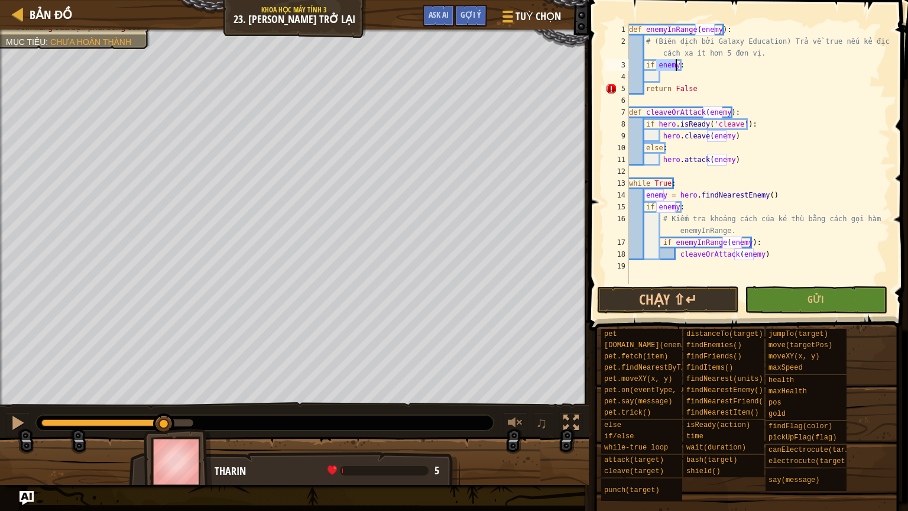
click at [677, 65] on div "def enemyInRange ( enemy ) : # (Biên dịch bởi Galaxy Education) Trả về true nếu…" at bounding box center [759, 154] width 264 height 260
type textarea "if enemy<5:"
click at [811, 302] on span "Gửi" at bounding box center [816, 299] width 17 height 13
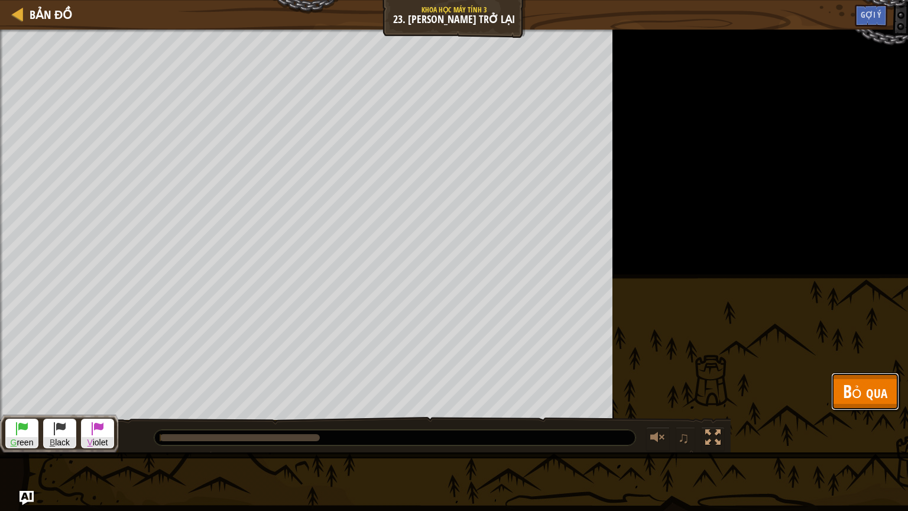
click at [872, 381] on span "Bỏ qua" at bounding box center [865, 391] width 44 height 24
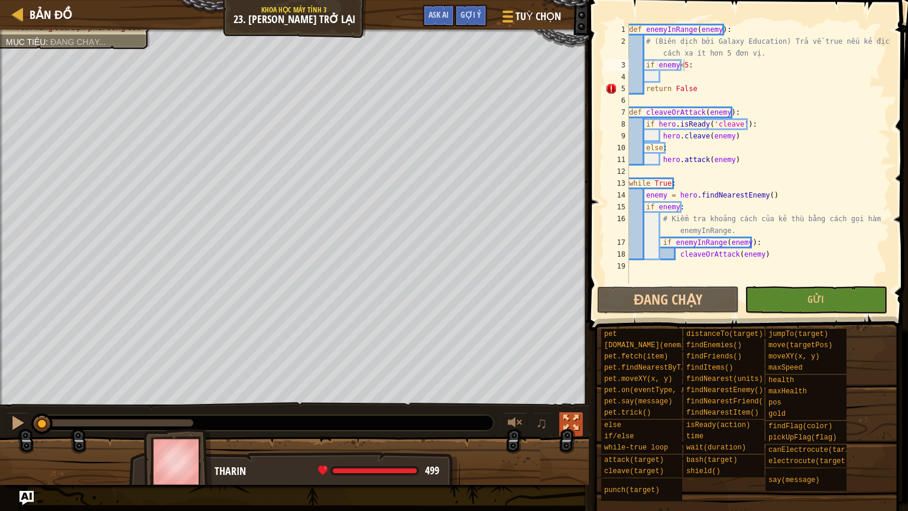
click at [563, 415] on button at bounding box center [572, 424] width 24 height 24
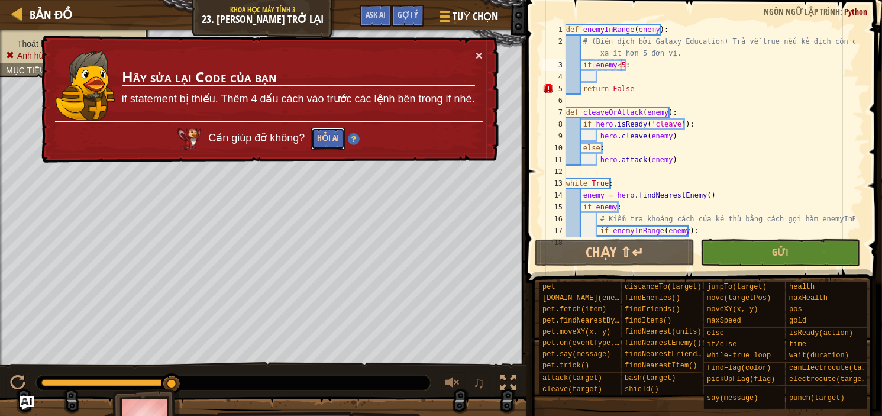
click at [331, 142] on button "Hỏi AI" at bounding box center [328, 139] width 34 height 22
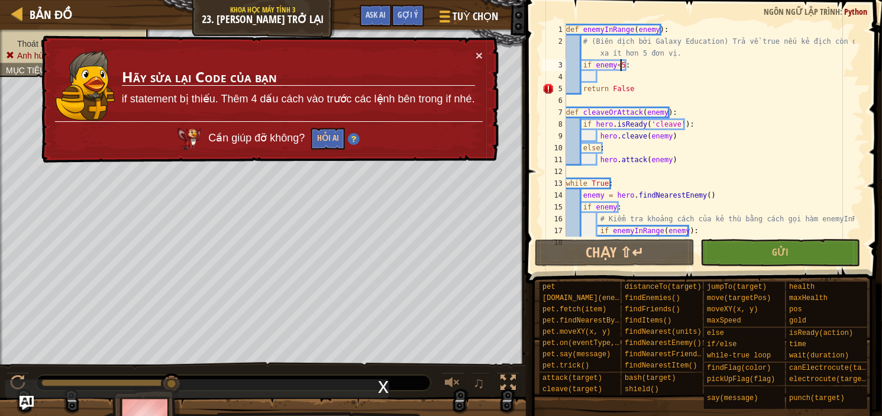
click at [474, 53] on td "Hãy sửa lại Code của bạn if statement bị thiếu. Thêm 4 dấu cách vào trước các l…" at bounding box center [298, 85] width 354 height 72
click at [479, 55] on button "×" at bounding box center [479, 55] width 7 height 12
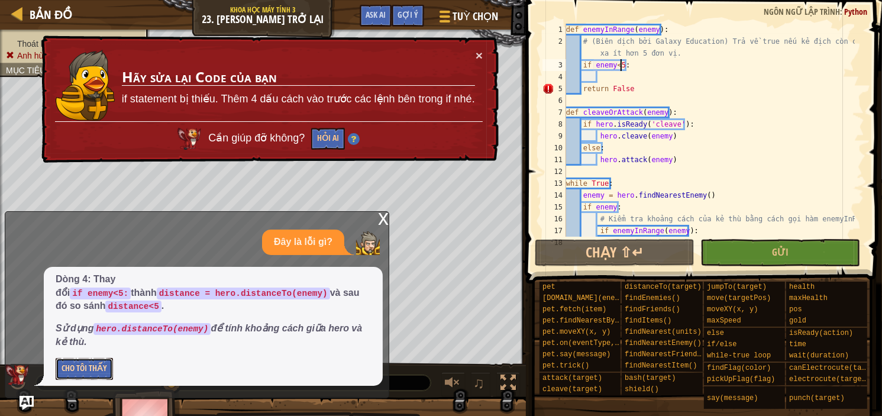
click at [66, 372] on button "Cho Tôi Thấy" at bounding box center [84, 369] width 57 height 22
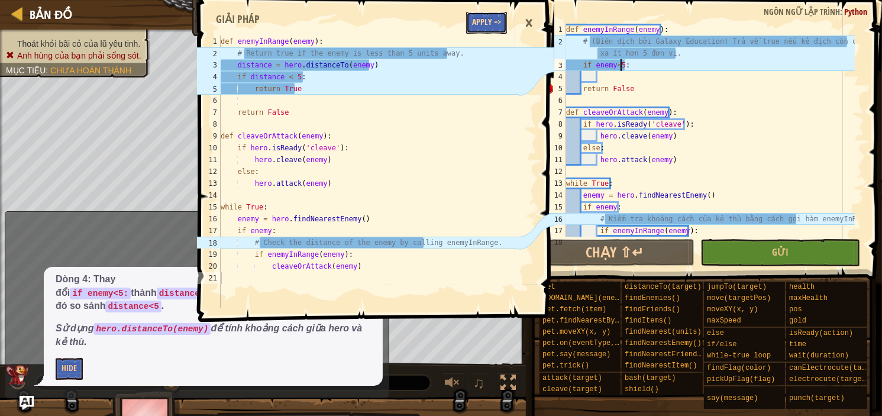
click at [496, 24] on button "Apply =>" at bounding box center [486, 23] width 41 height 22
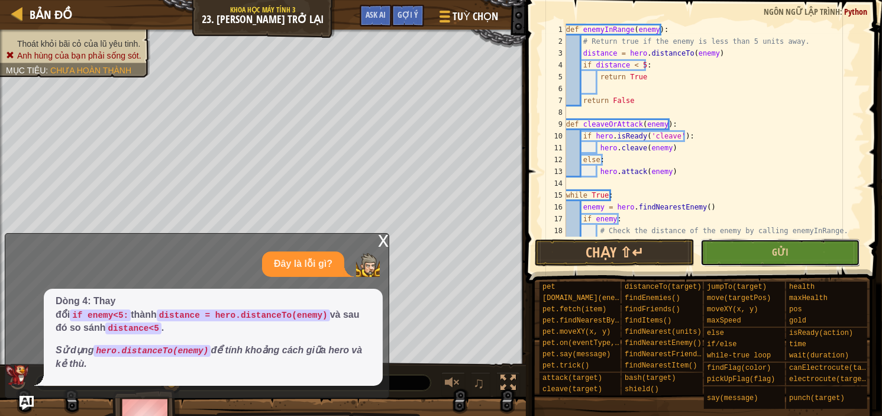
click at [754, 258] on button "Gửi" at bounding box center [780, 252] width 160 height 27
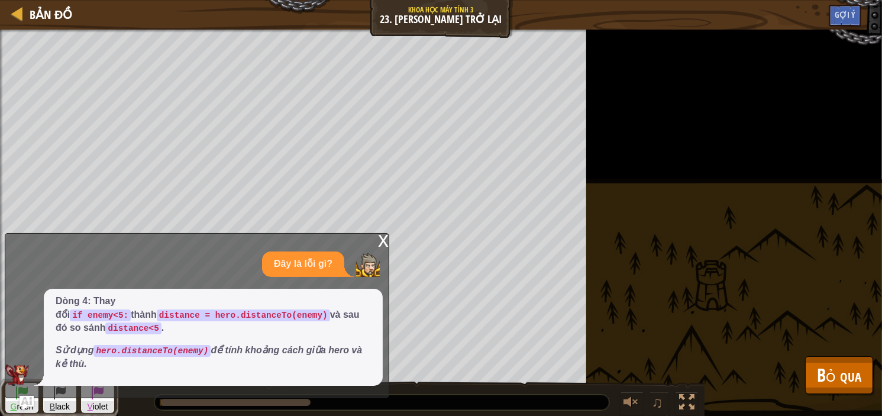
click at [378, 245] on div "x" at bounding box center [383, 240] width 11 height 12
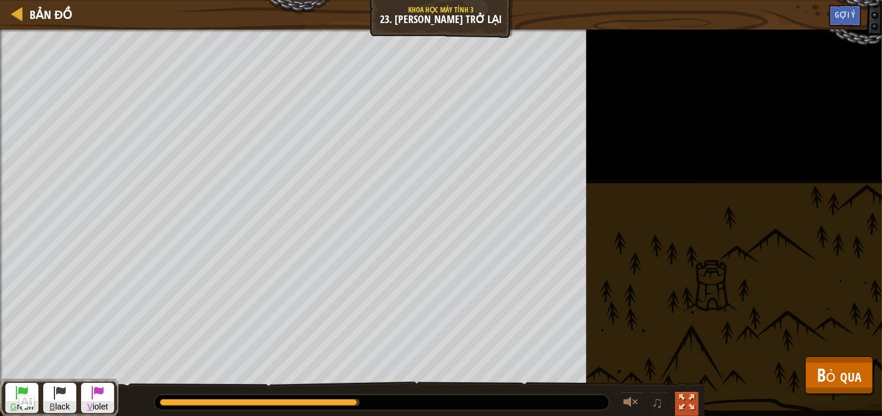
click at [678, 398] on button at bounding box center [687, 404] width 24 height 24
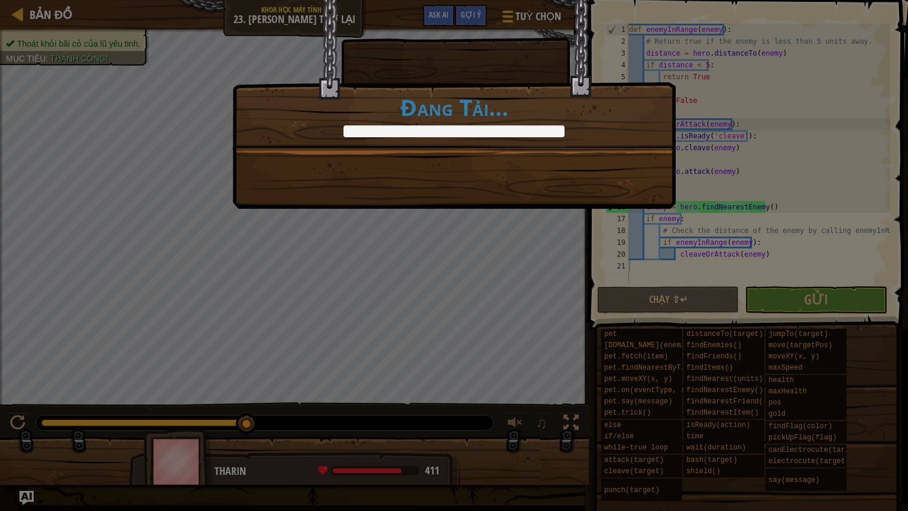
click at [437, 415] on div "Có lợi thế chiến thuật cho mã hiệu quả. +0 +0 Tiếp tục Đang Tải..." at bounding box center [454, 255] width 908 height 511
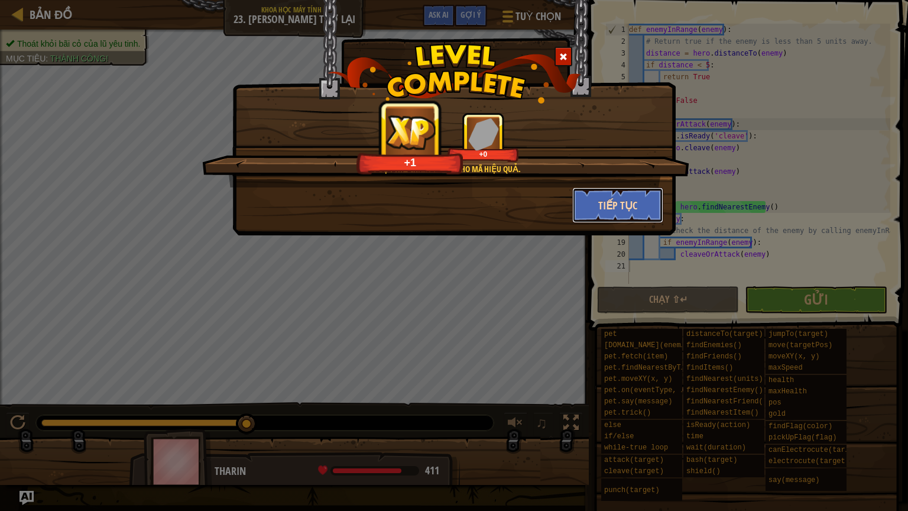
click at [578, 218] on button "Tiếp tục" at bounding box center [619, 204] width 92 height 35
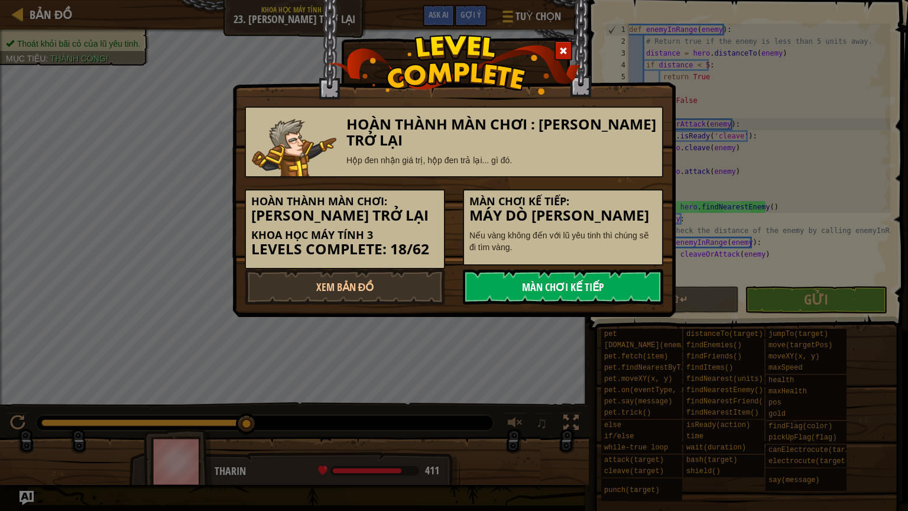
click at [583, 286] on link "Màn chơi kế tiếp" at bounding box center [563, 286] width 200 height 35
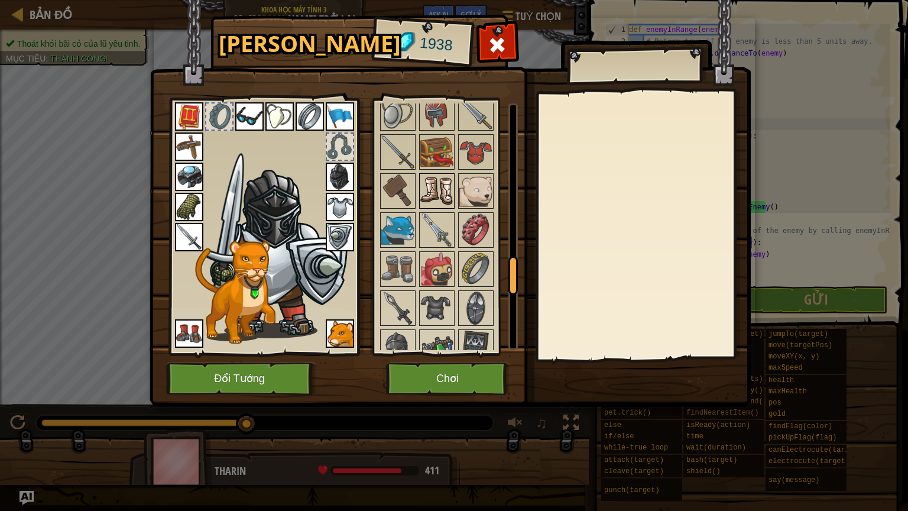
scroll to position [1025, 0]
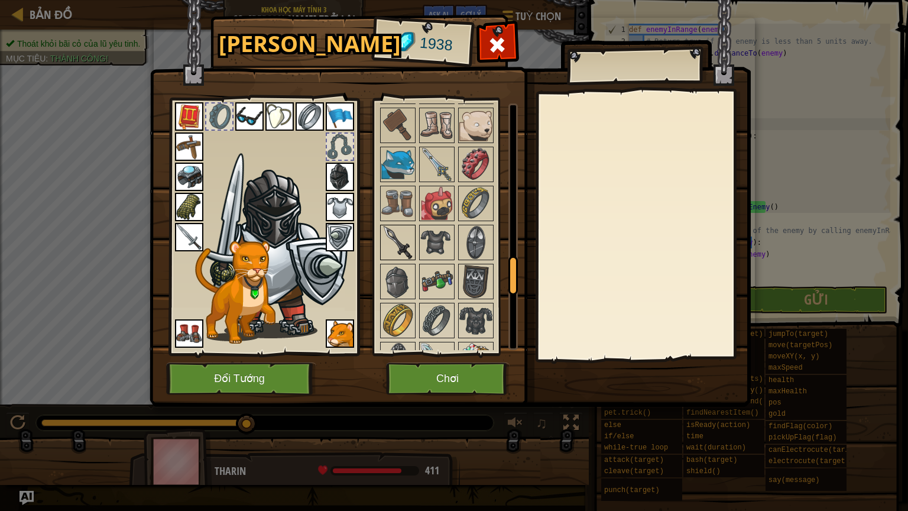
click at [406, 239] on img at bounding box center [397, 242] width 33 height 33
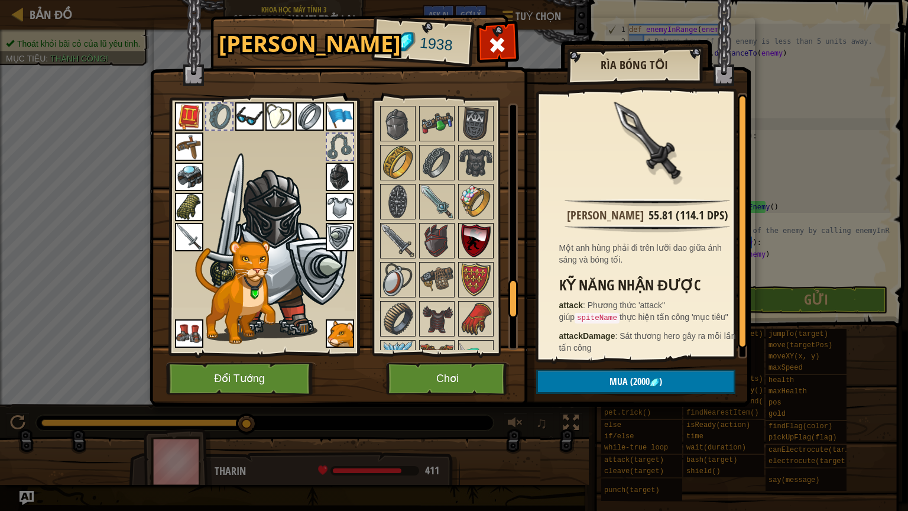
scroll to position [1262, 0]
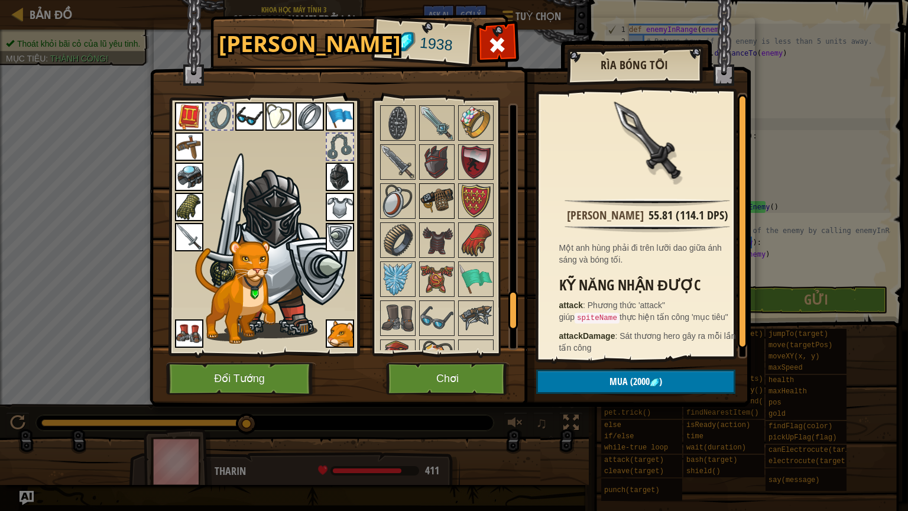
click at [447, 185] on img at bounding box center [437, 201] width 33 height 33
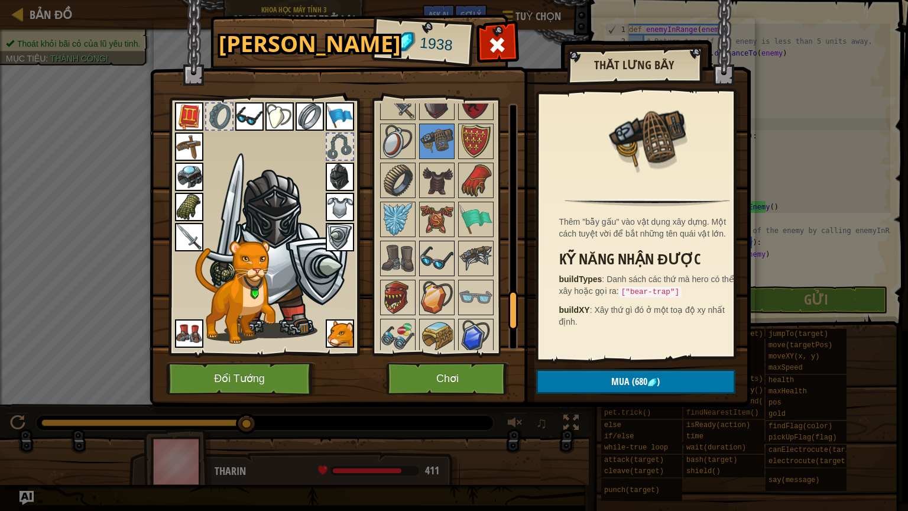
scroll to position [1340, 0]
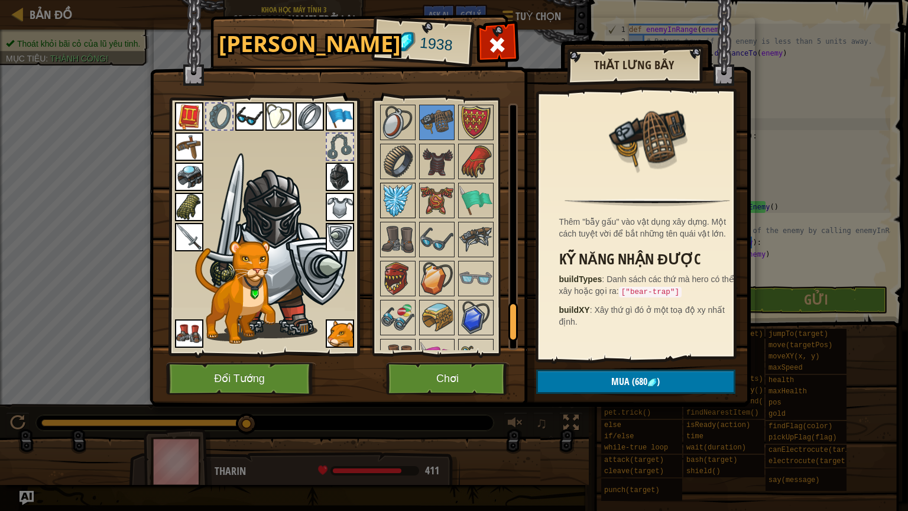
click at [384, 184] on img at bounding box center [397, 200] width 33 height 33
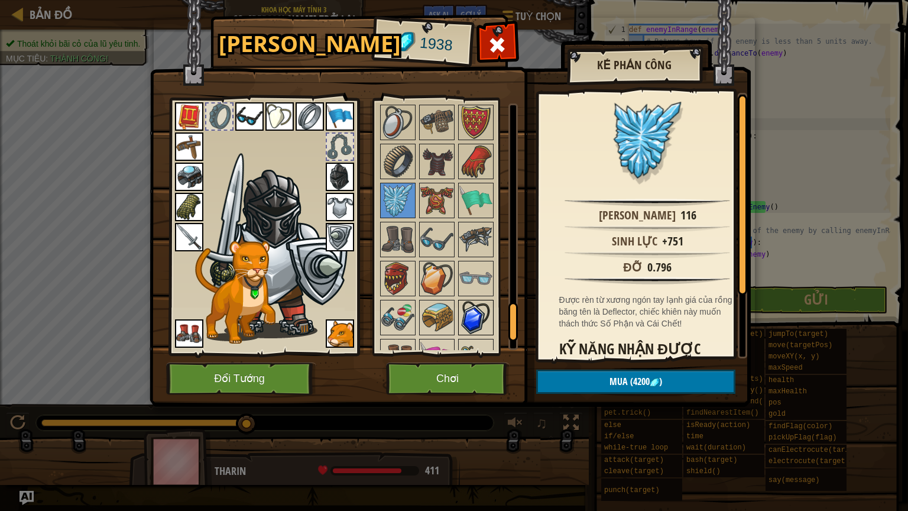
click at [484, 312] on img at bounding box center [476, 317] width 33 height 33
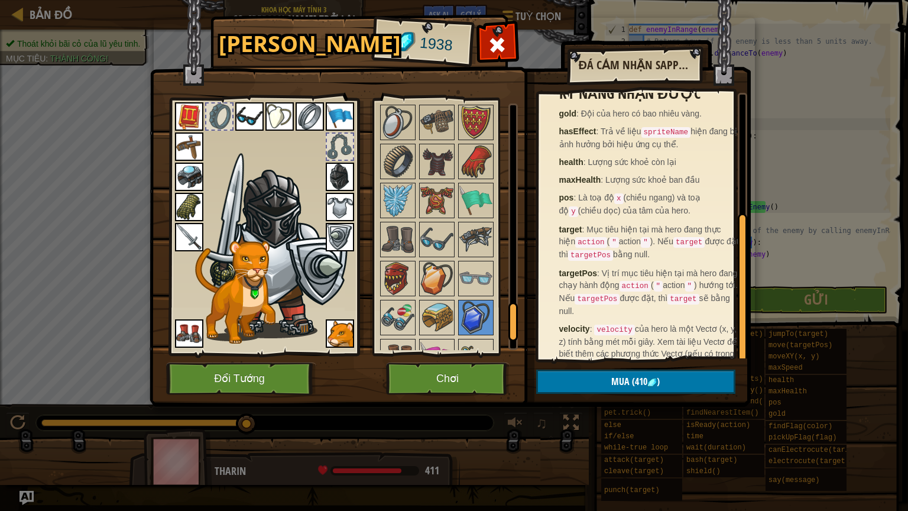
scroll to position [207, 0]
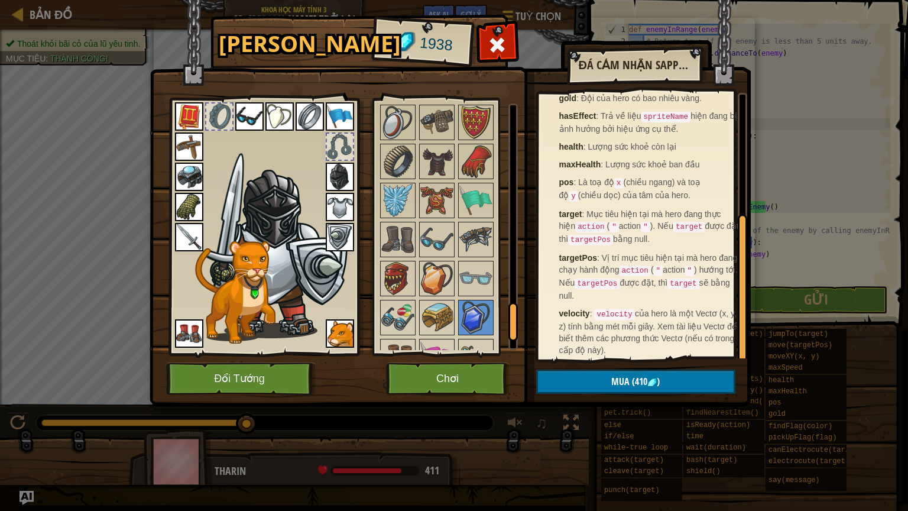
drag, startPoint x: 713, startPoint y: 237, endPoint x: 459, endPoint y: 412, distance: 308.3
click at [459, 412] on div "Hành Trang 1938 Khả dụng [PERSON_NAME] [PERSON_NAME] Mặc Mặc [PERSON_NAME] [PER…" at bounding box center [454, 255] width 908 height 511
click at [683, 380] on button "Mua (410 )" at bounding box center [635, 382] width 199 height 24
drag, startPoint x: 683, startPoint y: 380, endPoint x: 677, endPoint y: 380, distance: 6.5
click at [677, 380] on button "Xác nhận" at bounding box center [635, 382] width 199 height 24
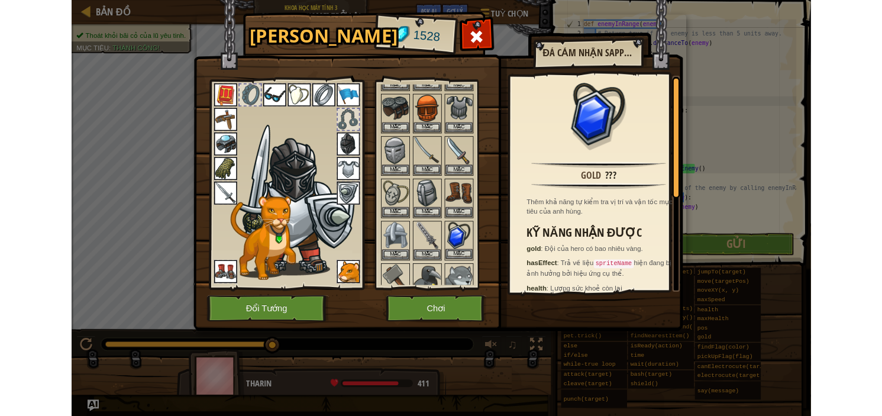
scroll to position [315, 0]
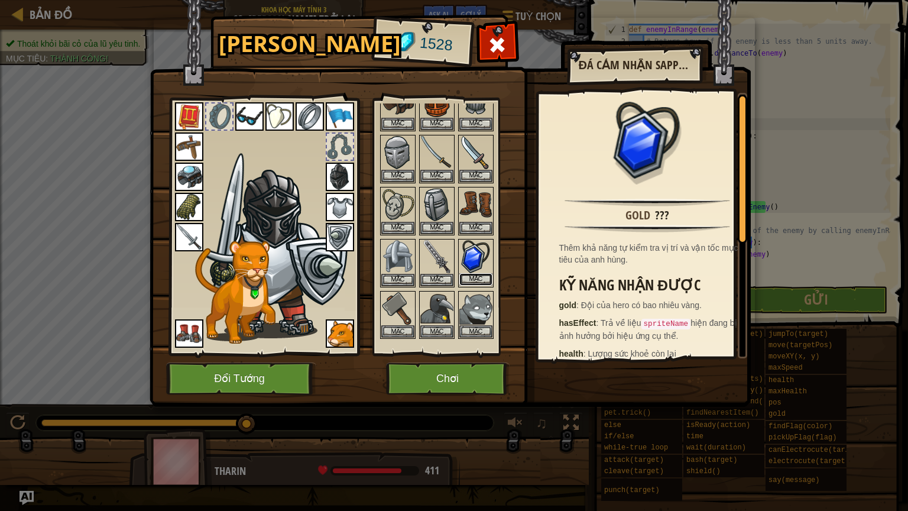
click at [487, 277] on button "Mặc" at bounding box center [476, 279] width 33 height 12
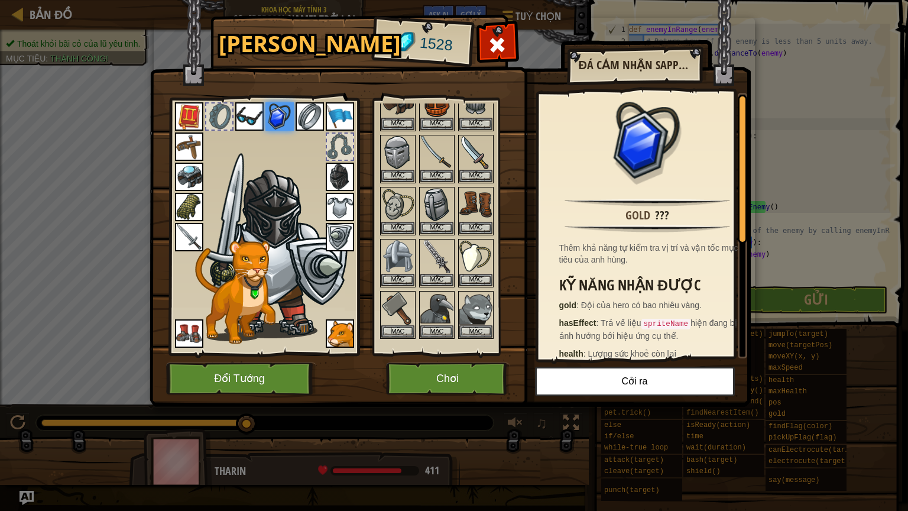
click at [281, 116] on img at bounding box center [280, 116] width 28 height 28
click at [682, 66] on h2 "Đá Cảm Nhận Sapphire" at bounding box center [634, 65] width 111 height 13
click at [478, 372] on button "Chơi" at bounding box center [448, 379] width 124 height 33
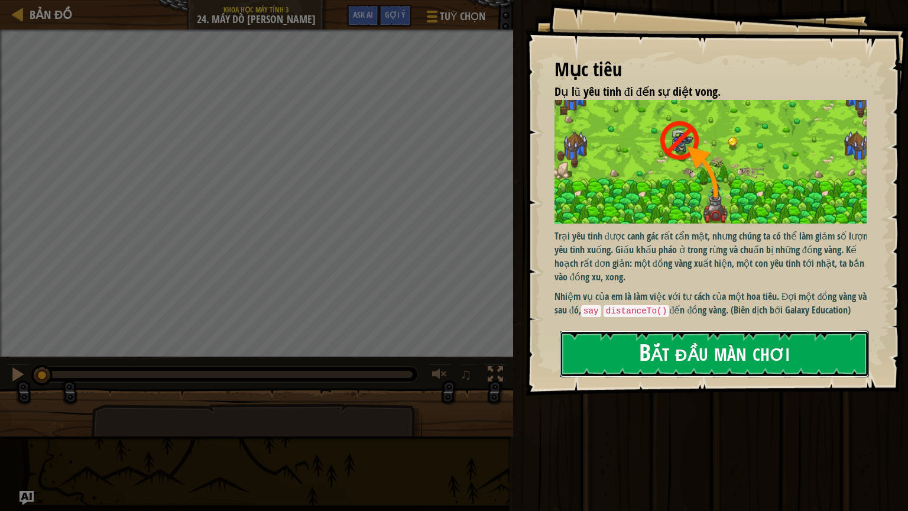
click at [740, 353] on button "Bắt đầu màn chơi" at bounding box center [714, 354] width 309 height 47
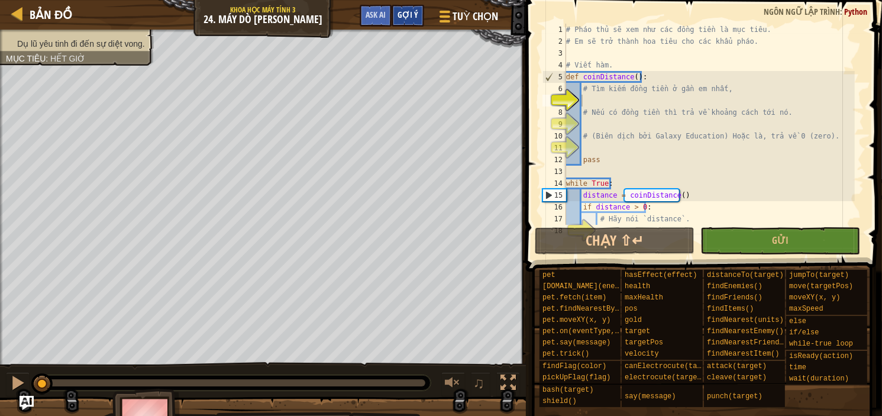
click at [408, 7] on div "Gợi ý" at bounding box center [408, 16] width 33 height 22
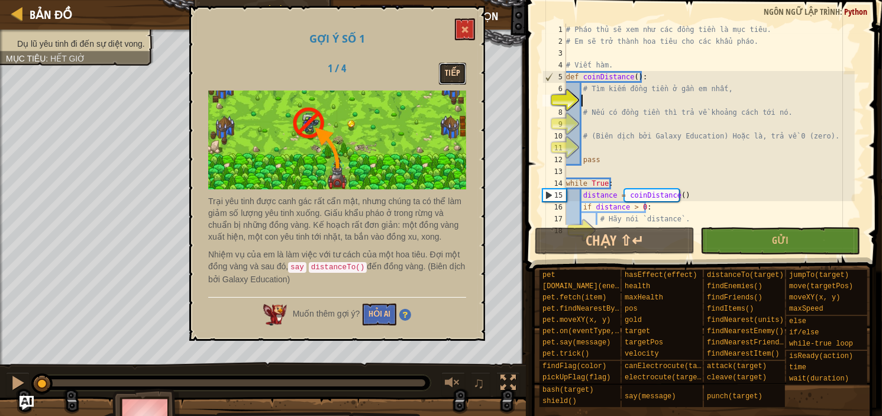
click at [447, 77] on button "Tiếp" at bounding box center [452, 74] width 27 height 22
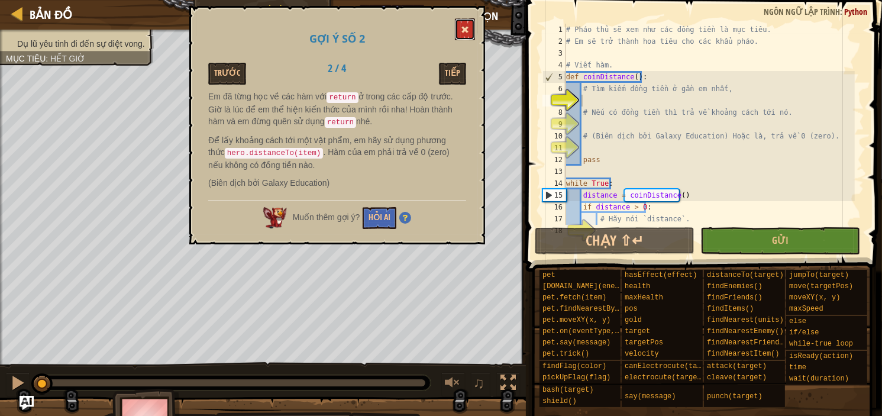
click at [465, 22] on button at bounding box center [465, 29] width 20 height 22
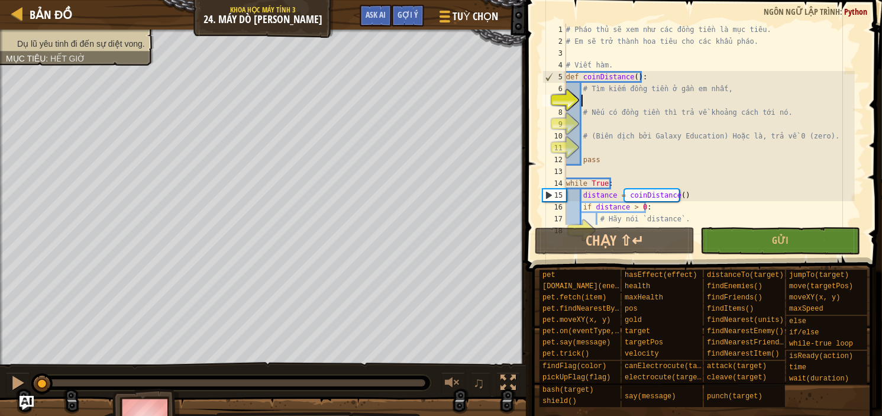
click at [583, 98] on div "# Pháo thủ sẽ xem như các đồng tiền là mục tiêu. # Em sẽ trở thành hoa tiêu cho…" at bounding box center [709, 136] width 291 height 225
type textarea "h"
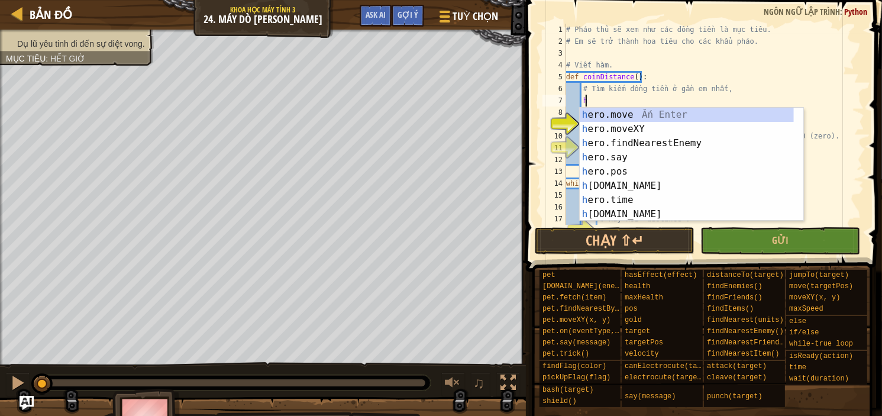
scroll to position [5, 0]
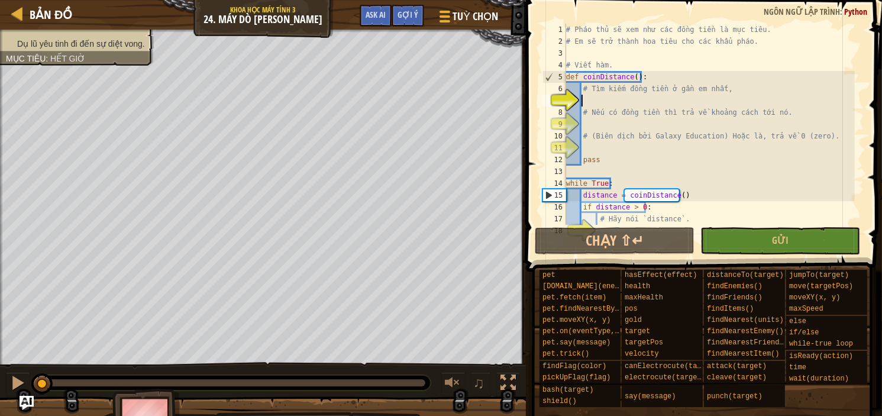
type textarea "h"
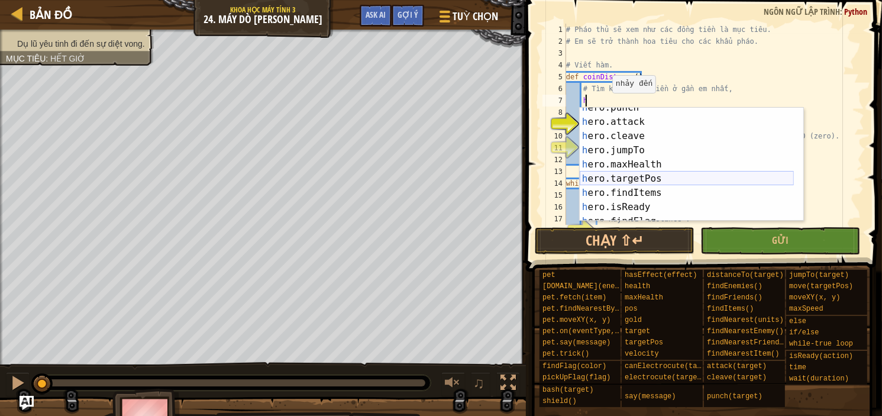
scroll to position [177, 0]
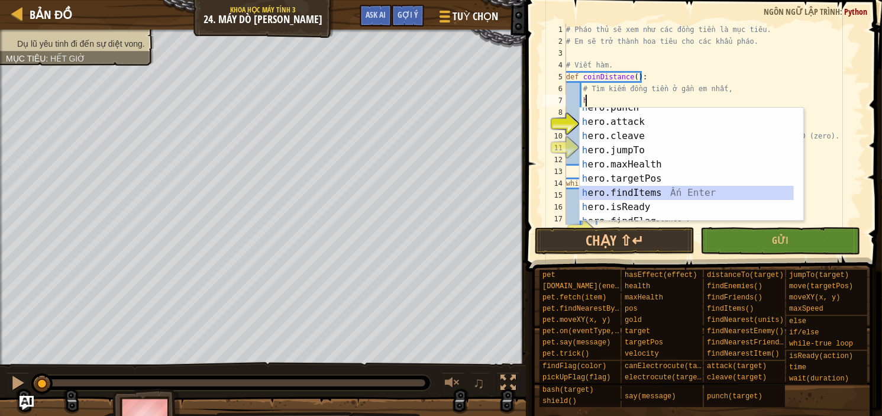
click at [668, 189] on div "h ero.punch Ấn Enter h ero.attack Ấn Enter h ero.cleave Ấn Enter h ero.jumpTo Ấ…" at bounding box center [687, 172] width 214 height 142
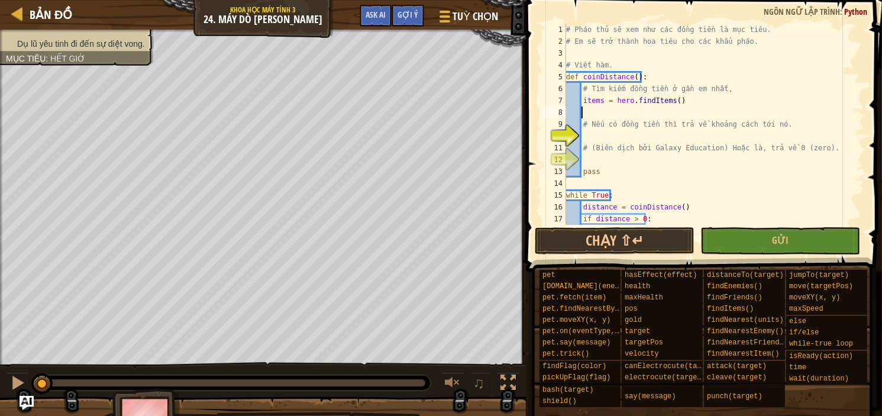
scroll to position [47, 0]
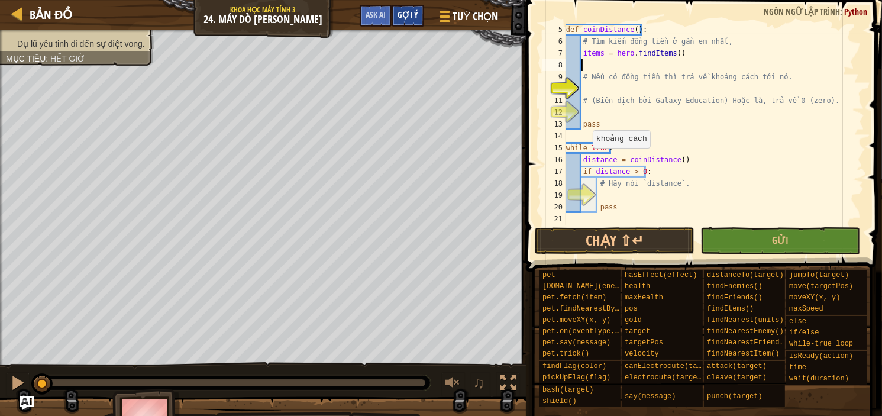
click at [409, 15] on span "Gợi ý" at bounding box center [407, 14] width 21 height 11
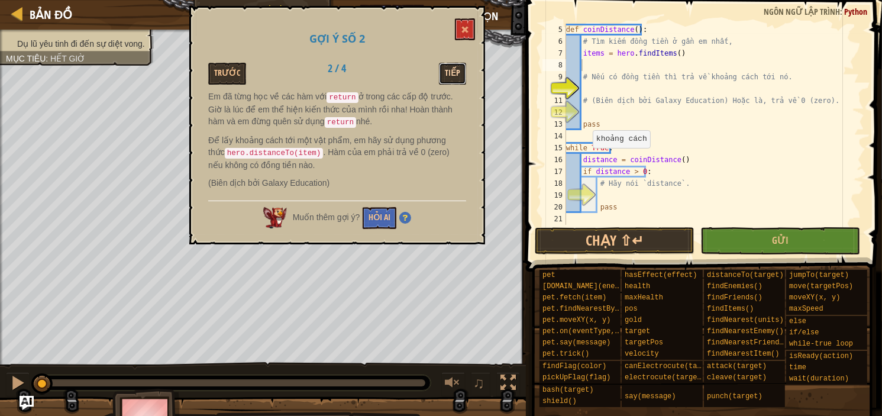
click at [464, 76] on button "Tiếp" at bounding box center [452, 74] width 27 height 22
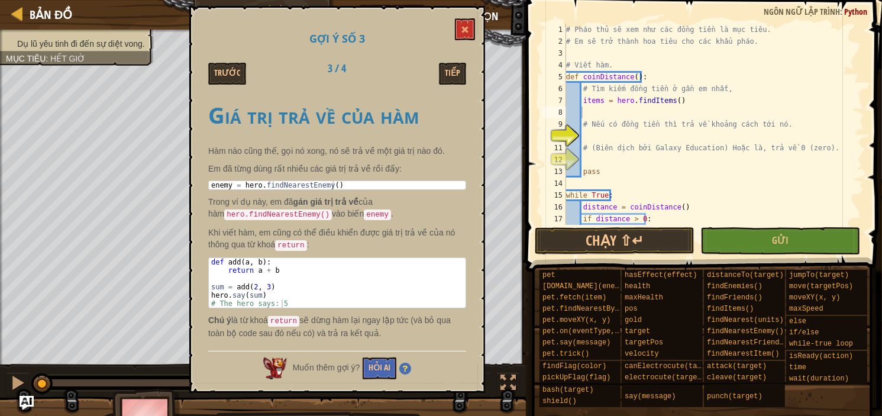
scroll to position [0, 0]
click at [454, 72] on button "Tiếp" at bounding box center [452, 74] width 27 height 22
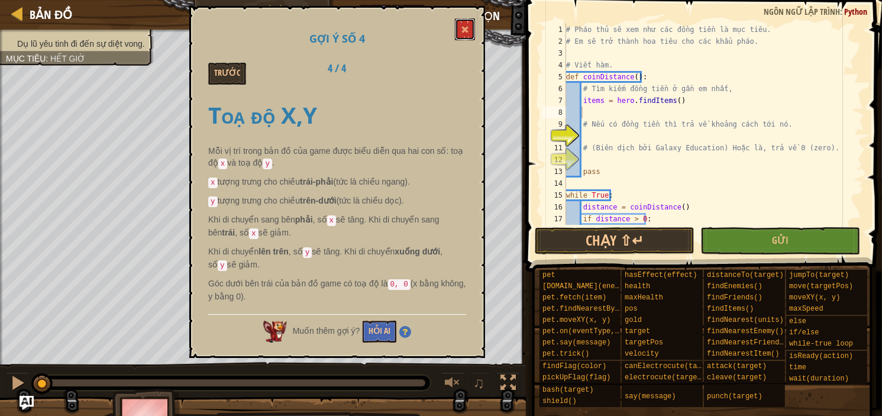
click at [463, 28] on span at bounding box center [465, 29] width 8 height 8
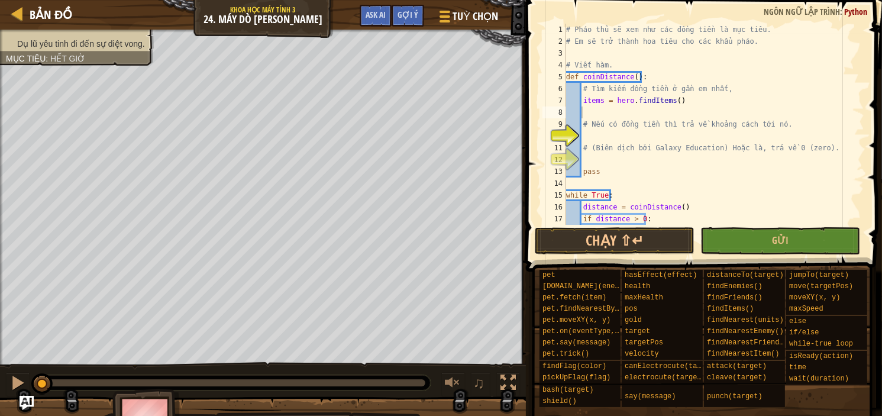
drag, startPoint x: 593, startPoint y: 137, endPoint x: 606, endPoint y: 145, distance: 15.9
click at [593, 138] on div "# Pháo thủ sẽ xem như các đồng tiền là mục tiêu. # Em sẽ trở thành hoa tiêu cho…" at bounding box center [709, 136] width 291 height 225
click at [466, 18] on span "Tuỳ chọn" at bounding box center [476, 16] width 48 height 16
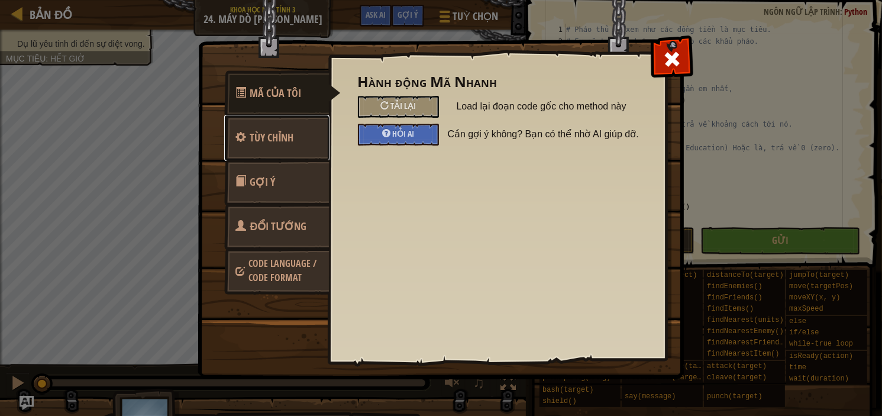
click at [313, 129] on link "Tùy chỉnh" at bounding box center [276, 138] width 105 height 46
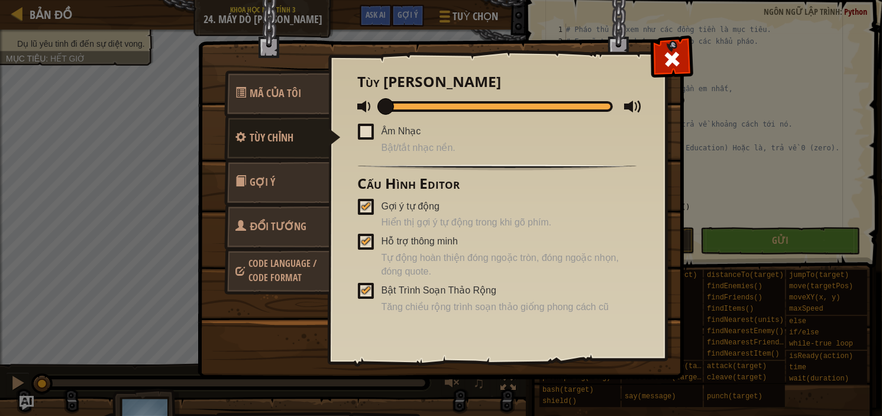
click at [316, 172] on link "Gợi ý" at bounding box center [276, 182] width 105 height 46
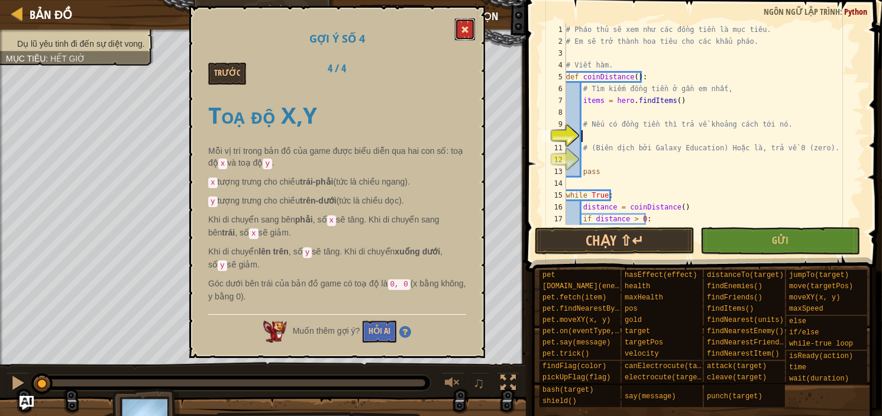
click at [460, 30] on button at bounding box center [465, 29] width 20 height 22
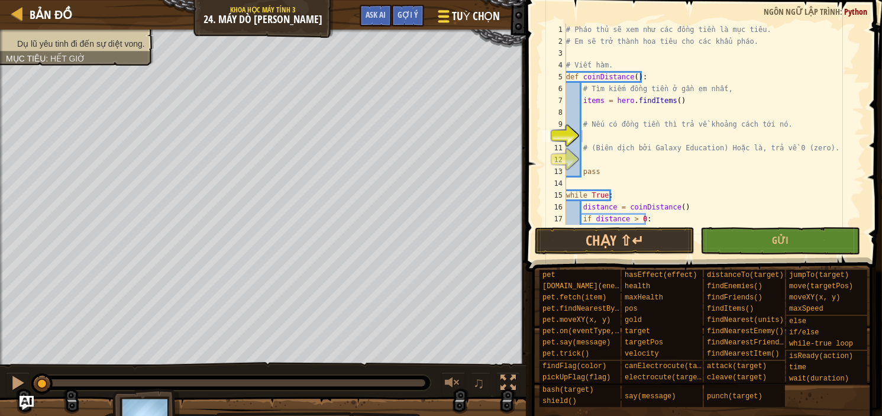
click at [487, 16] on span "Tuỳ chọn" at bounding box center [476, 16] width 48 height 16
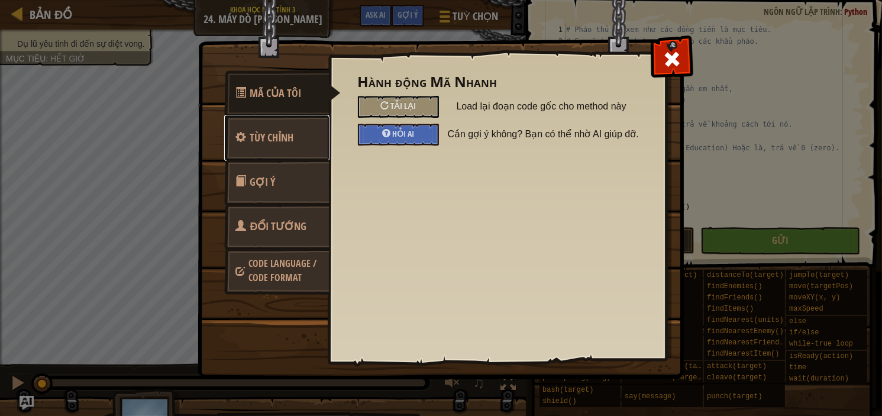
click at [269, 138] on span "Tùy chỉnh" at bounding box center [272, 137] width 44 height 15
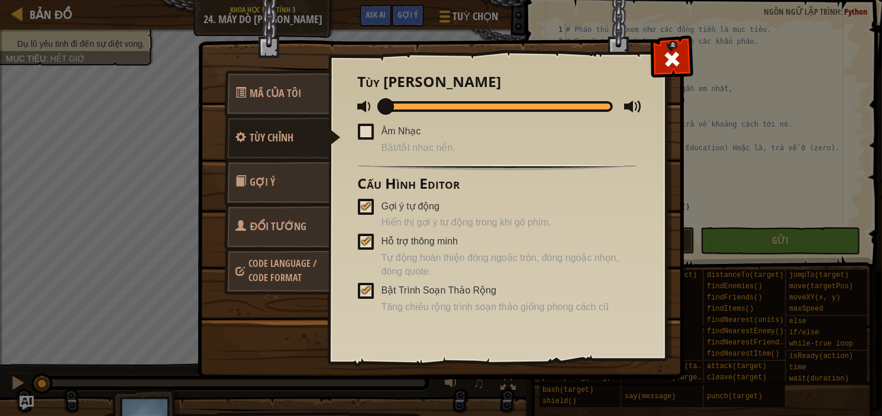
drag, startPoint x: 388, startPoint y: 101, endPoint x: 357, endPoint y: 113, distance: 33.5
click at [357, 113] on div "Hành động Mã Nhanh Tải lại Load lại đoạn code gốc cho method này Hỏi AI Cần gợi…" at bounding box center [497, 187] width 338 height 293
click at [367, 295] on div at bounding box center [365, 289] width 8 height 9
click at [0, 0] on input "Bật Trình Soạn Thảo Rộng" at bounding box center [0, 0] width 0 height 0
click at [365, 295] on span at bounding box center [366, 291] width 16 height 16
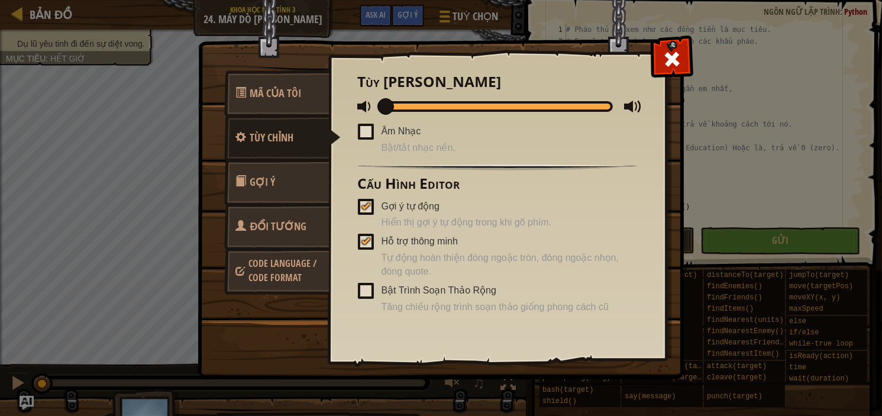
click at [0, 0] on input "Bật Trình Soạn Thảo Rộng" at bounding box center [0, 0] width 0 height 0
click at [272, 274] on span "Code Language / Code Format" at bounding box center [283, 270] width 68 height 27
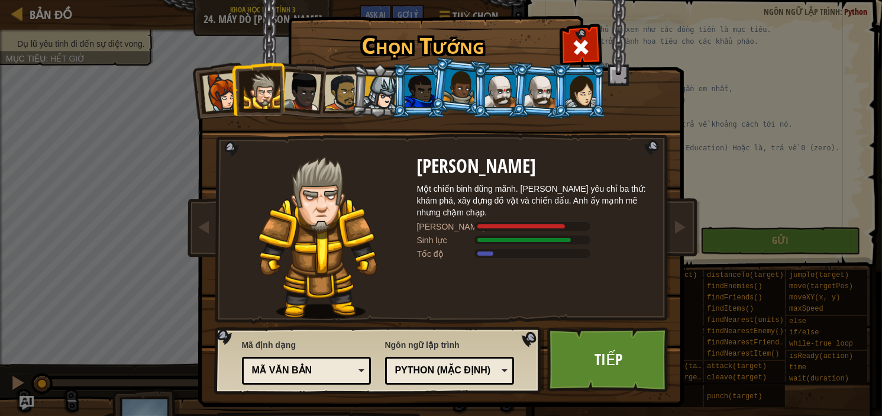
click at [381, 85] on div at bounding box center [381, 93] width 34 height 34
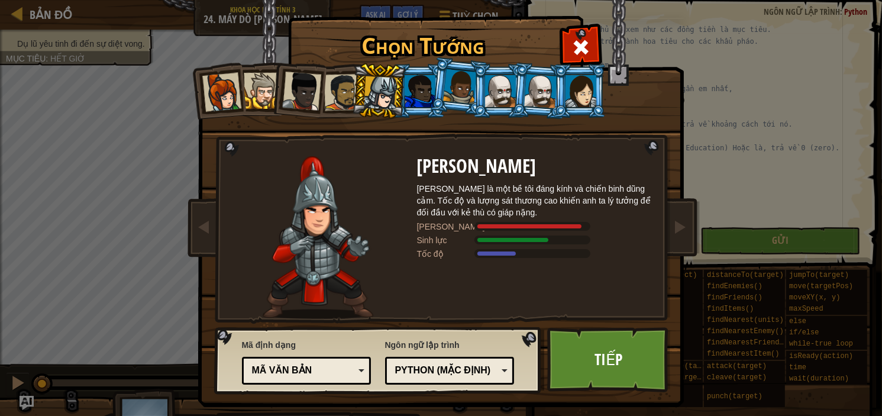
click at [473, 99] on li at bounding box center [499, 91] width 53 height 54
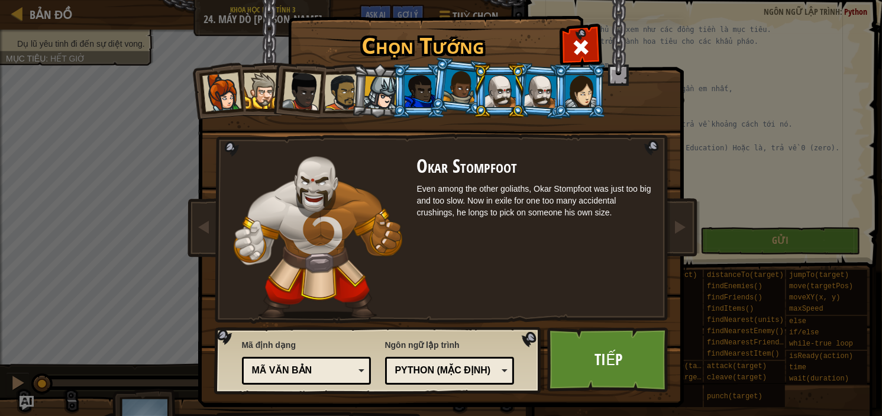
click at [490, 95] on div at bounding box center [500, 91] width 31 height 32
click at [541, 87] on div at bounding box center [540, 91] width 33 height 34
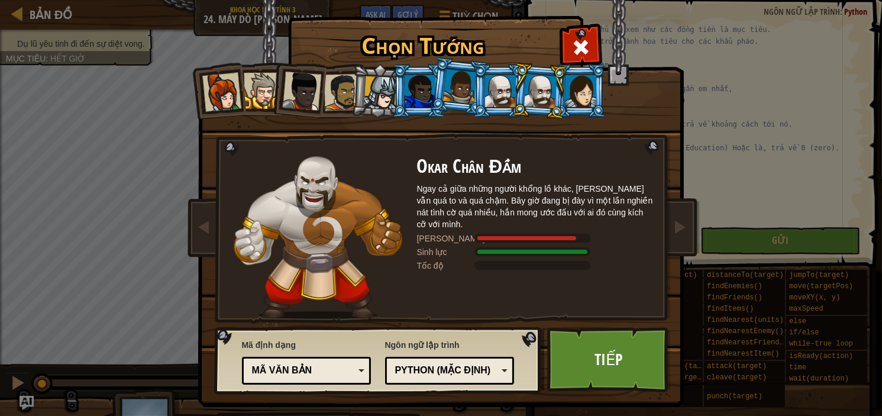
click at [596, 87] on li at bounding box center [579, 91] width 53 height 54
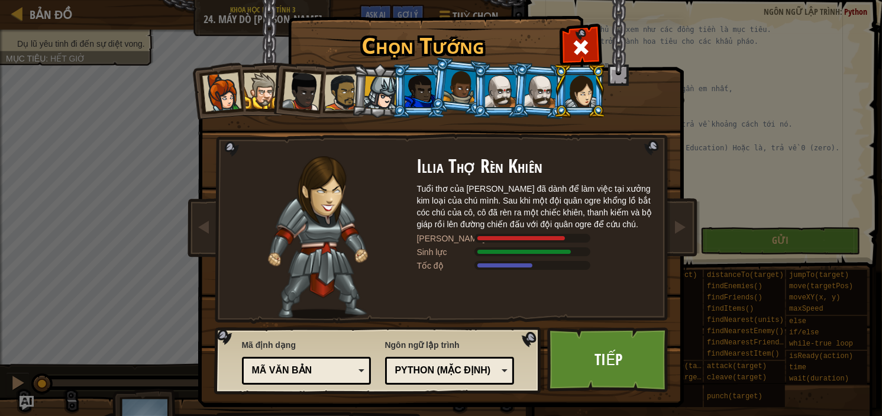
click at [463, 83] on div at bounding box center [460, 86] width 34 height 35
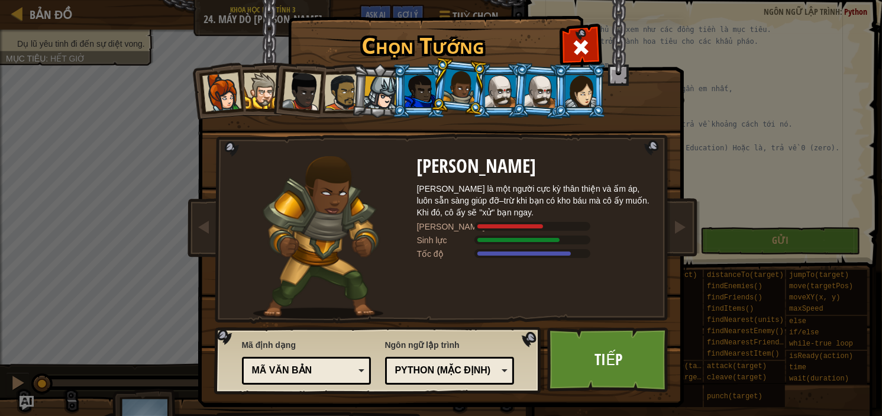
click at [410, 89] on div at bounding box center [420, 91] width 31 height 32
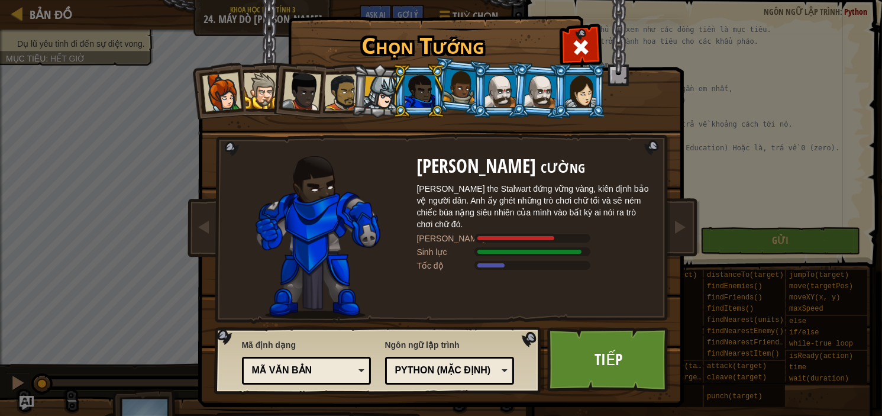
click at [381, 92] on div at bounding box center [381, 93] width 34 height 34
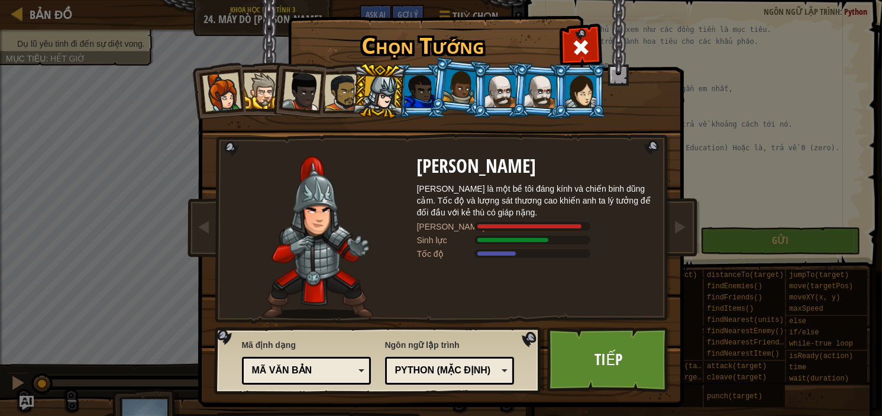
click at [338, 91] on div at bounding box center [342, 92] width 37 height 37
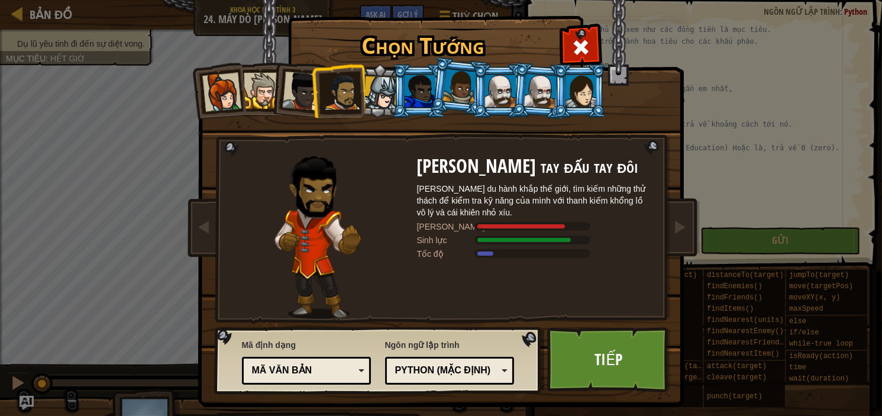
click at [311, 92] on li at bounding box center [338, 90] width 54 height 55
click at [296, 102] on div at bounding box center [301, 91] width 39 height 39
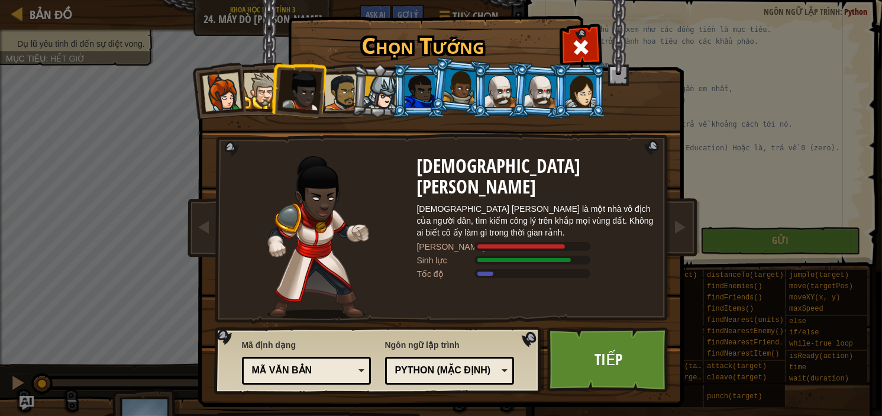
click at [263, 99] on div at bounding box center [262, 91] width 36 height 36
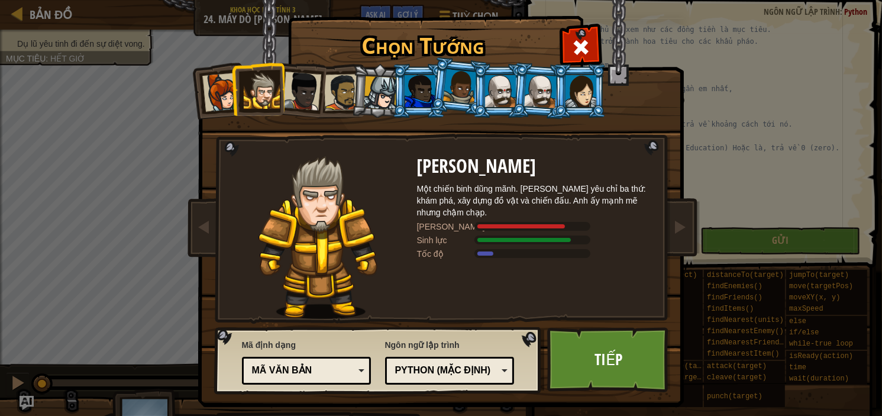
click at [208, 96] on div at bounding box center [221, 92] width 39 height 39
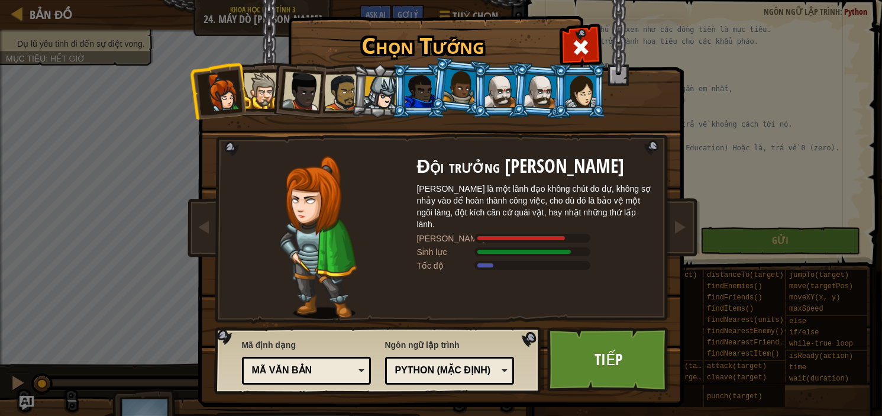
click at [252, 82] on div at bounding box center [262, 91] width 36 height 36
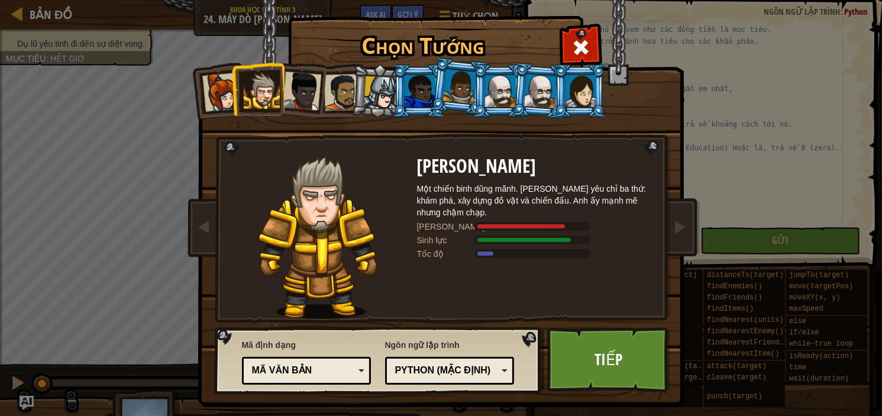
click at [464, 365] on div "Python (Mặc định)" at bounding box center [446, 371] width 102 height 14
click at [488, 354] on div "Ngôn ngữ lập trình Python (Mặc định) JavaScript Lua C++ Java (Thử) Python (Mặc …" at bounding box center [450, 361] width 130 height 51
click at [483, 367] on div "Python (Mặc định)" at bounding box center [446, 371] width 102 height 14
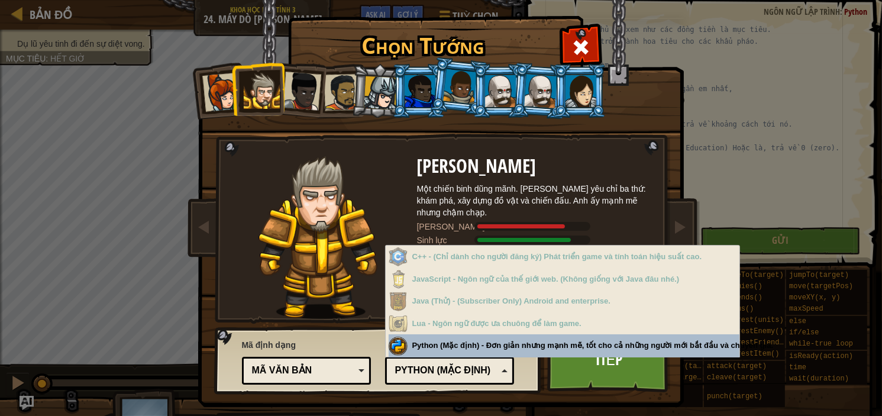
click at [482, 368] on div "Python (Mặc định)" at bounding box center [446, 371] width 102 height 14
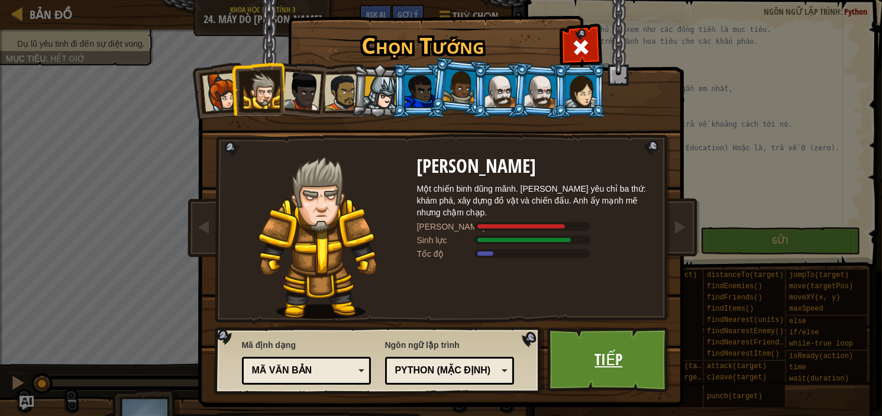
click at [587, 348] on link "Tiếp" at bounding box center [609, 359] width 124 height 65
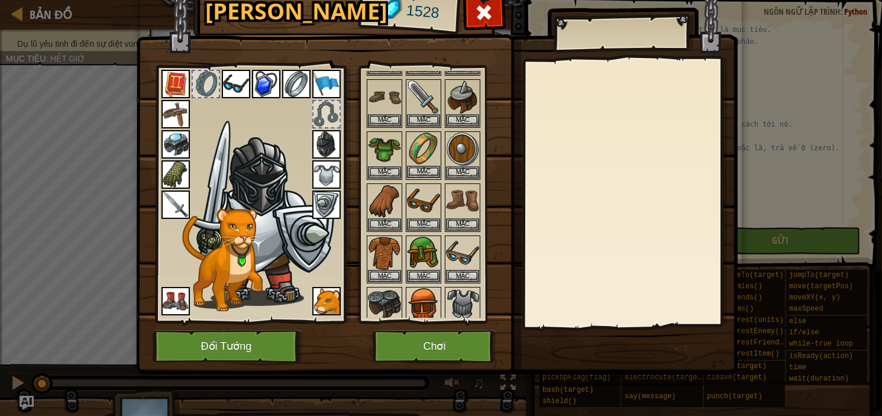
scroll to position [157, 0]
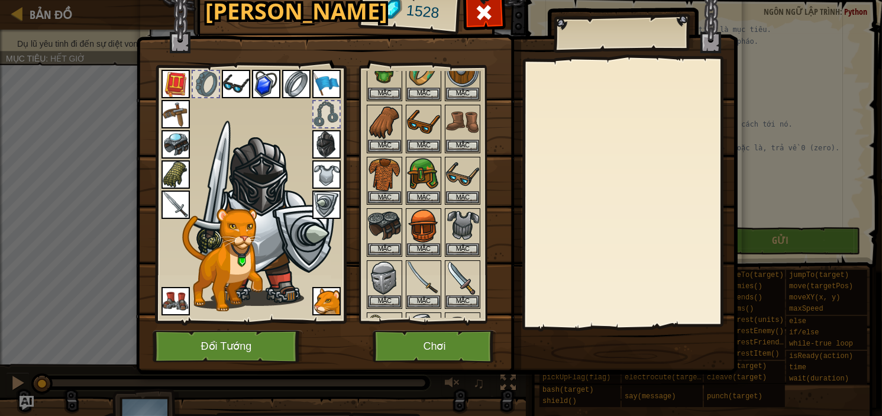
click at [253, 69] on div at bounding box center [250, 191] width 195 height 266
click at [263, 77] on img at bounding box center [266, 84] width 28 height 28
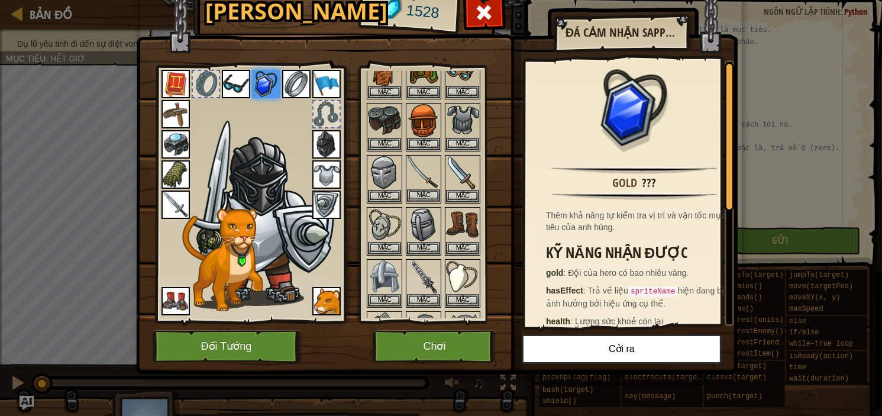
scroll to position [315, 0]
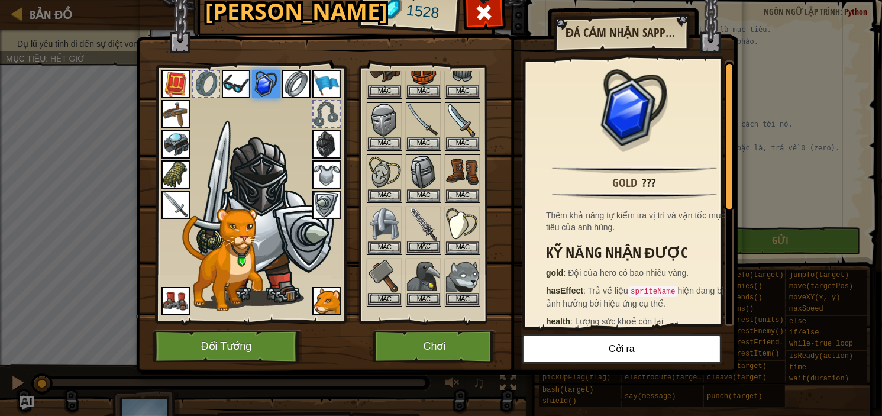
click at [422, 220] on img at bounding box center [423, 224] width 33 height 33
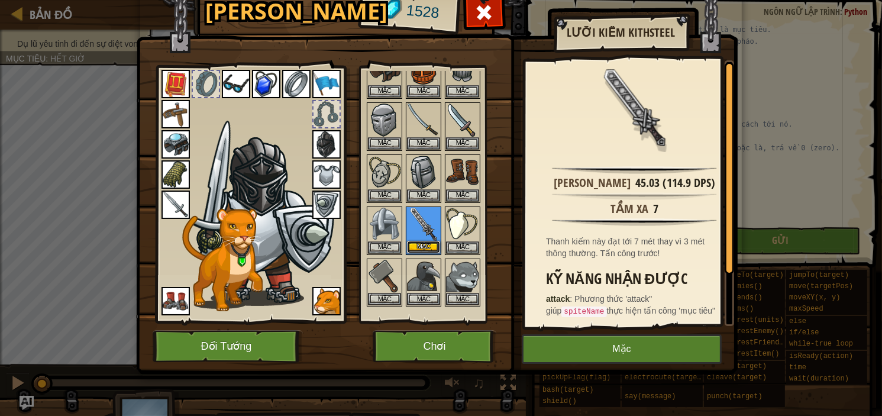
click at [424, 241] on button "Mặc" at bounding box center [423, 247] width 33 height 12
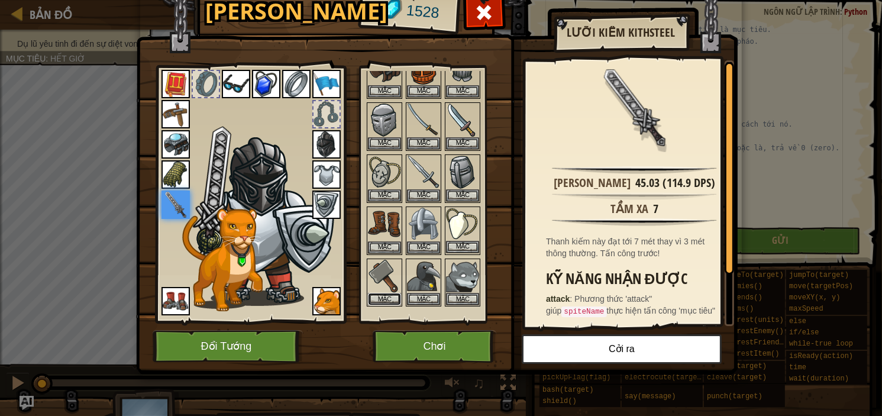
click at [388, 293] on button "Mặc" at bounding box center [384, 299] width 33 height 12
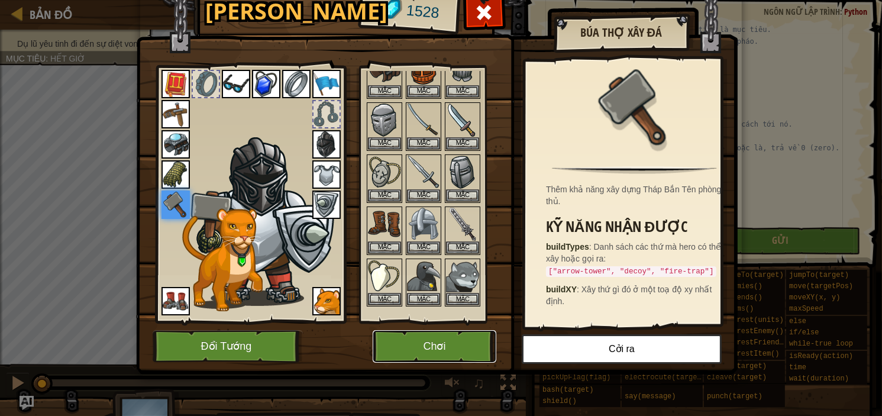
drag, startPoint x: 444, startPoint y: 345, endPoint x: 439, endPoint y: 354, distance: 9.8
click at [439, 354] on button "Chơi" at bounding box center [435, 346] width 124 height 33
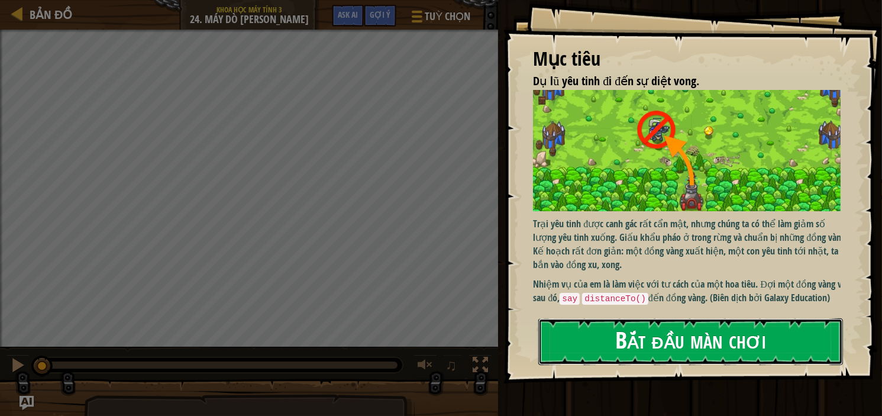
click at [644, 328] on button "Bắt đầu màn chơi" at bounding box center [690, 341] width 305 height 47
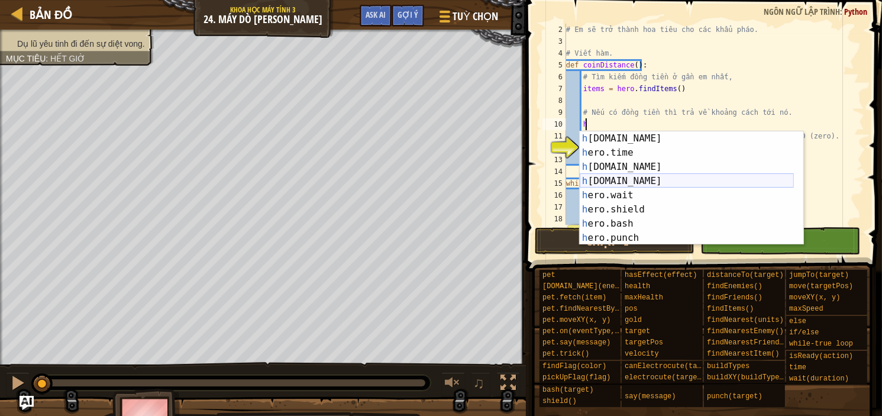
scroll to position [35, 0]
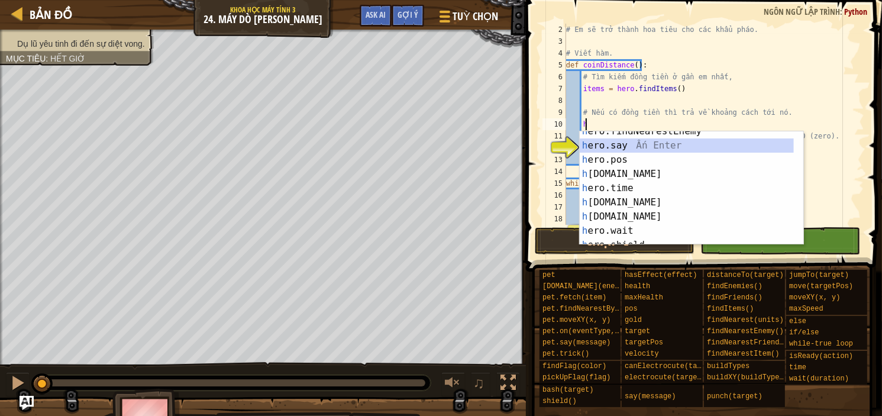
click at [634, 147] on div "h ero.findNearestEnemy Ấn Enter h ero.say Ấn Enter h ero.pos Ấn Enter h [DOMAIN…" at bounding box center [687, 195] width 214 height 142
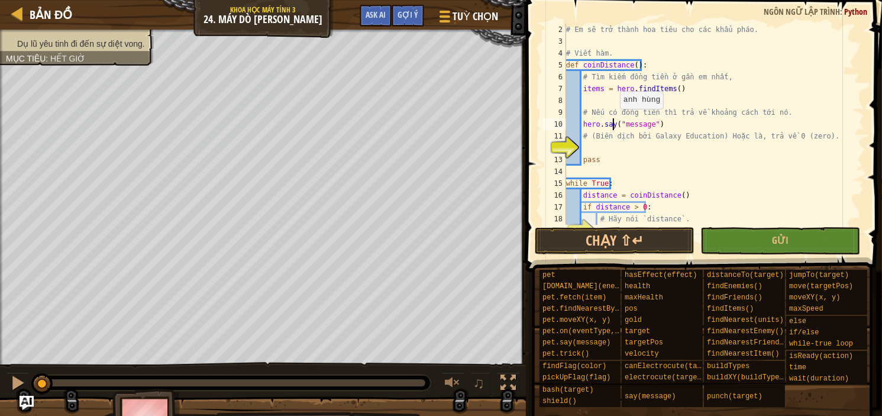
click at [614, 120] on div "# Em sẽ trở thành hoa tiêu cho các khẩu pháo. # Viết hàm. def coinDistance ( ) …" at bounding box center [709, 136] width 291 height 225
click at [616, 123] on div "# Em sẽ trở thành hoa tiêu cho các khẩu pháo. # Viết hàm. def coinDistance ( ) …" at bounding box center [709, 136] width 291 height 225
click at [614, 122] on div "# Em sẽ trở thành hoa tiêu cho các khẩu pháo. # Viết hàm. def coinDistance ( ) …" at bounding box center [709, 136] width 291 height 225
click at [690, 122] on div "# Em sẽ trở thành hoa tiêu cho các khẩu pháo. # Viết hàm. def coinDistance ( ) …" at bounding box center [709, 136] width 291 height 225
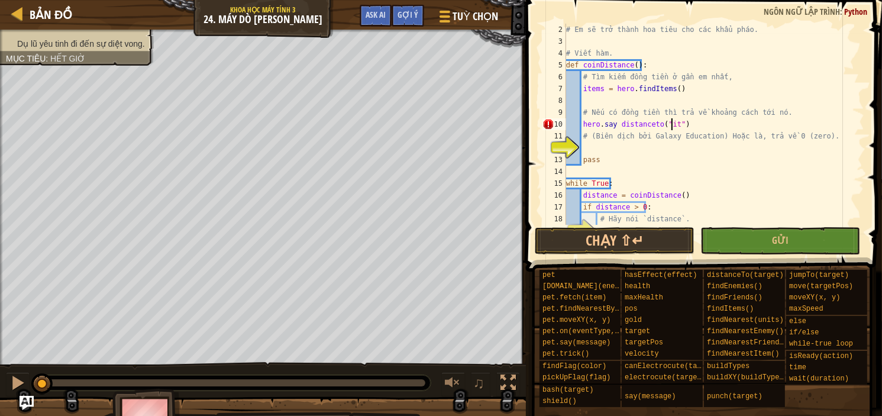
scroll to position [5, 9]
click at [614, 125] on div "# Em sẽ trở thành hoa tiêu cho các khẩu pháo. # Viết hàm. def coinDistance ( ) …" at bounding box center [709, 136] width 291 height 225
type textarea "hero.saydistanceto("item")"
click at [585, 150] on div "# Em sẽ trở thành hoa tiêu cho các khẩu pháo. # Viết hàm. def coinDistance ( ) …" at bounding box center [709, 136] width 291 height 225
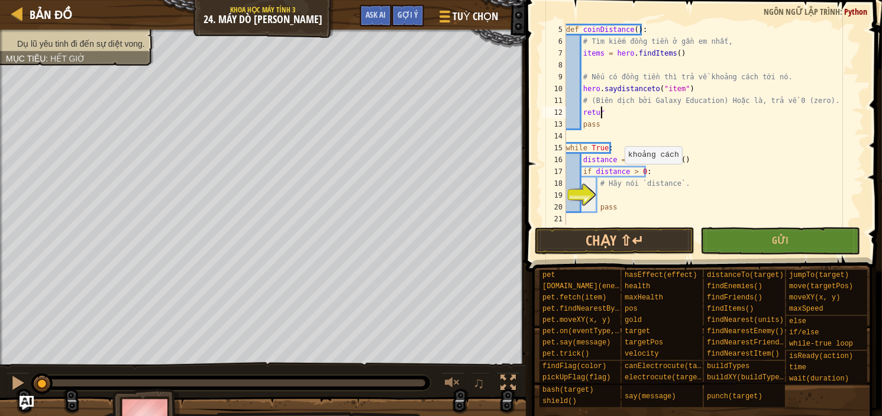
scroll to position [5, 2]
type textarea "return 0"
click at [613, 115] on div "def coinDistance ( ) : # Tìm kiếm đồng tiền ở gần em nhất, items = hero . findI…" at bounding box center [709, 136] width 291 height 225
click at [599, 198] on div "def coinDistance ( ) : # Tìm kiếm đồng tiền ở gần em nhất, items = hero . findI…" at bounding box center [709, 136] width 291 height 225
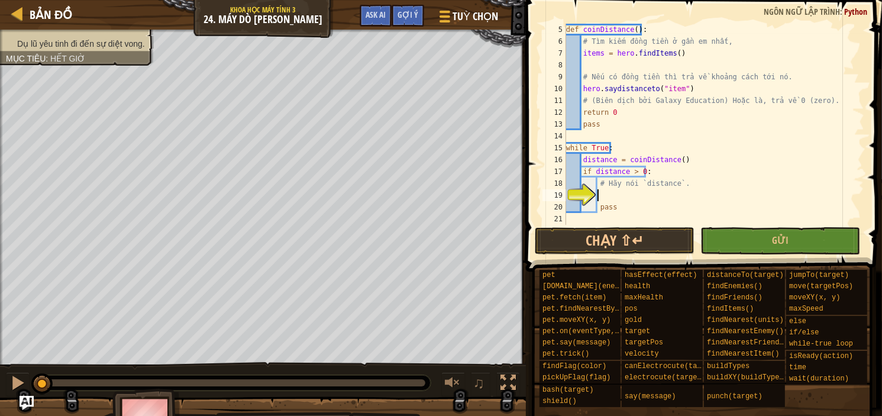
scroll to position [5, 2]
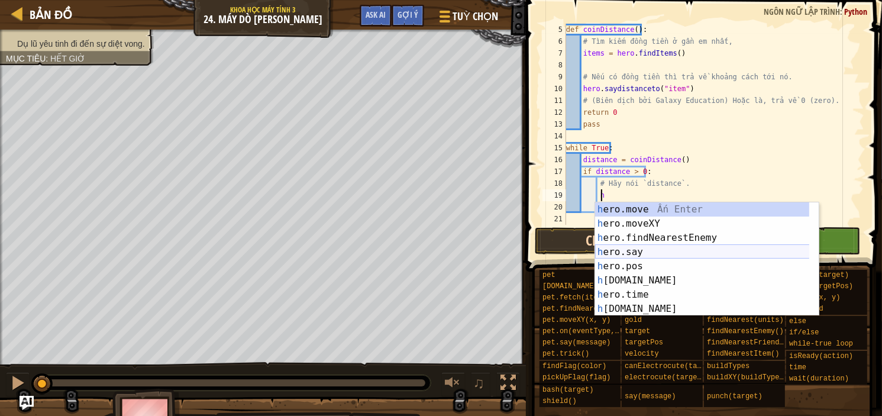
click at [678, 254] on div "h ero.move Ấn Enter h ero.moveXY Ấn Enter h ero.findNearestEnemy Ấn Enter h ero…" at bounding box center [707, 273] width 224 height 142
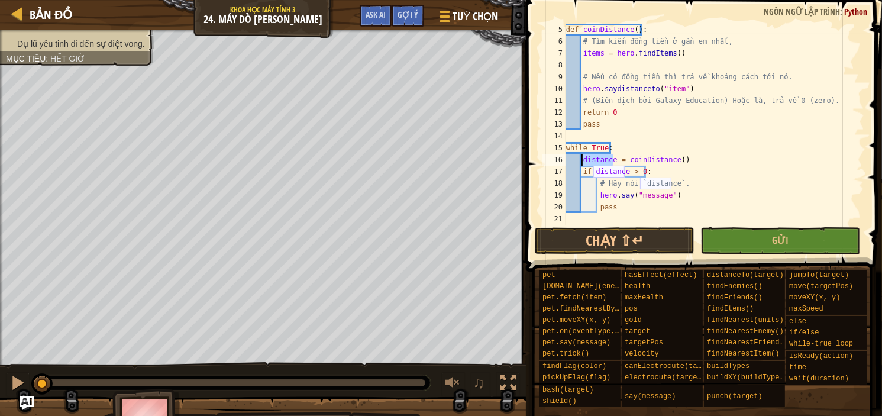
drag, startPoint x: 612, startPoint y: 159, endPoint x: 583, endPoint y: 160, distance: 29.0
click at [583, 160] on div "def coinDistance ( ) : # Tìm kiếm đồng tiền ở gần em nhất, items = hero . findI…" at bounding box center [709, 136] width 291 height 225
drag, startPoint x: 664, startPoint y: 194, endPoint x: 636, endPoint y: 199, distance: 27.7
click at [636, 199] on div "def coinDistance ( ) : # Tìm kiếm đồng tiền ở gần em nhất, items = hero . findI…" at bounding box center [709, 136] width 291 height 225
paste textarea "distanc"
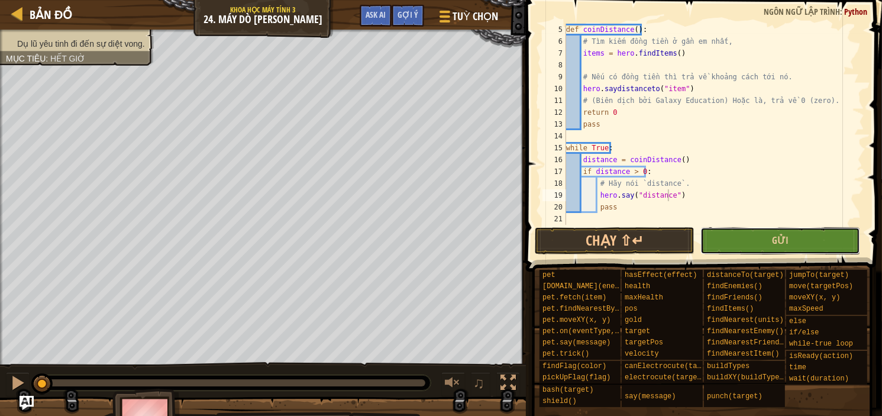
click at [733, 239] on button "Gửi" at bounding box center [780, 240] width 160 height 27
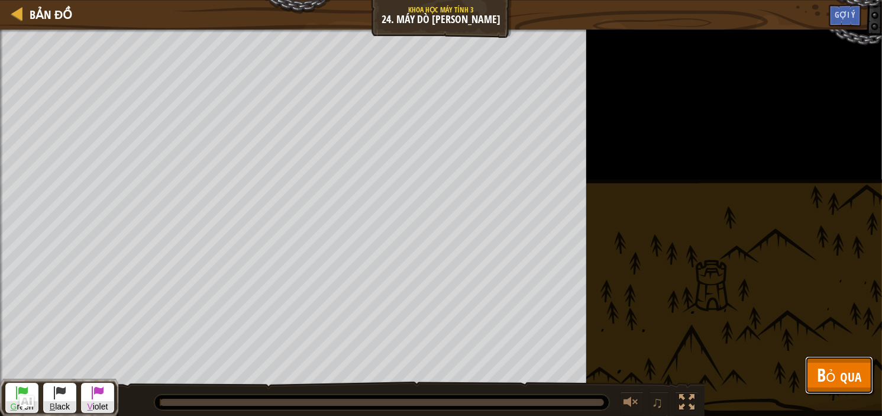
click at [836, 371] on span "Bỏ qua" at bounding box center [839, 375] width 44 height 24
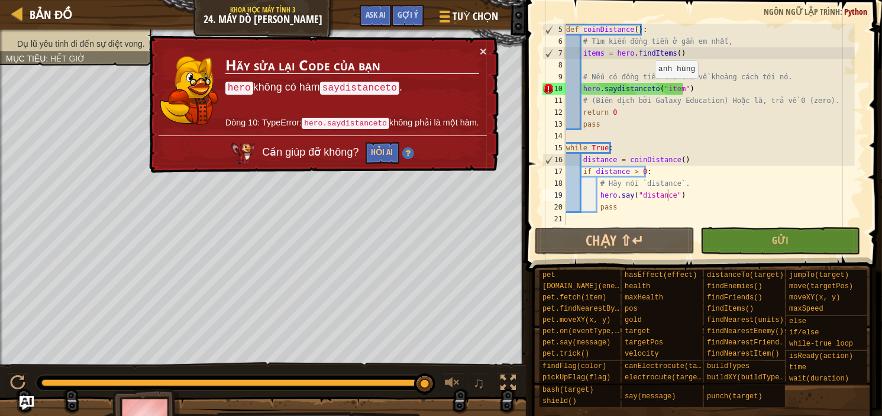
click at [648, 89] on div "def coinDistance ( ) : # Tìm kiếm đồng tiền ở gần em nhất, items = hero . findI…" at bounding box center [709, 136] width 291 height 225
click at [657, 89] on div "def coinDistance ( ) : # Tìm kiếm đồng tiền ở gần em nhất, items = hero . findI…" at bounding box center [709, 136] width 291 height 225
click at [691, 88] on div "def coinDistance ( ) : # Tìm kiếm đồng tiền ở gần em nhất, items = hero . findI…" at bounding box center [709, 136] width 291 height 225
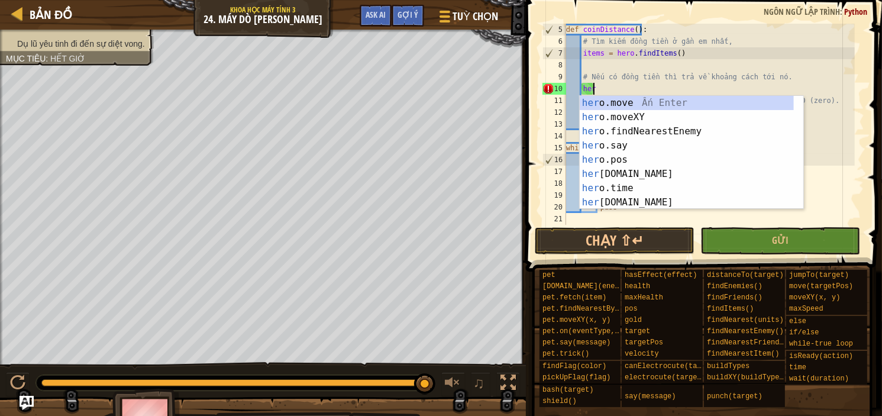
type textarea "h"
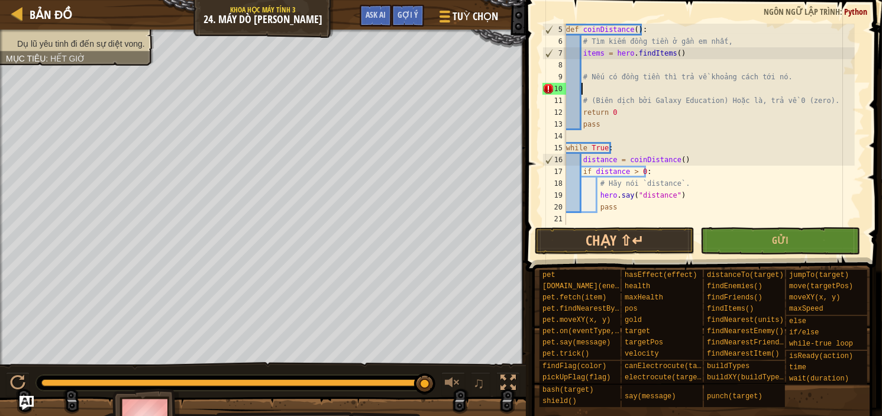
scroll to position [5, 0]
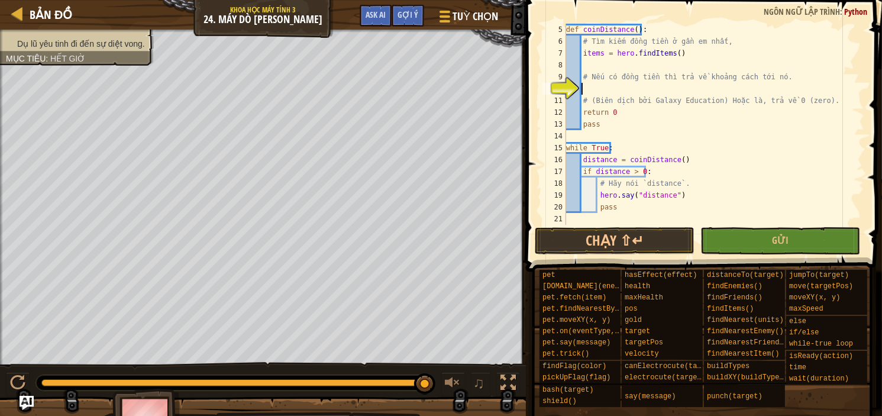
click at [602, 53] on div "def coinDistance ( ) : # Tìm kiếm đồng tiền ở gần em nhất, items = hero . findI…" at bounding box center [709, 136] width 291 height 225
type textarea "coin = hero.findItems()"
click at [587, 89] on div "def coinDistance ( ) : # Tìm kiếm đồng tiền ở gần em nhất, coin = hero . findIt…" at bounding box center [709, 136] width 291 height 225
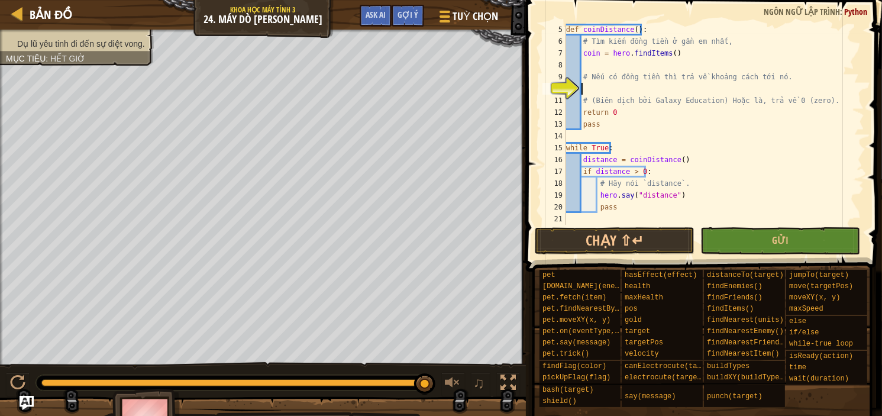
scroll to position [5, 0]
type textarea "h"
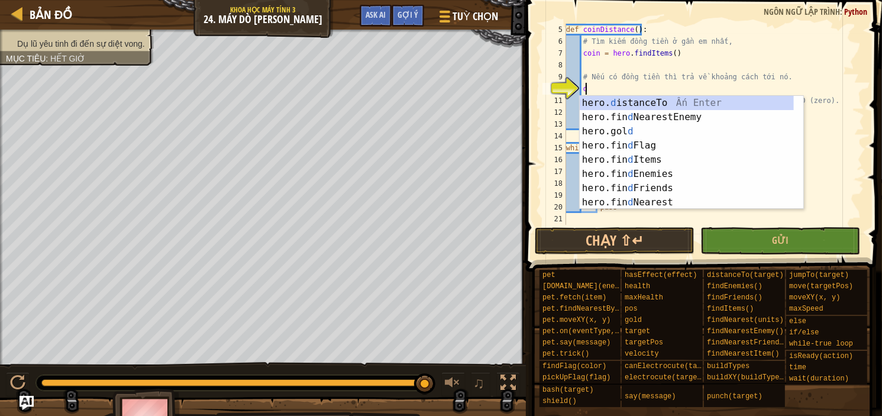
scroll to position [0, 0]
click at [675, 98] on div "hero. d istanceTo Ấn Enter hero.fin d NearestEnemy Ấn Enter hero.gol d Ấn Enter…" at bounding box center [687, 167] width 214 height 142
type textarea "distance = hero.distanceTo(target)"
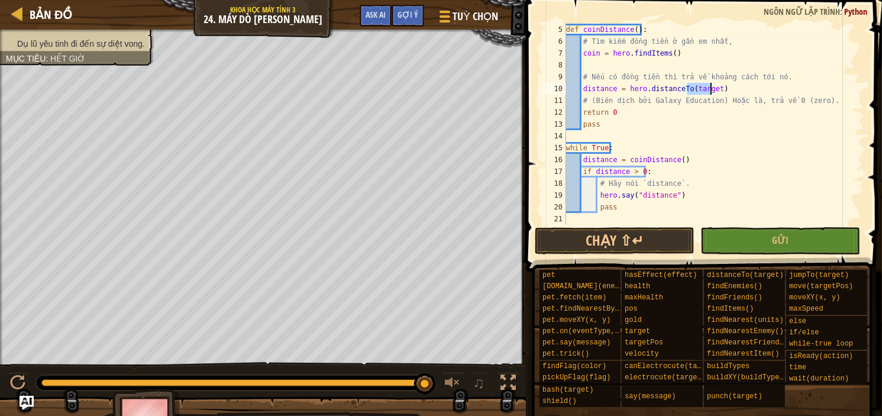
scroll to position [47, 0]
click at [613, 89] on div "def coinDistance ( ) : # Tìm kiếm đồng tiền ở gần em nhất, coin = hero . findIt…" at bounding box center [709, 136] width 291 height 225
click at [583, 86] on div "def coinDistance ( ) : # Tìm kiếm đồng tiền ở gần em nhất, coin = hero . findIt…" at bounding box center [709, 136] width 291 height 225
click at [678, 237] on button "Chạy ⇧↵" at bounding box center [615, 240] width 160 height 27
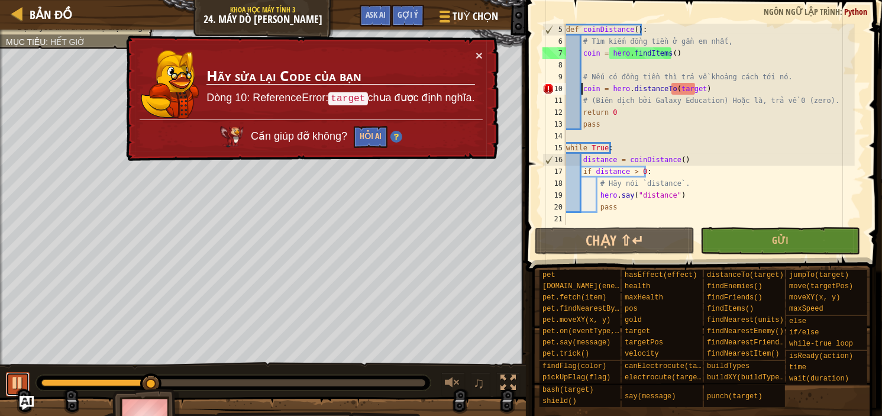
click at [14, 379] on div at bounding box center [17, 382] width 15 height 15
click at [695, 88] on div "def coinDistance ( ) : # Tìm kiếm đồng tiền ở gần em nhất, coin = hero . findIt…" at bounding box center [709, 136] width 291 height 225
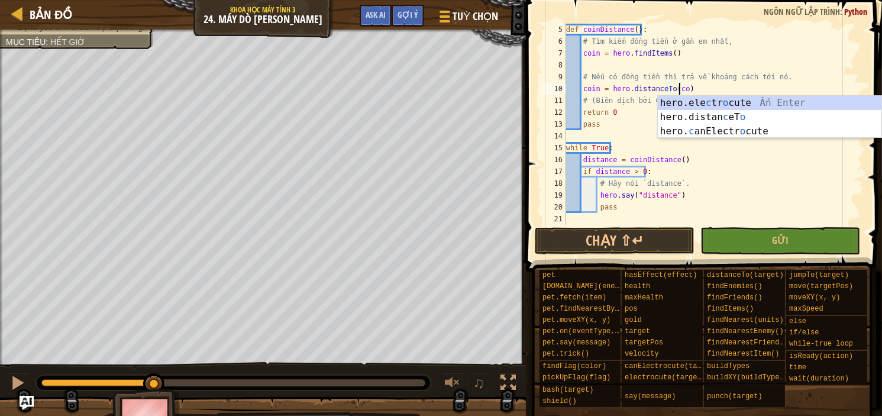
scroll to position [5, 9]
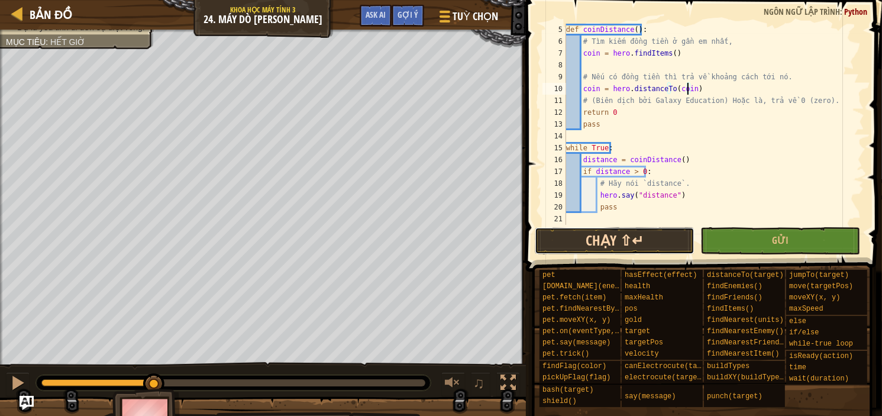
click at [660, 240] on button "Chạy ⇧↵" at bounding box center [615, 240] width 160 height 27
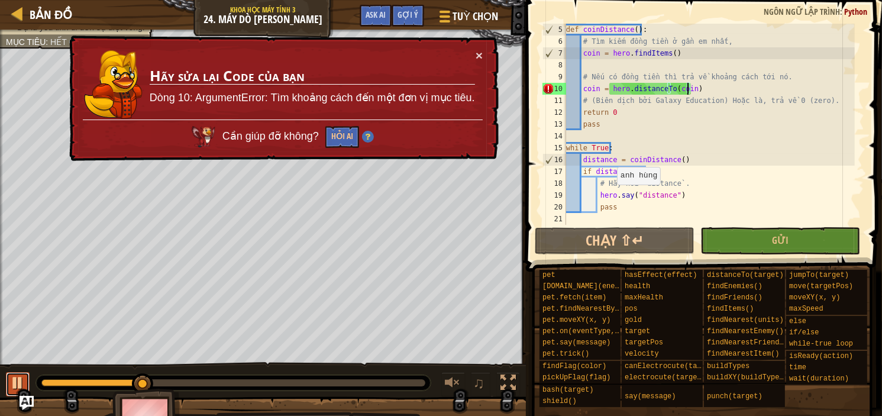
click at [23, 372] on button at bounding box center [18, 384] width 24 height 24
click at [696, 89] on div "def coinDistance ( ) : # Tìm kiếm đồng tiền ở gần em nhất, coin = hero . findIt…" at bounding box center [709, 136] width 291 height 225
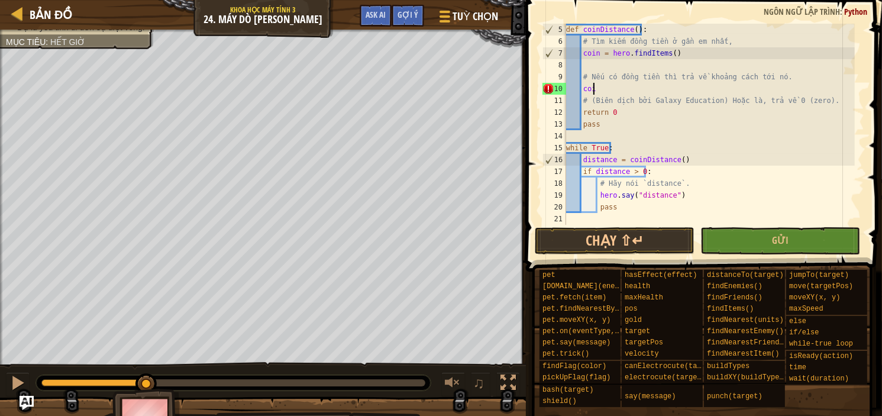
scroll to position [5, 1]
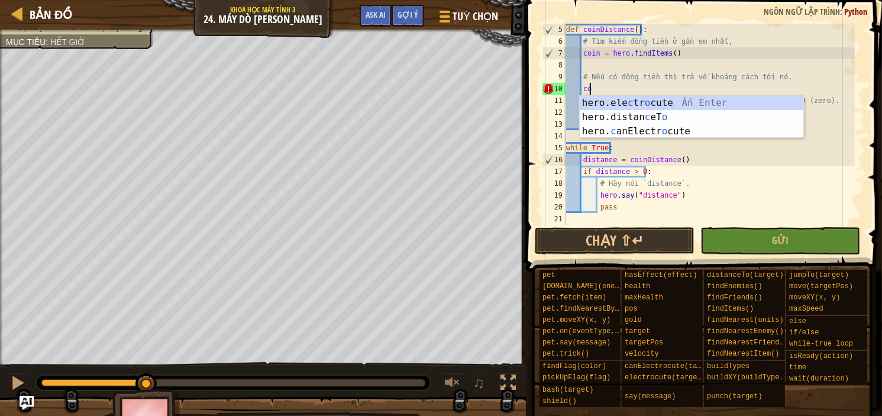
type textarea "c"
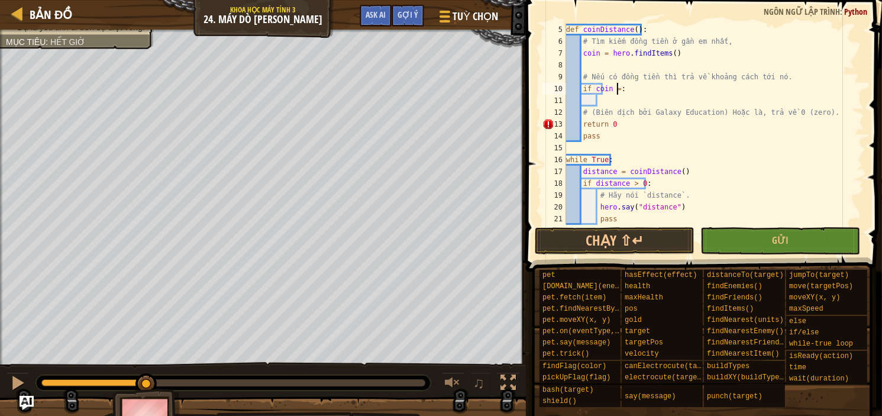
scroll to position [5, 4]
type textarea "if coin = 0:"
click at [600, 106] on div "def coinDistance ( ) : # Tìm kiếm đồng tiền ở gần em nhất, coin = hero . findIt…" at bounding box center [709, 136] width 291 height 225
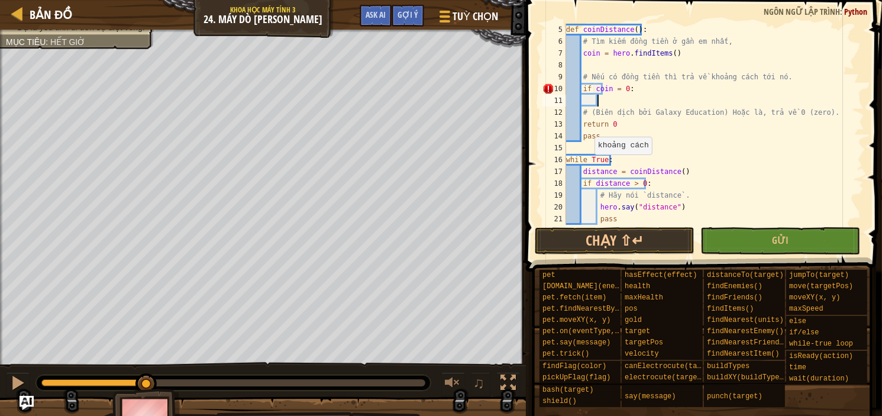
type textarea "h"
click at [651, 104] on div "def coinDistance ( ) : # Tìm kiếm đồng tiền ở gần em nhất, coin = hero . findIt…" at bounding box center [709, 136] width 291 height 225
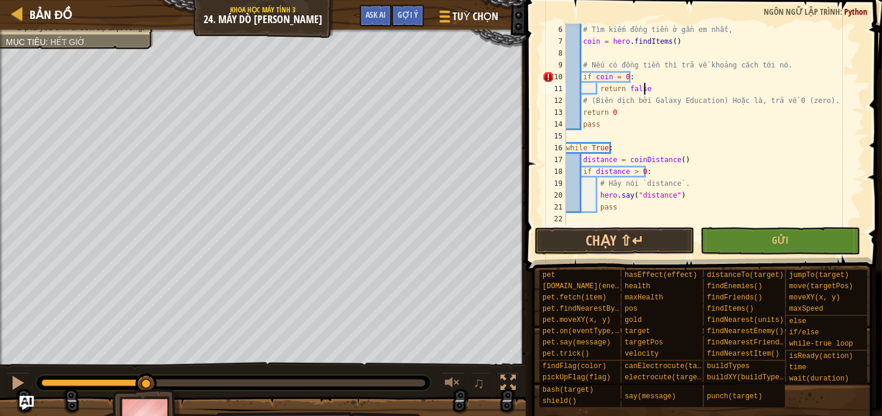
scroll to position [59, 0]
click at [733, 242] on button "Gửi" at bounding box center [780, 240] width 160 height 27
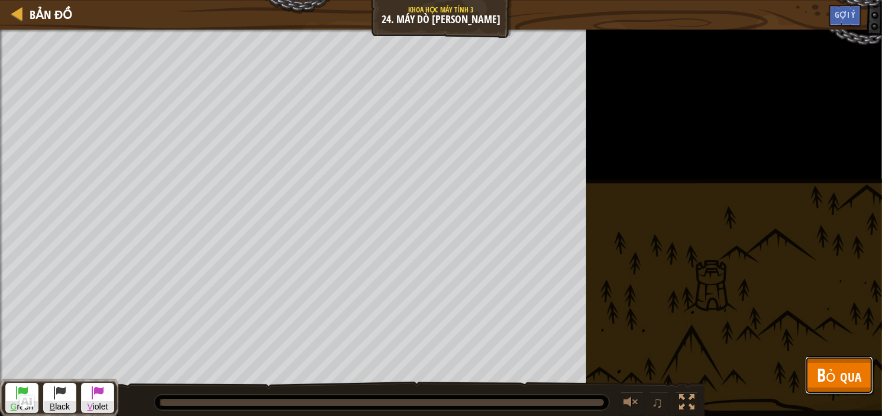
click at [833, 361] on button "Bỏ qua" at bounding box center [839, 375] width 68 height 38
click at [0, 0] on div "isReady(action)" at bounding box center [0, 0] width 0 height 0
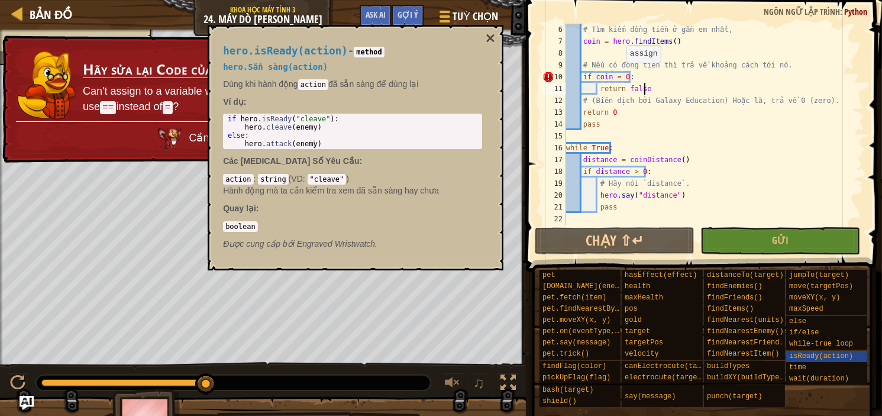
click at [620, 75] on div "# Tìm kiếm đồng tiền ở gần em nhất, coin = hero . findItems ( ) # Nếu có đồng t…" at bounding box center [709, 136] width 291 height 225
click at [617, 75] on div "# Tìm kiếm đồng tiền ở gần em nhất, coin = hero . findItems ( ) # Nếu có đồng t…" at bounding box center [709, 136] width 291 height 225
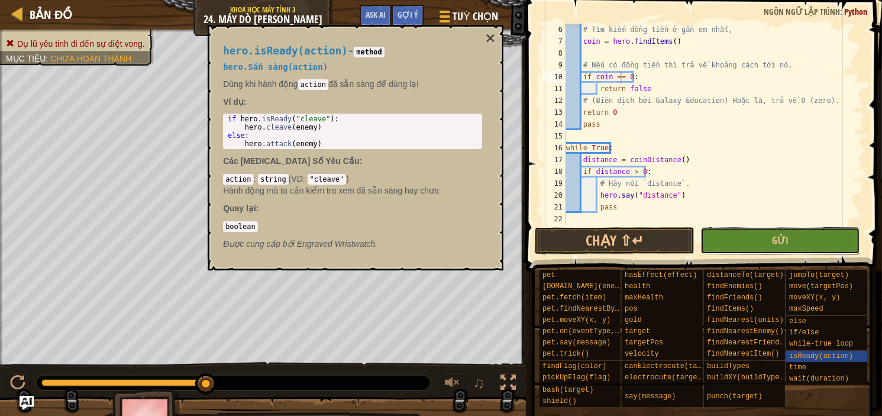
click at [754, 238] on button "Gửi" at bounding box center [780, 240] width 160 height 27
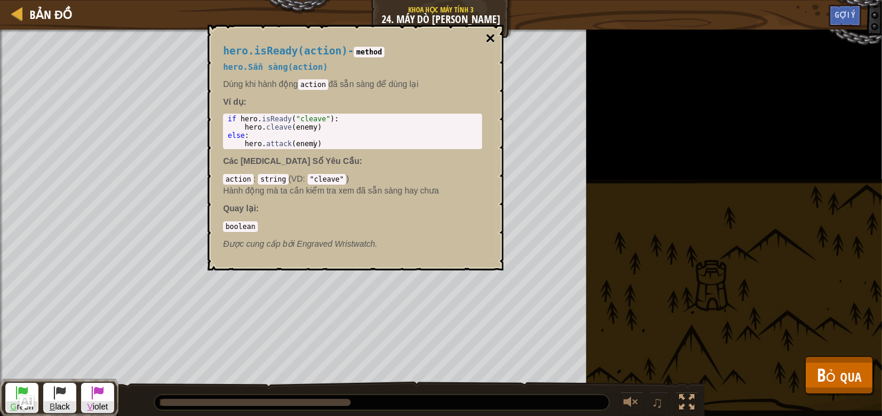
click at [490, 40] on button "×" at bounding box center [490, 38] width 9 height 17
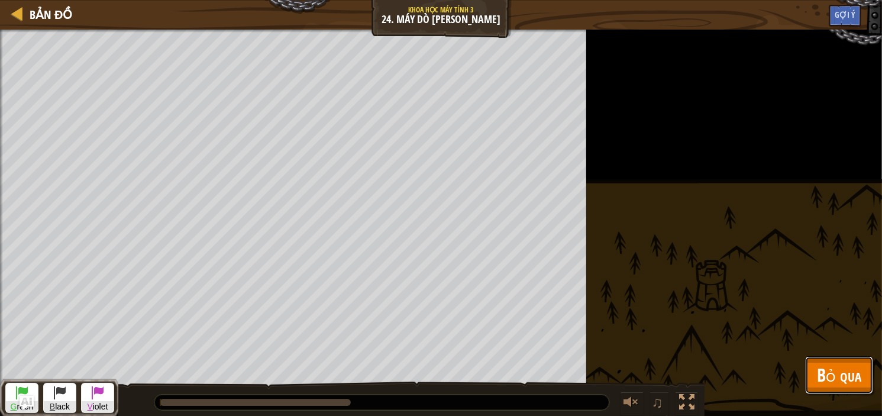
click at [832, 373] on span "Bỏ qua" at bounding box center [839, 375] width 44 height 24
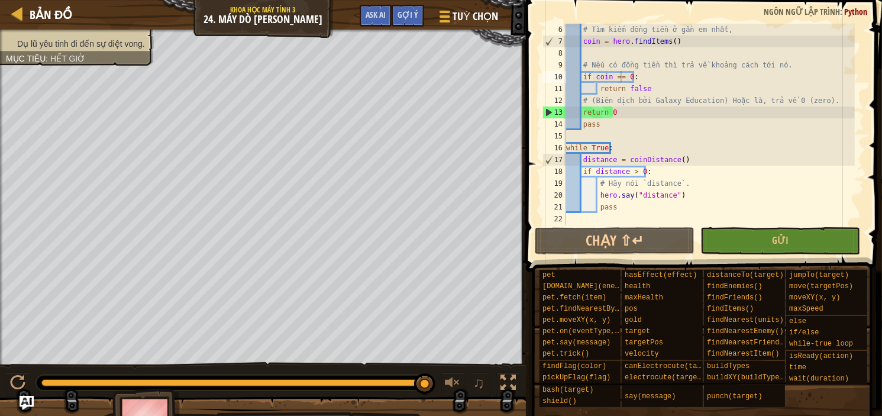
scroll to position [5, 3]
click at [613, 113] on div "# Tìm kiếm đồng tiền ở gần em nhất, coin = hero . findItems ( ) # Nếu có đồng t…" at bounding box center [709, 136] width 291 height 225
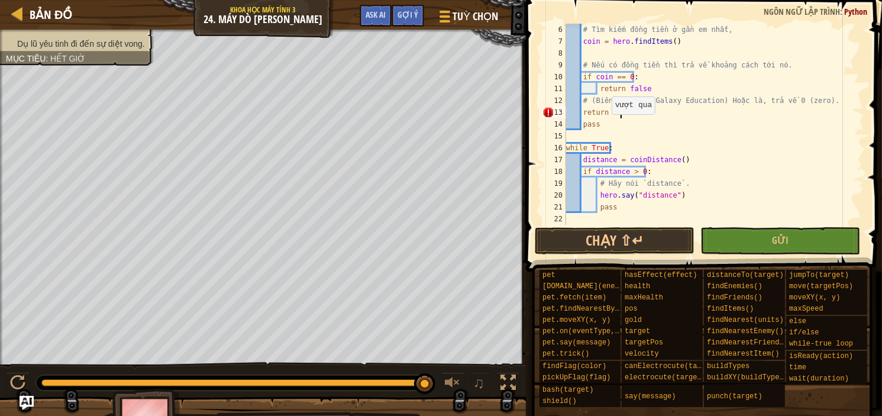
scroll to position [5, 4]
click at [767, 247] on button "Gửi" at bounding box center [780, 240] width 160 height 27
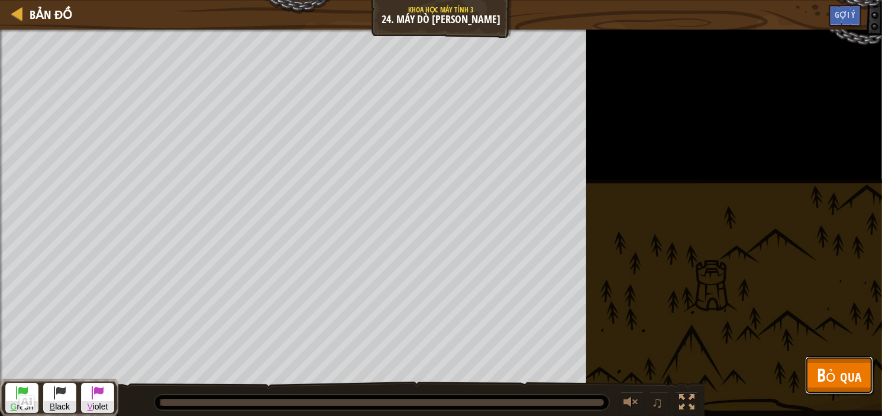
click at [841, 371] on span "Bỏ qua" at bounding box center [839, 375] width 44 height 24
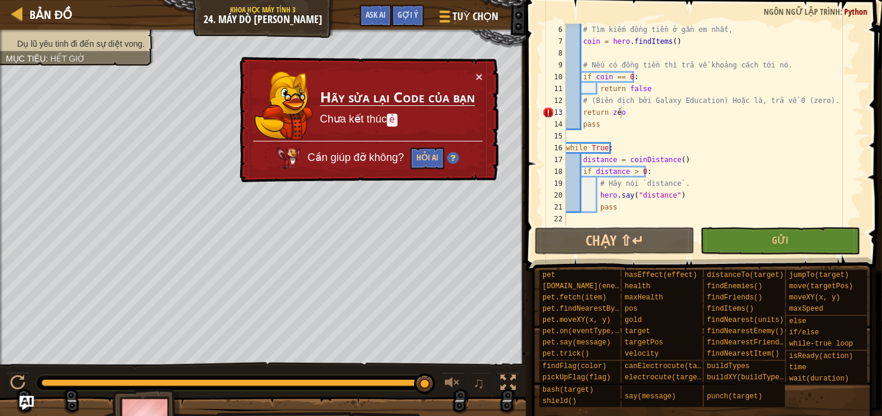
click at [628, 112] on div "# Tìm kiếm đồng tiền ở gần em nhất, coin = hero . findItems ( ) # Nếu có đồng t…" at bounding box center [709, 136] width 291 height 225
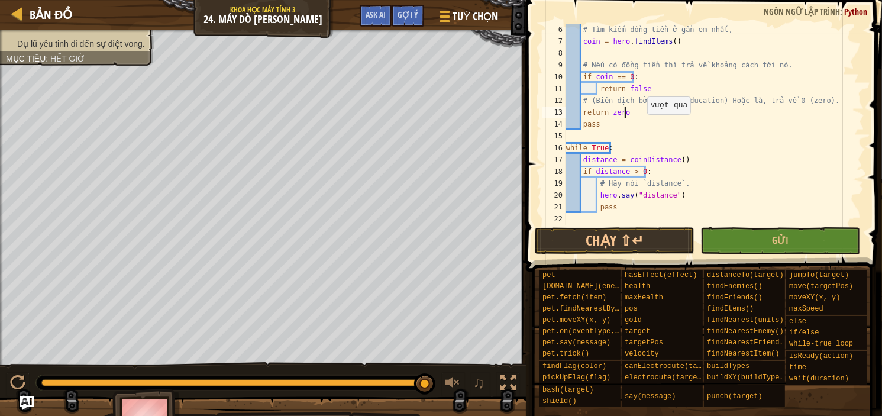
scroll to position [5, 4]
click at [818, 242] on button "Gửi" at bounding box center [780, 240] width 160 height 27
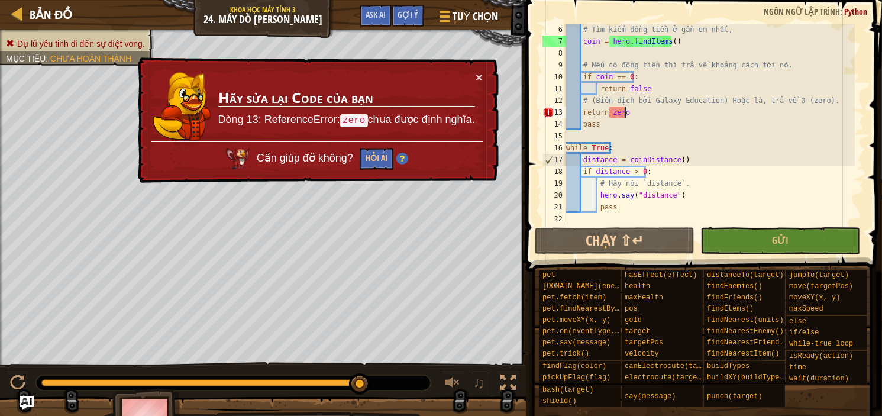
click at [629, 109] on div "# Tìm kiếm đồng tiền ở gần em nhất, coin = hero . findItems ( ) # Nếu có đồng t…" at bounding box center [709, 136] width 291 height 225
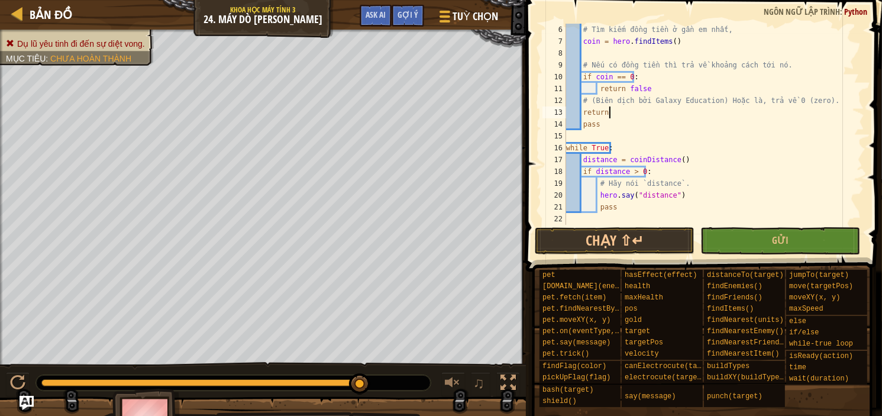
scroll to position [5, 3]
type textarea "return 0"
drag, startPoint x: 767, startPoint y: 240, endPoint x: 764, endPoint y: 290, distance: 49.7
click at [767, 240] on button "Gửi" at bounding box center [780, 240] width 160 height 27
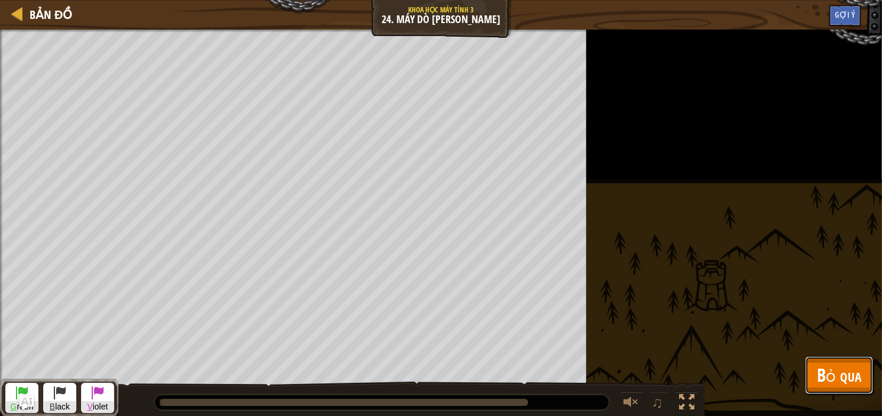
click at [820, 361] on button "Bỏ qua" at bounding box center [839, 375] width 68 height 38
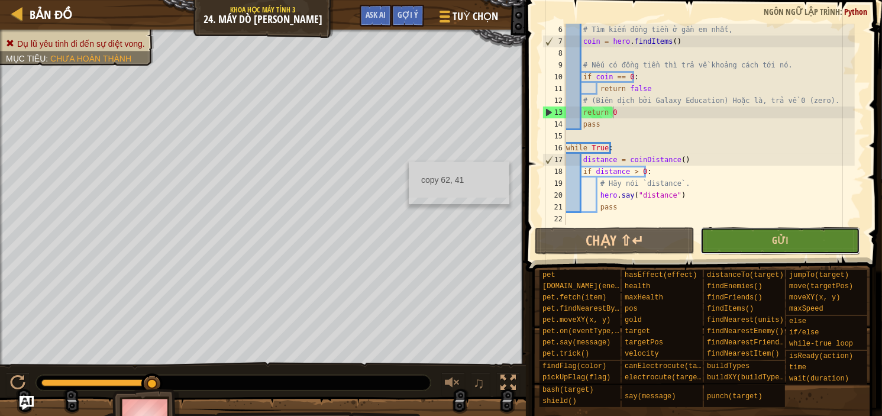
click at [760, 241] on button "Gửi" at bounding box center [780, 240] width 160 height 27
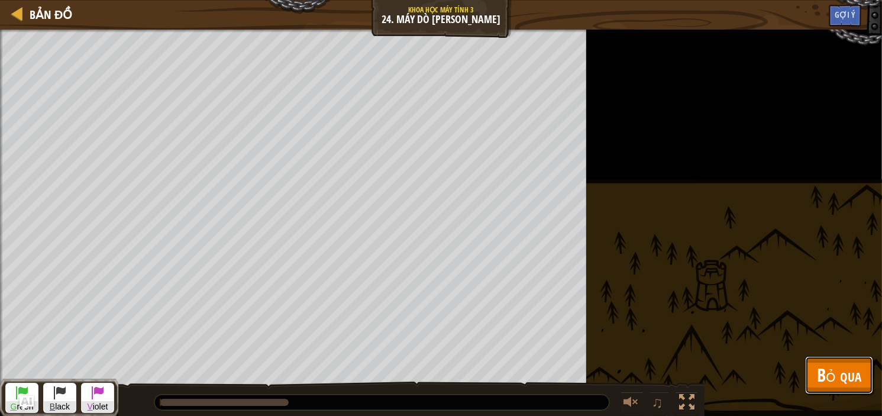
click at [820, 376] on span "Bỏ qua" at bounding box center [839, 375] width 44 height 24
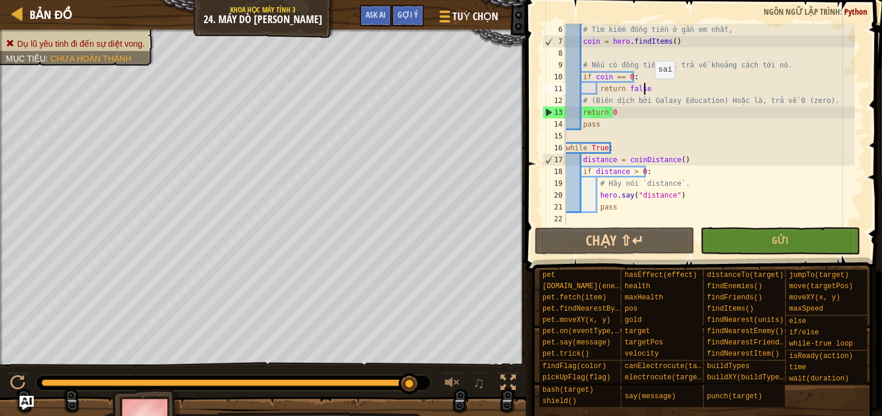
click at [649, 90] on div "# Tìm kiếm đồng tiền ở gần em nhất, coin = hero . findItems ( ) # Nếu có đồng t…" at bounding box center [709, 136] width 291 height 225
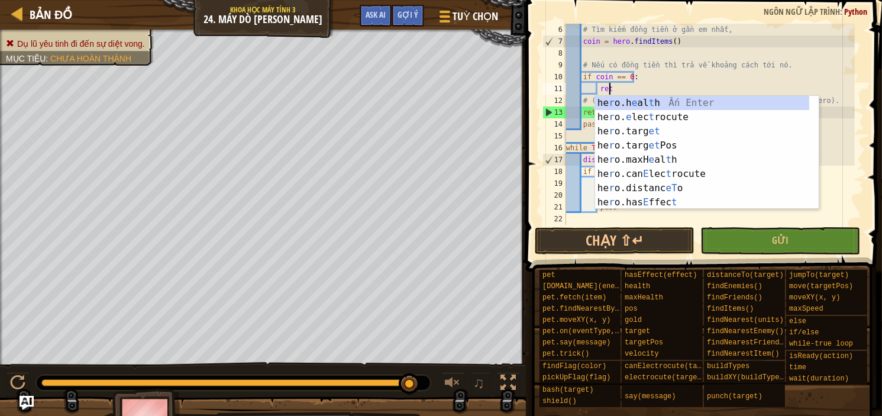
type textarea "r"
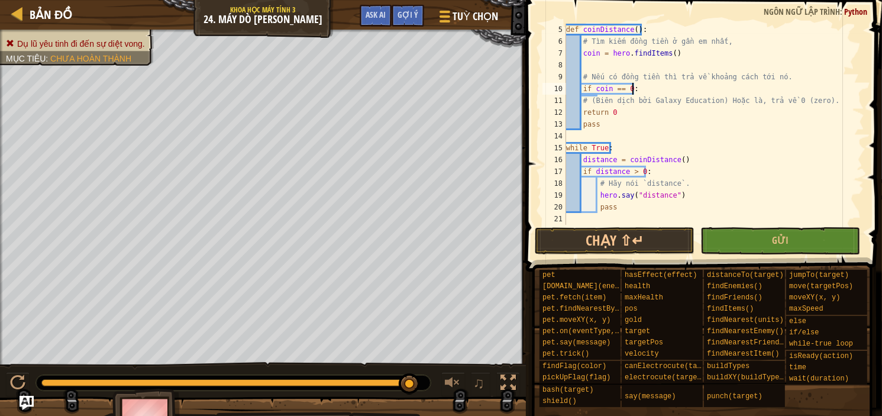
scroll to position [47, 0]
click at [583, 99] on div "def coinDistance ( ) : # Tìm kiếm đồng tiền ở gần em nhất, coin = hero . findIt…" at bounding box center [709, 136] width 291 height 225
click at [584, 111] on div "def coinDistance ( ) : # Tìm kiếm đồng tiền ở gần em nhất, coin = hero . findIt…" at bounding box center [709, 136] width 291 height 225
click at [581, 113] on div "def coinDistance ( ) : # Tìm kiếm đồng tiền ở gần em nhất, coin = hero . findIt…" at bounding box center [709, 136] width 291 height 225
click at [582, 126] on div "def coinDistance ( ) : # Tìm kiếm đồng tiền ở gần em nhất, coin = hero . findIt…" at bounding box center [709, 136] width 291 height 225
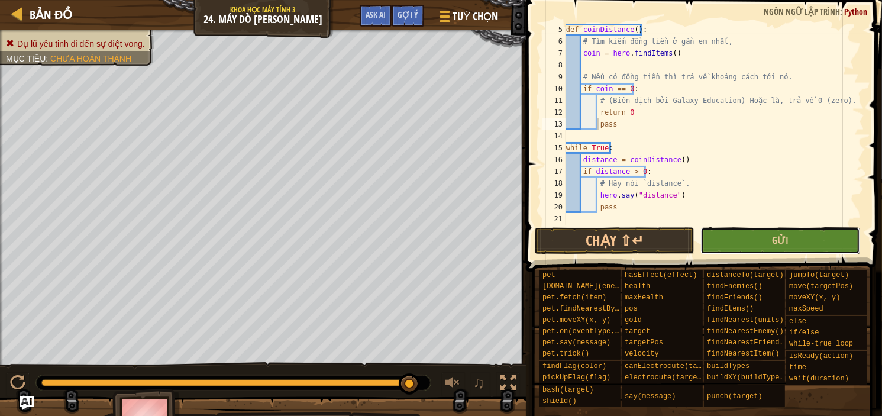
click at [732, 245] on button "Gửi" at bounding box center [780, 240] width 160 height 27
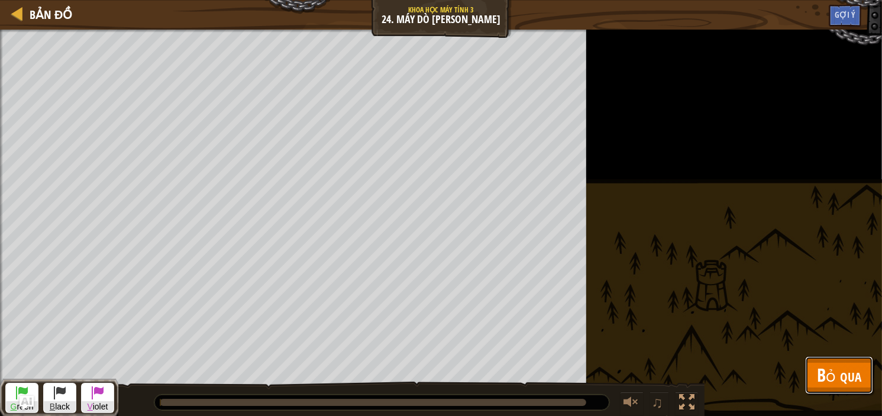
click at [842, 388] on button "Bỏ qua" at bounding box center [839, 375] width 68 height 38
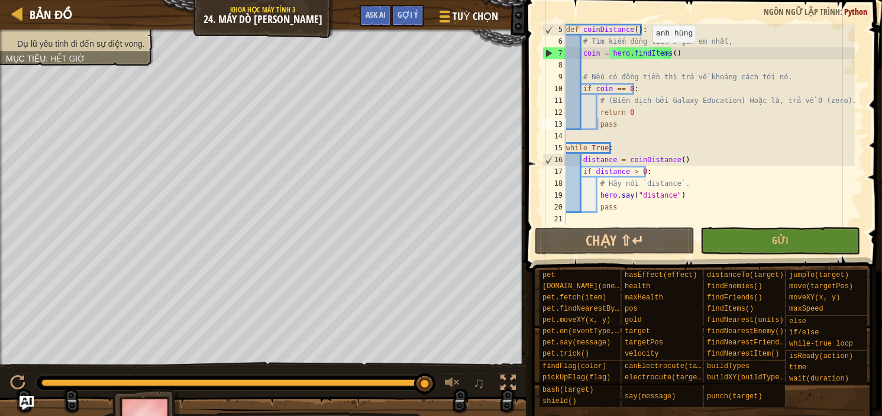
click at [646, 54] on div "def coinDistance ( ) : # Tìm kiếm đồng tiền ở gần em nhất, coin = hero . findIt…" at bounding box center [709, 136] width 291 height 225
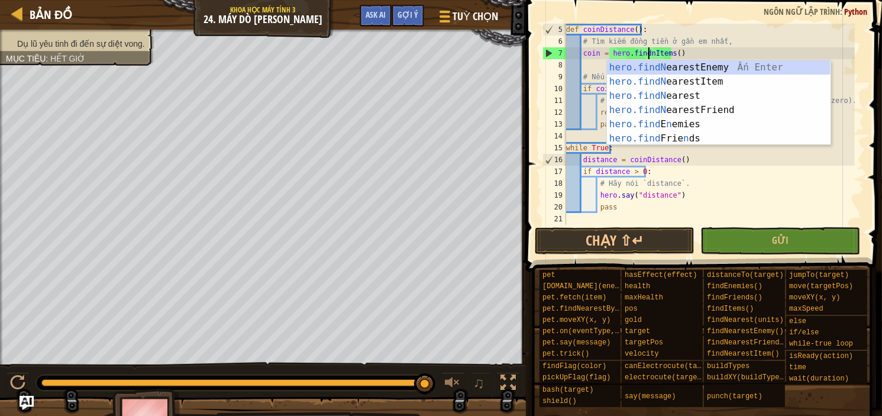
scroll to position [5, 7]
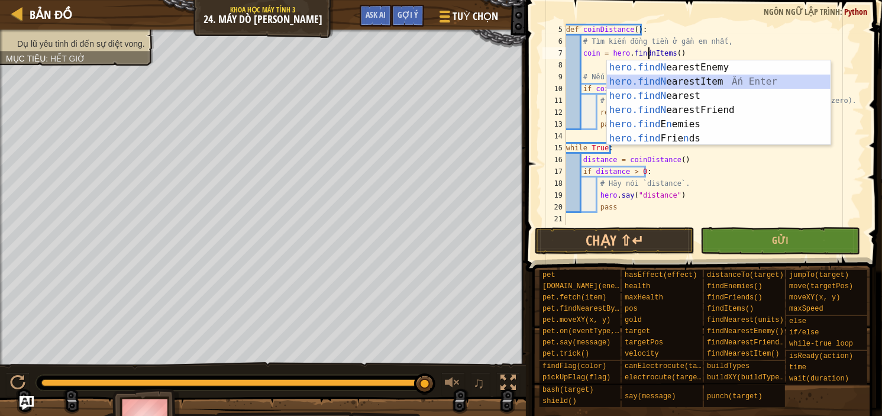
click at [740, 76] on div "hero.findN earestEnemy Ấn Enter hero.findN earestItem Ấn Enter hero.findN eares…" at bounding box center [719, 117] width 224 height 114
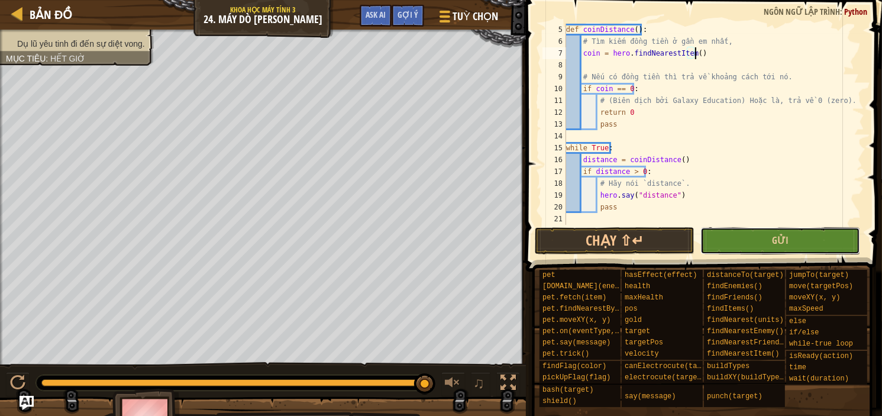
click at [739, 239] on button "Gửi" at bounding box center [780, 240] width 160 height 27
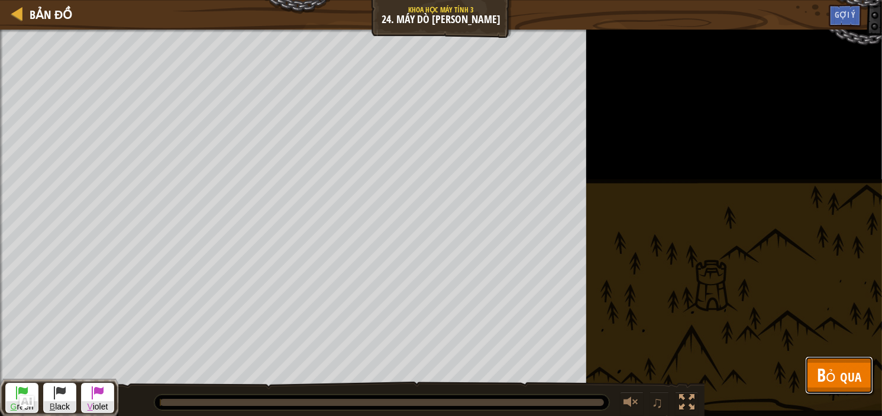
click at [829, 366] on span "Bỏ qua" at bounding box center [839, 375] width 44 height 24
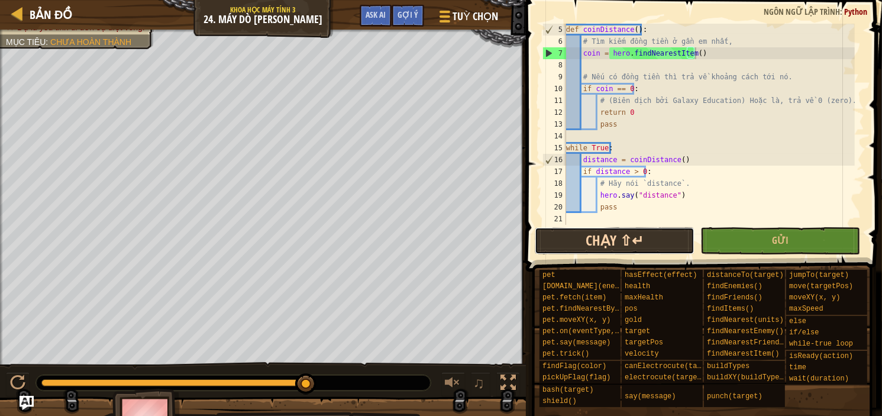
click at [606, 238] on button "Chạy ⇧↵" at bounding box center [615, 240] width 160 height 27
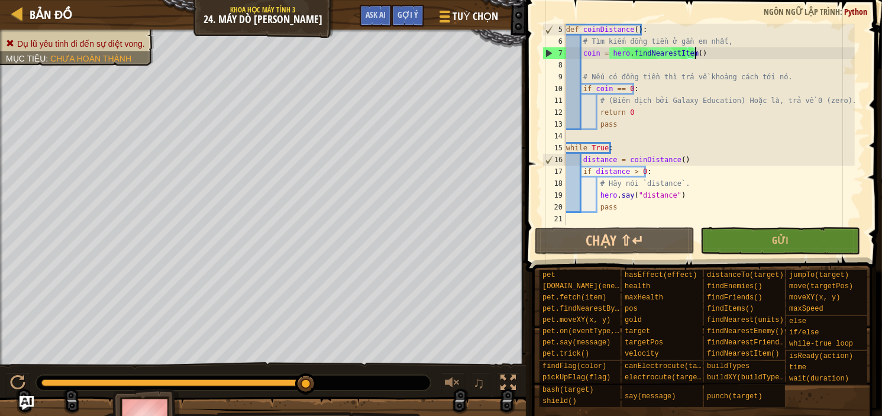
click at [634, 115] on div "def coinDistance ( ) : # Tìm kiếm đồng tiền ở gần em nhất, coin = hero . findNe…" at bounding box center [709, 136] width 291 height 225
click at [622, 88] on div "def coinDistance ( ) : # Tìm kiếm đồng tiền ở gần em nhất, coin = hero . findNe…" at bounding box center [709, 136] width 291 height 225
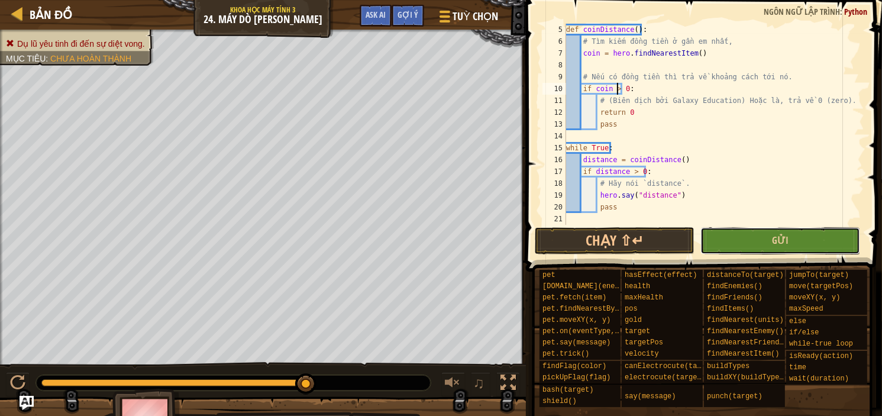
click at [757, 245] on button "Gửi" at bounding box center [780, 240] width 160 height 27
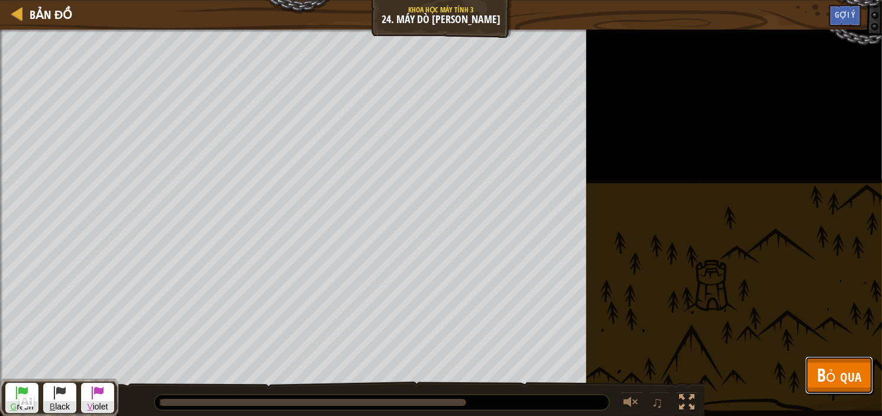
click at [853, 372] on span "Bỏ qua" at bounding box center [839, 375] width 44 height 24
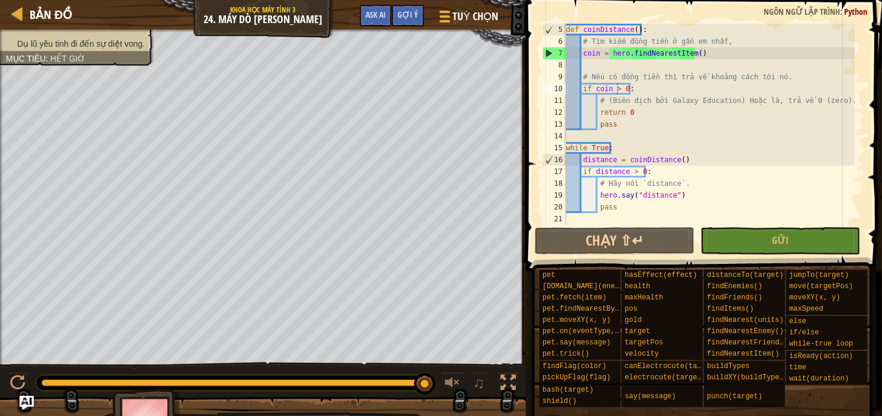
click at [271, 31] on div at bounding box center [263, 31] width 526 height 3
type textarea "return 0"
click at [630, 114] on div "def coinDistance ( ) : # Tìm kiếm đồng tiền ở gần em nhất, coin = hero . findNe…" at bounding box center [709, 136] width 291 height 225
